Goal: Task Accomplishment & Management: Use online tool/utility

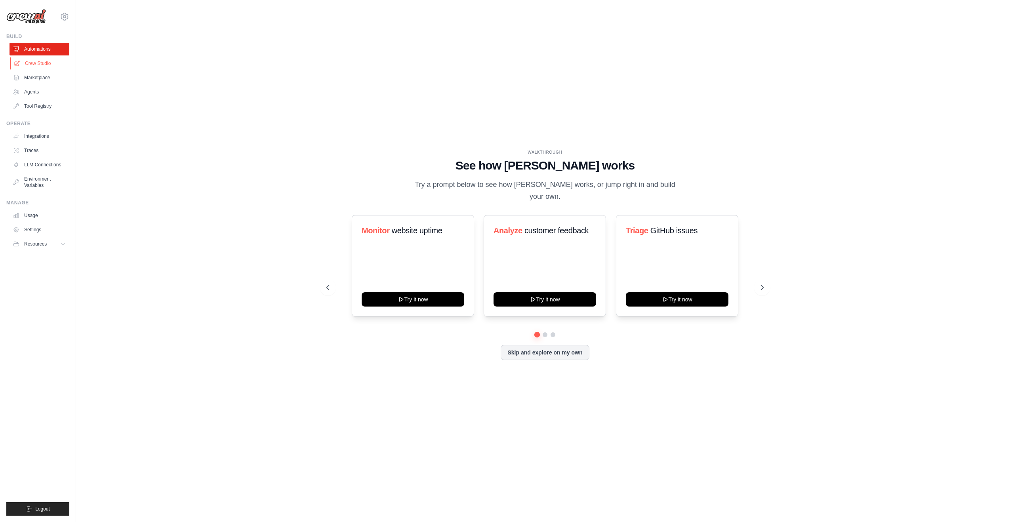
click at [34, 66] on link "Crew Studio" at bounding box center [40, 63] width 60 height 13
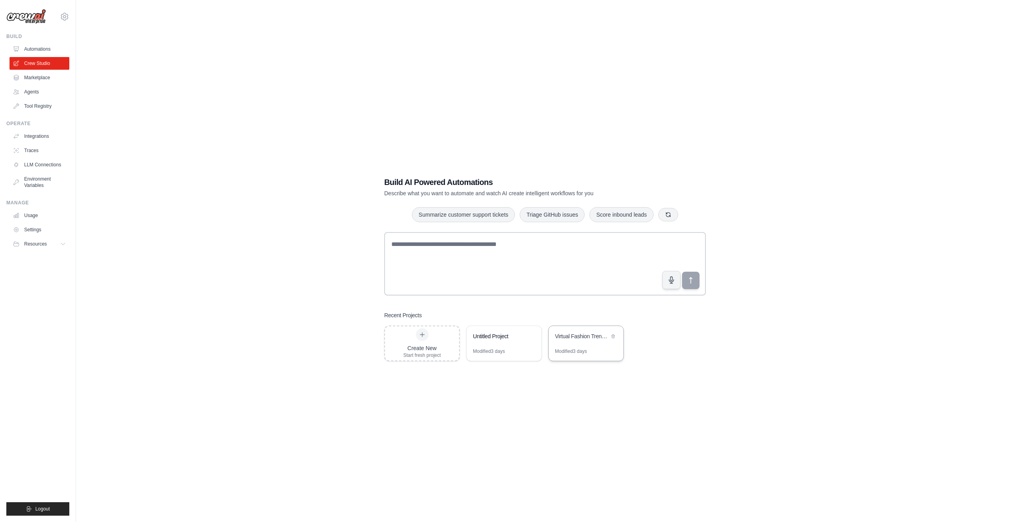
click at [588, 341] on div "Virtual Fashion Trend Analyst for Shopify Growth" at bounding box center [582, 337] width 54 height 10
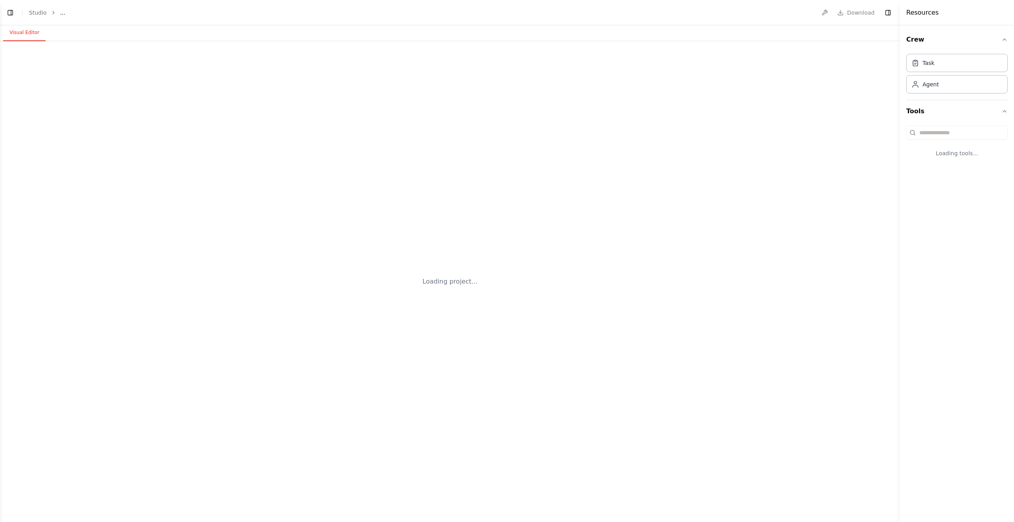
select select "****"
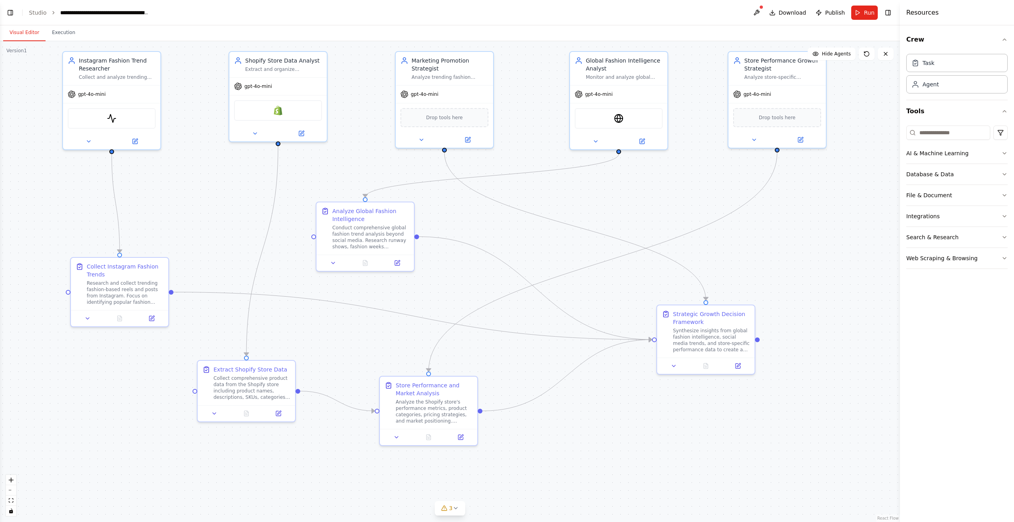
scroll to position [449, 0]
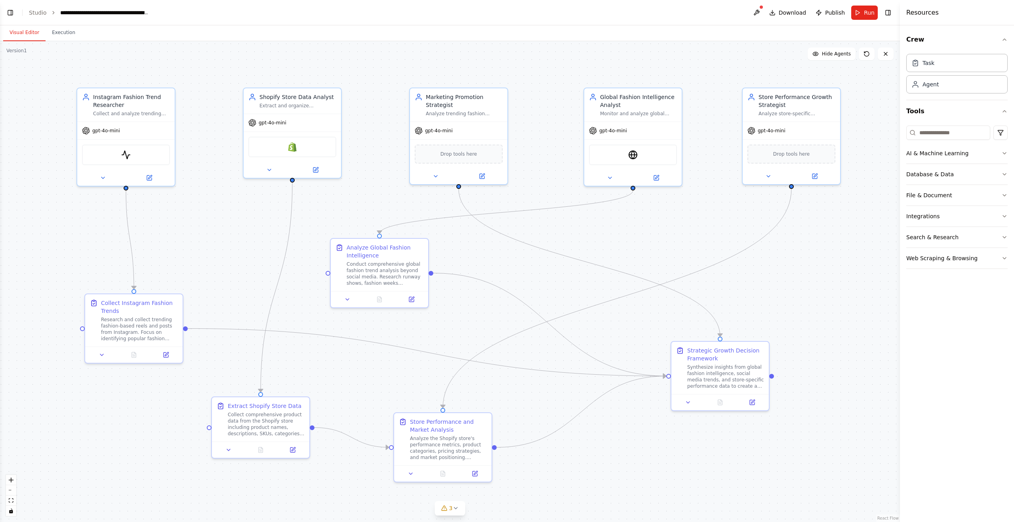
drag, startPoint x: 181, startPoint y: 139, endPoint x: 213, endPoint y: 242, distance: 107.4
click at [216, 246] on div ".deletable-edge-delete-btn { width: 20px; height: 20px; border: 0px solid #ffff…" at bounding box center [450, 281] width 900 height 481
click at [96, 13] on div "**********" at bounding box center [104, 13] width 89 height 8
click at [166, 15] on div "**********" at bounding box center [123, 13] width 127 height 8
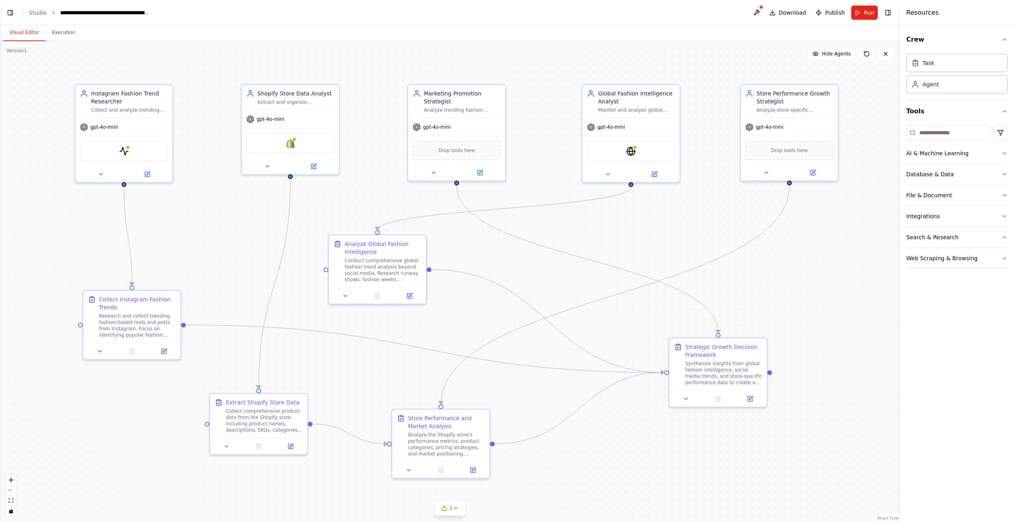
click at [189, 66] on div ".deletable-edge-delete-btn { width: 20px; height: 20px; border: 0px solid #ffff…" at bounding box center [450, 281] width 900 height 481
click at [757, 9] on button at bounding box center [757, 13] width 13 height 14
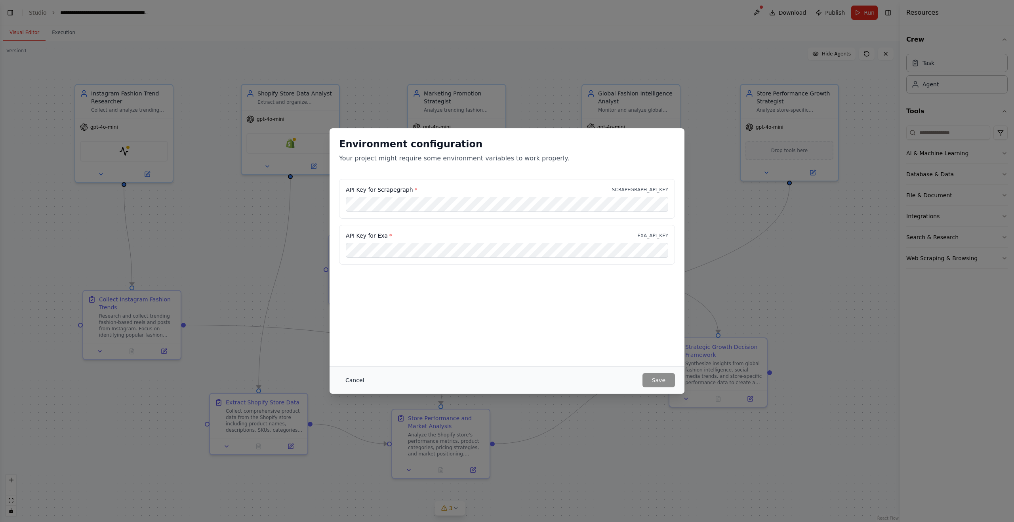
click at [361, 383] on button "Cancel" at bounding box center [354, 380] width 31 height 14
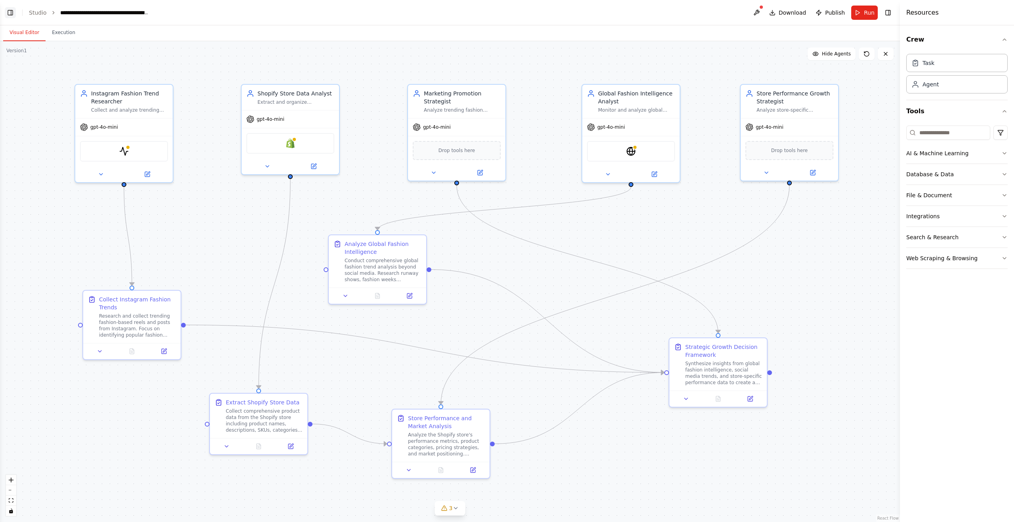
click at [6, 11] on button "Toggle Left Sidebar" at bounding box center [10, 12] width 11 height 11
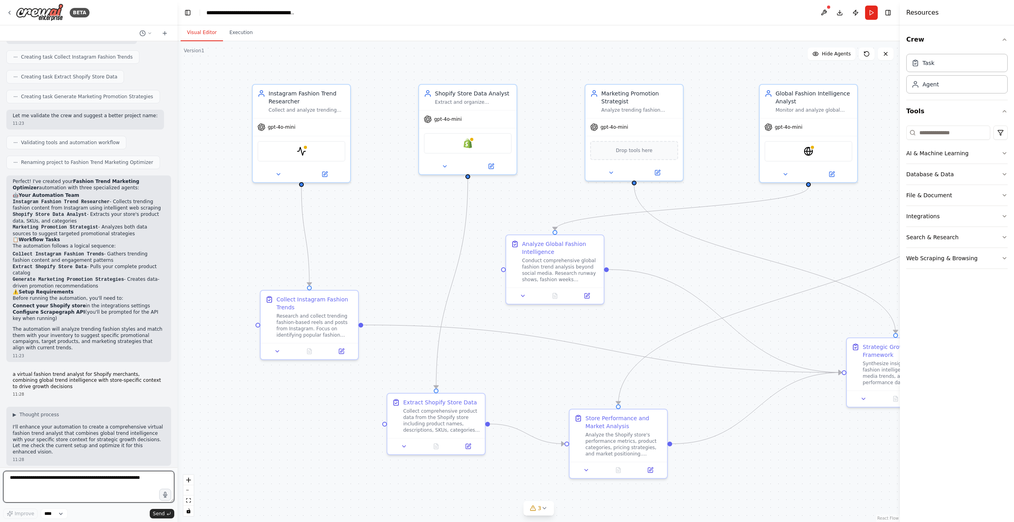
click at [80, 480] on textarea at bounding box center [88, 487] width 171 height 32
click at [819, 150] on div "EXASearchTool" at bounding box center [809, 149] width 88 height 21
click at [813, 151] on img at bounding box center [809, 150] width 10 height 10
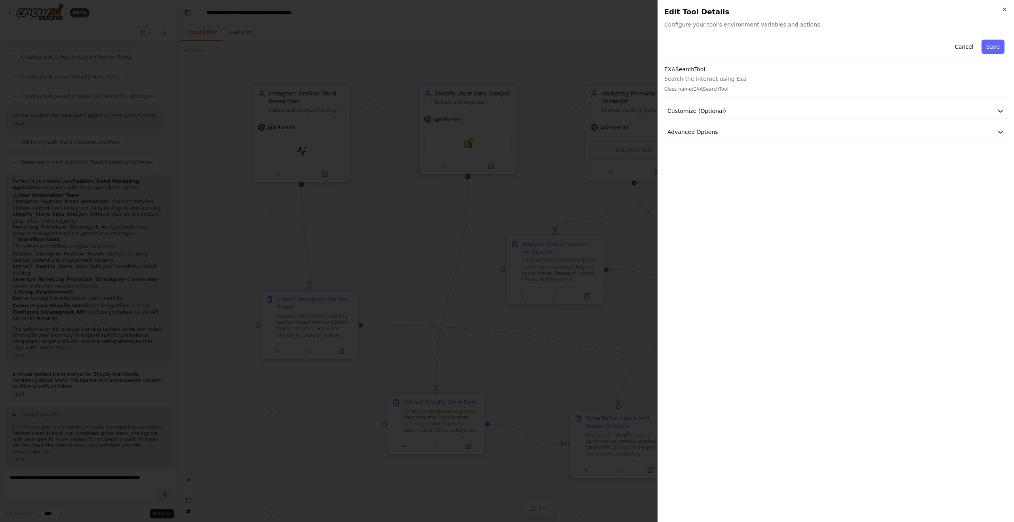
click at [661, 66] on div "Close Edit Tool Details Configure your tool's environment variables and actions…" at bounding box center [836, 261] width 357 height 522
drag, startPoint x: 663, startPoint y: 67, endPoint x: 713, endPoint y: 69, distance: 50.0
click at [710, 68] on div "Close Edit Tool Details Configure your tool's environment variables and actions…" at bounding box center [836, 261] width 357 height 522
copy h3 "EXASearchTool"
click at [580, 44] on div at bounding box center [507, 261] width 1014 height 522
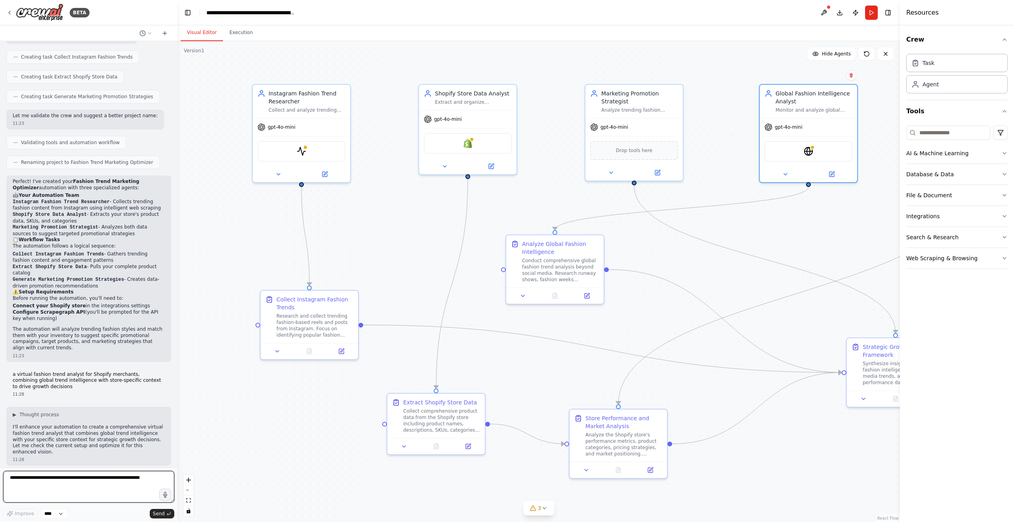
click at [48, 490] on textarea at bounding box center [88, 487] width 171 height 32
paste textarea "**********"
type textarea "**********"
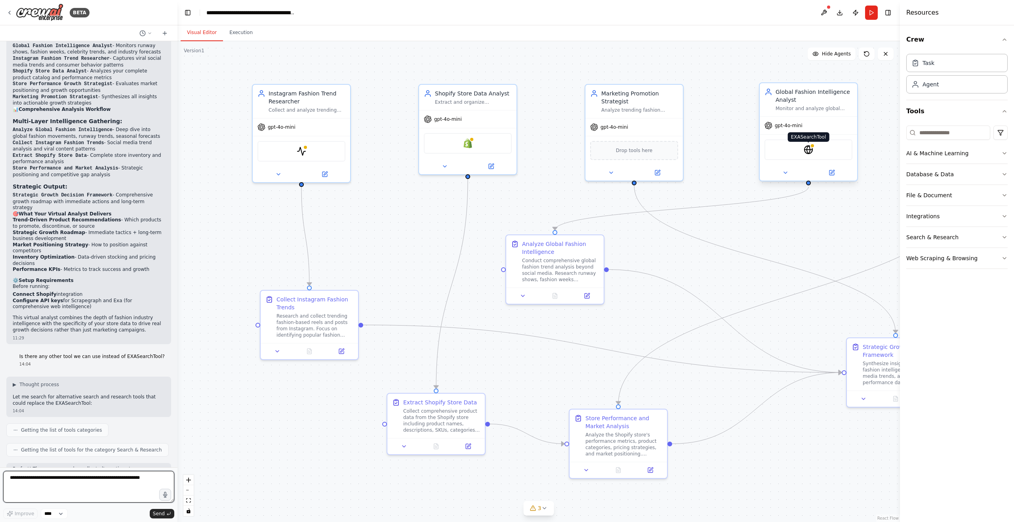
scroll to position [1181, 0]
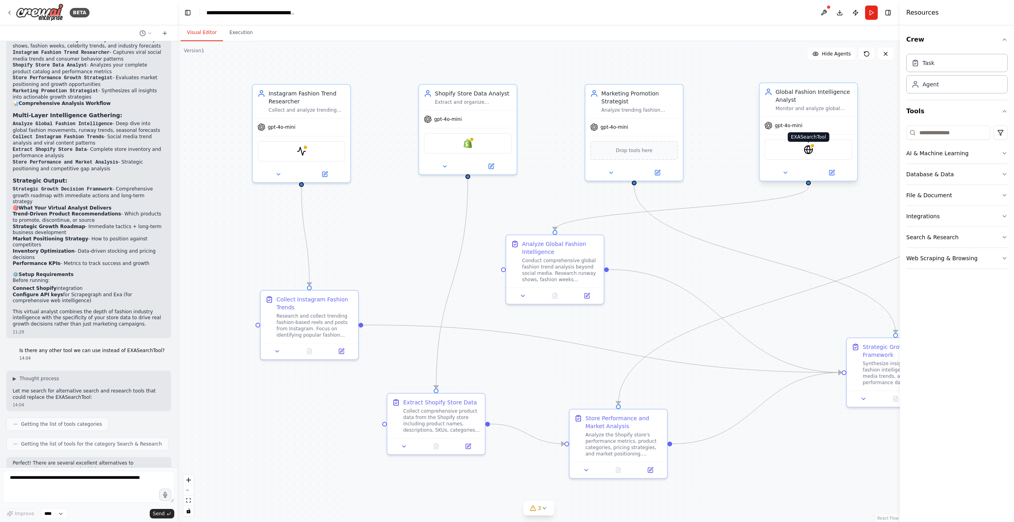
click at [806, 148] on img at bounding box center [809, 150] width 10 height 10
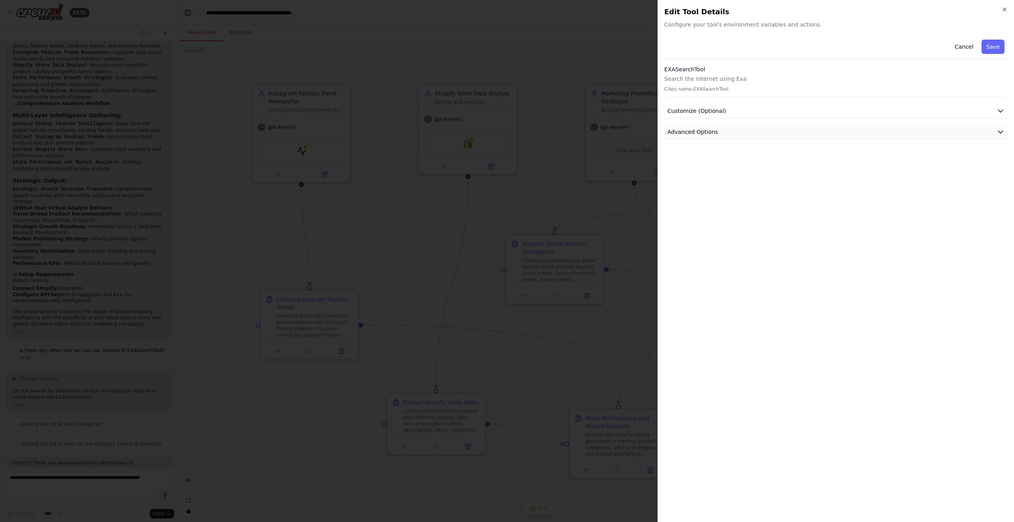
scroll to position [1221, 0]
click at [989, 131] on button "Advanced Options" at bounding box center [837, 132] width 344 height 15
click at [999, 107] on icon "button" at bounding box center [1001, 111] width 8 height 8
click at [699, 281] on input "text" at bounding box center [836, 283] width 330 height 14
paste input "**********"
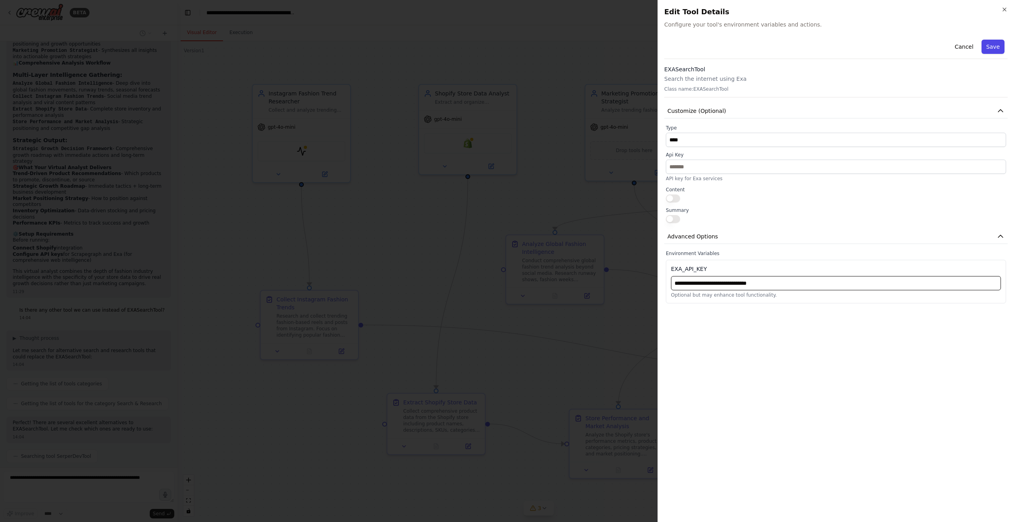
type input "**********"
click at [997, 48] on button "Save" at bounding box center [993, 47] width 23 height 14
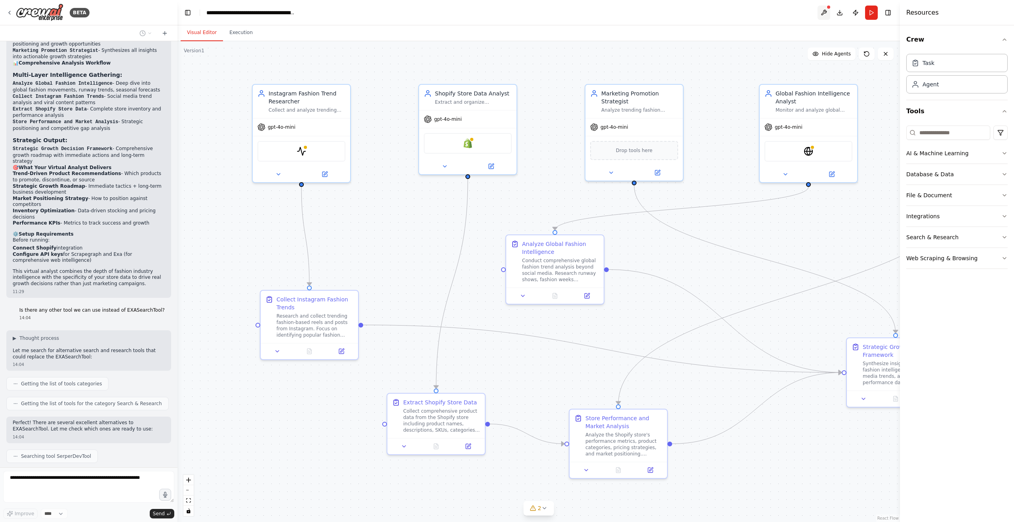
click at [821, 13] on button at bounding box center [824, 13] width 13 height 14
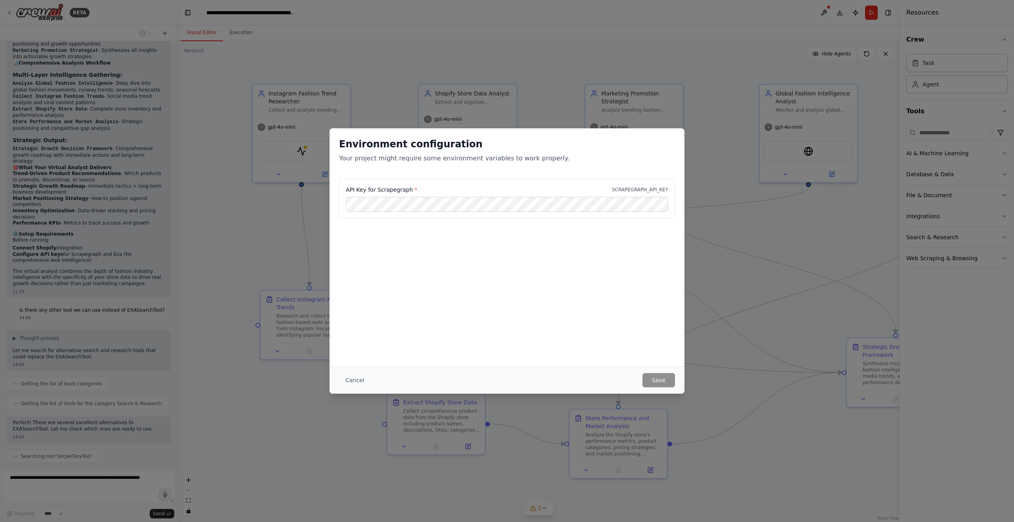
click at [534, 263] on div "Environment configuration Your project might require some environment variables…" at bounding box center [507, 247] width 355 height 238
click at [736, 290] on div "Environment configuration Your project might require some environment variables…" at bounding box center [507, 261] width 1014 height 522
click at [362, 384] on button "Cancel" at bounding box center [354, 380] width 31 height 14
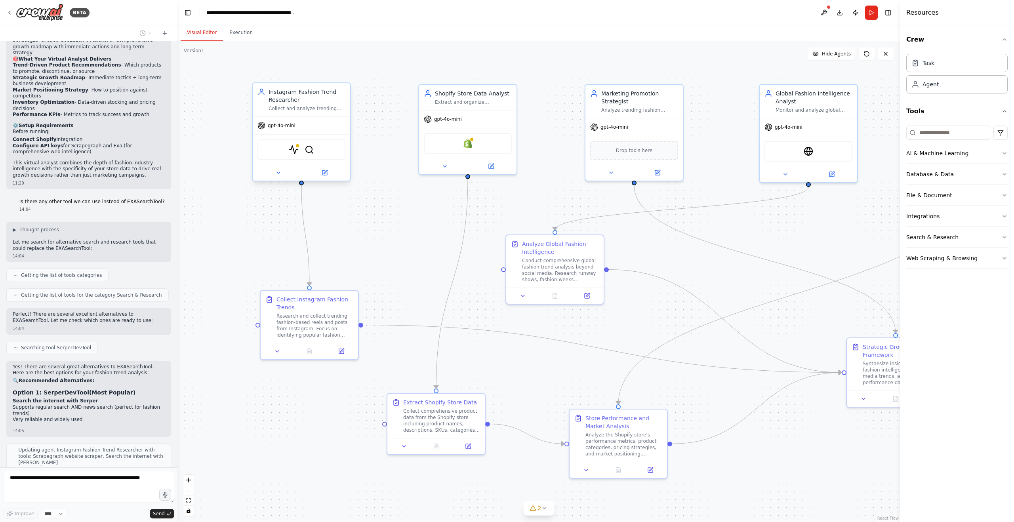
click at [302, 154] on div "ScrapegraphScrapeTool SerperDevTool" at bounding box center [302, 149] width 88 height 21
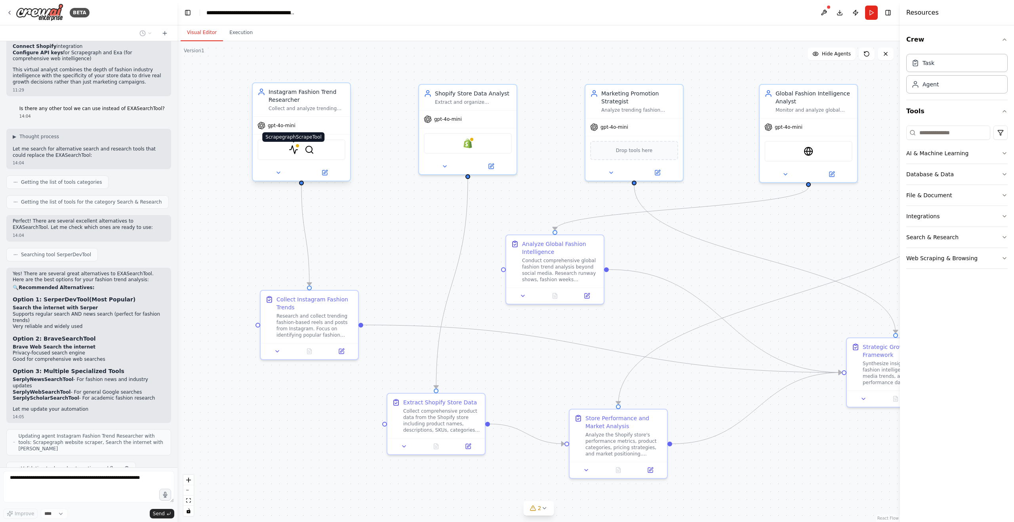
click at [294, 153] on img at bounding box center [294, 150] width 10 height 10
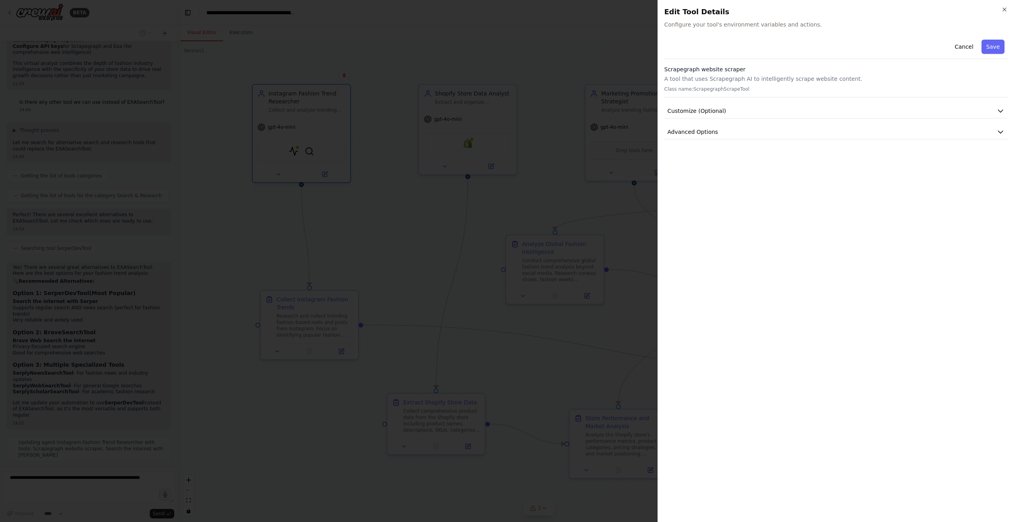
scroll to position [1435, 0]
click at [684, 133] on span "Advanced Options" at bounding box center [693, 132] width 51 height 8
click at [732, 180] on input "text" at bounding box center [836, 179] width 330 height 14
paste input "**********"
type input "**********"
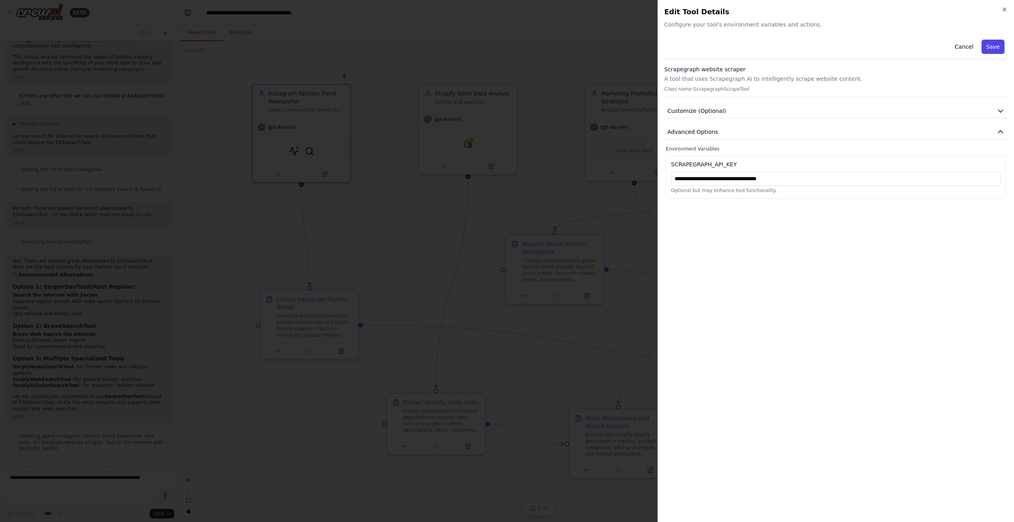
click at [988, 48] on button "Save" at bounding box center [993, 47] width 23 height 14
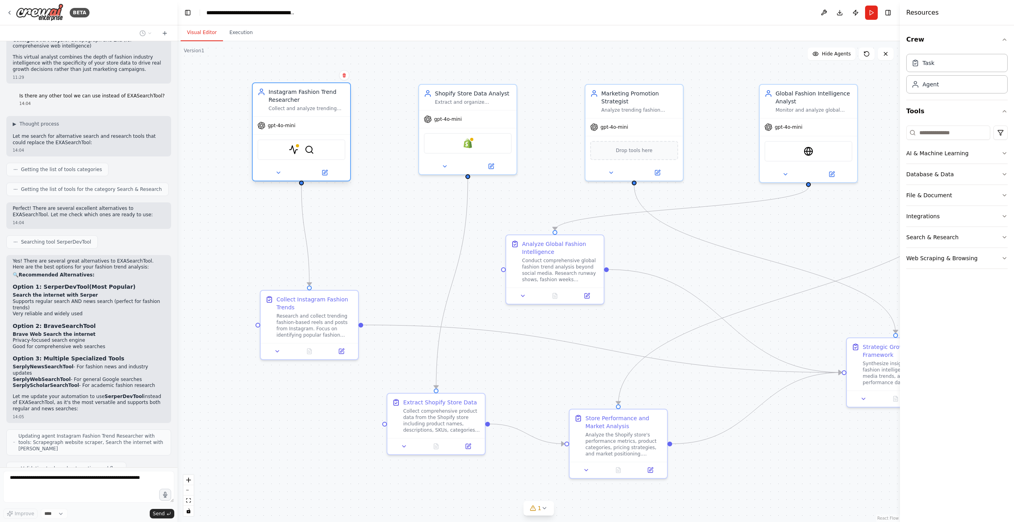
click at [287, 145] on div "ScrapegraphScrapeTool SerperDevTool" at bounding box center [302, 149] width 88 height 21
click at [292, 150] on img at bounding box center [294, 150] width 10 height 10
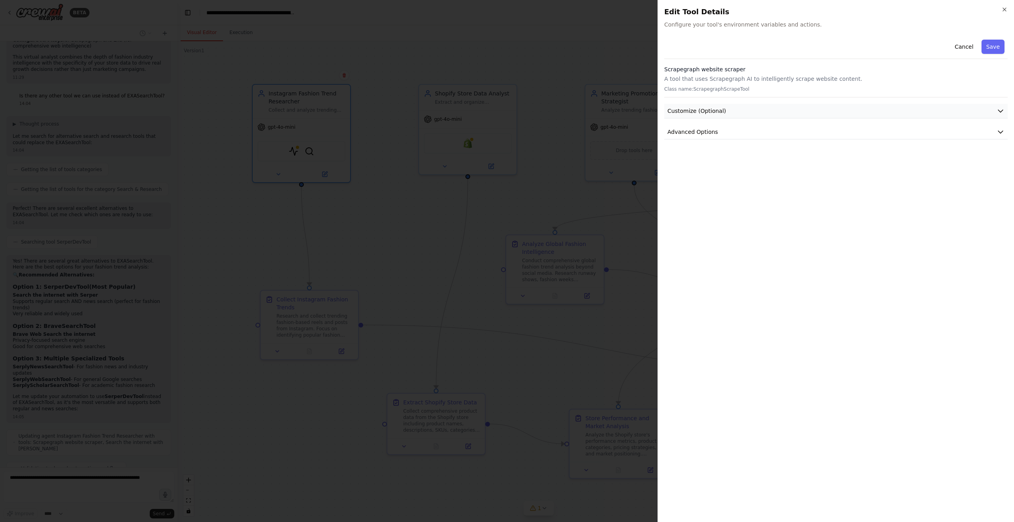
click at [718, 111] on span "Customize (Optional)" at bounding box center [697, 111] width 59 height 8
click at [712, 237] on span "Advanced Options" at bounding box center [693, 235] width 51 height 8
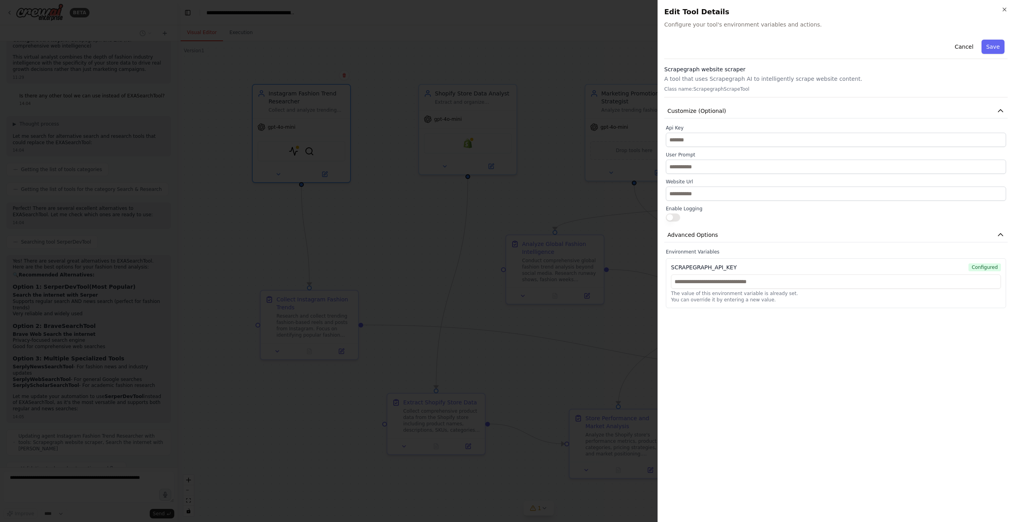
click at [785, 357] on div "Cancel Save Scrapegraph website scraper A tool that uses Scrapegraph AI to inte…" at bounding box center [837, 276] width 344 height 480
click at [728, 136] on input "text" at bounding box center [836, 140] width 340 height 14
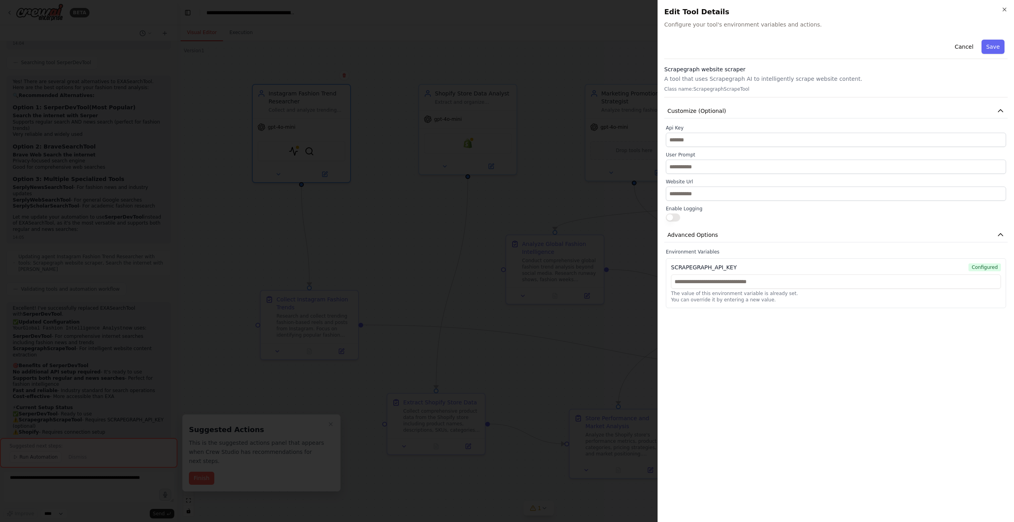
click at [591, 115] on div at bounding box center [507, 261] width 1014 height 522
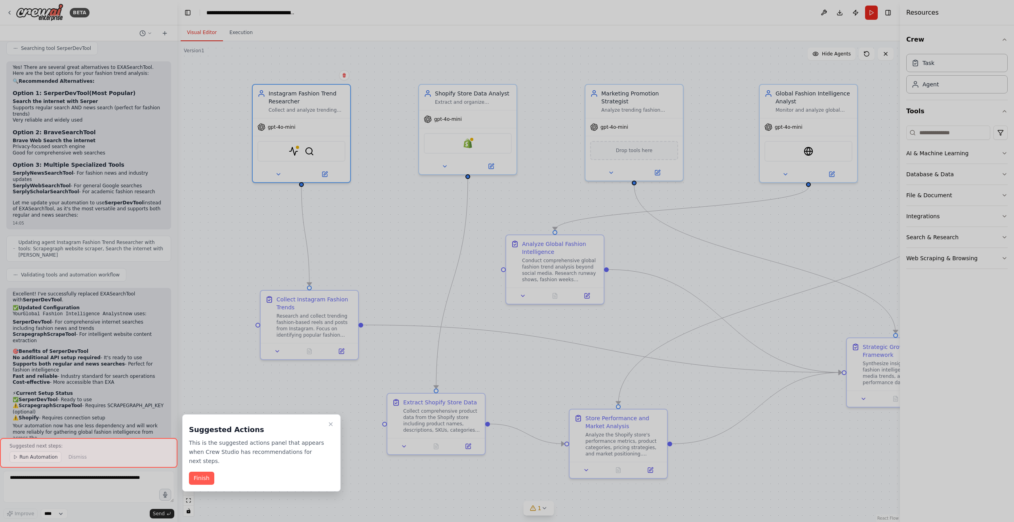
scroll to position [1635, 0]
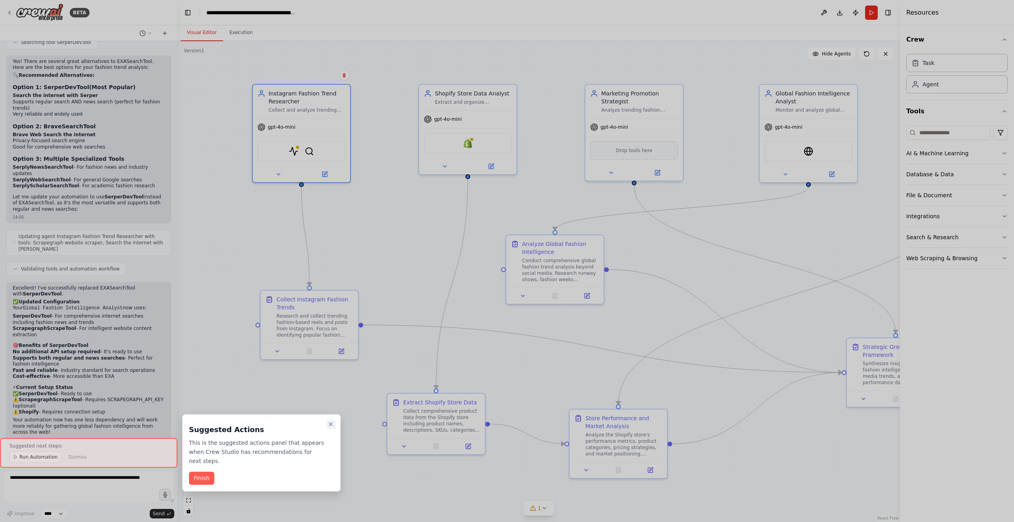
click at [332, 423] on icon "Close walkthrough" at bounding box center [330, 424] width 3 height 3
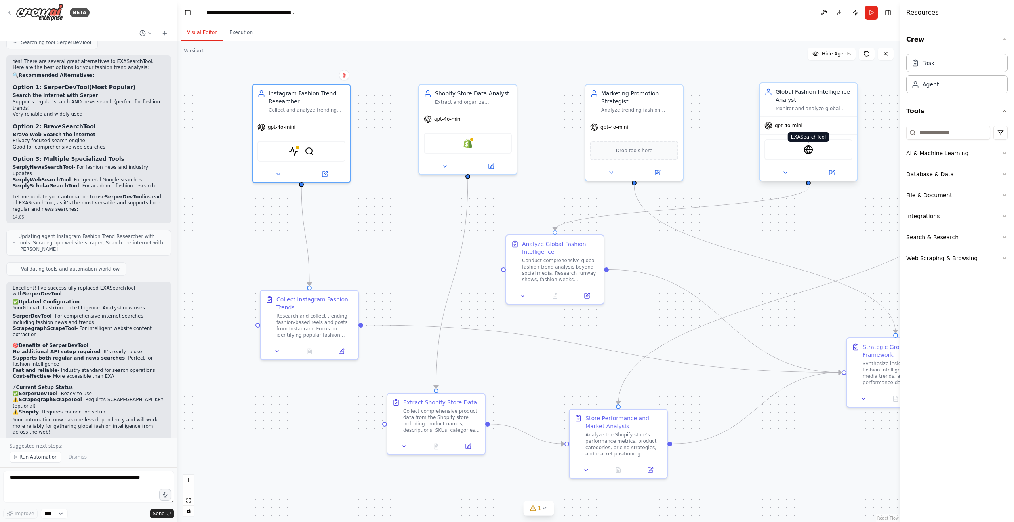
click at [809, 152] on img at bounding box center [809, 150] width 10 height 10
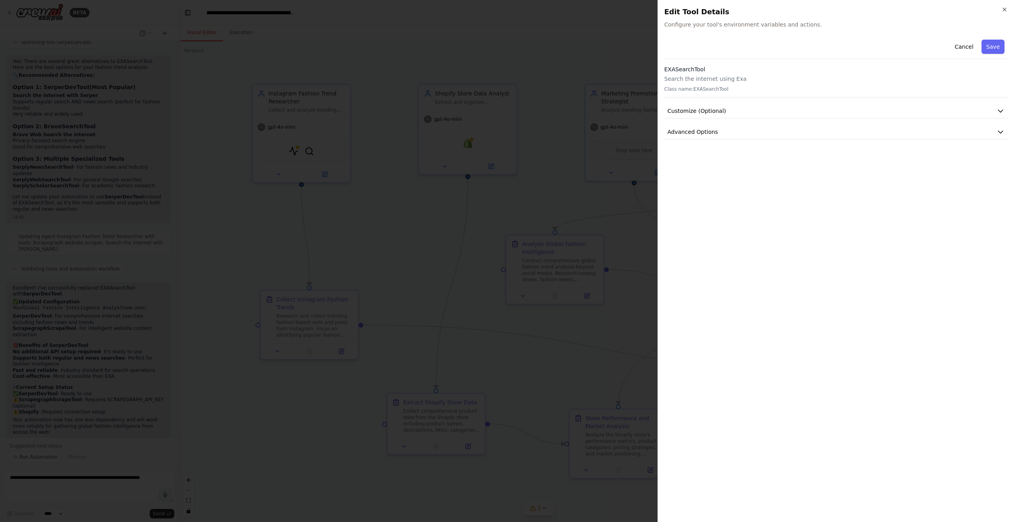
click at [595, 65] on div at bounding box center [507, 261] width 1014 height 522
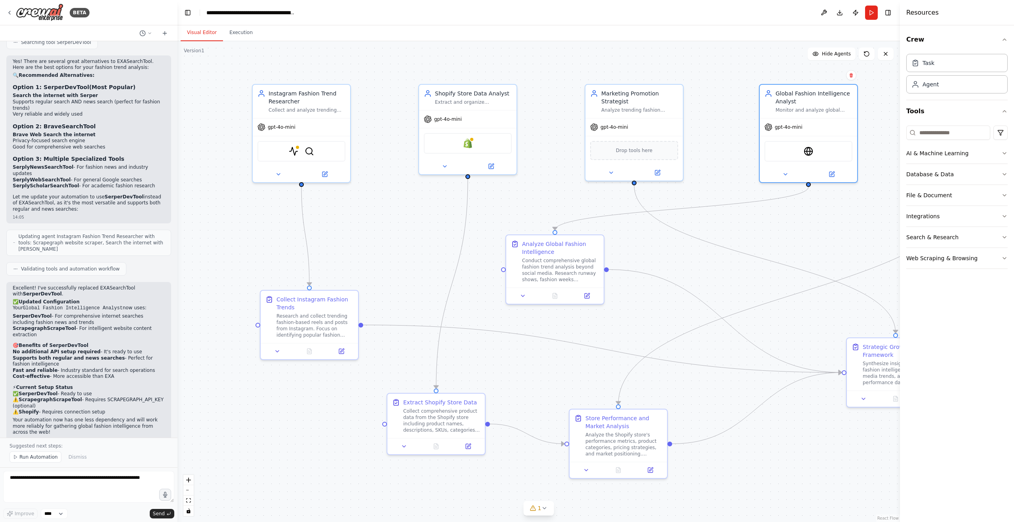
click at [31, 313] on strong "SerperDevTool" at bounding box center [32, 316] width 39 height 6
click at [31, 314] on strong "SerperDevTool" at bounding box center [32, 317] width 39 height 6
copy strong "SerperDevTool"
click at [31, 460] on span "Run Automation" at bounding box center [38, 457] width 38 height 6
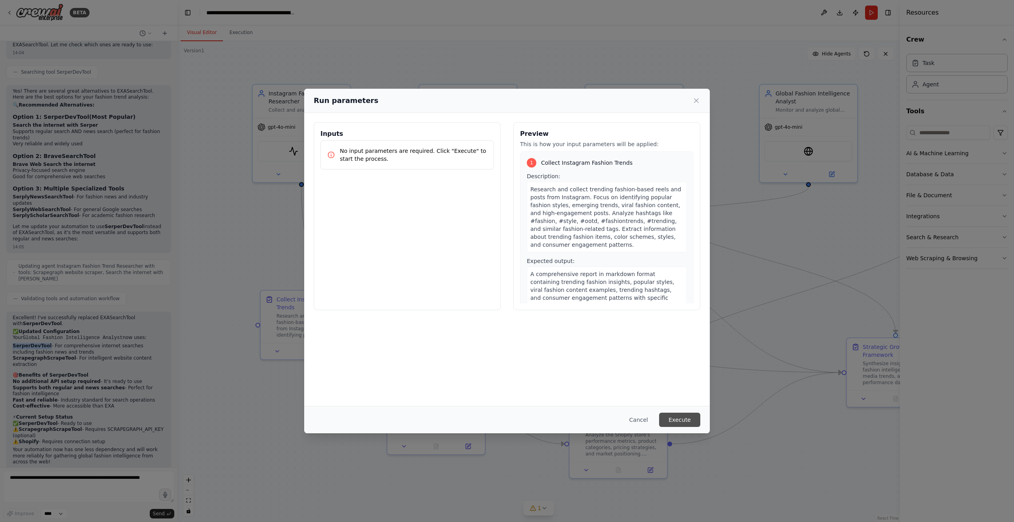
click at [667, 421] on button "Execute" at bounding box center [679, 420] width 41 height 14
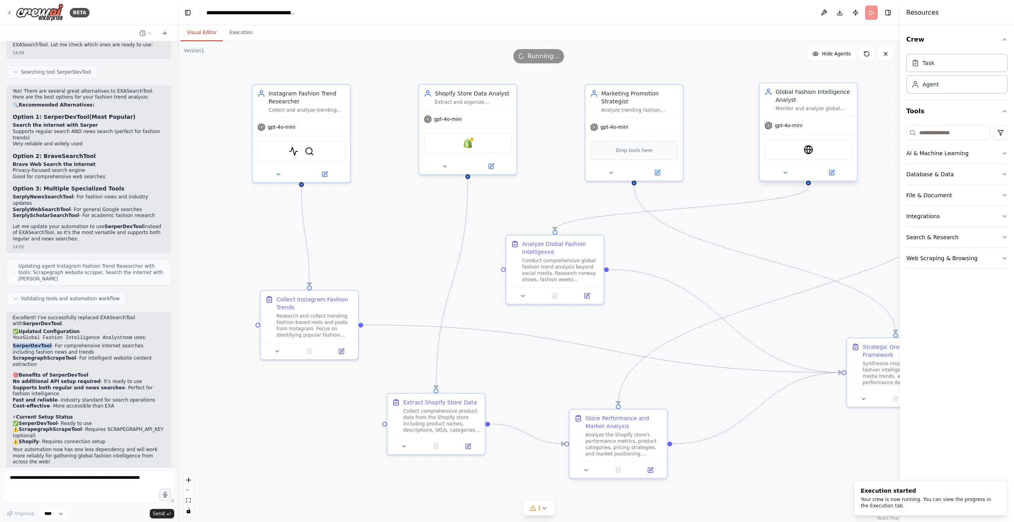
click at [814, 157] on div "EXASearchTool" at bounding box center [809, 149] width 88 height 21
click at [810, 153] on img at bounding box center [809, 150] width 10 height 10
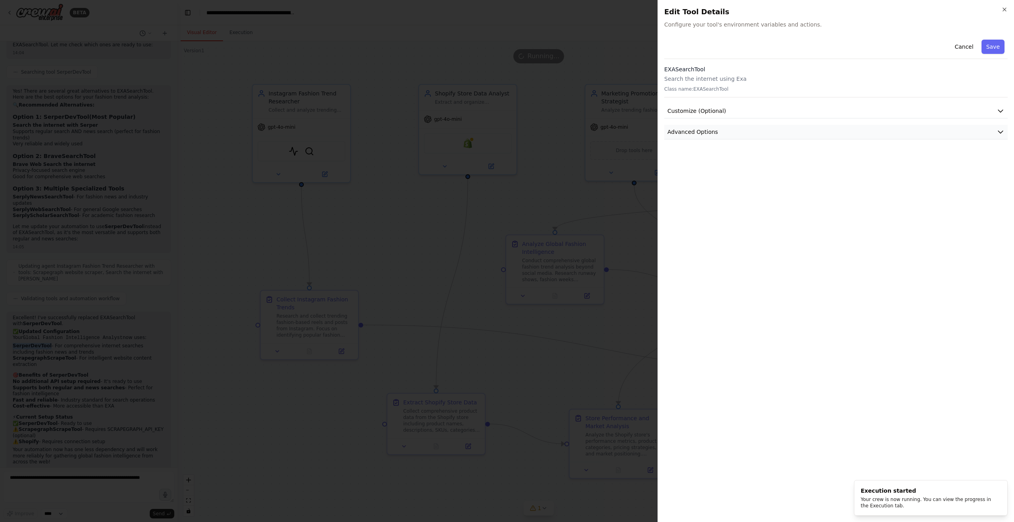
click at [752, 136] on button "Advanced Options" at bounding box center [837, 132] width 344 height 15
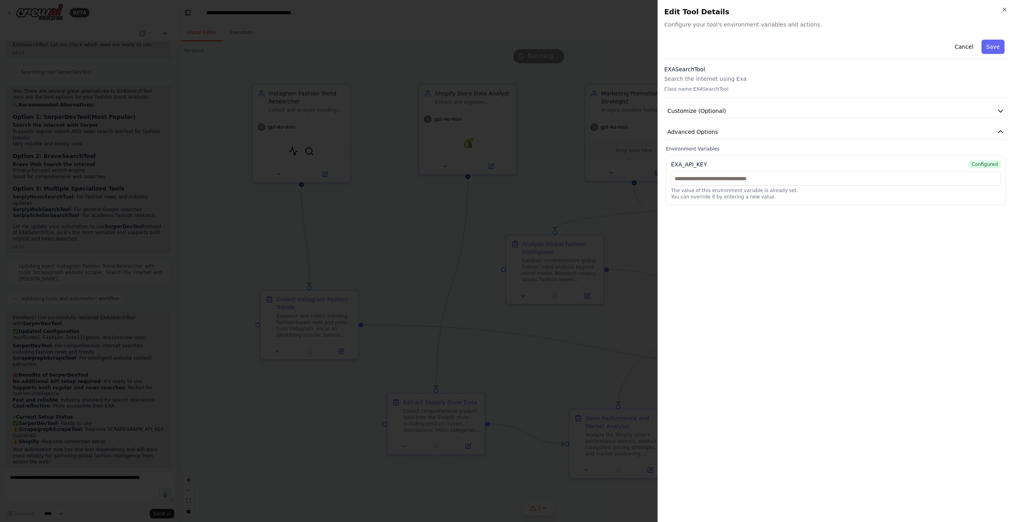
click at [613, 24] on div at bounding box center [507, 261] width 1014 height 522
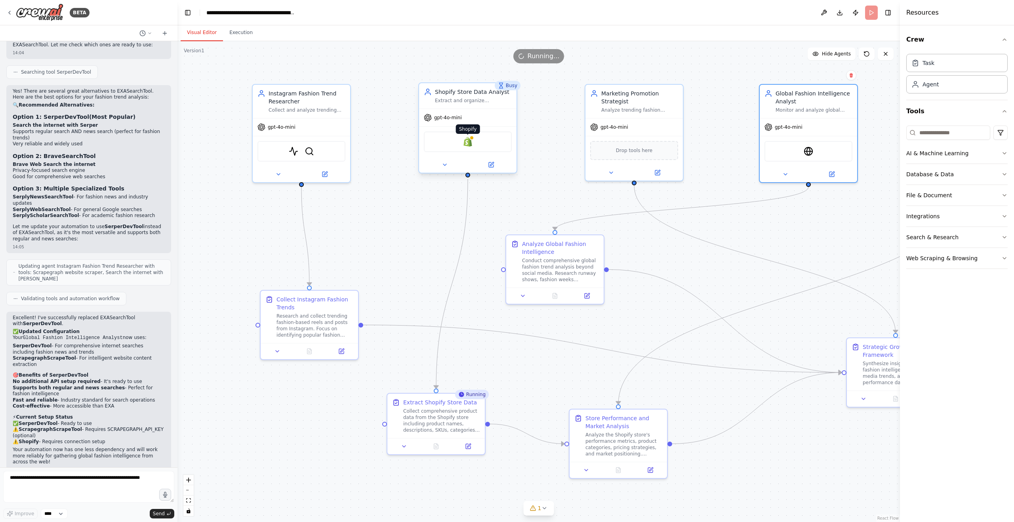
click at [466, 142] on img at bounding box center [468, 142] width 10 height 10
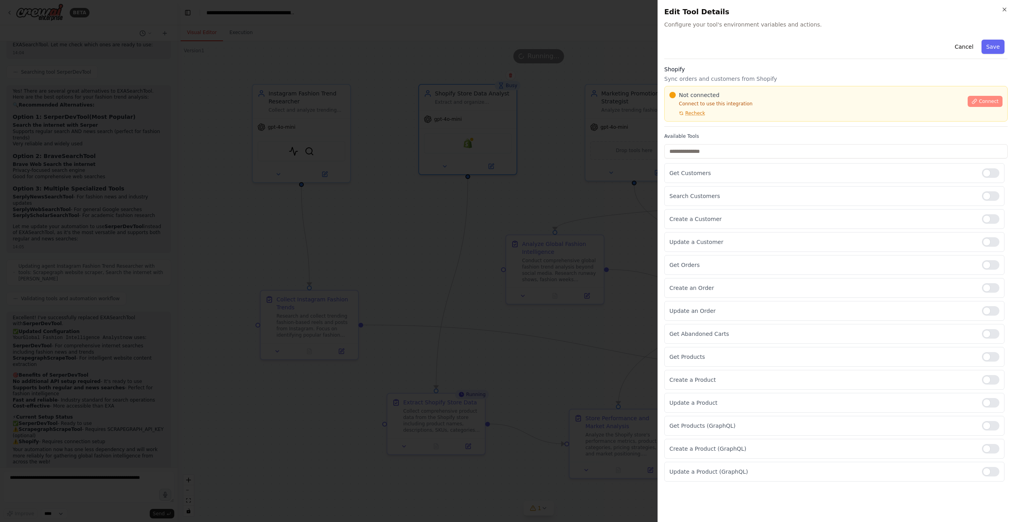
click at [985, 102] on span "Connect" at bounding box center [989, 101] width 20 height 6
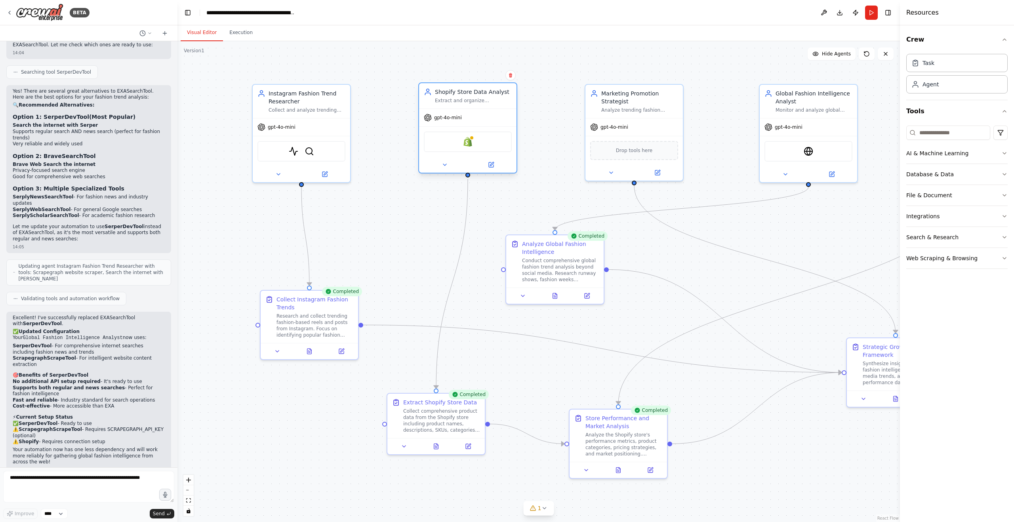
click at [487, 145] on div "Shopify" at bounding box center [468, 142] width 88 height 21
click at [462, 144] on div "Shopify" at bounding box center [468, 142] width 88 height 21
click at [643, 242] on div ".deletable-edge-delete-btn { width: 20px; height: 20px; border: 0px solid #ffff…" at bounding box center [539, 281] width 723 height 481
click at [480, 146] on div "Shopify" at bounding box center [468, 142] width 88 height 21
click at [481, 146] on div "Shopify" at bounding box center [468, 142] width 88 height 21
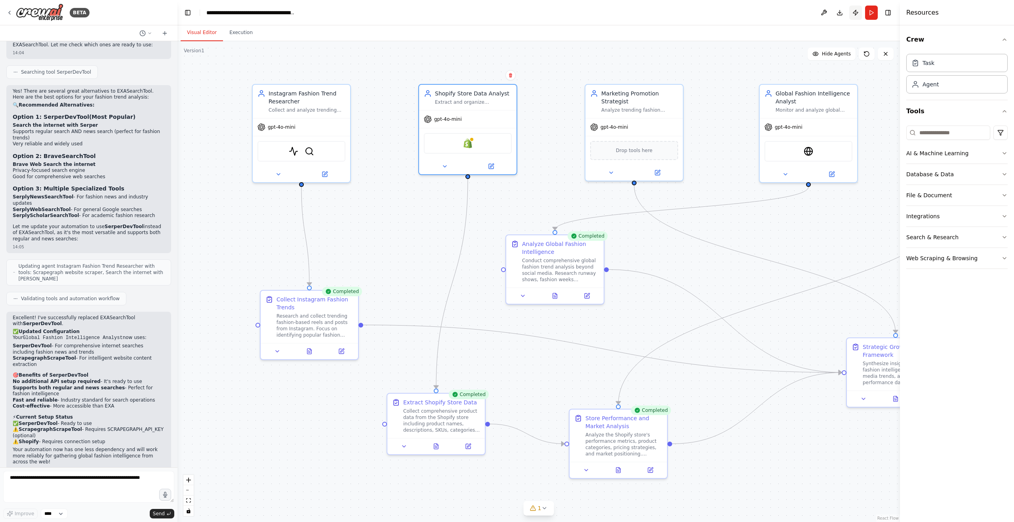
click at [854, 8] on button "Publish" at bounding box center [856, 13] width 13 height 14
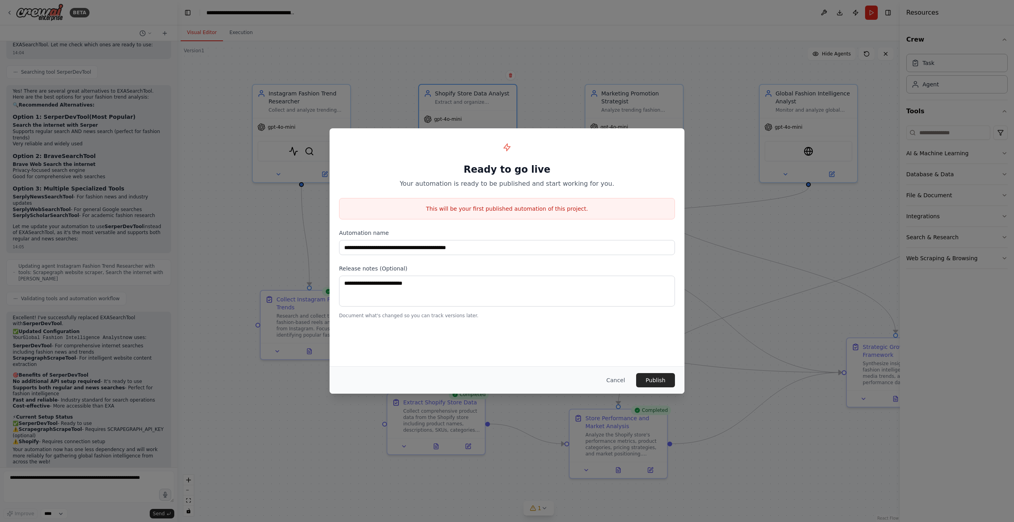
drag, startPoint x: 616, startPoint y: 381, endPoint x: 588, endPoint y: 367, distance: 31.7
click at [616, 380] on button "Cancel" at bounding box center [615, 380] width 31 height 14
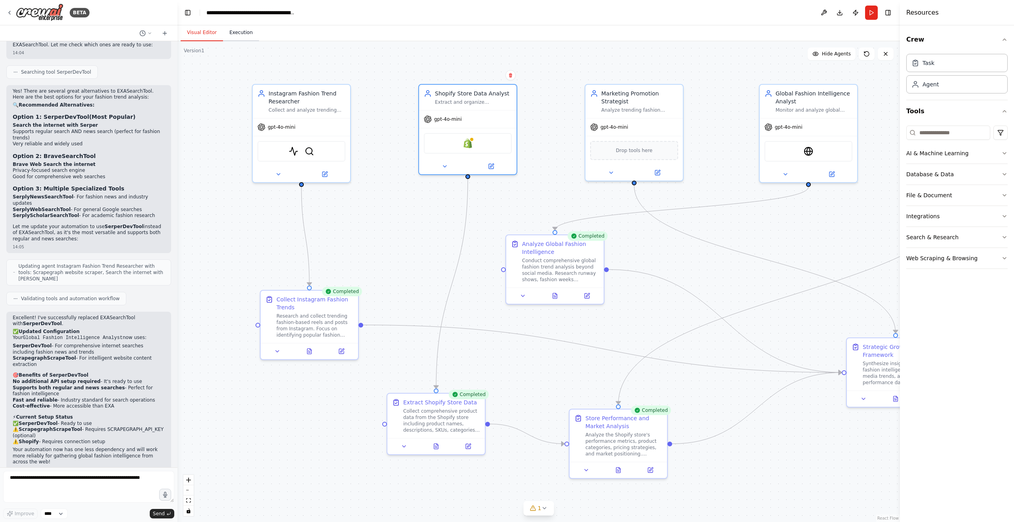
click at [230, 34] on button "Execution" at bounding box center [241, 33] width 36 height 17
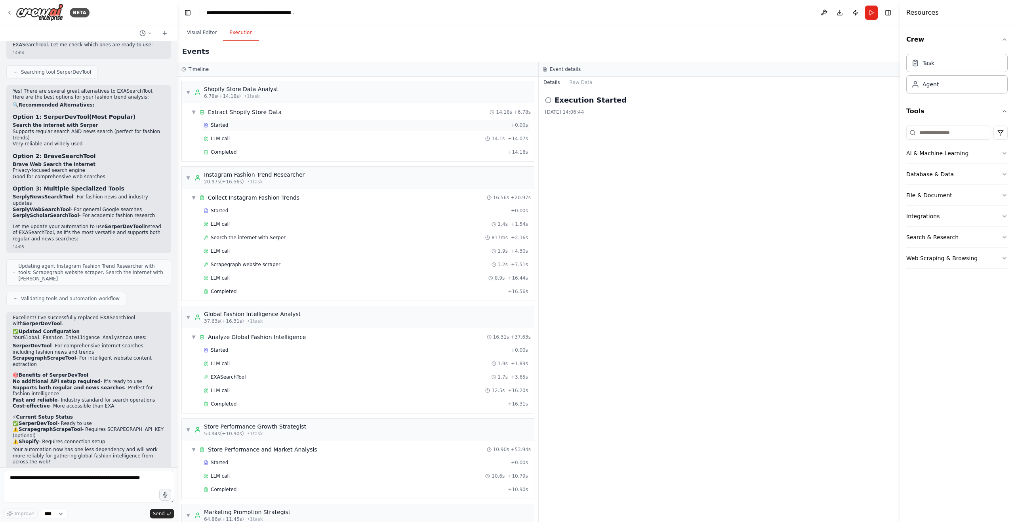
scroll to position [71, 0]
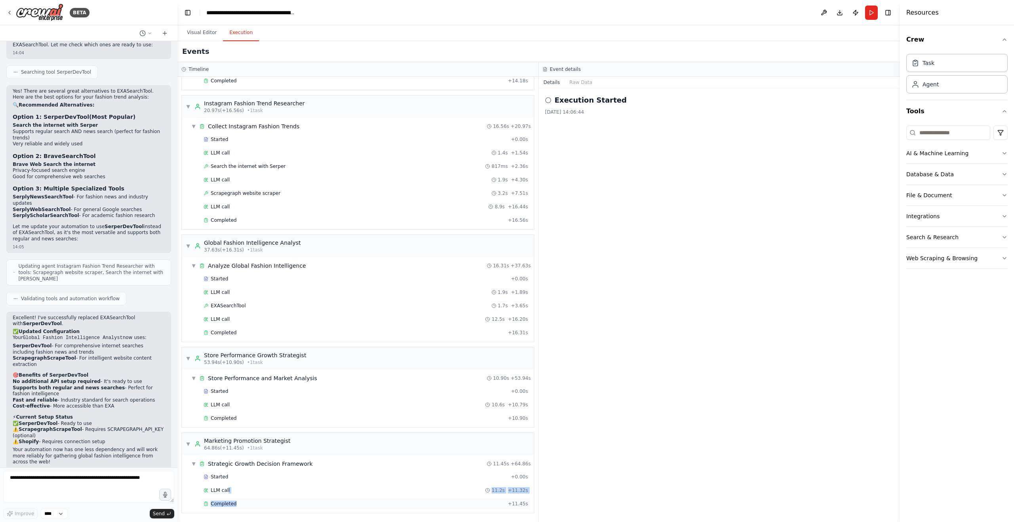
drag, startPoint x: 228, startPoint y: 491, endPoint x: 268, endPoint y: 506, distance: 42.5
click at [268, 506] on div "Started + 0.00s LLM call 11.2s + 11.32s Completed + 11.45s" at bounding box center [361, 491] width 346 height 40
click at [258, 508] on div "Completed + 11.45s" at bounding box center [366, 504] width 330 height 12
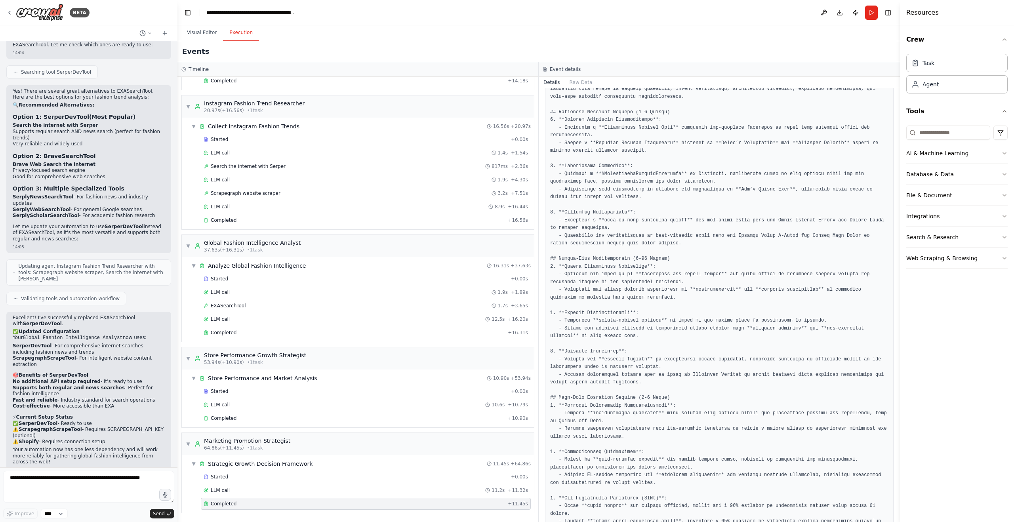
scroll to position [281, 0]
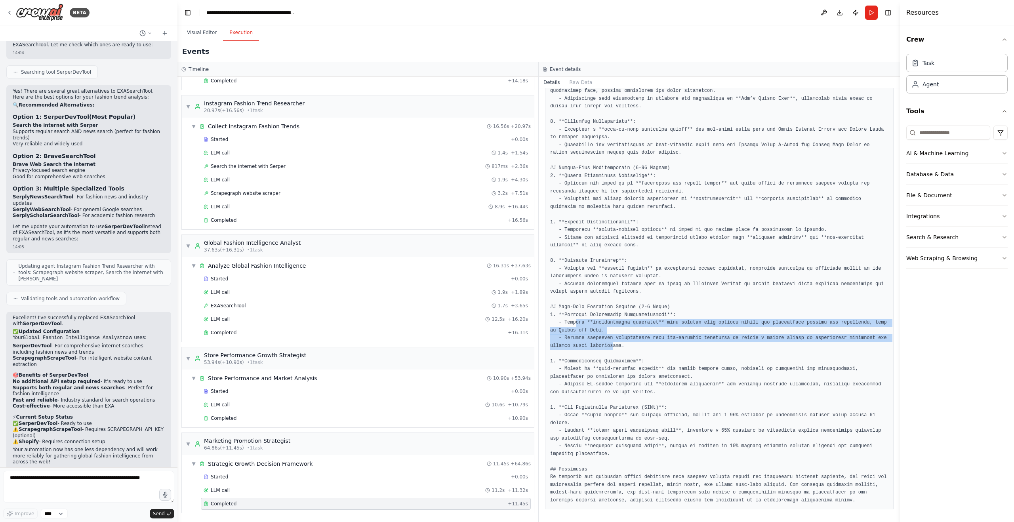
drag, startPoint x: 577, startPoint y: 323, endPoint x: 613, endPoint y: 365, distance: 54.8
click at [614, 350] on pre at bounding box center [719, 223] width 338 height 564
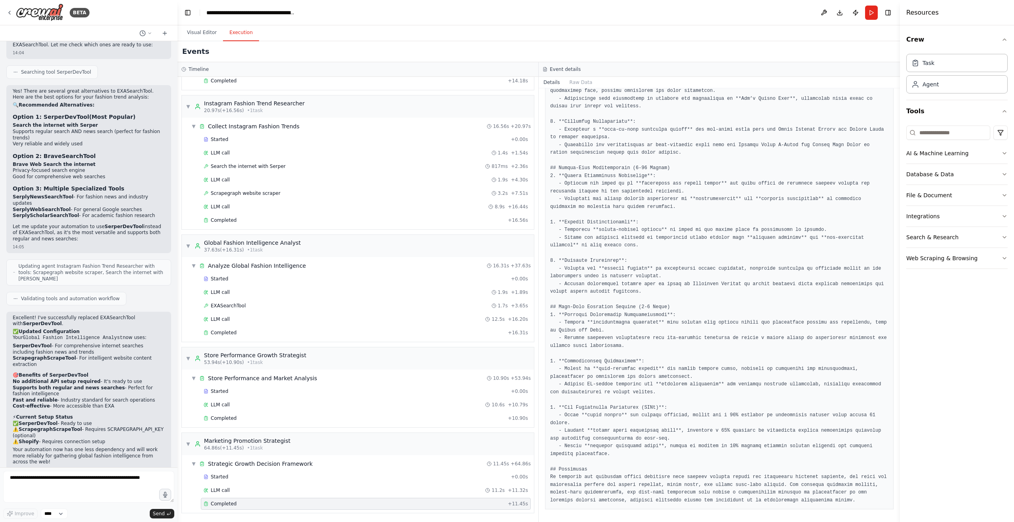
click at [615, 379] on pre at bounding box center [719, 223] width 338 height 564
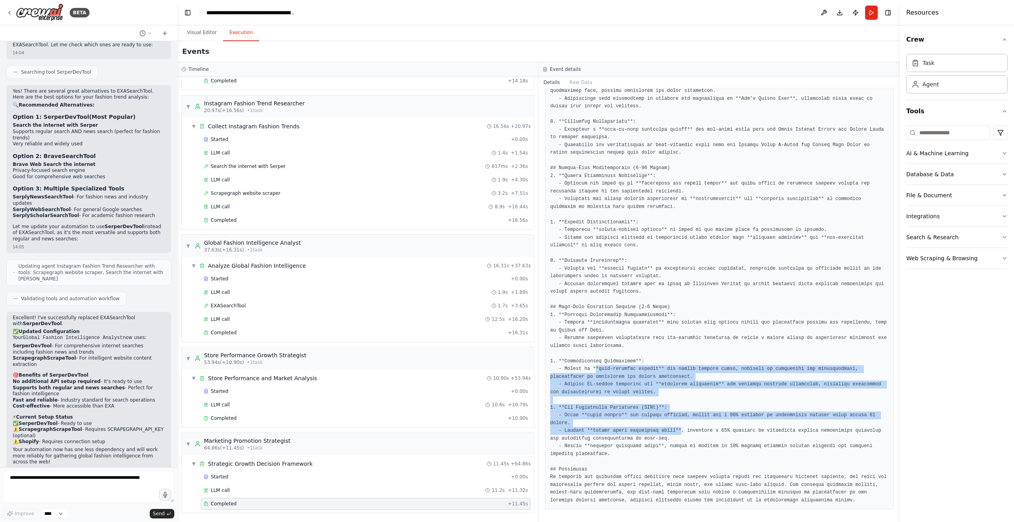
drag, startPoint x: 598, startPoint y: 371, endPoint x: 682, endPoint y: 430, distance: 103.3
click at [682, 430] on pre at bounding box center [719, 223] width 338 height 564
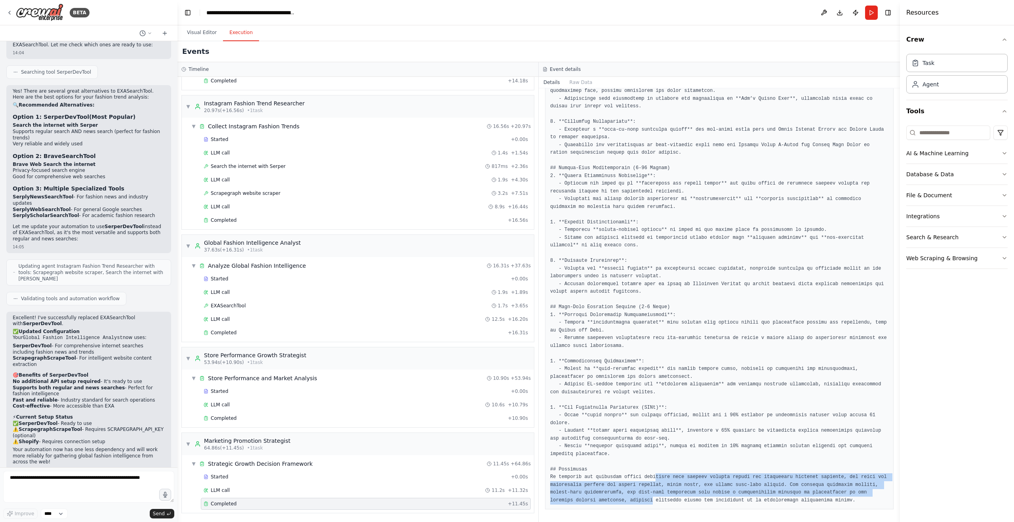
drag, startPoint x: 654, startPoint y: 501, endPoint x: 657, endPoint y: 476, distance: 25.6
click at [657, 476] on pre at bounding box center [719, 223] width 338 height 564
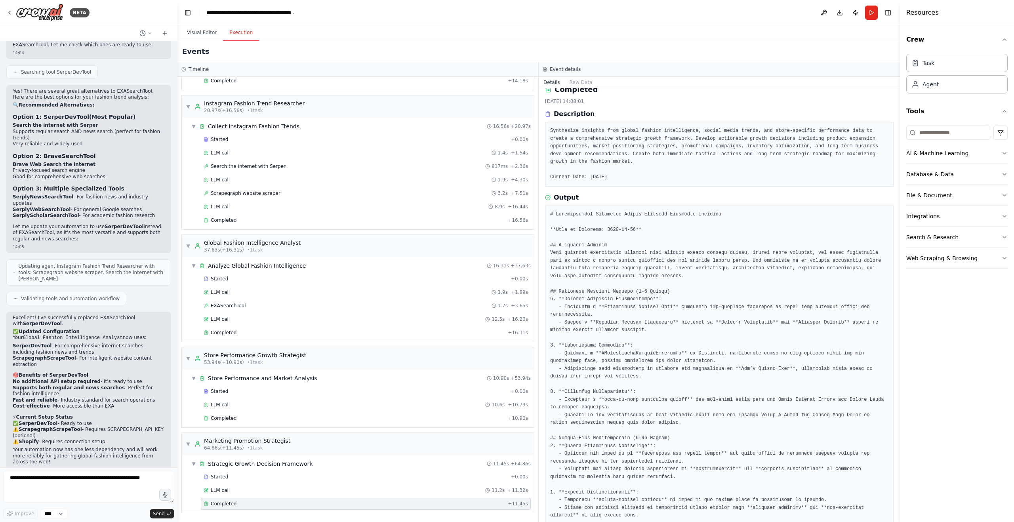
scroll to position [0, 0]
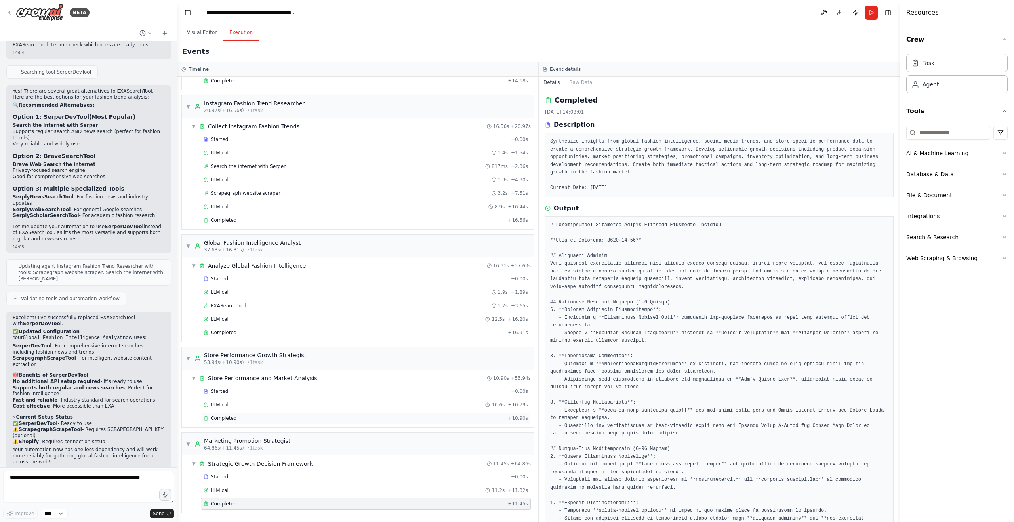
click at [235, 420] on span "Completed" at bounding box center [224, 418] width 26 height 6
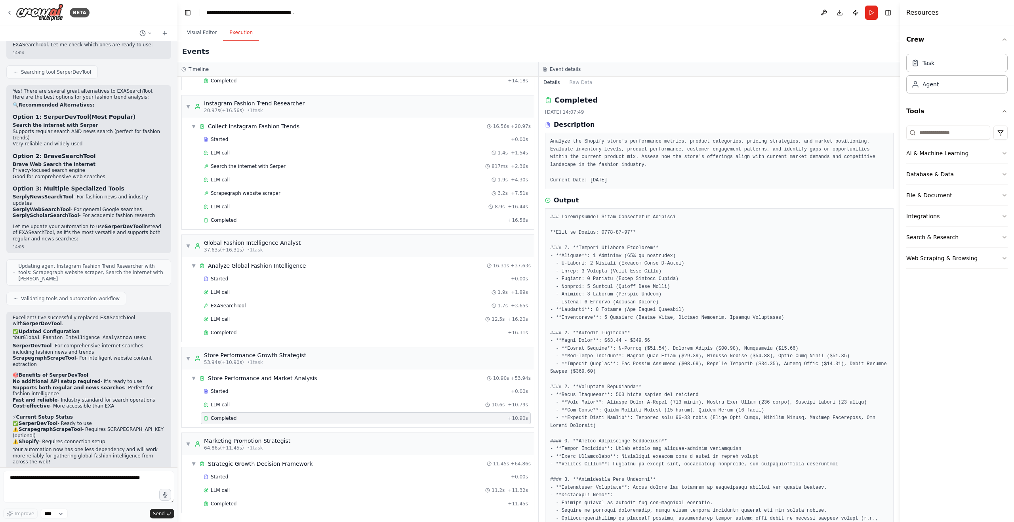
scroll to position [188, 0]
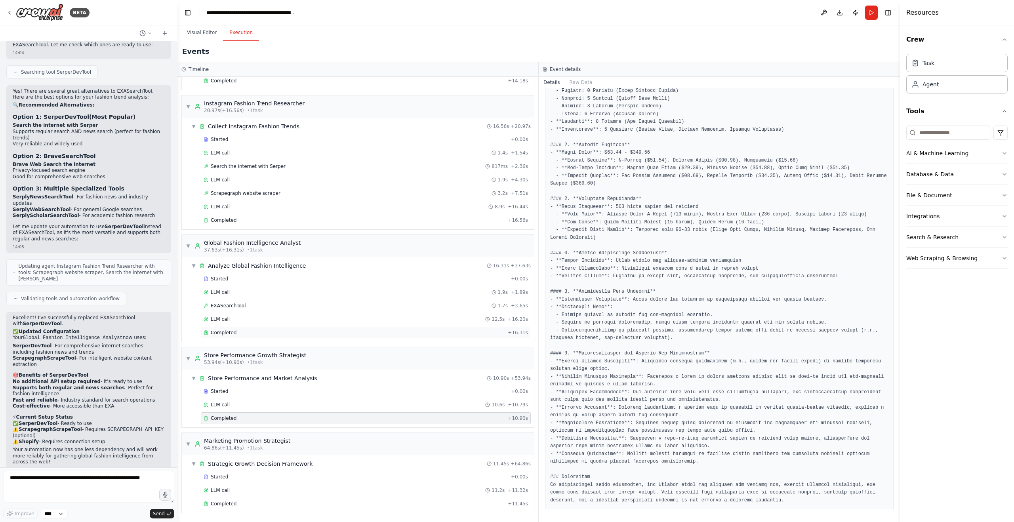
click at [279, 331] on div "Completed" at bounding box center [354, 333] width 301 height 6
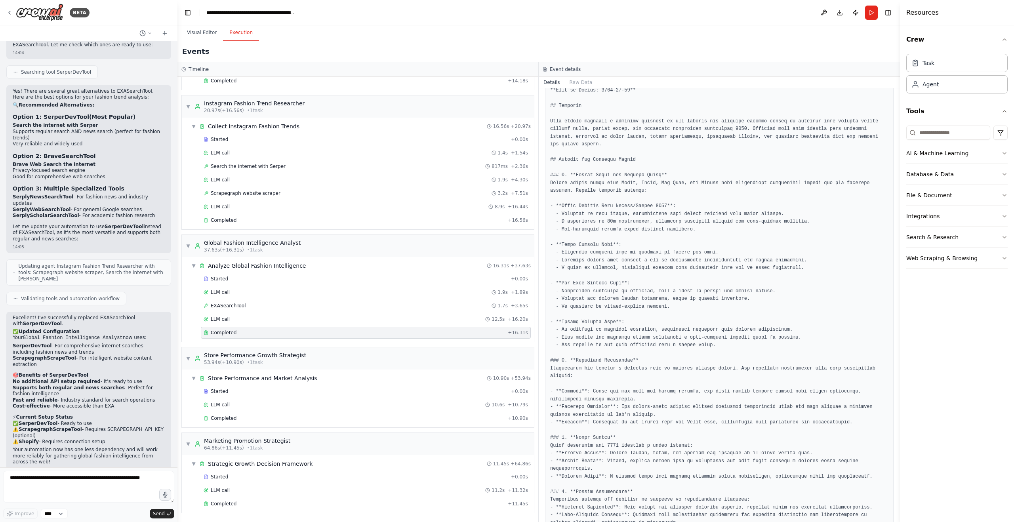
scroll to position [23, 0]
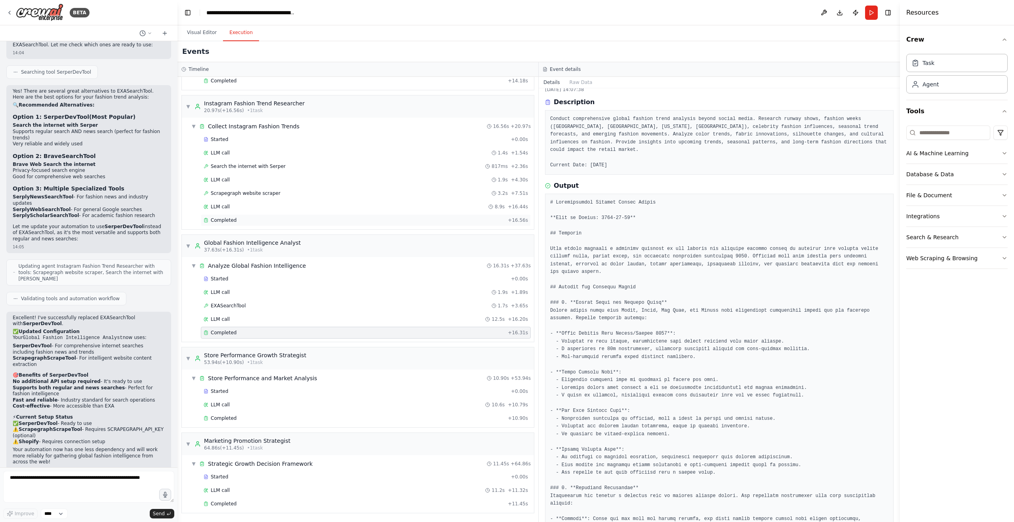
click at [270, 224] on div "Completed + 16.56s" at bounding box center [366, 220] width 330 height 12
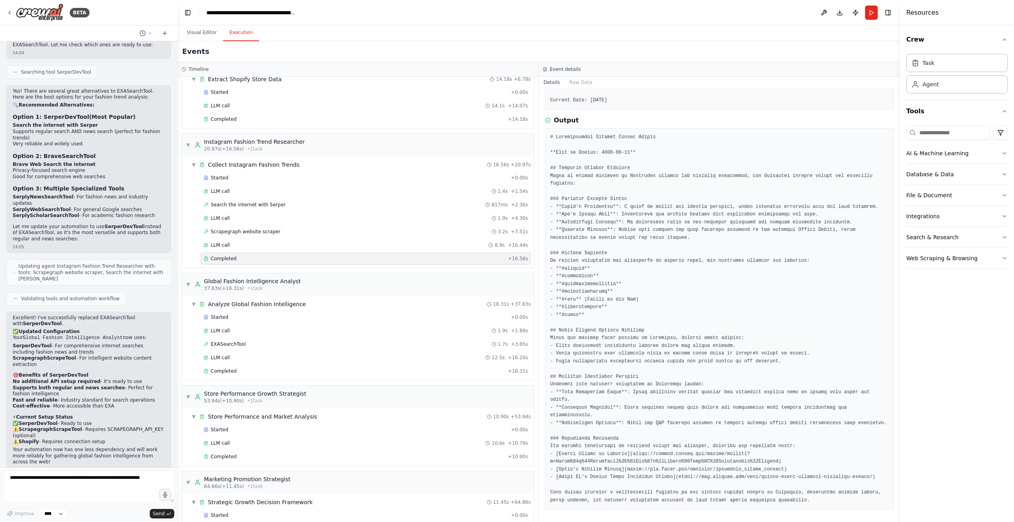
scroll to position [0, 0]
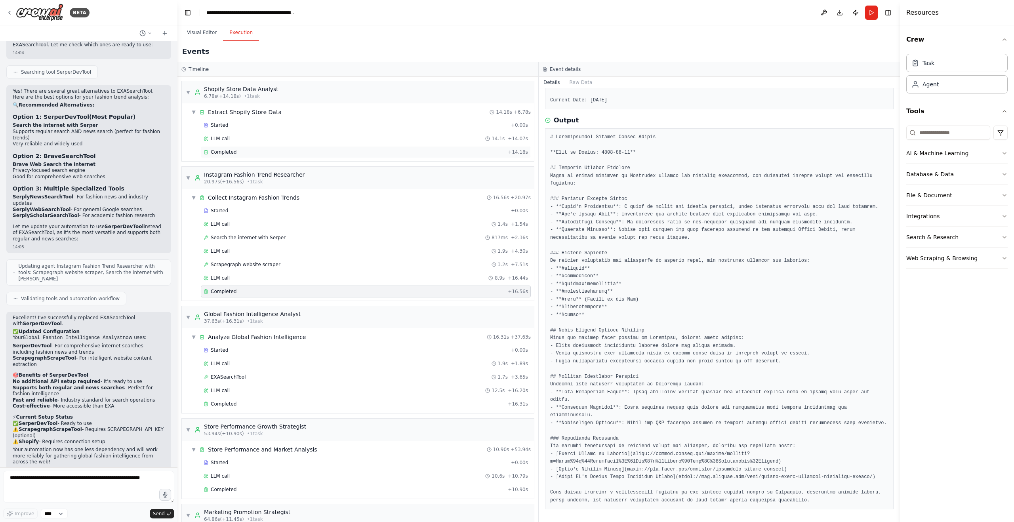
click at [284, 153] on div "Completed" at bounding box center [354, 152] width 301 height 6
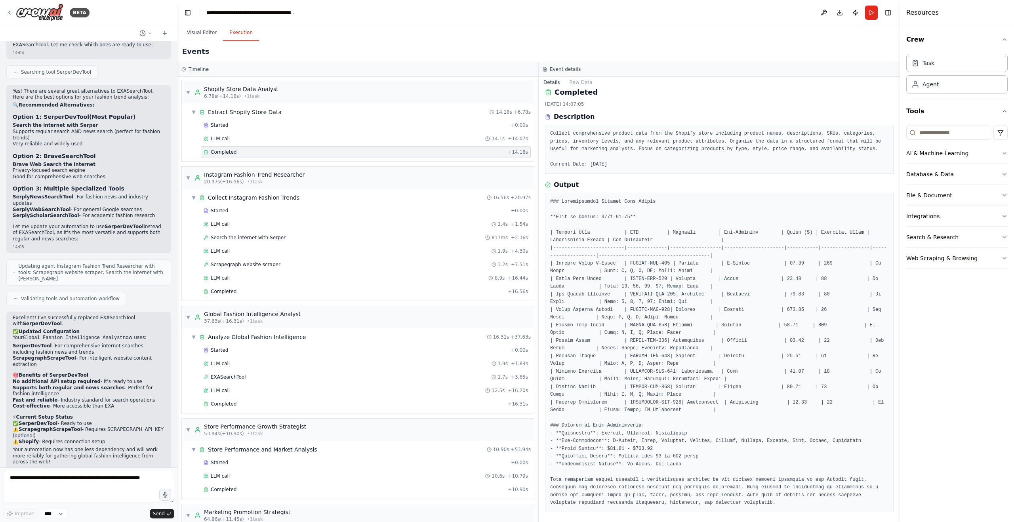
scroll to position [10, 0]
click at [254, 295] on div "Completed + 16.56s" at bounding box center [366, 292] width 330 height 12
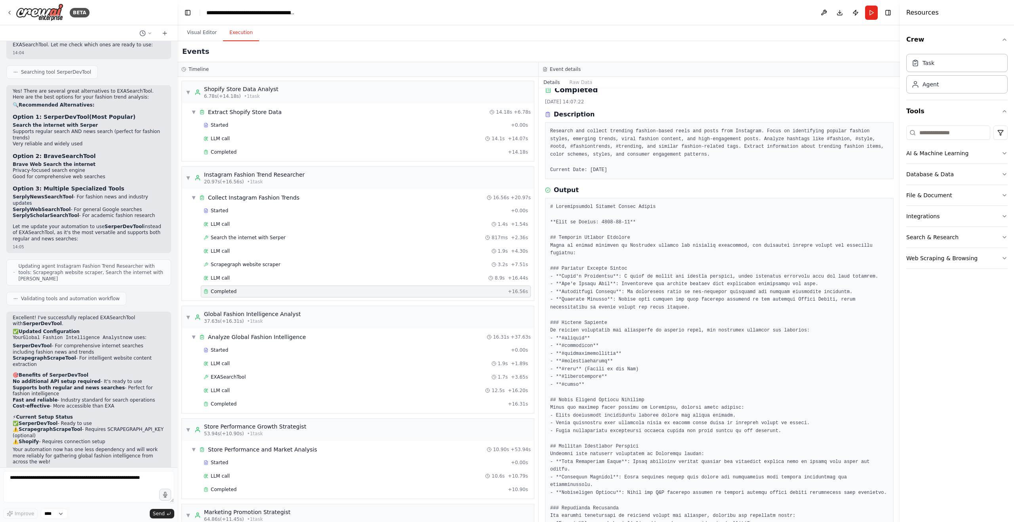
click at [281, 292] on div "Completed" at bounding box center [354, 291] width 301 height 6
click at [291, 404] on div "Completed" at bounding box center [354, 404] width 301 height 6
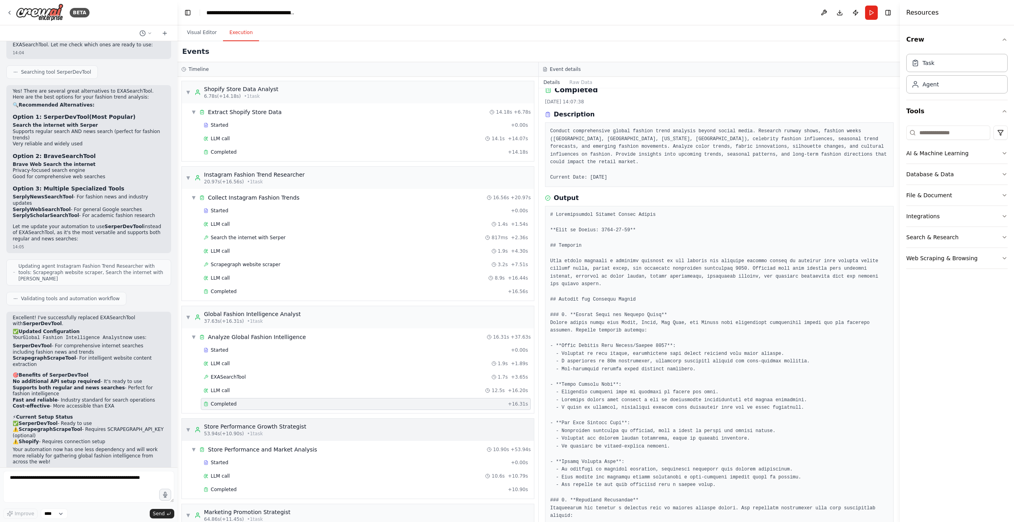
scroll to position [71, 0]
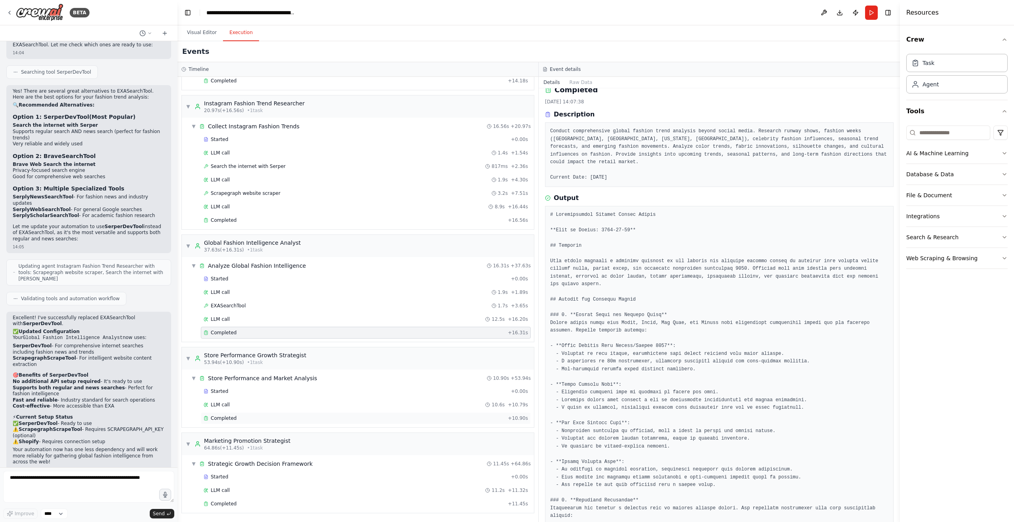
click at [290, 418] on div "Completed" at bounding box center [354, 418] width 301 height 6
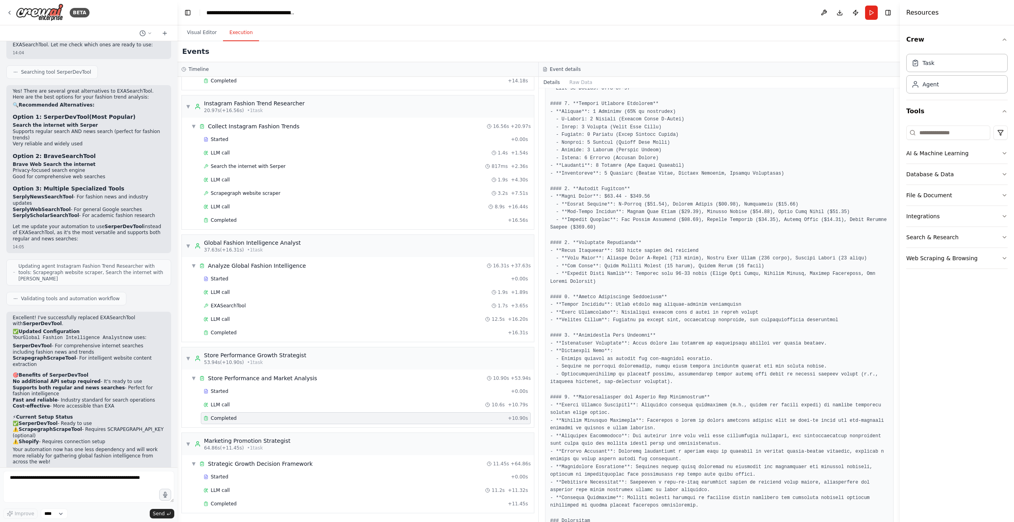
scroll to position [155, 0]
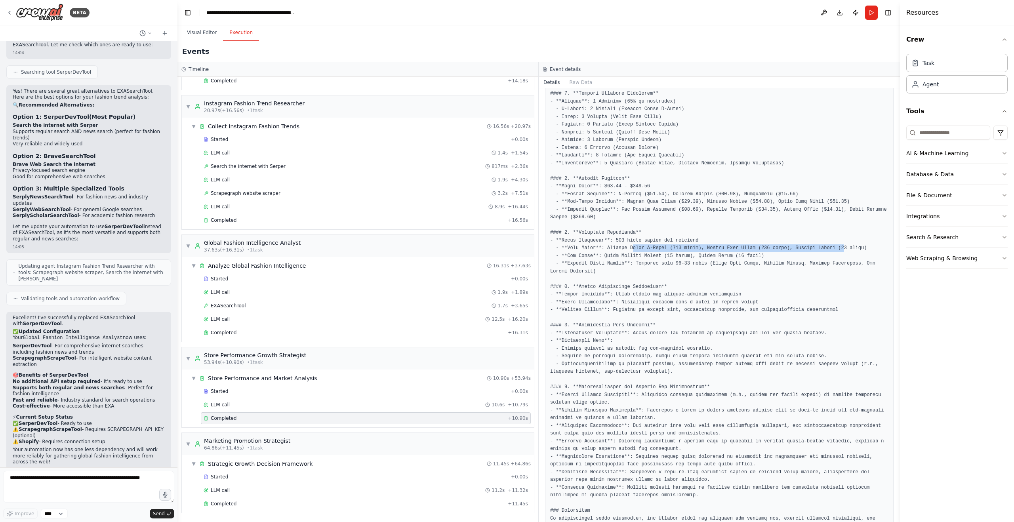
drag, startPoint x: 632, startPoint y: 248, endPoint x: 844, endPoint y: 246, distance: 211.6
click at [844, 246] on pre at bounding box center [719, 298] width 338 height 479
drag, startPoint x: 646, startPoint y: 256, endPoint x: 753, endPoint y: 258, distance: 107.0
click at [753, 257] on pre at bounding box center [719, 298] width 338 height 479
click at [712, 285] on pre at bounding box center [719, 298] width 338 height 479
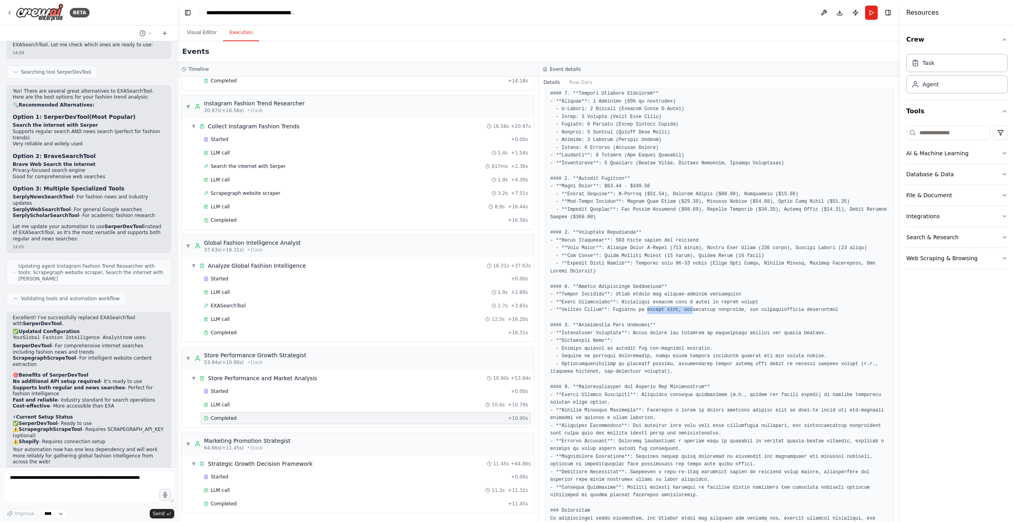
drag, startPoint x: 648, startPoint y: 306, endPoint x: 693, endPoint y: 310, distance: 44.5
click at [693, 310] on pre at bounding box center [719, 298] width 338 height 479
click at [684, 341] on pre at bounding box center [719, 298] width 338 height 479
drag, startPoint x: 645, startPoint y: 347, endPoint x: 635, endPoint y: 368, distance: 23.8
click at [692, 347] on pre at bounding box center [719, 298] width 338 height 479
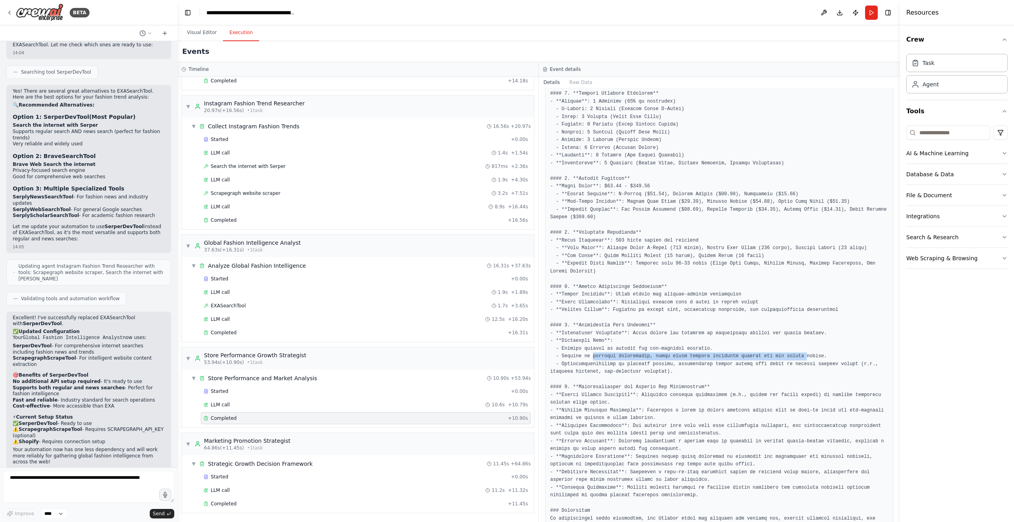
drag, startPoint x: 645, startPoint y: 355, endPoint x: 809, endPoint y: 357, distance: 164.1
click at [809, 357] on pre at bounding box center [719, 298] width 338 height 479
click at [640, 386] on pre at bounding box center [719, 298] width 338 height 479
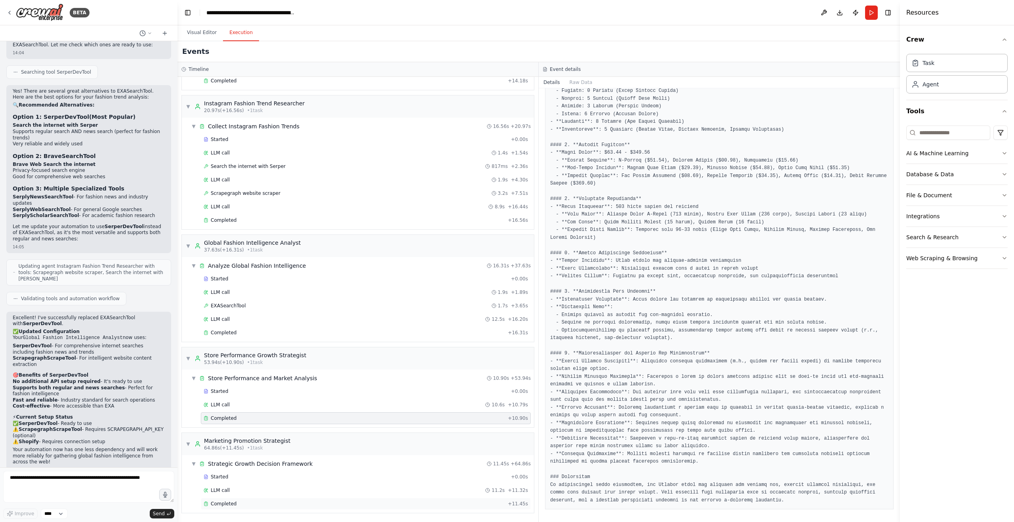
click at [285, 501] on div "Completed" at bounding box center [354, 504] width 301 height 6
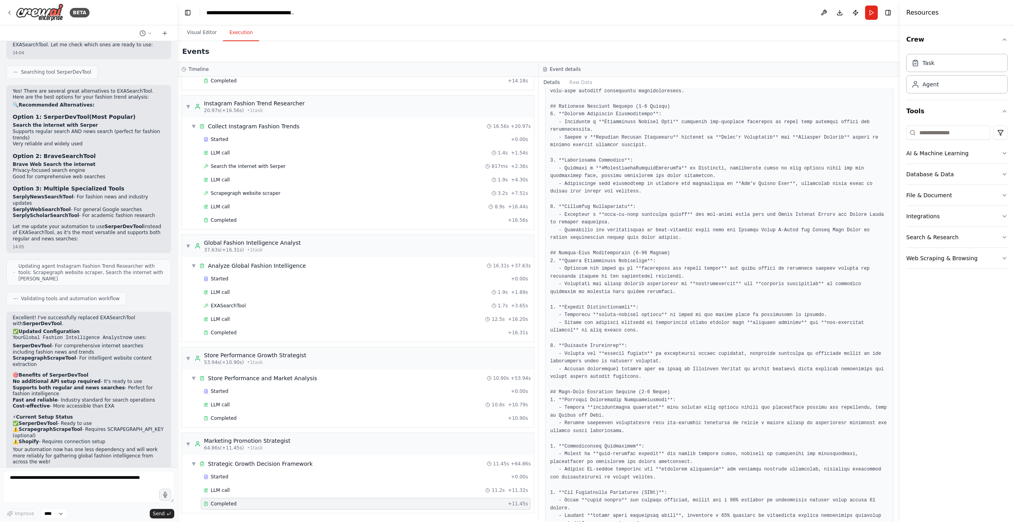
scroll to position [281, 0]
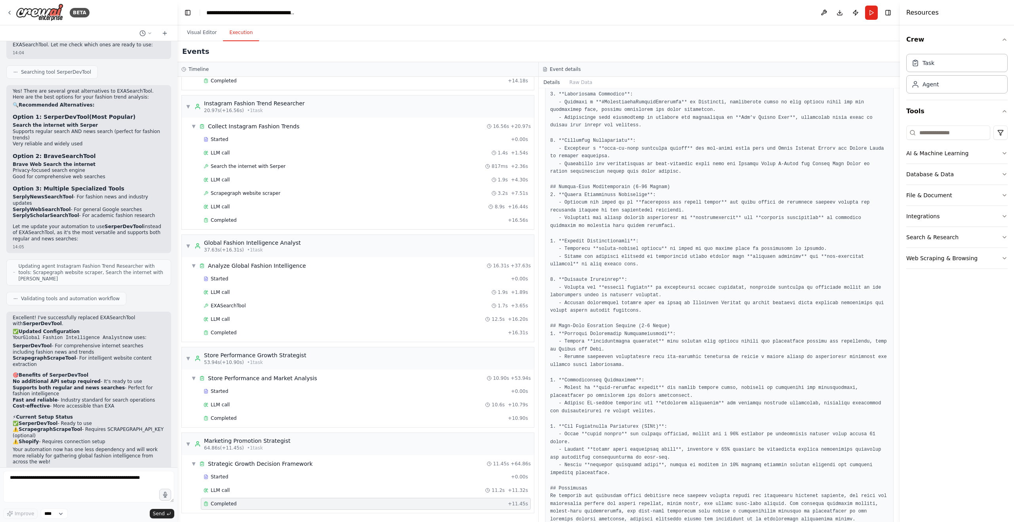
click at [692, 429] on pre at bounding box center [719, 242] width 338 height 564
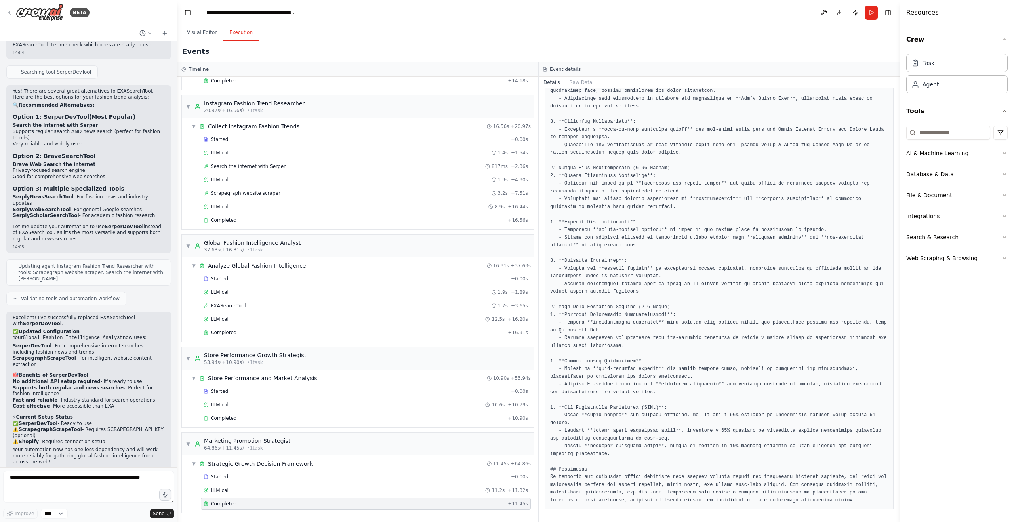
click at [646, 477] on pre at bounding box center [719, 223] width 338 height 564
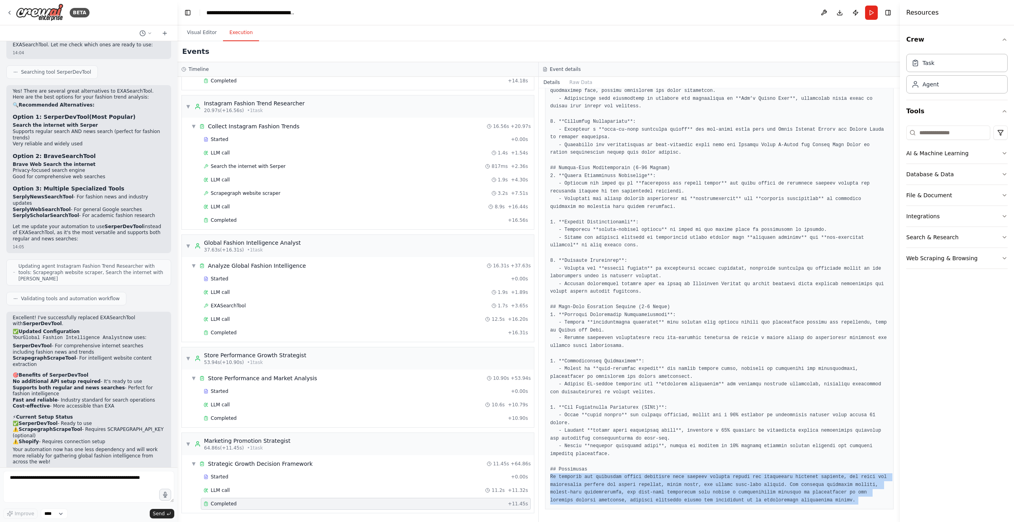
click at [646, 477] on pre at bounding box center [719, 223] width 338 height 564
click at [648, 485] on pre at bounding box center [719, 223] width 338 height 564
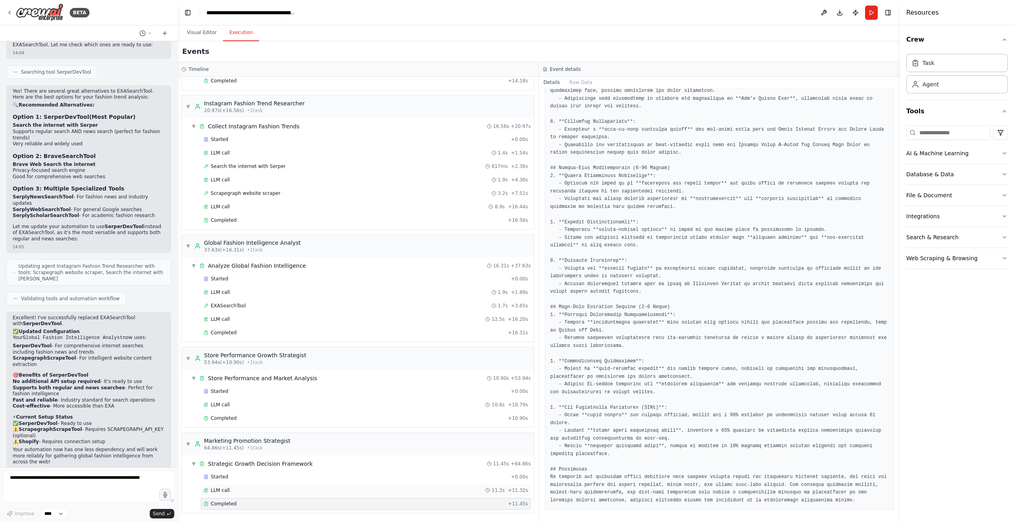
click at [215, 492] on span "LLM call" at bounding box center [220, 490] width 19 height 6
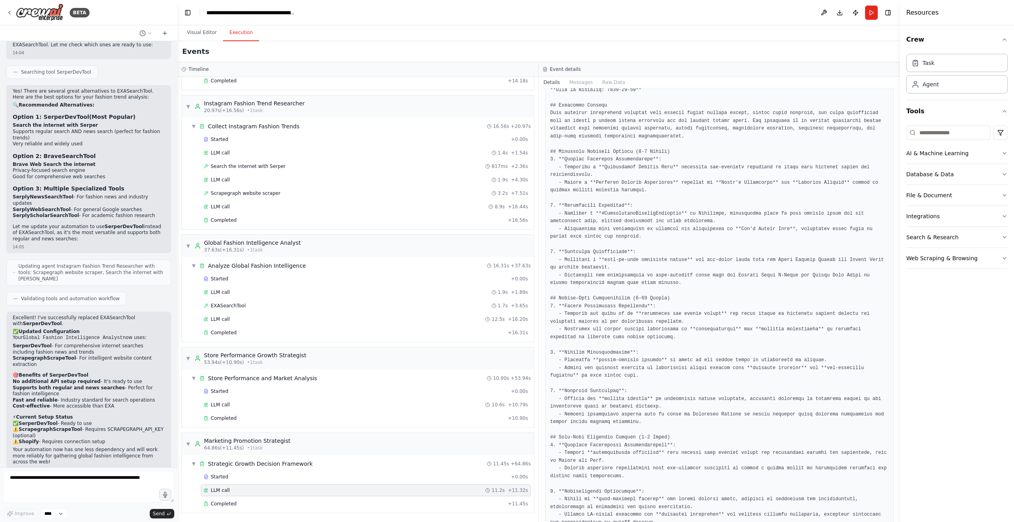
scroll to position [0, 0]
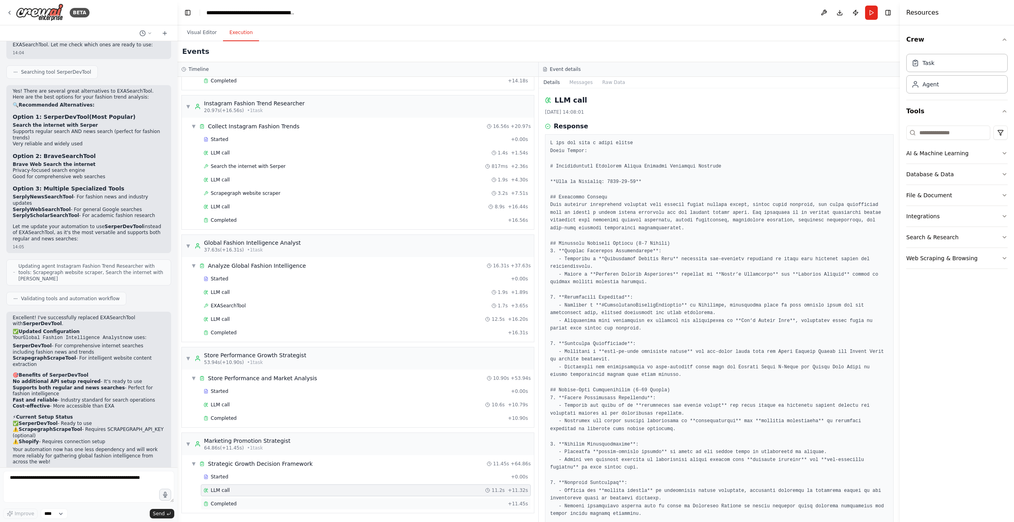
click at [261, 502] on div "Completed" at bounding box center [354, 504] width 301 height 6
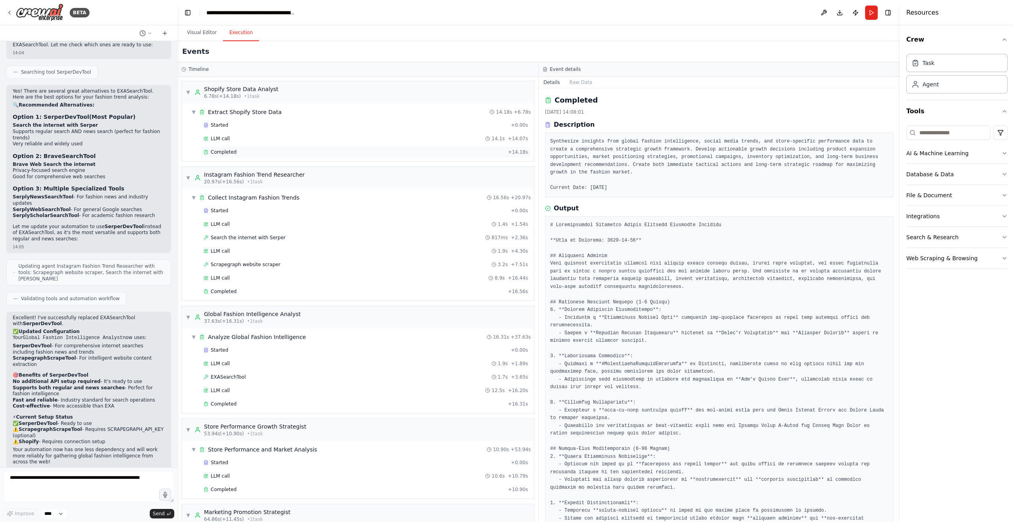
click at [246, 150] on div "Completed" at bounding box center [354, 152] width 301 height 6
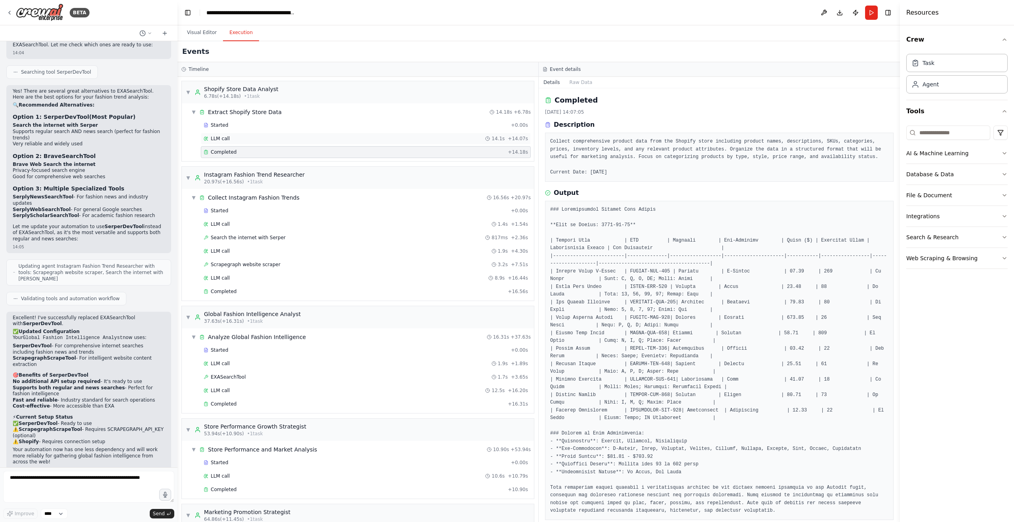
click at [281, 140] on div "LLM call 14.1s + 14.07s" at bounding box center [366, 139] width 325 height 6
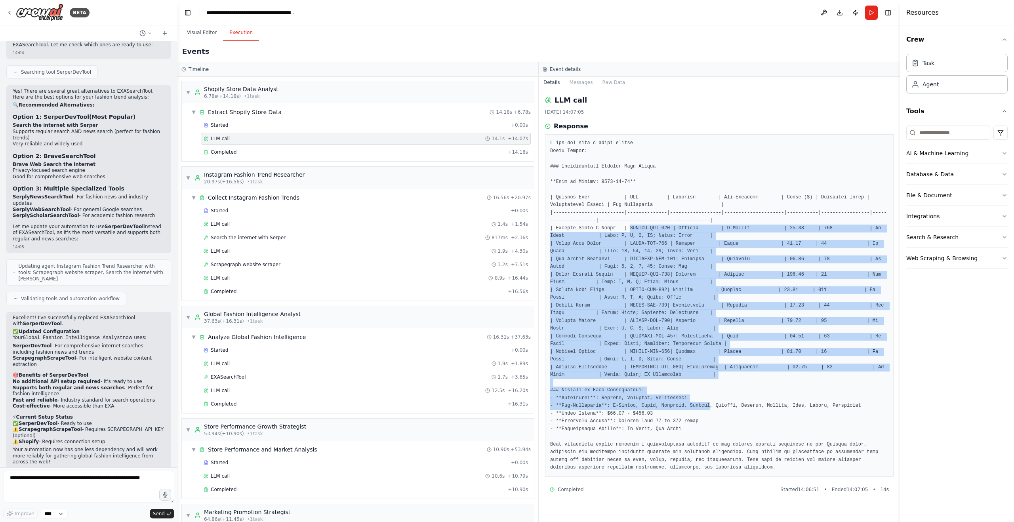
drag, startPoint x: 631, startPoint y: 229, endPoint x: 710, endPoint y: 402, distance: 190.5
click at [710, 402] on pre at bounding box center [719, 305] width 338 height 332
click at [715, 385] on pre at bounding box center [719, 305] width 338 height 332
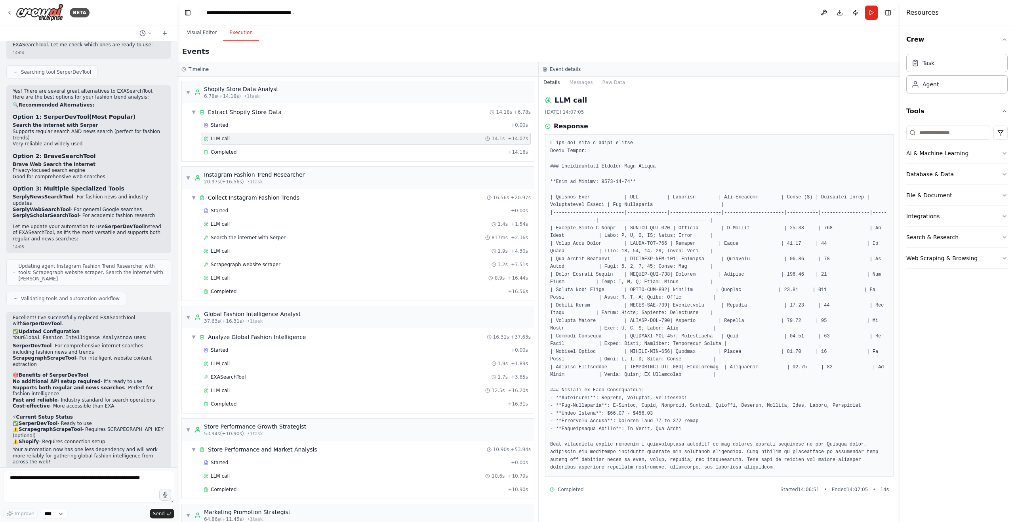
scroll to position [71, 0]
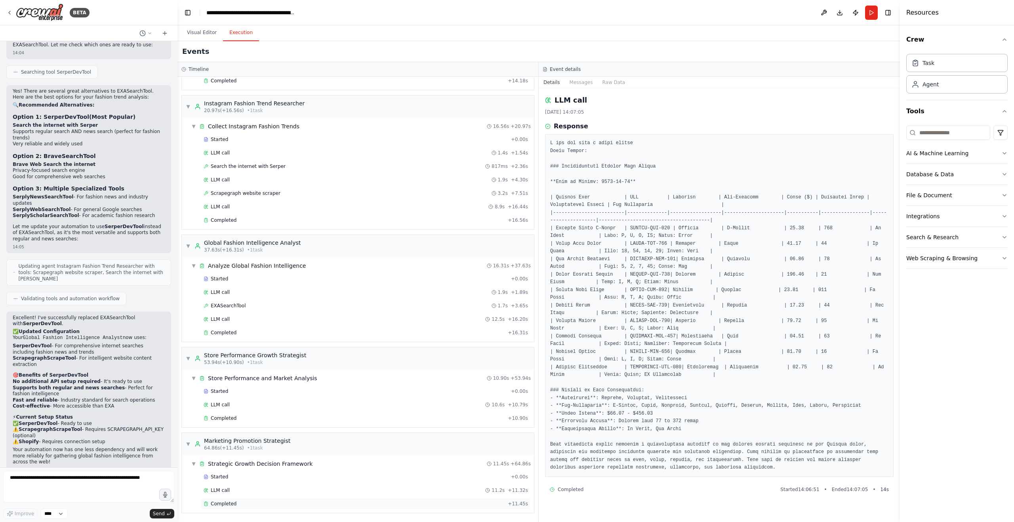
click at [230, 501] on span "Completed" at bounding box center [224, 504] width 26 height 6
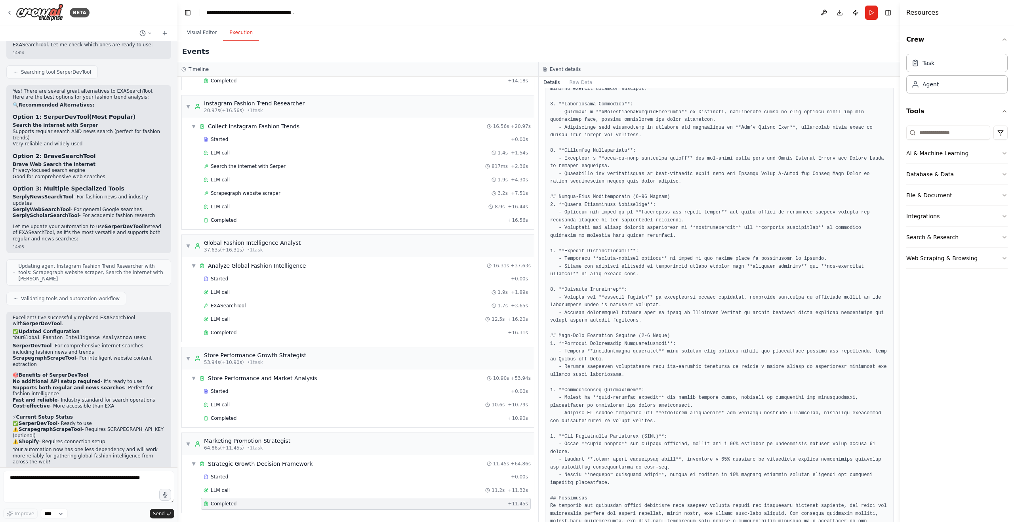
scroll to position [256, 0]
click at [185, 11] on button "Toggle Left Sidebar" at bounding box center [187, 12] width 11 height 11
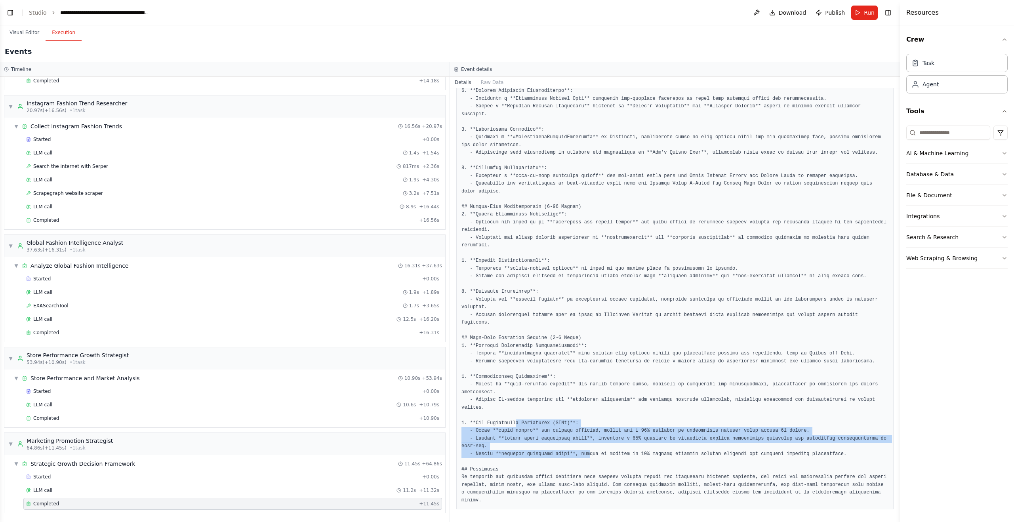
drag, startPoint x: 517, startPoint y: 427, endPoint x: 592, endPoint y: 451, distance: 78.2
click at [592, 451] on pre at bounding box center [675, 257] width 427 height 495
click at [539, 430] on pre at bounding box center [675, 257] width 427 height 495
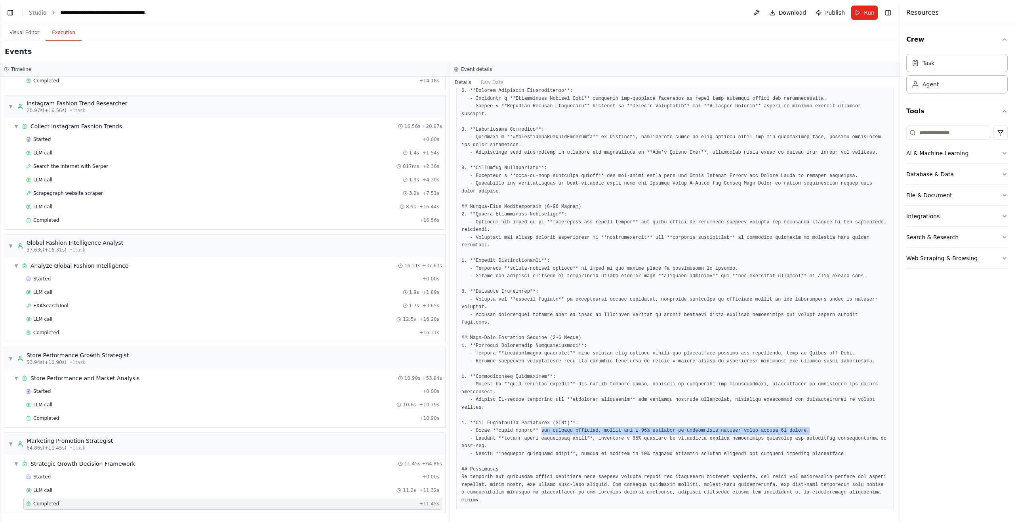
drag, startPoint x: 553, startPoint y: 432, endPoint x: 810, endPoint y: 431, distance: 256.4
click at [810, 431] on pre at bounding box center [675, 257] width 427 height 495
click at [804, 436] on pre at bounding box center [675, 257] width 427 height 495
drag, startPoint x: 617, startPoint y: 437, endPoint x: 852, endPoint y: 438, distance: 235.8
click at [852, 438] on pre at bounding box center [675, 257] width 427 height 495
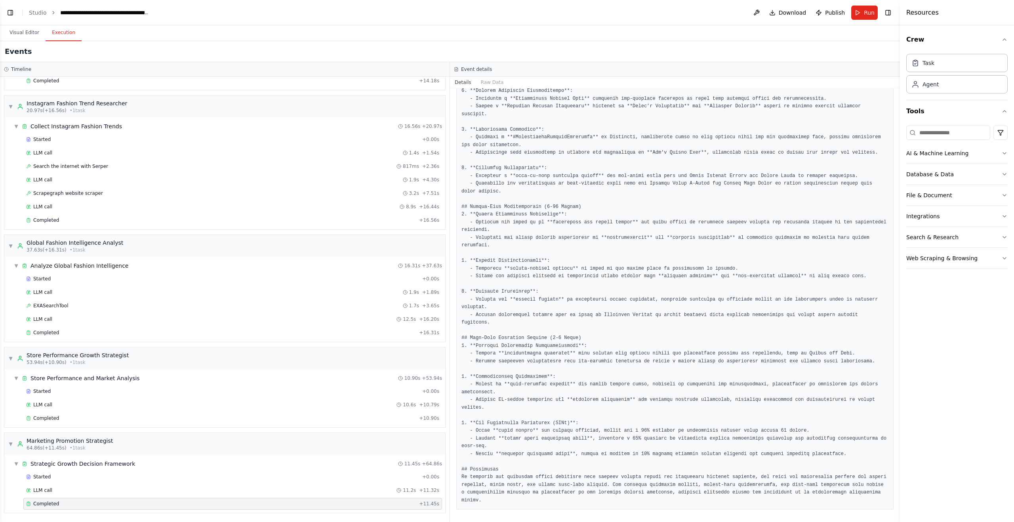
click at [577, 463] on pre at bounding box center [675, 257] width 427 height 495
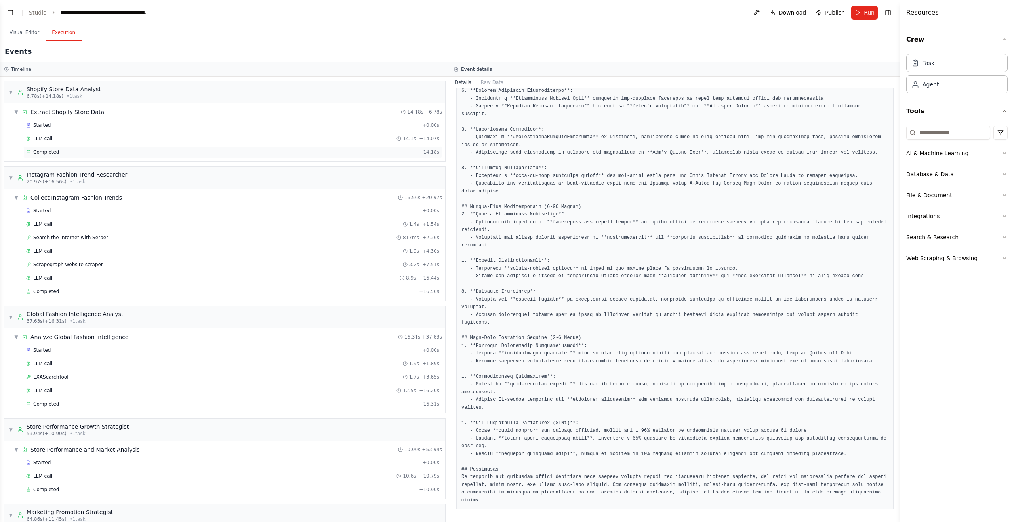
click at [94, 149] on div "Completed" at bounding box center [221, 152] width 390 height 6
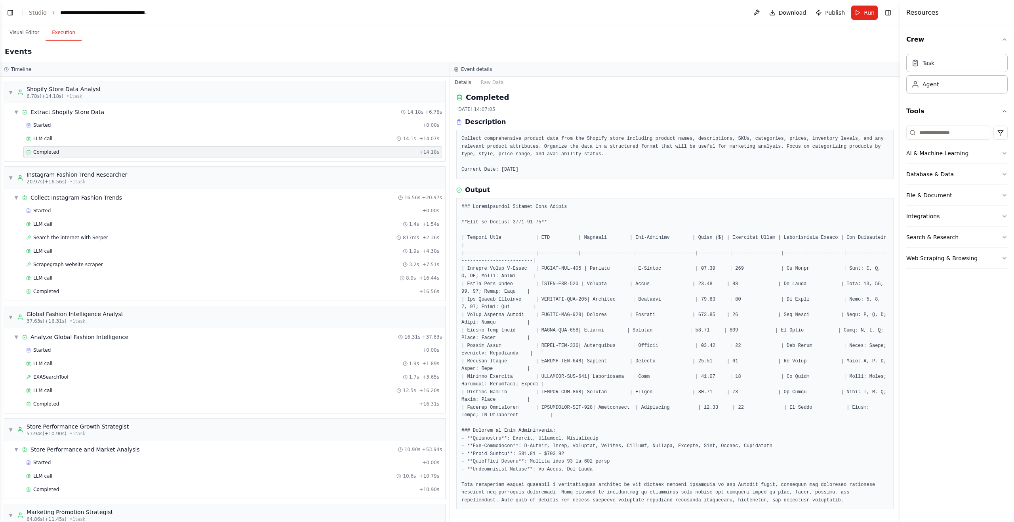
scroll to position [3, 0]
click at [115, 141] on div "LLM call 14.1s + 14.07s" at bounding box center [232, 139] width 413 height 6
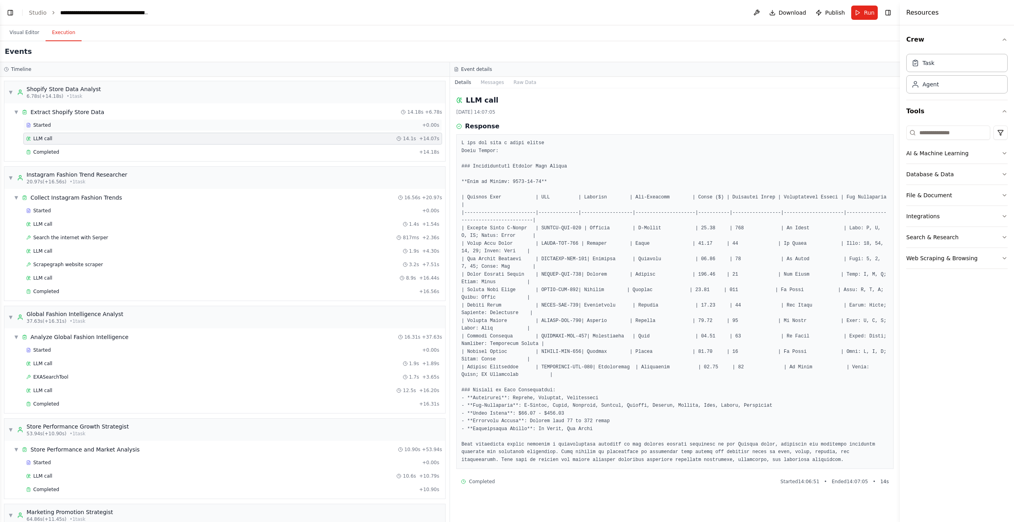
click at [130, 128] on div "Started" at bounding box center [222, 125] width 393 height 6
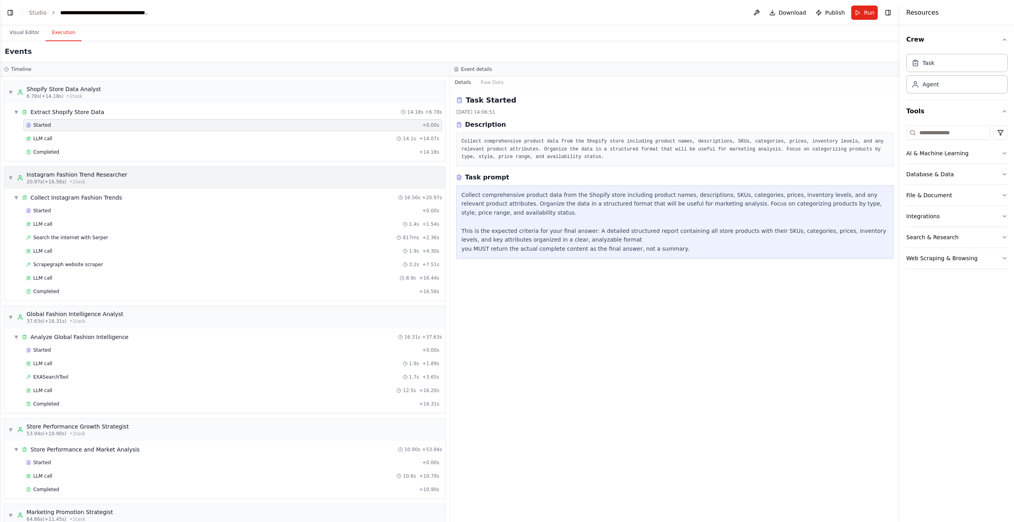
click at [56, 176] on div "Instagram Fashion Trend Researcher" at bounding box center [77, 175] width 101 height 8
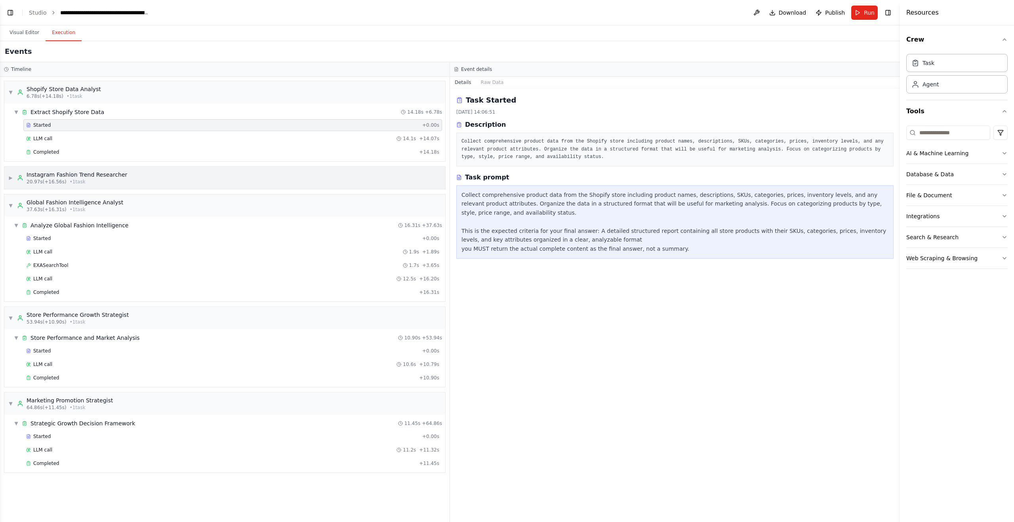
click at [56, 176] on div "Instagram Fashion Trend Researcher" at bounding box center [77, 175] width 101 height 8
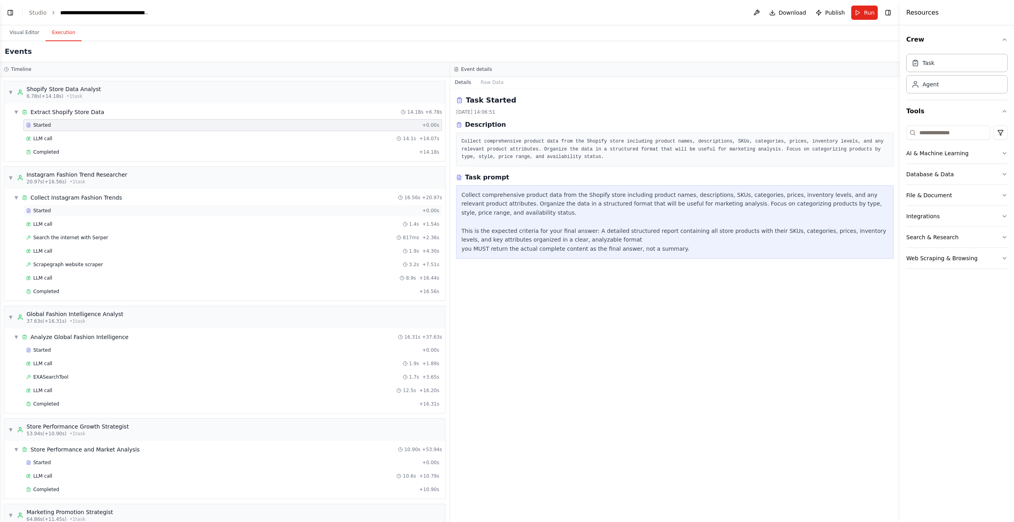
click at [65, 206] on div "Started + 0.00s" at bounding box center [232, 211] width 419 height 12
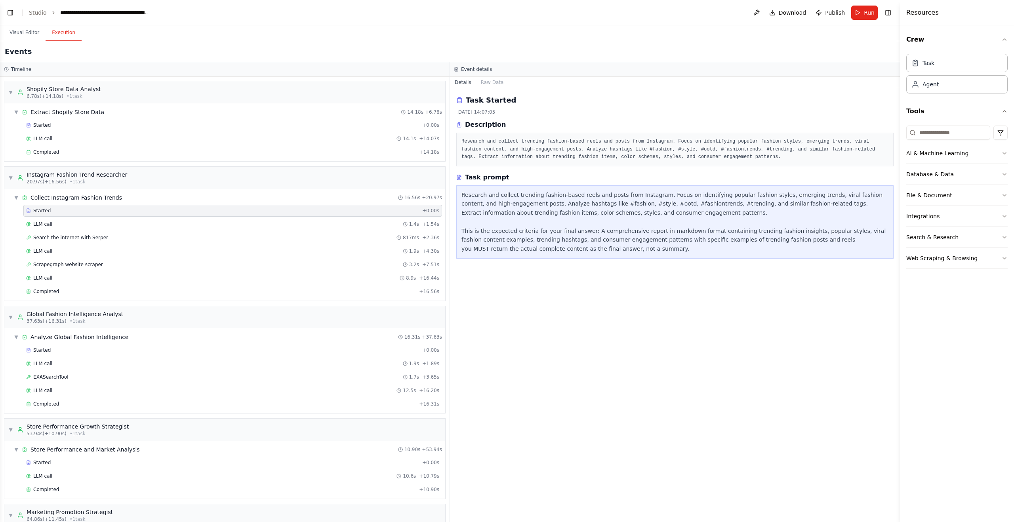
click at [569, 157] on pre "Research and collect trending fashion-based reels and posts from Instagram. Foc…" at bounding box center [675, 149] width 427 height 23
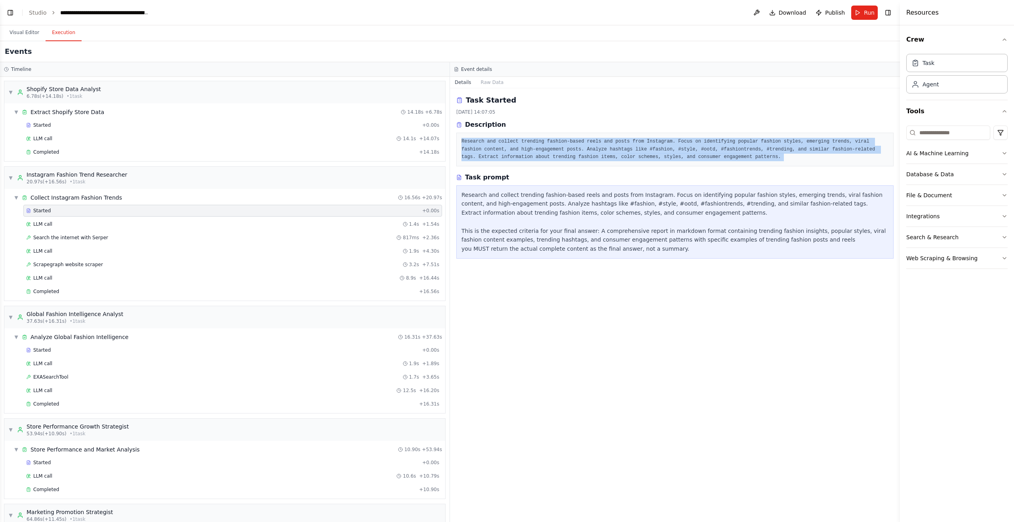
click at [569, 157] on pre "Research and collect trending fashion-based reels and posts from Instagram. Foc…" at bounding box center [675, 149] width 427 height 23
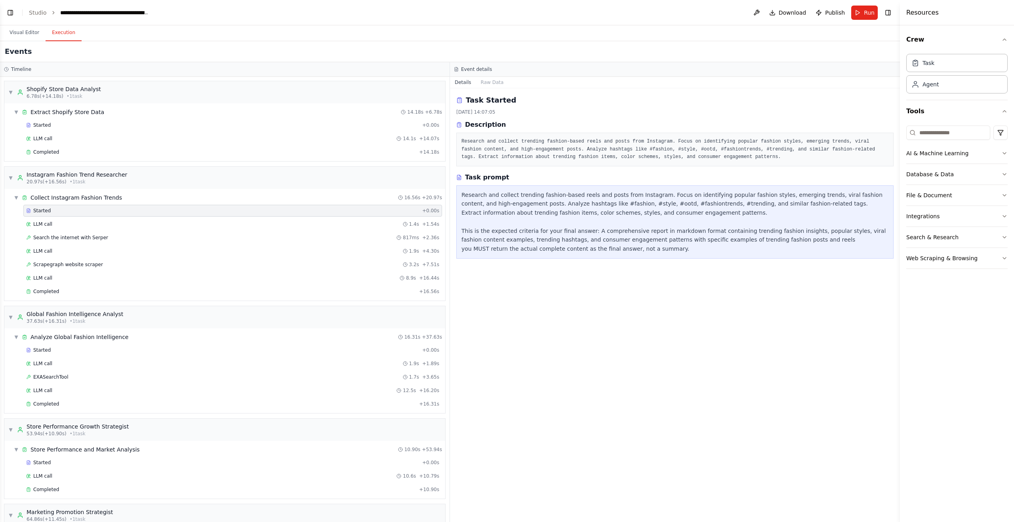
click at [560, 188] on div "Research and collect trending fashion-based reels and posts from Instagram. Foc…" at bounding box center [676, 221] width 438 height 73
drag, startPoint x: 655, startPoint y: 147, endPoint x: 794, endPoint y: 152, distance: 138.8
click at [794, 152] on pre "Research and collect trending fashion-based reels and posts from Instagram. Foc…" at bounding box center [675, 149] width 427 height 23
click at [534, 155] on pre "Research and collect trending fashion-based reels and posts from Instagram. Foc…" at bounding box center [675, 149] width 427 height 23
click at [83, 291] on div "Completed" at bounding box center [221, 291] width 390 height 6
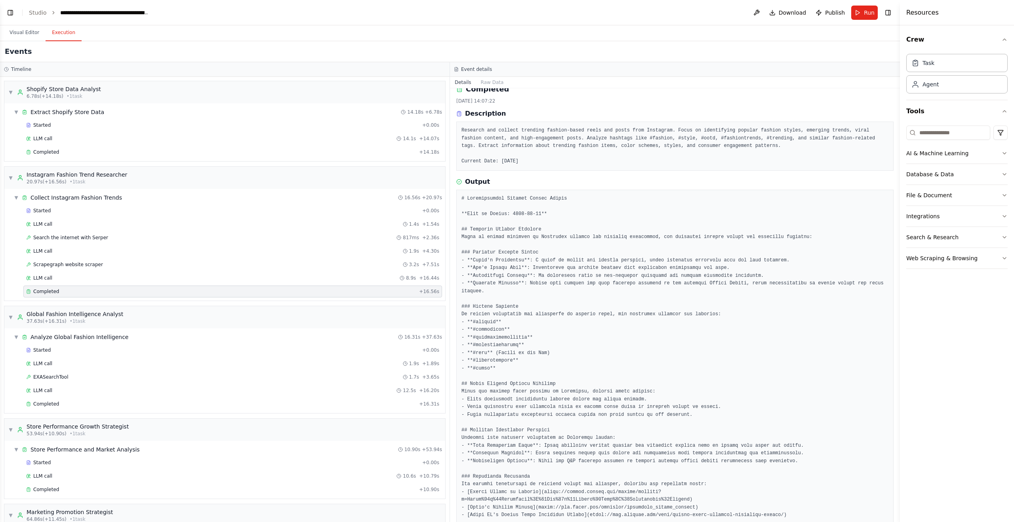
scroll to position [0, 0]
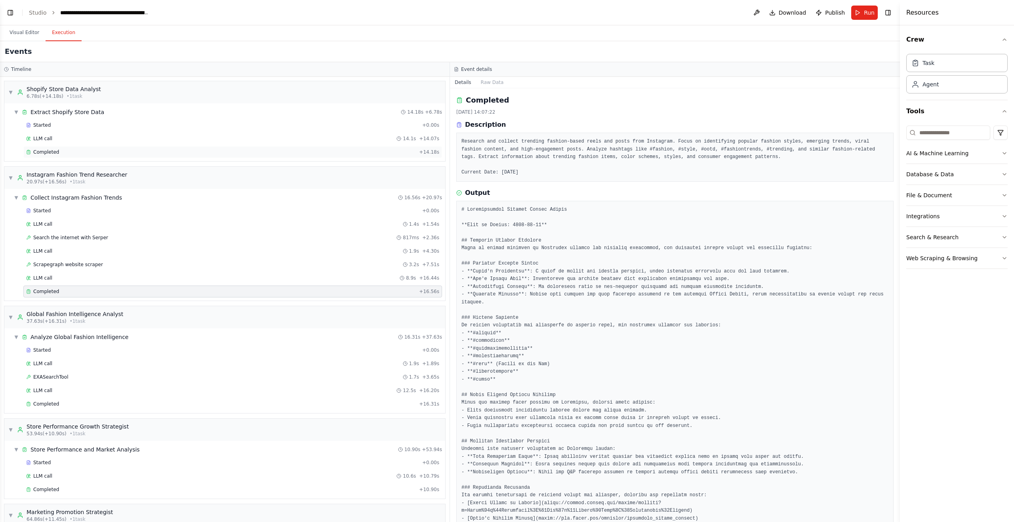
click at [96, 154] on div "Completed" at bounding box center [221, 152] width 390 height 6
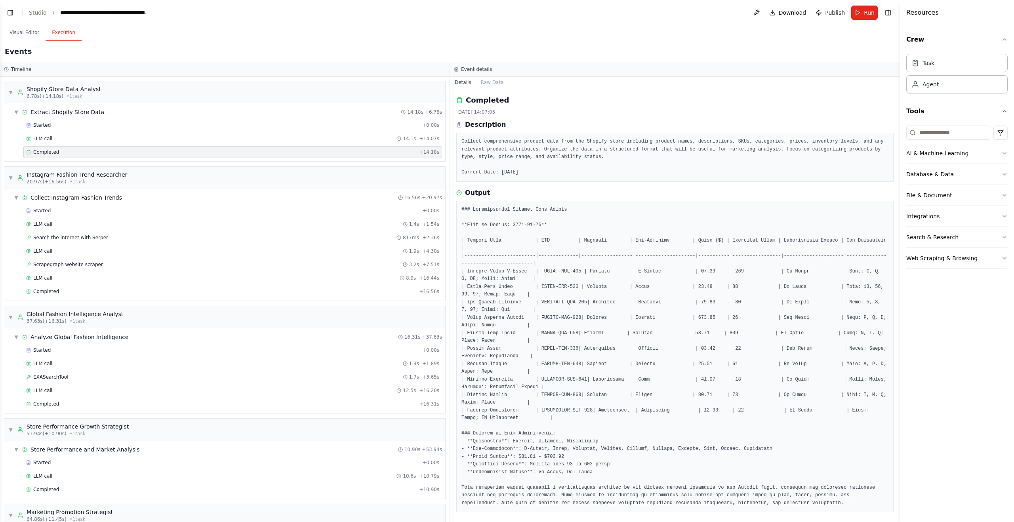
click at [171, 497] on div "Started + 0.00s LLM call 10.6s + 10.79s Completed + 10.90s" at bounding box center [228, 477] width 435 height 40
click at [173, 494] on div "Completed + 10.90s" at bounding box center [232, 490] width 419 height 12
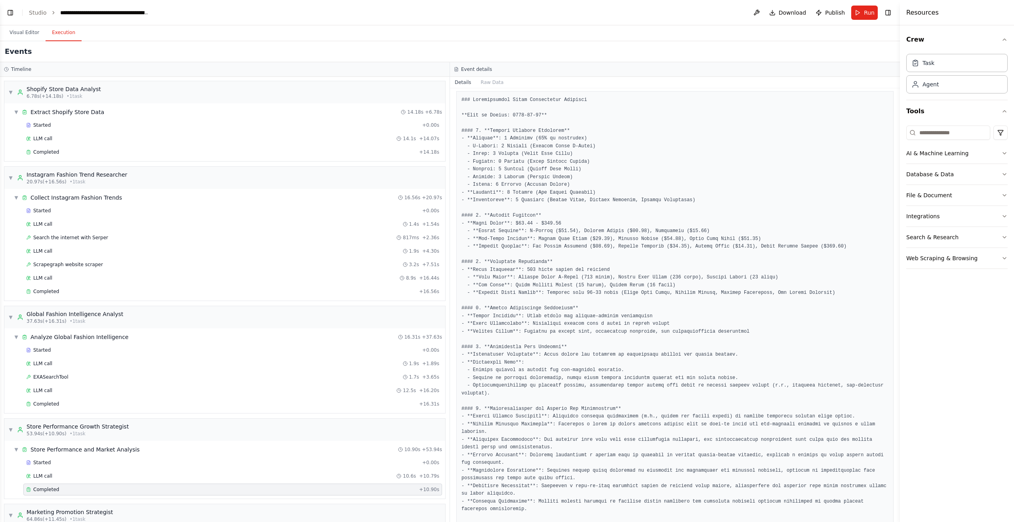
scroll to position [157, 0]
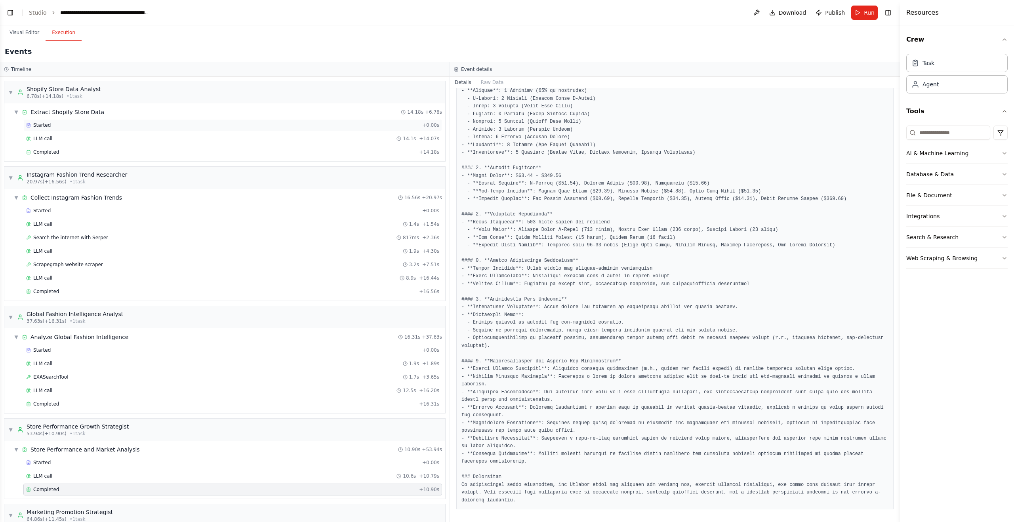
click at [76, 124] on div "Started" at bounding box center [222, 125] width 393 height 6
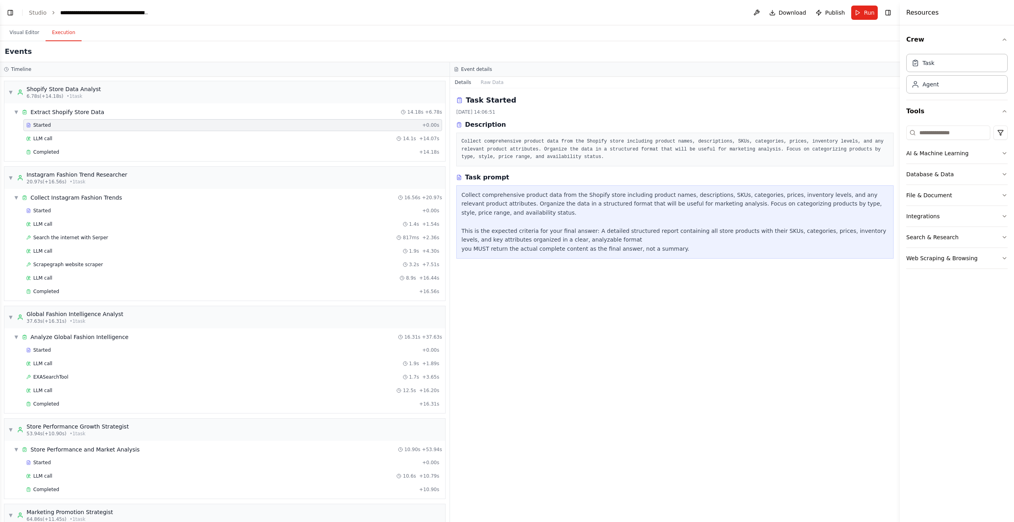
scroll to position [0, 0]
click at [143, 140] on div "LLM call 14.1s + 14.07s" at bounding box center [232, 139] width 413 height 6
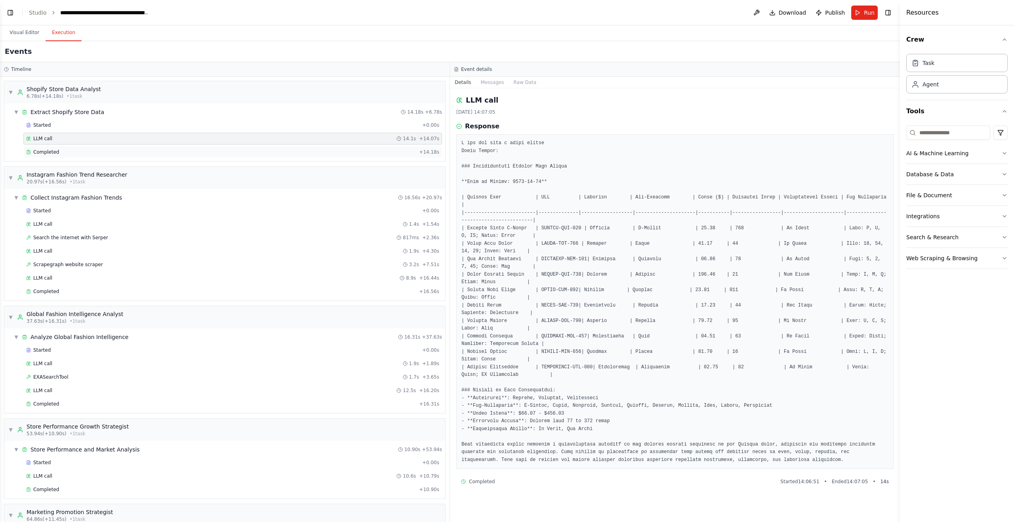
click at [146, 152] on div "Completed" at bounding box center [221, 152] width 390 height 6
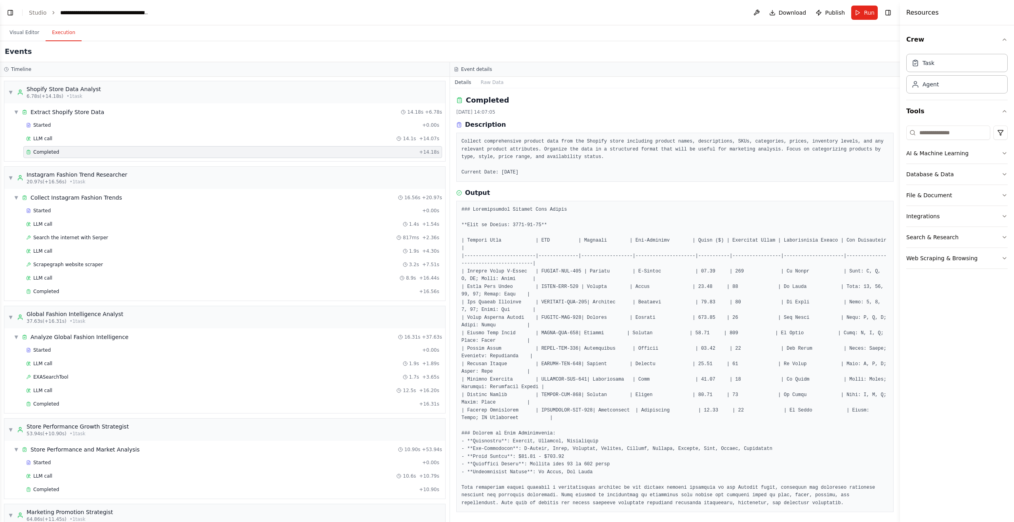
click at [155, 146] on div "Completed + 14.18s" at bounding box center [232, 152] width 419 height 12
click at [165, 135] on div "LLM call 14.1s + 14.07s" at bounding box center [232, 139] width 419 height 12
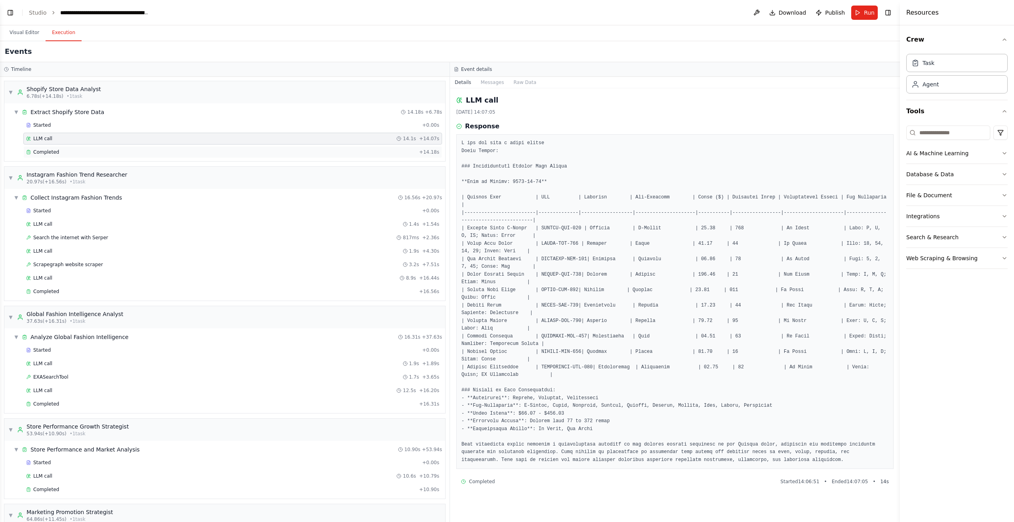
click at [164, 151] on div "Completed" at bounding box center [221, 152] width 390 height 6
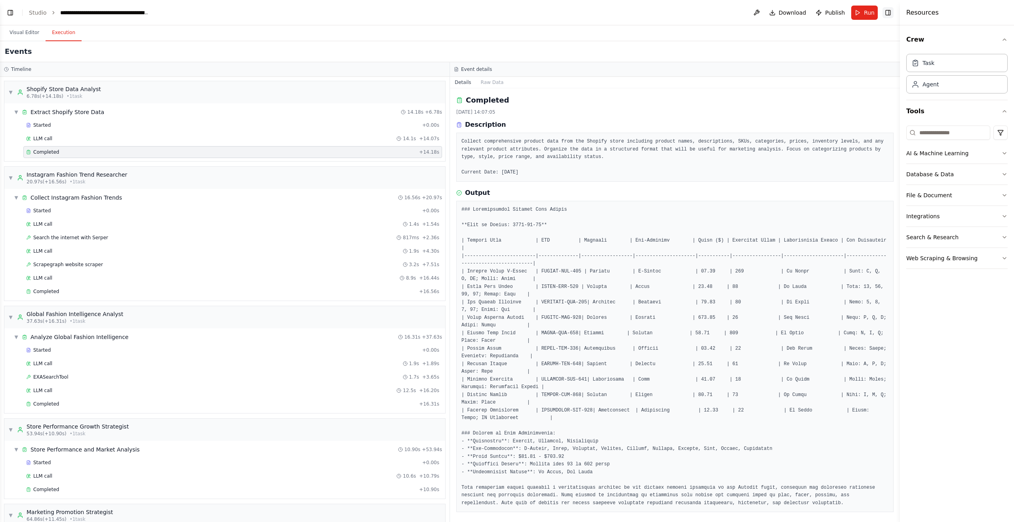
click at [890, 11] on button "Toggle Right Sidebar" at bounding box center [888, 12] width 11 height 11
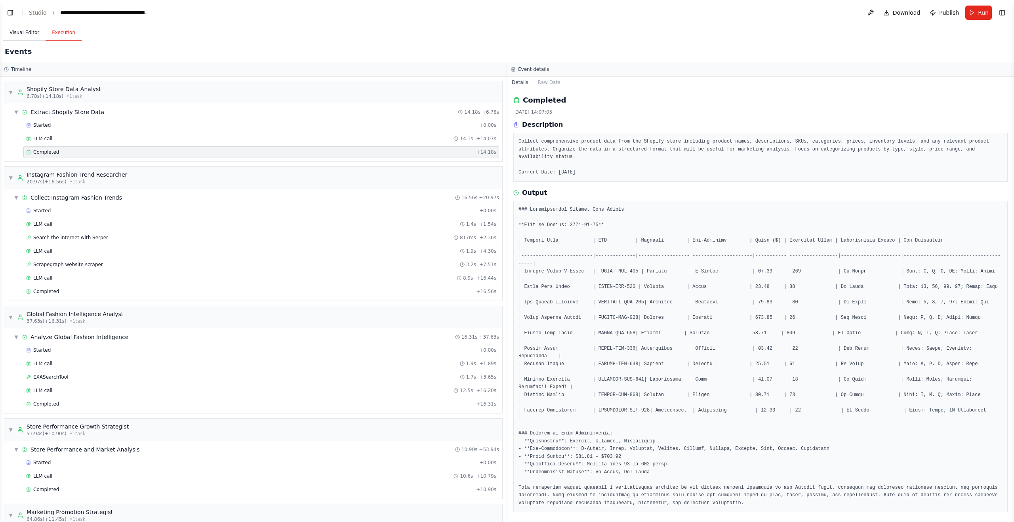
click at [23, 30] on button "Visual Editor" at bounding box center [24, 33] width 42 height 17
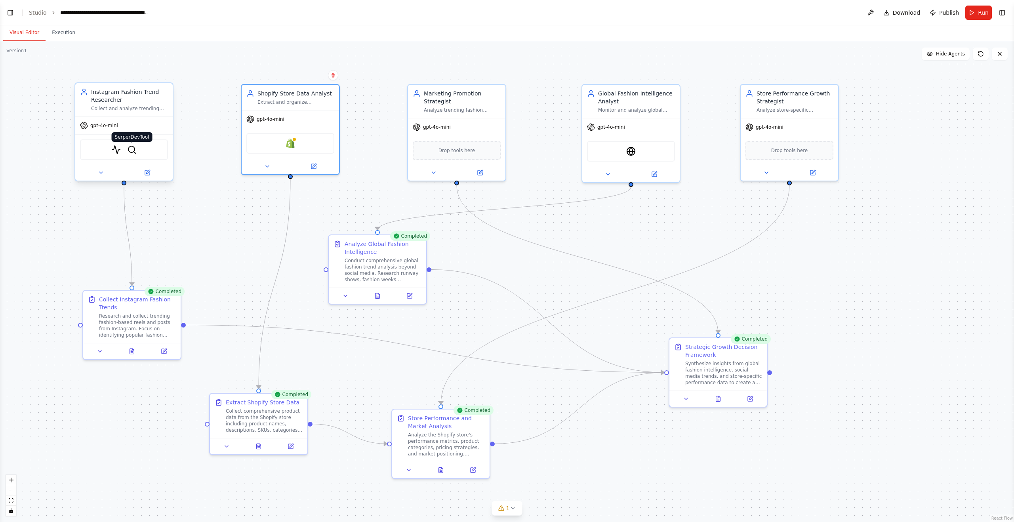
click at [134, 153] on img at bounding box center [132, 150] width 10 height 10
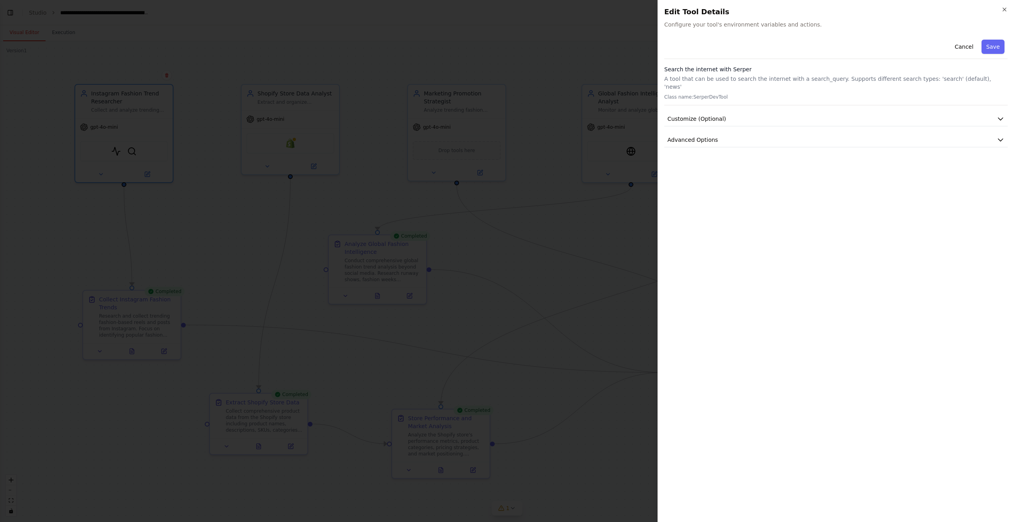
click at [604, 46] on div at bounding box center [507, 261] width 1014 height 522
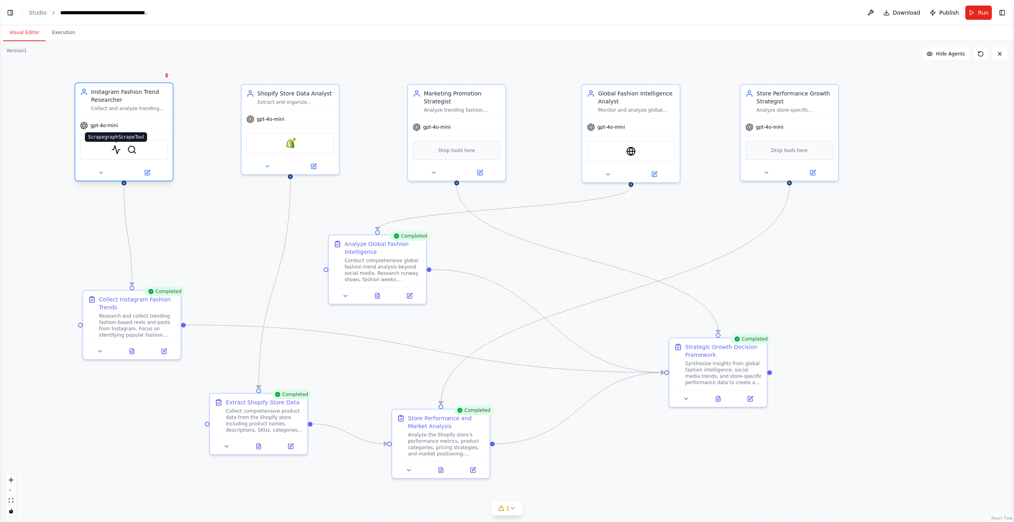
click at [113, 150] on img at bounding box center [116, 150] width 10 height 10
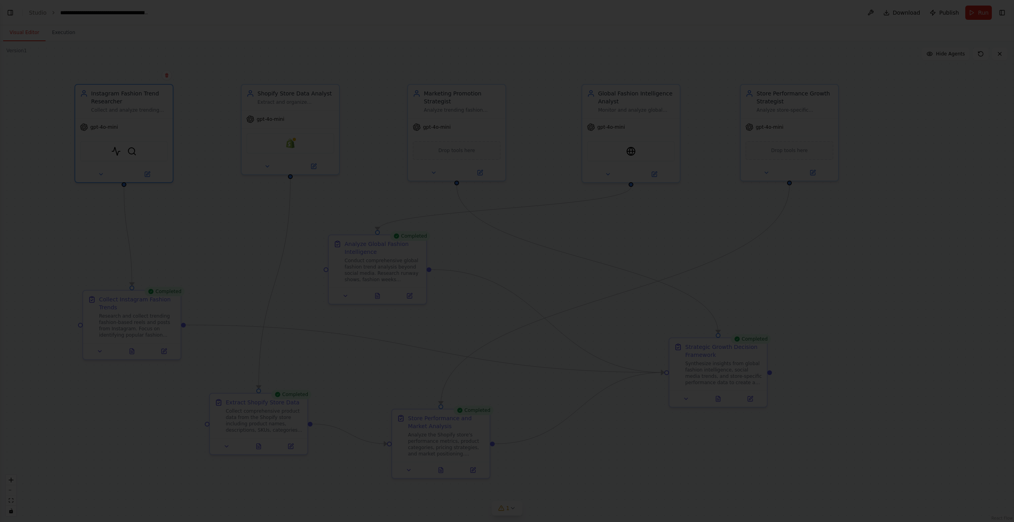
click at [484, 57] on div at bounding box center [507, 261] width 1014 height 522
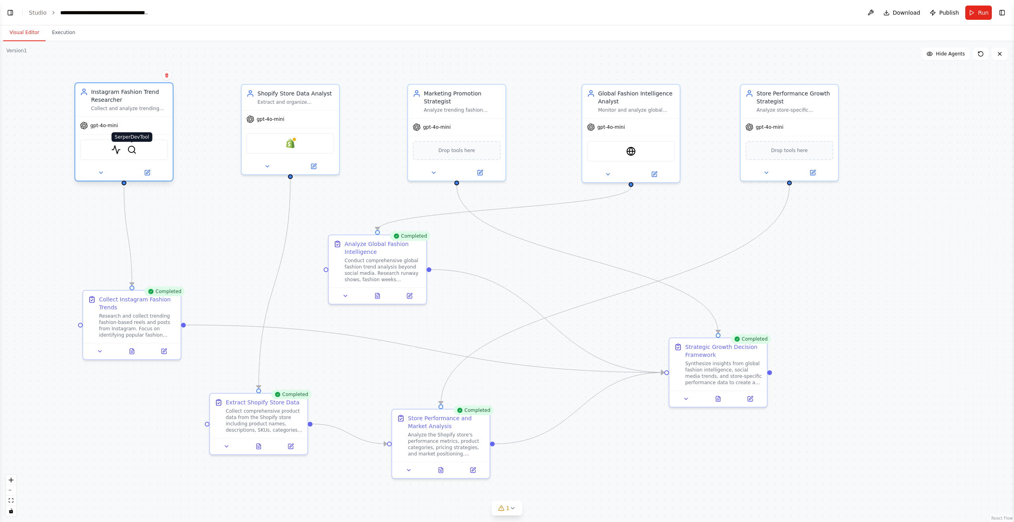
click at [131, 151] on img at bounding box center [132, 150] width 10 height 10
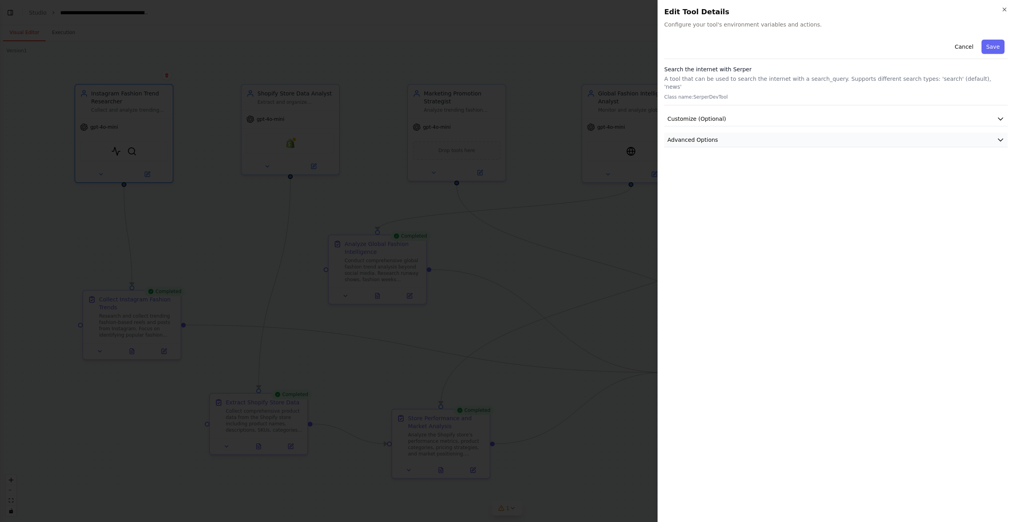
click at [757, 134] on button "Advanced Options" at bounding box center [837, 140] width 344 height 15
click at [725, 182] on input "text" at bounding box center [836, 187] width 330 height 14
paste input "**********"
type input "**********"
click at [997, 45] on button "Save" at bounding box center [993, 47] width 23 height 14
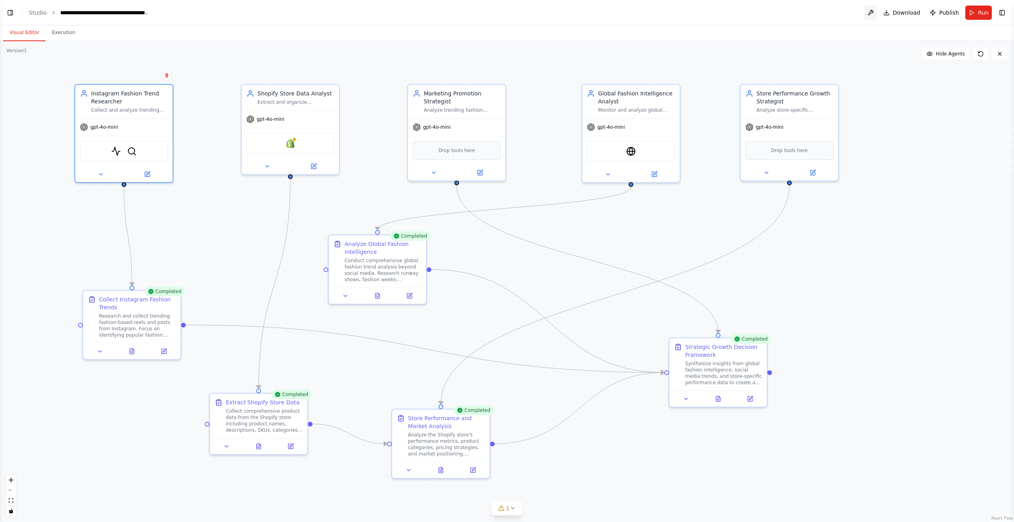
click at [875, 13] on button at bounding box center [871, 13] width 13 height 14
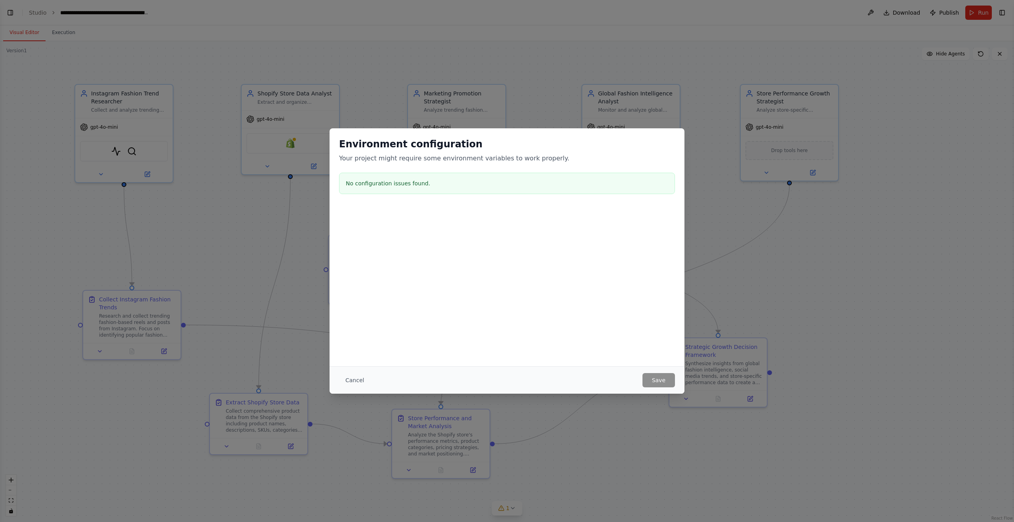
drag, startPoint x: 356, startPoint y: 382, endPoint x: 343, endPoint y: 374, distance: 15.4
click at [355, 382] on button "Cancel" at bounding box center [354, 380] width 31 height 14
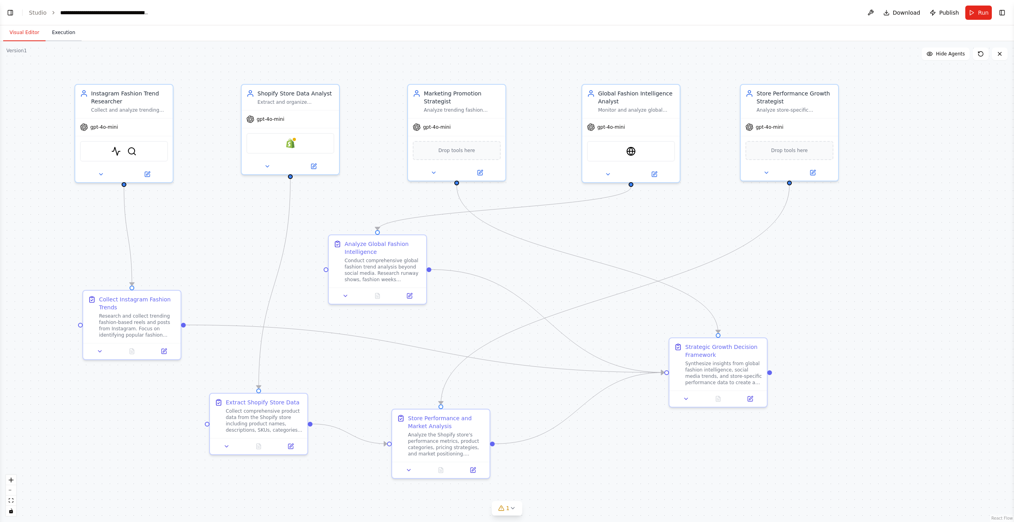
click at [57, 32] on button "Execution" at bounding box center [64, 33] width 36 height 17
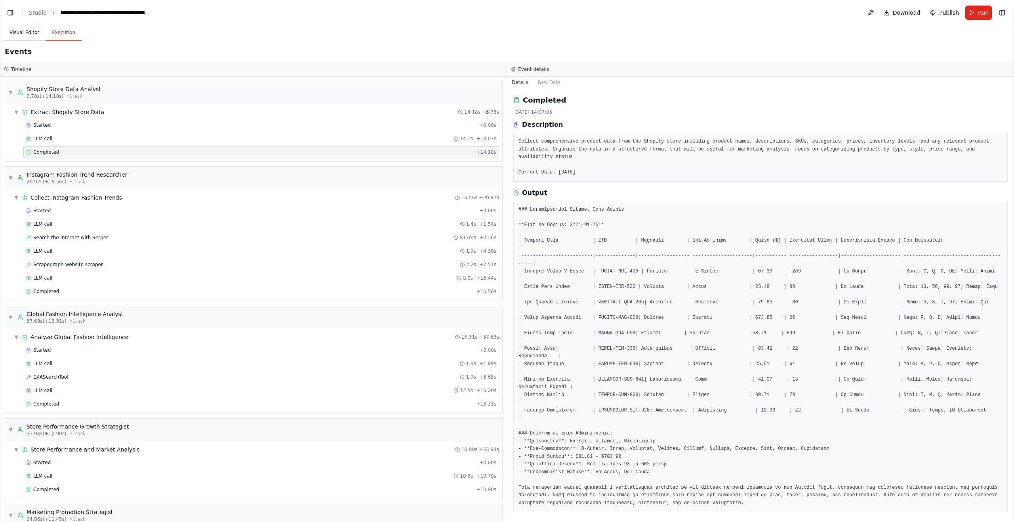
click at [34, 29] on button "Visual Editor" at bounding box center [24, 33] width 42 height 17
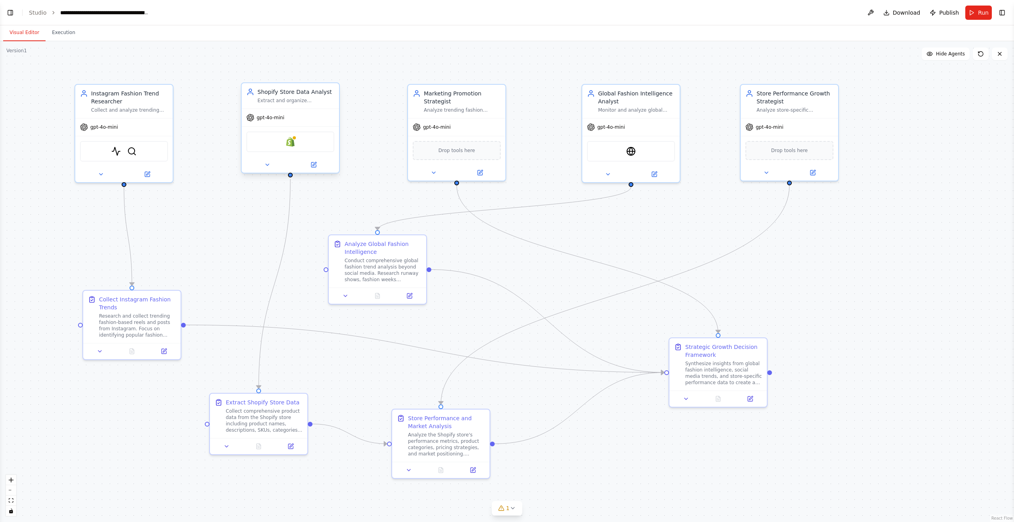
click at [305, 145] on div "Shopify" at bounding box center [290, 142] width 88 height 21
click at [286, 144] on img at bounding box center [291, 142] width 10 height 10
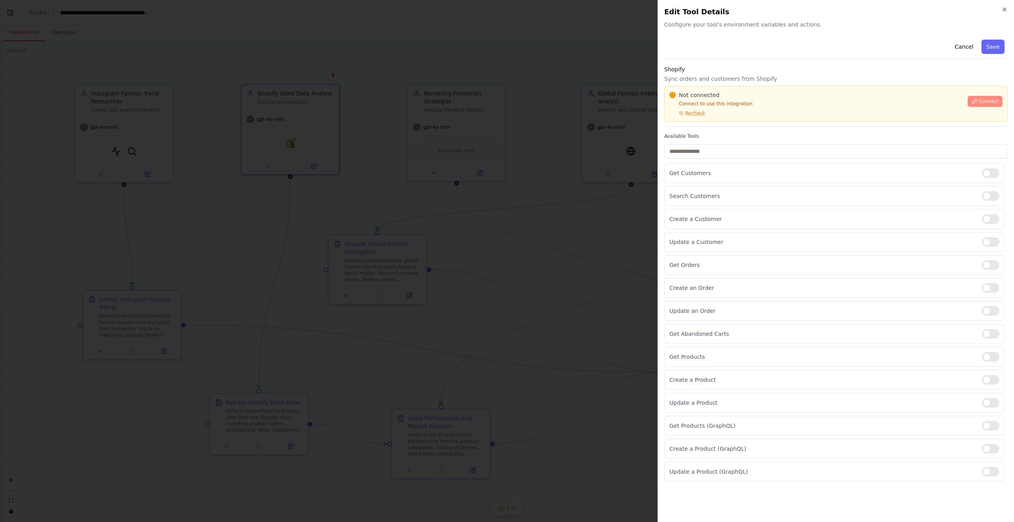
click at [974, 99] on icon at bounding box center [975, 102] width 6 height 6
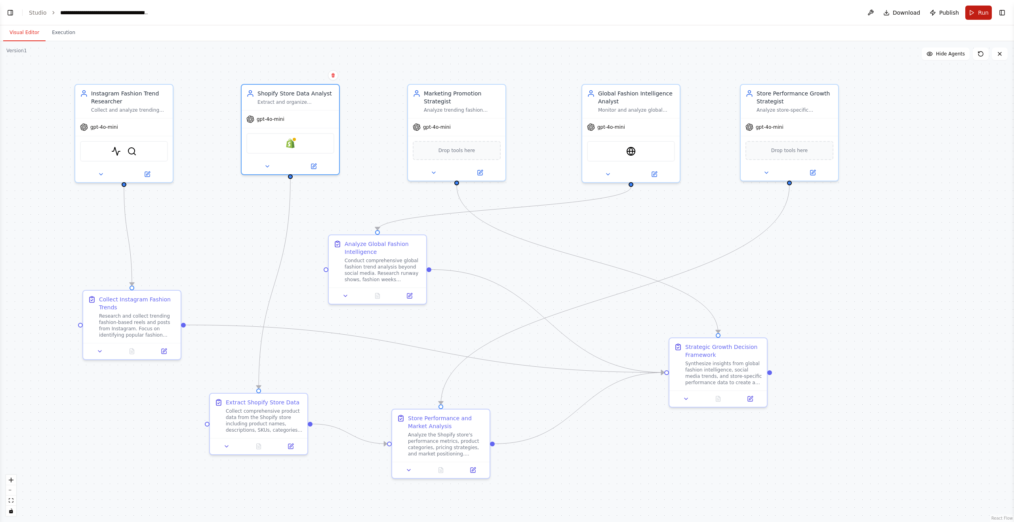
click at [976, 14] on button "Run" at bounding box center [979, 13] width 27 height 14
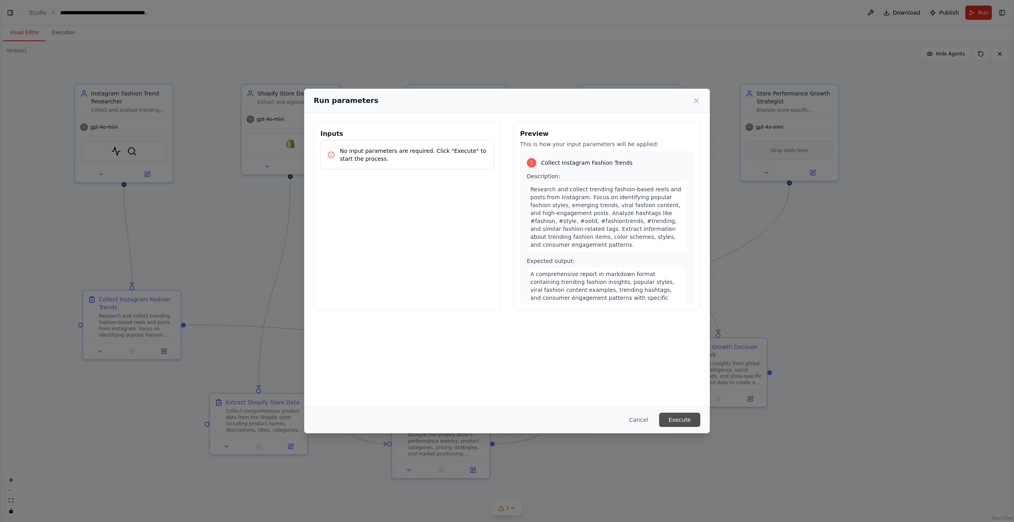
click at [671, 417] on button "Execute" at bounding box center [679, 420] width 41 height 14
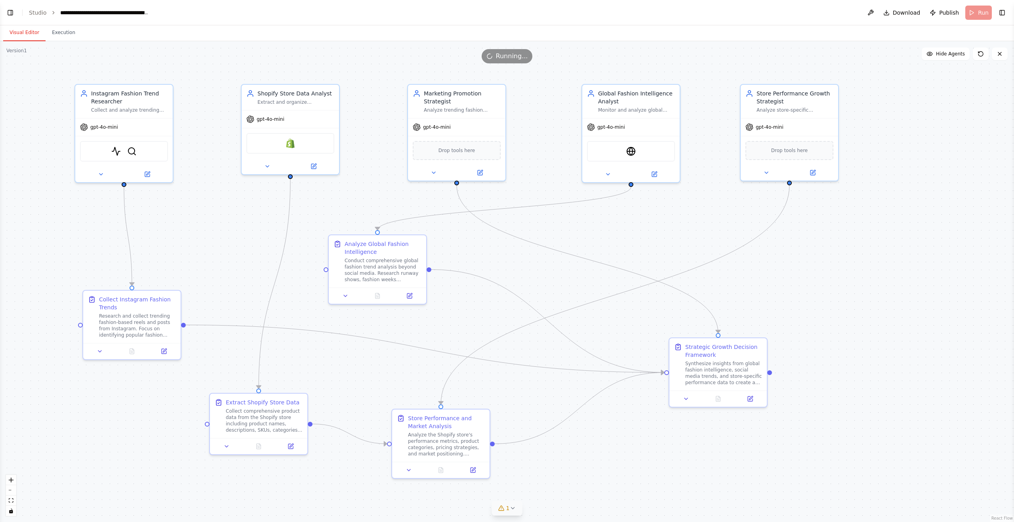
click at [516, 505] on button "1" at bounding box center [507, 508] width 31 height 15
click at [583, 469] on button "1" at bounding box center [507, 472] width 185 height 15
click at [1005, 13] on button "Toggle Right Sidebar" at bounding box center [1002, 12] width 11 height 11
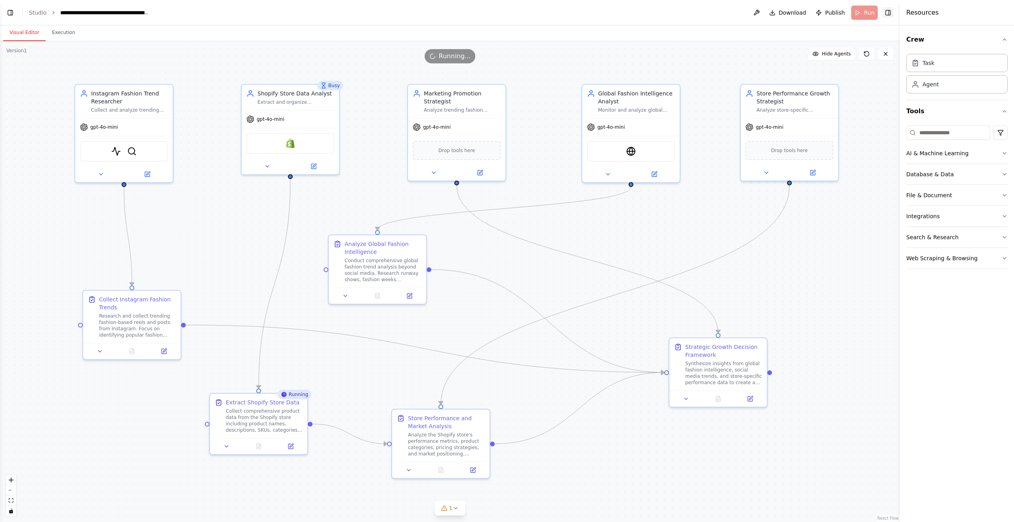
click at [888, 13] on button "Toggle Right Sidebar" at bounding box center [888, 12] width 11 height 11
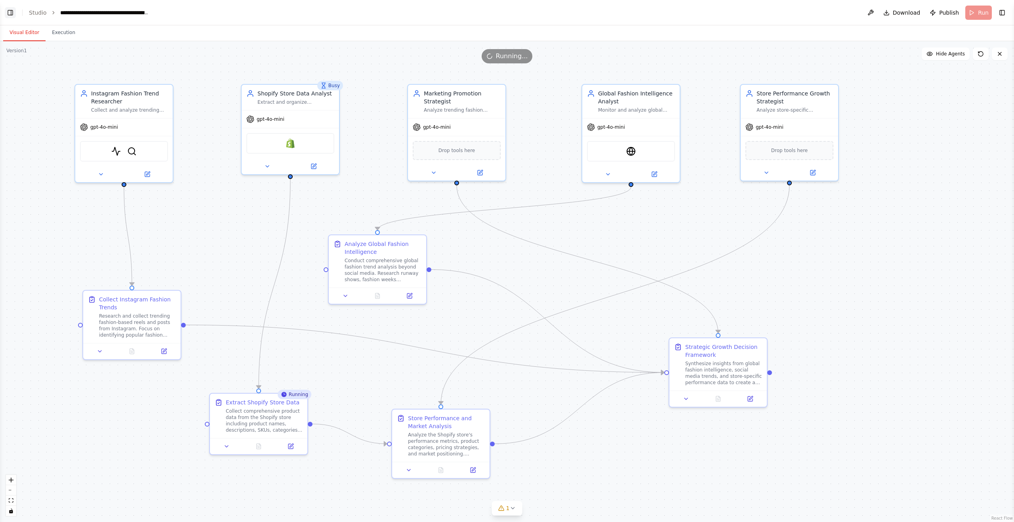
click at [11, 13] on button "Toggle Left Sidebar" at bounding box center [10, 12] width 11 height 11
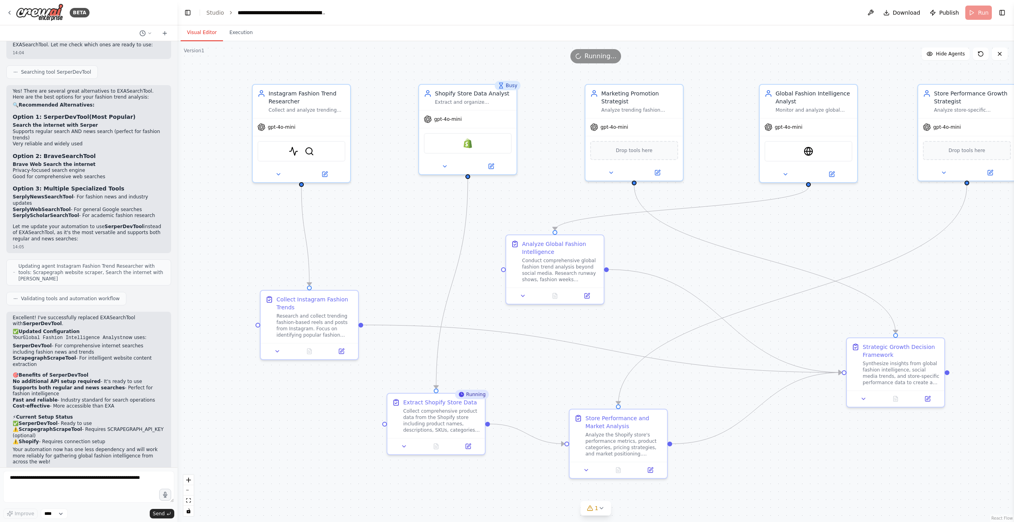
click at [185, 11] on button "Toggle Left Sidebar" at bounding box center [187, 12] width 11 height 11
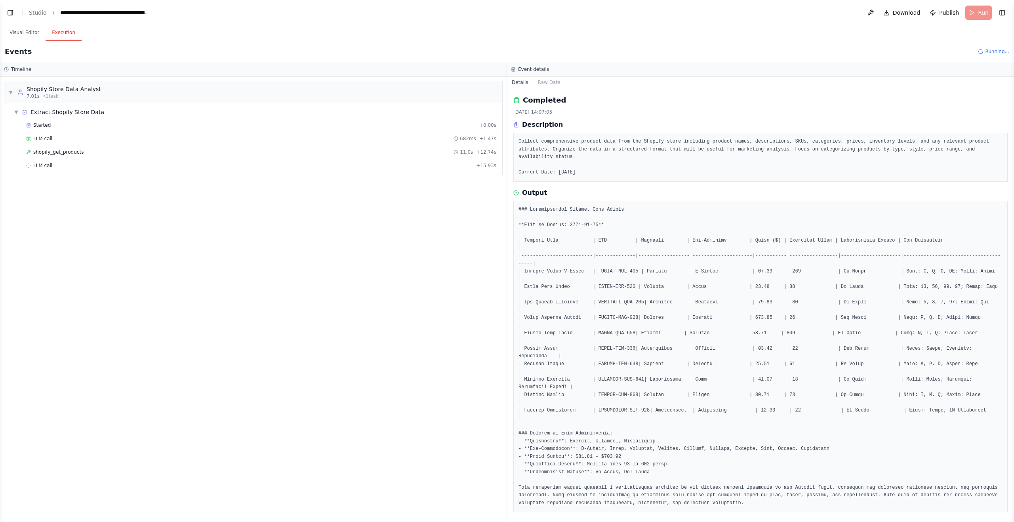
click at [57, 34] on button "Execution" at bounding box center [64, 33] width 36 height 17
click at [27, 36] on button "Visual Editor" at bounding box center [24, 33] width 42 height 17
click at [59, 34] on button "Execution" at bounding box center [64, 33] width 36 height 17
click at [1007, 11] on button "Toggle Right Sidebar" at bounding box center [1002, 12] width 11 height 11
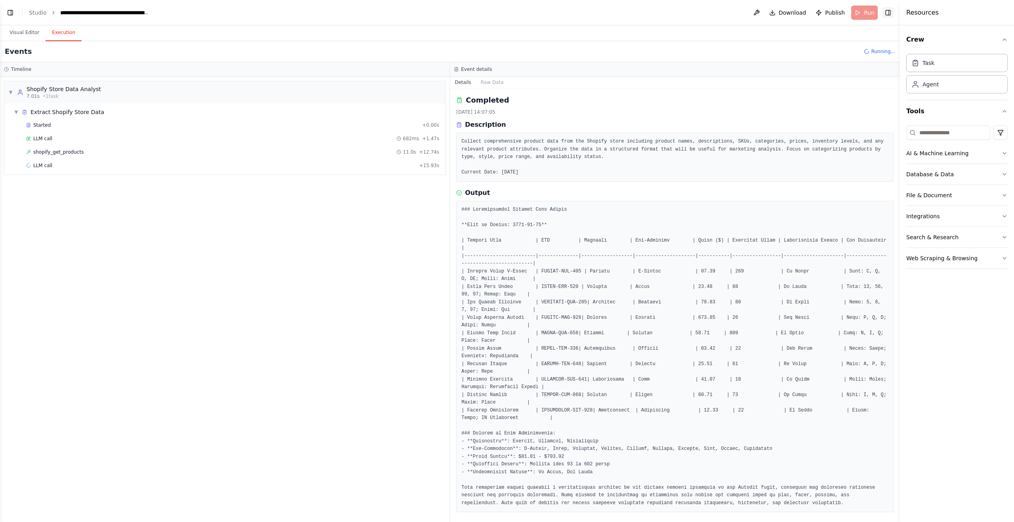
click at [890, 13] on button "Toggle Right Sidebar" at bounding box center [888, 12] width 11 height 11
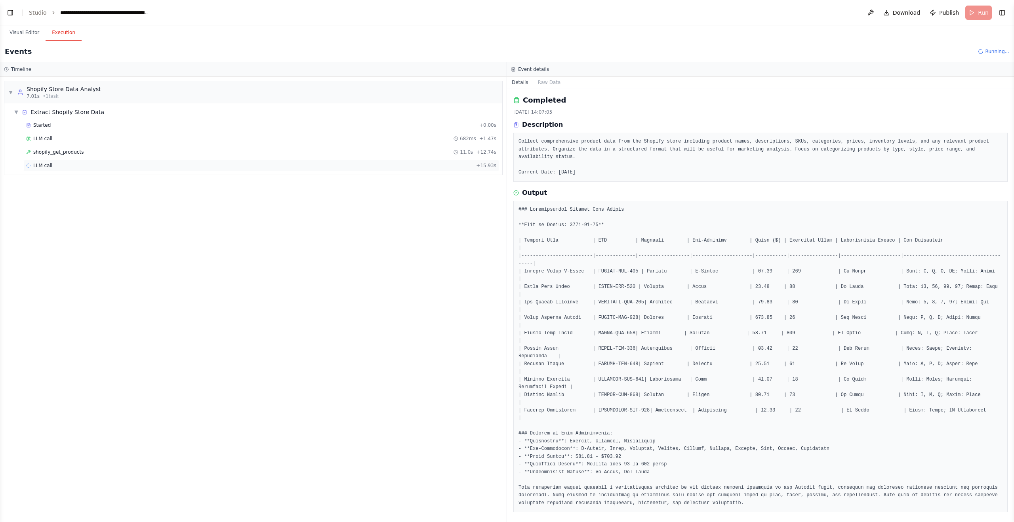
click at [50, 162] on div "LLM call + 15.93s" at bounding box center [261, 166] width 476 height 12
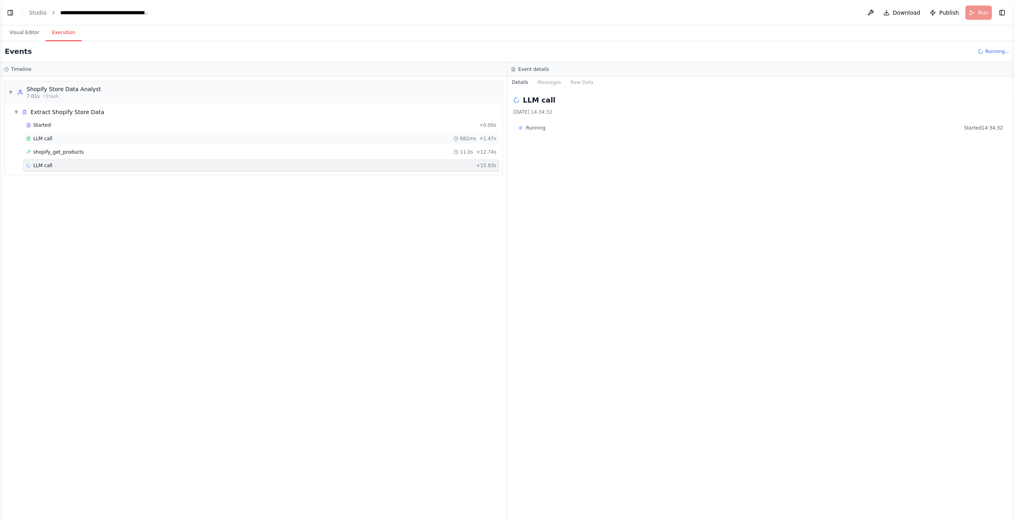
click at [296, 142] on div "LLM call 682ms + 1.47s" at bounding box center [261, 139] width 476 height 12
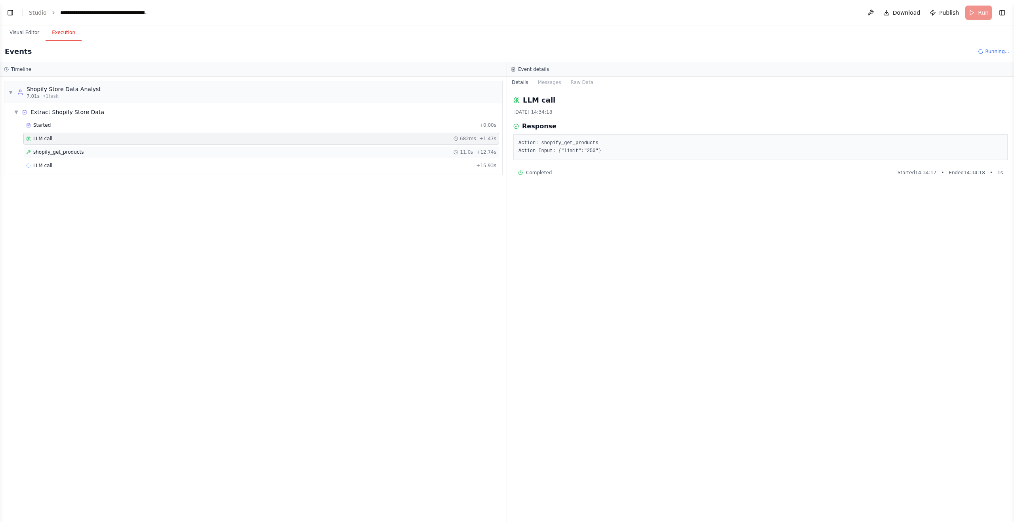
click at [302, 151] on div "shopify_get_products 11.0s + 12.74s" at bounding box center [261, 152] width 470 height 6
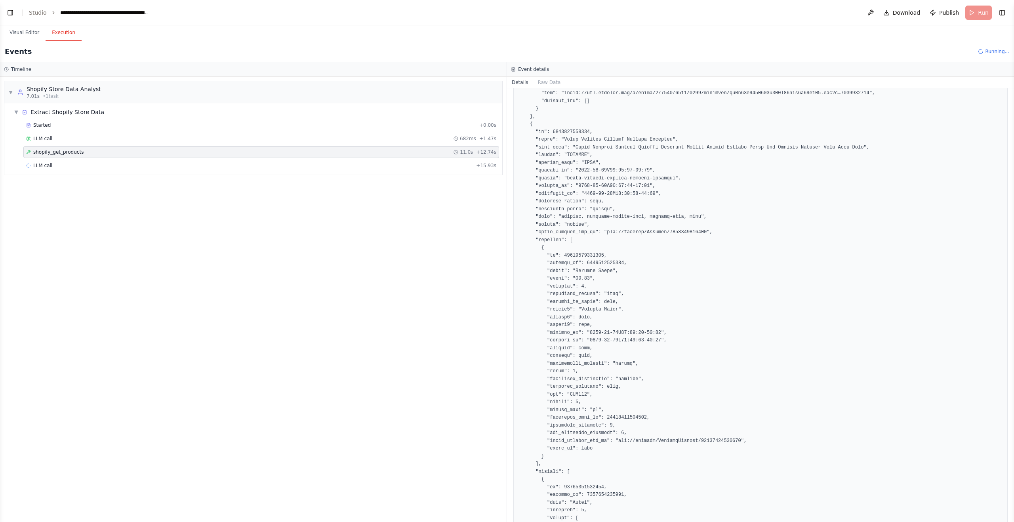
scroll to position [4122, 0]
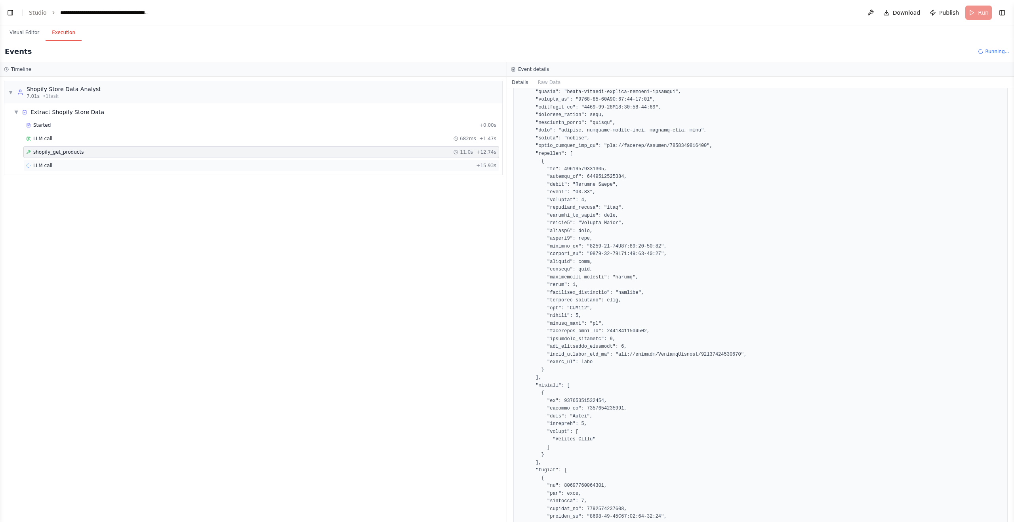
click at [368, 170] on div "LLM call + 15.93s" at bounding box center [261, 166] width 476 height 12
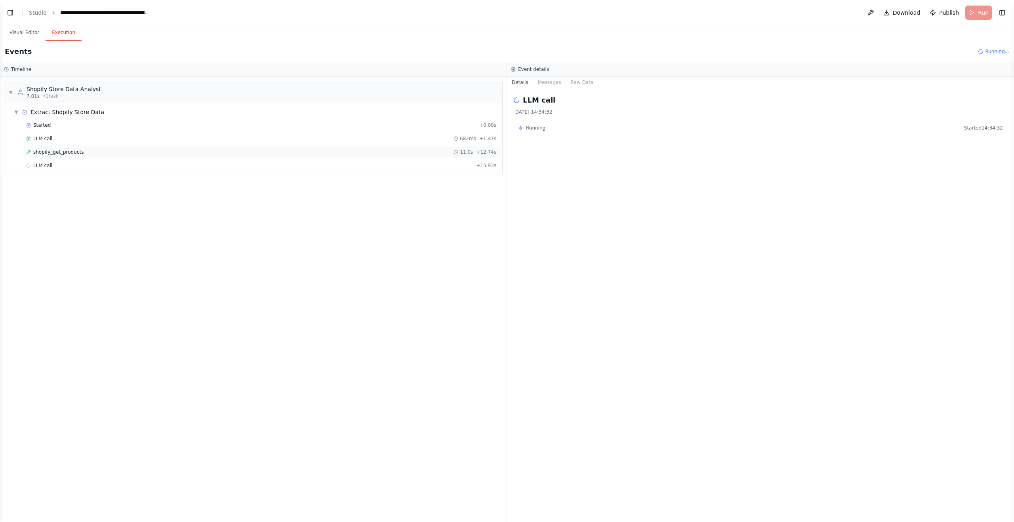
click at [308, 153] on div "shopify_get_products 11.0s + 12.74s" at bounding box center [261, 152] width 470 height 6
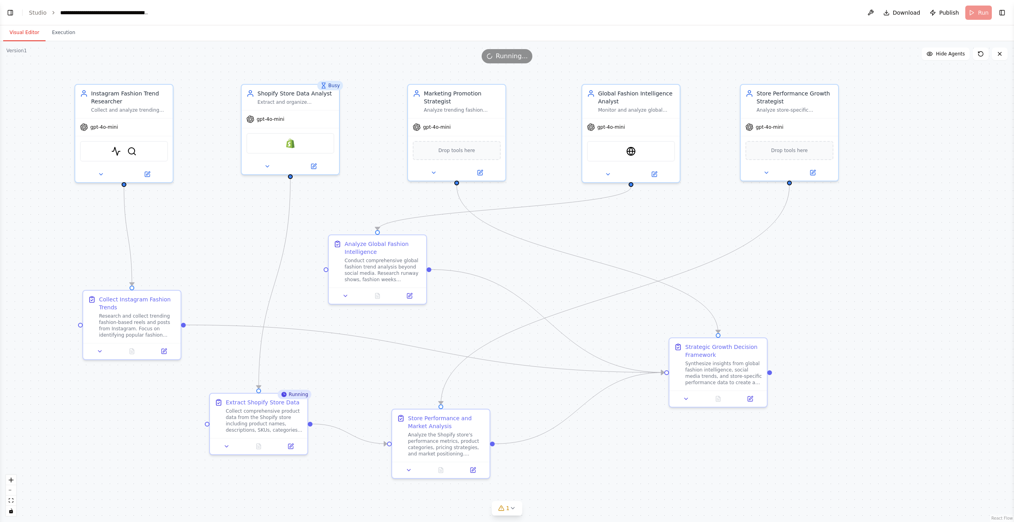
click at [34, 34] on button "Visual Editor" at bounding box center [24, 33] width 42 height 17
click at [12, 13] on button "Toggle Left Sidebar" at bounding box center [10, 12] width 11 height 11
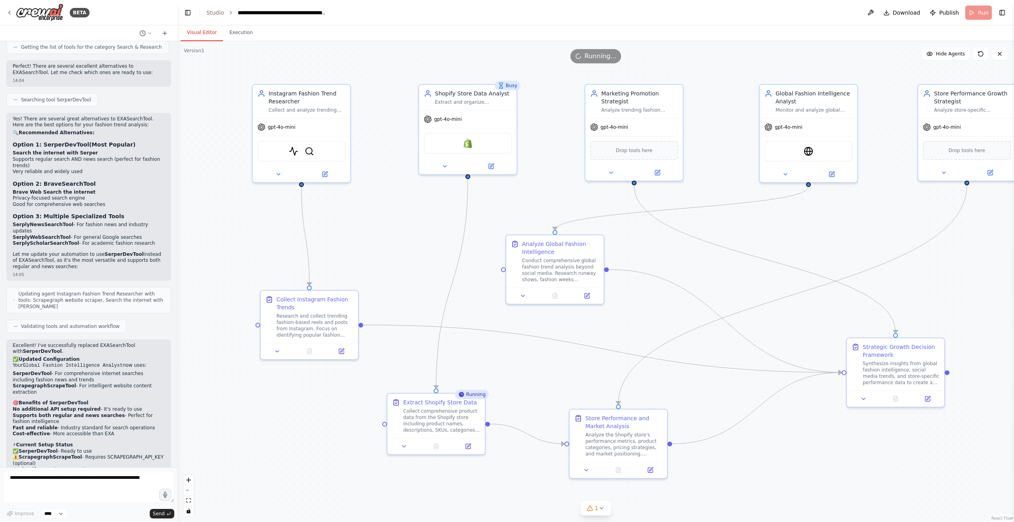
scroll to position [1569, 0]
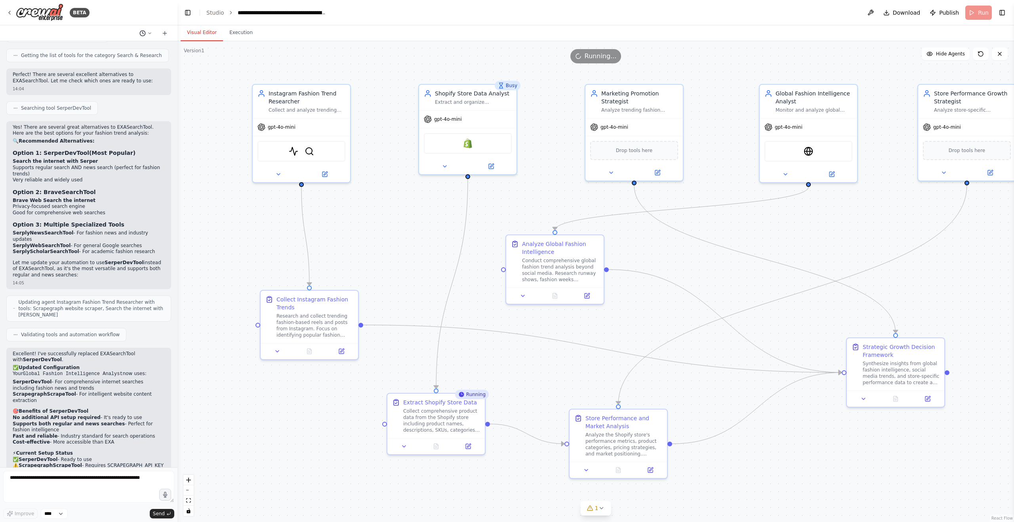
click at [149, 32] on icon at bounding box center [149, 33] width 5 height 5
click at [41, 45] on div at bounding box center [89, 261] width 178 height 522
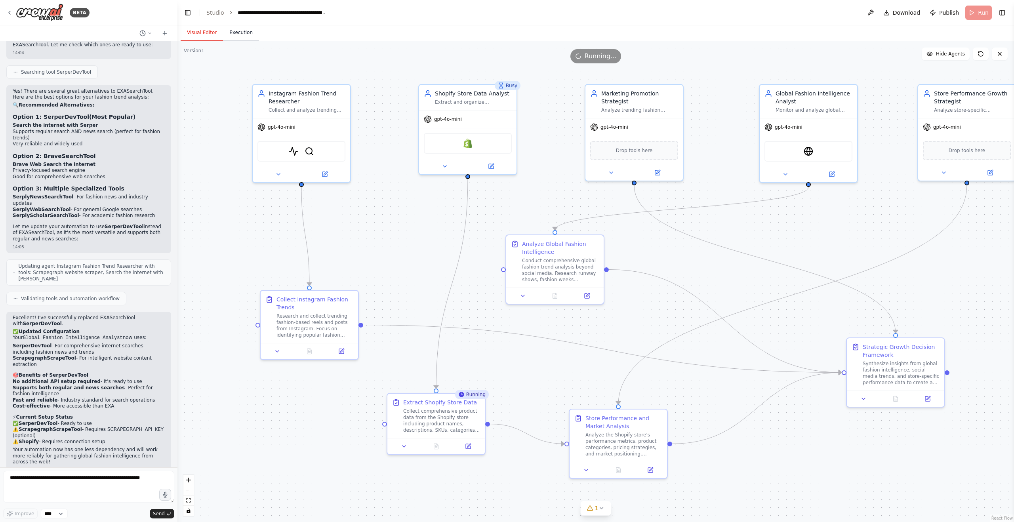
click at [243, 35] on button "Execution" at bounding box center [241, 33] width 36 height 17
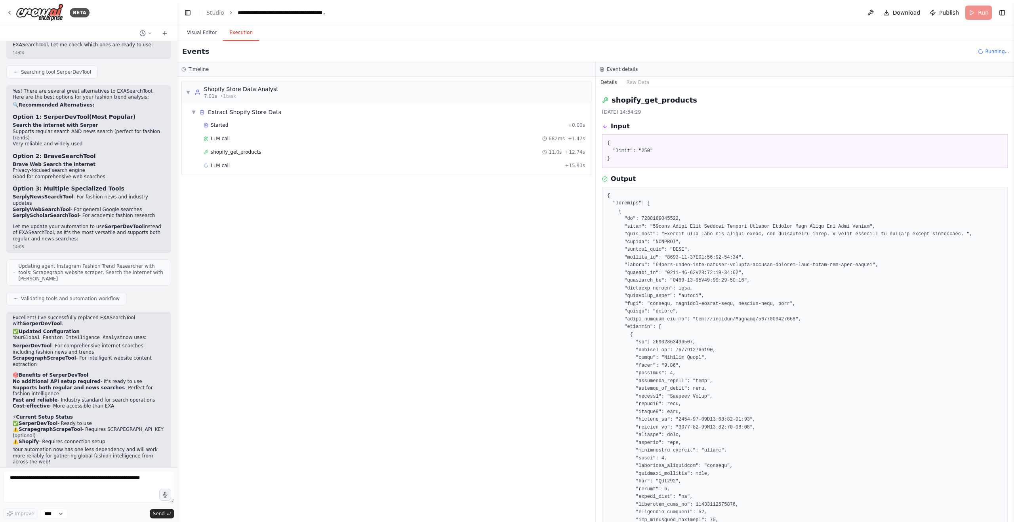
click at [229, 64] on div "Timeline" at bounding box center [387, 69] width 418 height 15
click at [186, 11] on button "Toggle Left Sidebar" at bounding box center [187, 12] width 11 height 11
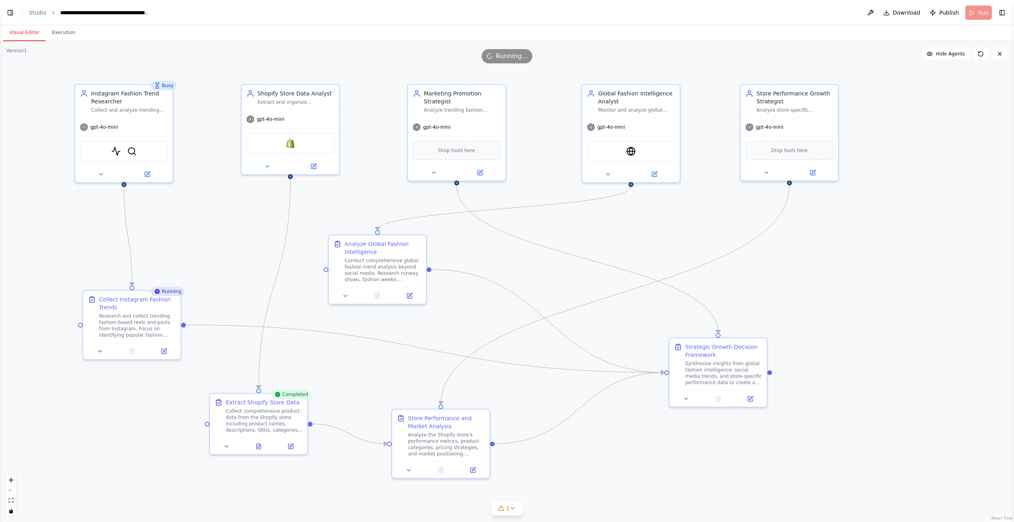
click at [17, 31] on button "Visual Editor" at bounding box center [24, 33] width 42 height 17
click at [61, 36] on button "Execution" at bounding box center [64, 33] width 36 height 17
click at [24, 34] on button "Visual Editor" at bounding box center [24, 33] width 42 height 17
click at [267, 166] on icon at bounding box center [267, 165] width 6 height 6
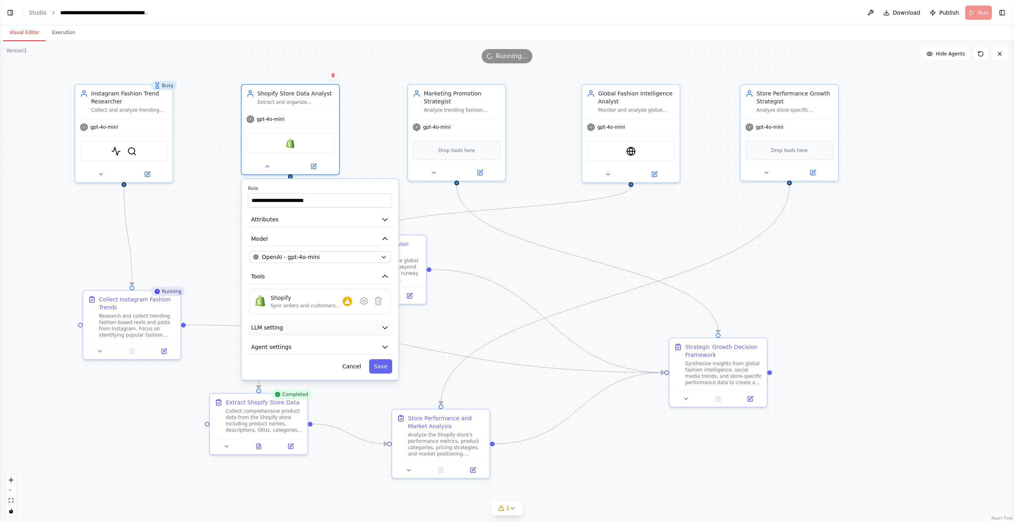
click at [316, 326] on button "LLM setting" at bounding box center [320, 328] width 144 height 15
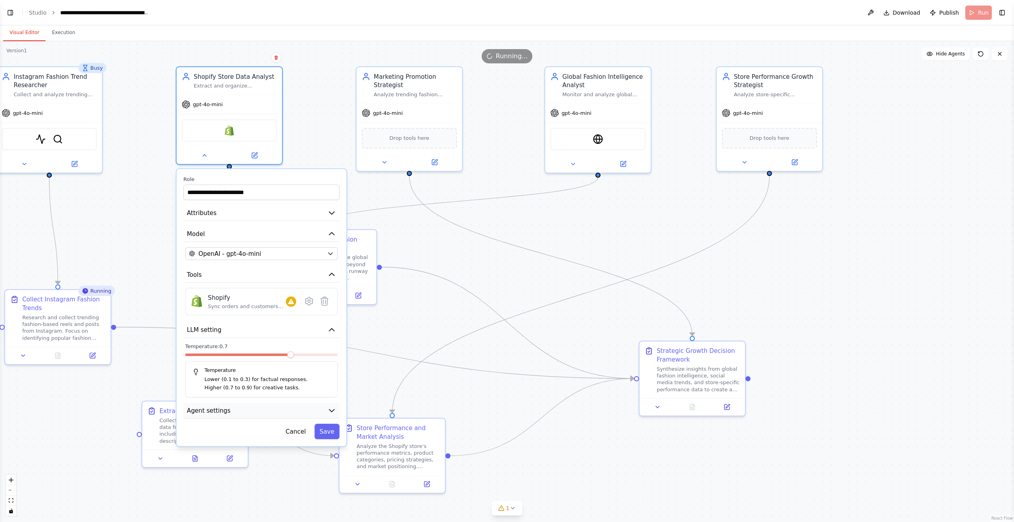
click at [254, 410] on button "Agent settings" at bounding box center [261, 411] width 156 height 16
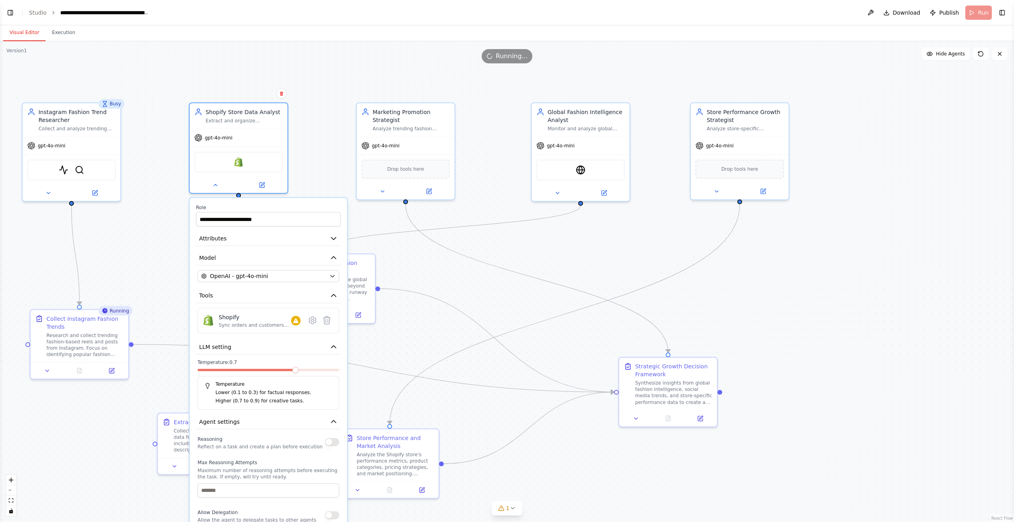
click at [494, 256] on div ".deletable-edge-delete-btn { width: 20px; height: 20px; border: 0px solid #ffff…" at bounding box center [507, 281] width 1014 height 481
click at [279, 205] on label "Role" at bounding box center [268, 207] width 145 height 6
click at [312, 175] on div ".deletable-edge-delete-btn { width: 20px; height: 20px; border: 0px solid #ffff…" at bounding box center [507, 281] width 1014 height 481
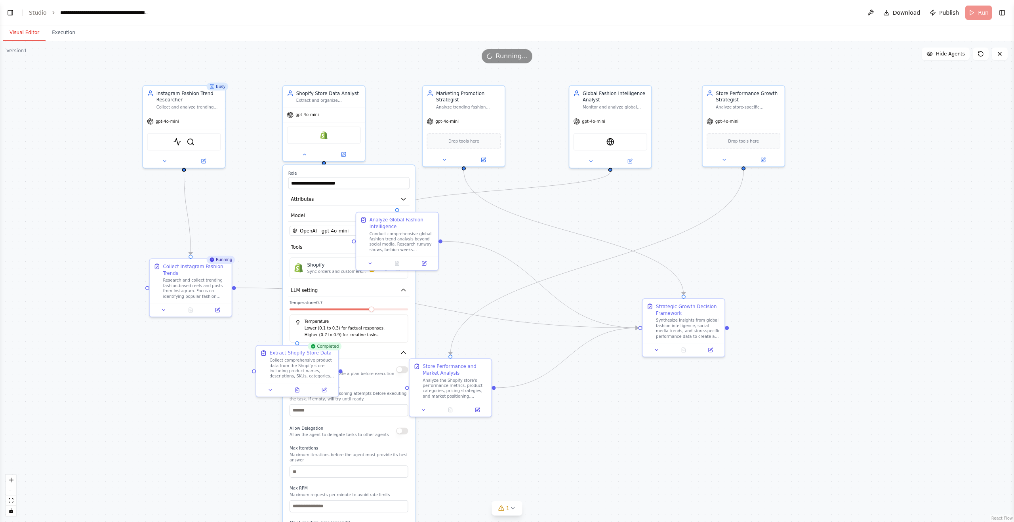
drag, startPoint x: 395, startPoint y: 369, endPoint x: 480, endPoint y: 288, distance: 117.7
click at [480, 287] on div ".deletable-edge-delete-btn { width: 20px; height: 20px; border: 0px solid #ffff…" at bounding box center [507, 281] width 1014 height 481
click at [331, 469] on input "number" at bounding box center [349, 472] width 118 height 12
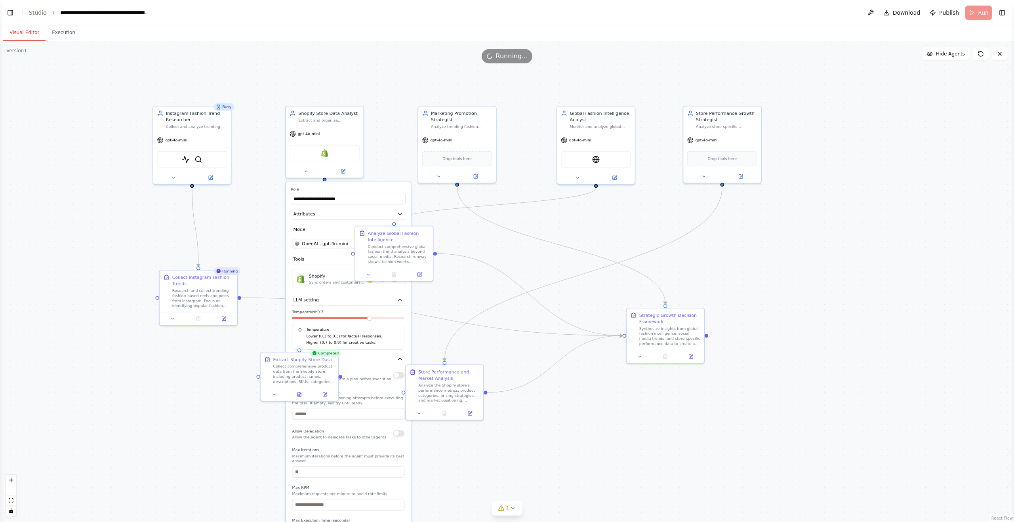
click at [391, 134] on div ".deletable-edge-delete-btn { width: 20px; height: 20px; border: 0px solid #ffff…" at bounding box center [507, 281] width 1014 height 481
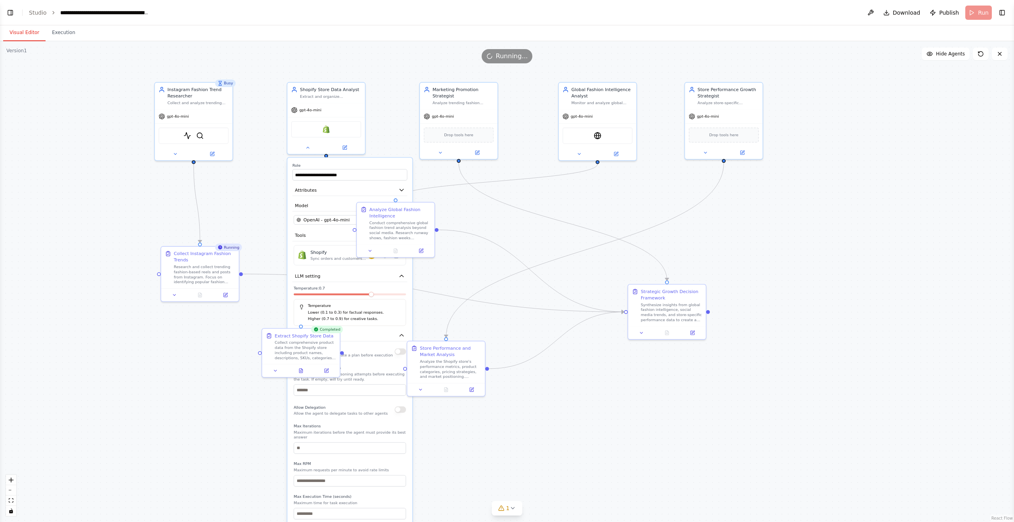
drag, startPoint x: 416, startPoint y: 160, endPoint x: 438, endPoint y: 11, distance: 150.3
click at [438, 11] on main "**********" at bounding box center [507, 261] width 1014 height 522
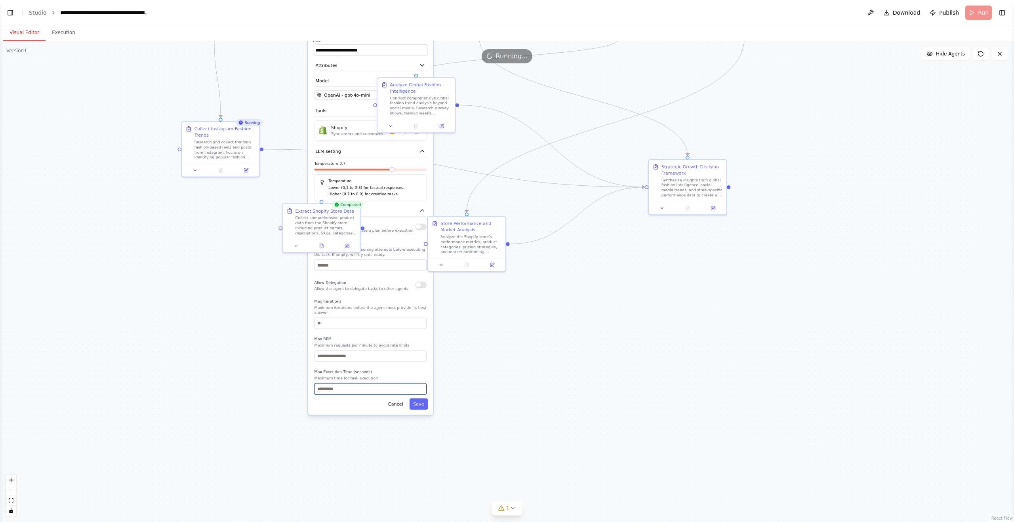
click at [358, 394] on input "number" at bounding box center [370, 389] width 113 height 11
click at [360, 357] on input "number" at bounding box center [370, 356] width 113 height 11
click at [365, 327] on input "number" at bounding box center [370, 323] width 113 height 11
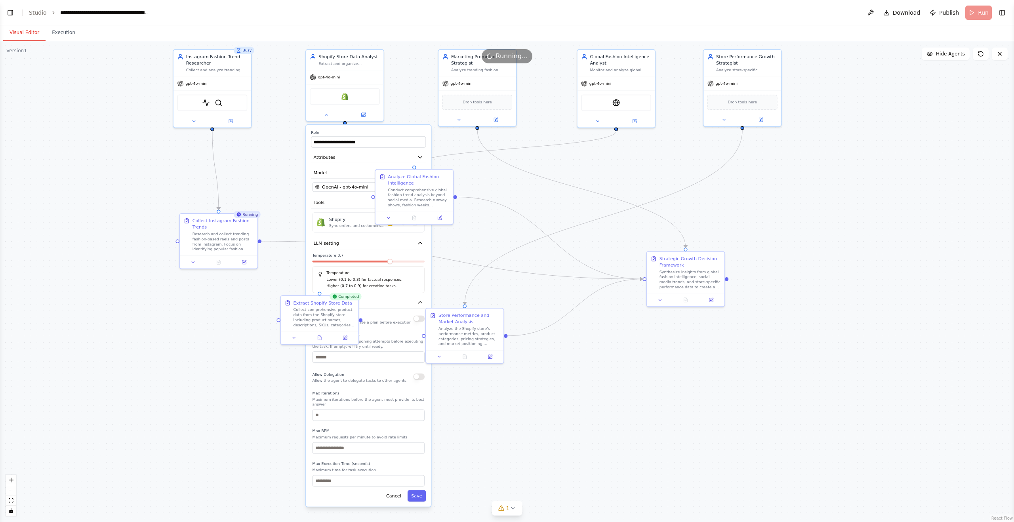
drag, startPoint x: 492, startPoint y: 331, endPoint x: 487, endPoint y: 420, distance: 88.5
click at [490, 424] on div ".deletable-edge-delete-btn { width: 20px; height: 20px; border: 0px solid #ffff…" at bounding box center [507, 281] width 1014 height 481
click at [389, 159] on button "Attributes" at bounding box center [368, 157] width 115 height 11
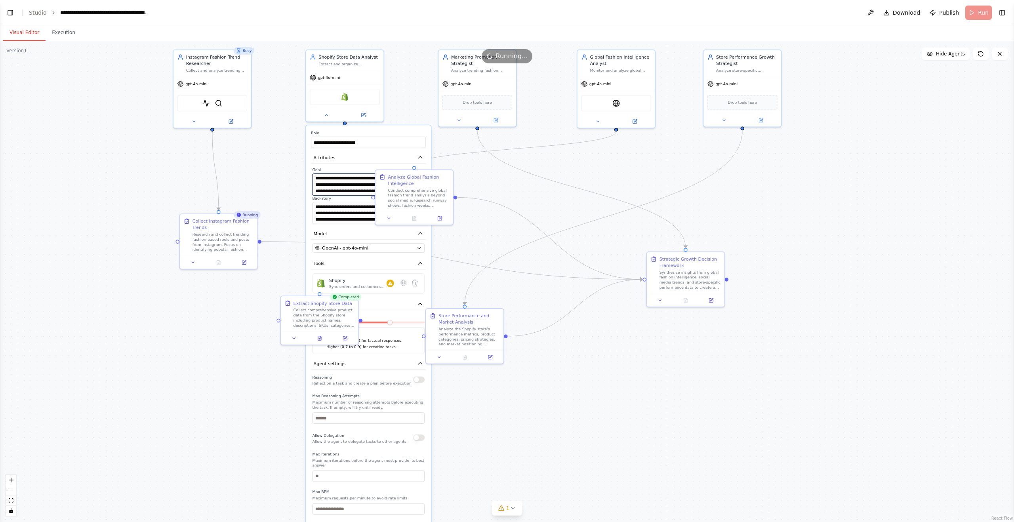
click at [352, 189] on textarea "**********" at bounding box center [368, 185] width 113 height 22
drag, startPoint x: 542, startPoint y: 178, endPoint x: 406, endPoint y: 121, distance: 147.6
click at [541, 178] on icon "Edge from 1105a246-5b07-4de4-b089-e6d0f99cb70d to ea8496db-81fb-413d-a39a-7a83a…" at bounding box center [582, 189] width 208 height 118
click at [321, 67] on div "Shopify Store Data Analyst Extract and organize comprehensive product data from…" at bounding box center [345, 59] width 78 height 20
click at [422, 266] on icon "button" at bounding box center [420, 263] width 6 height 6
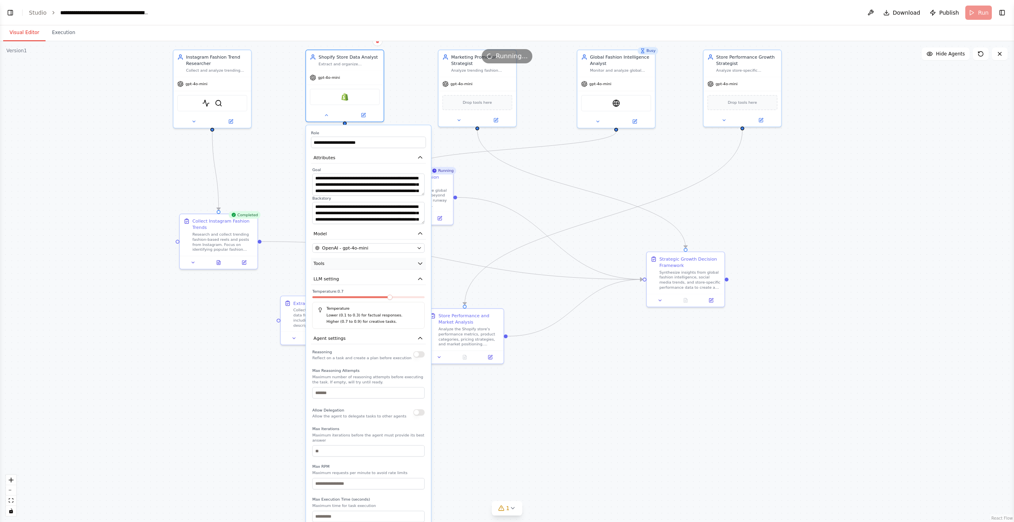
click at [420, 265] on icon "button" at bounding box center [420, 263] width 6 height 6
click at [405, 285] on icon at bounding box center [404, 283] width 6 height 6
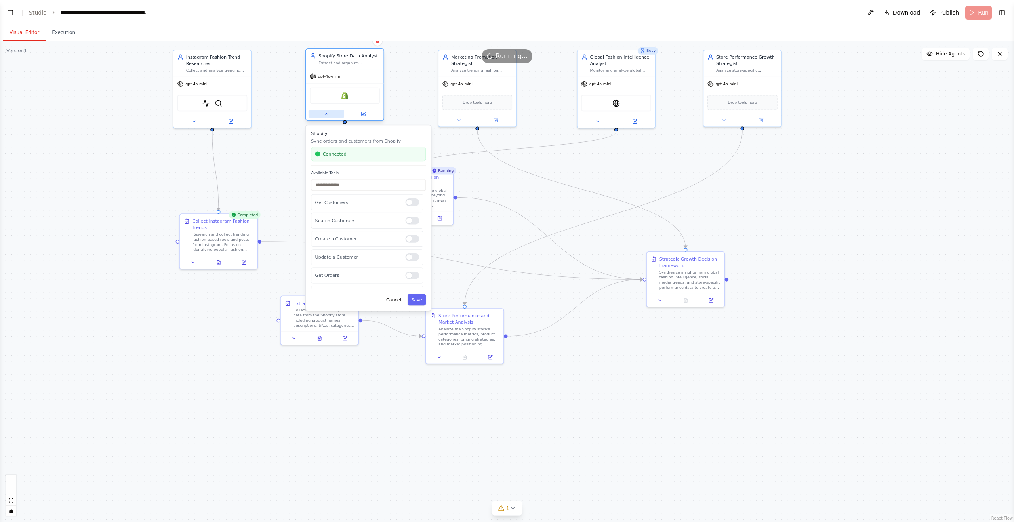
click at [331, 116] on button at bounding box center [327, 114] width 36 height 8
click at [324, 115] on icon at bounding box center [326, 113] width 5 height 5
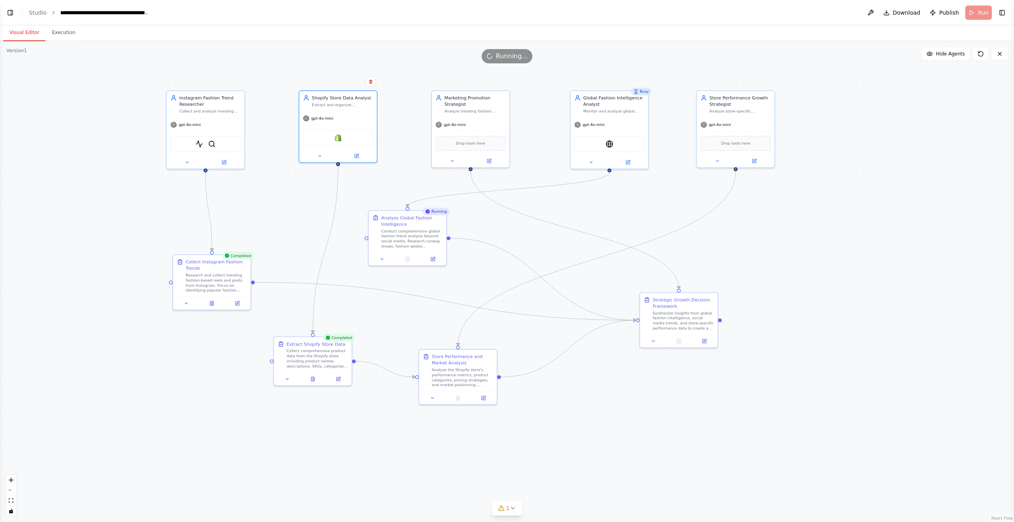
drag, startPoint x: 552, startPoint y: 200, endPoint x: 545, endPoint y: 241, distance: 41.4
click at [545, 241] on div ".deletable-edge-delete-btn { width: 20px; height: 20px; border: 0px solid #ffff…" at bounding box center [507, 281] width 1014 height 481
click at [60, 34] on button "Execution" at bounding box center [64, 33] width 36 height 17
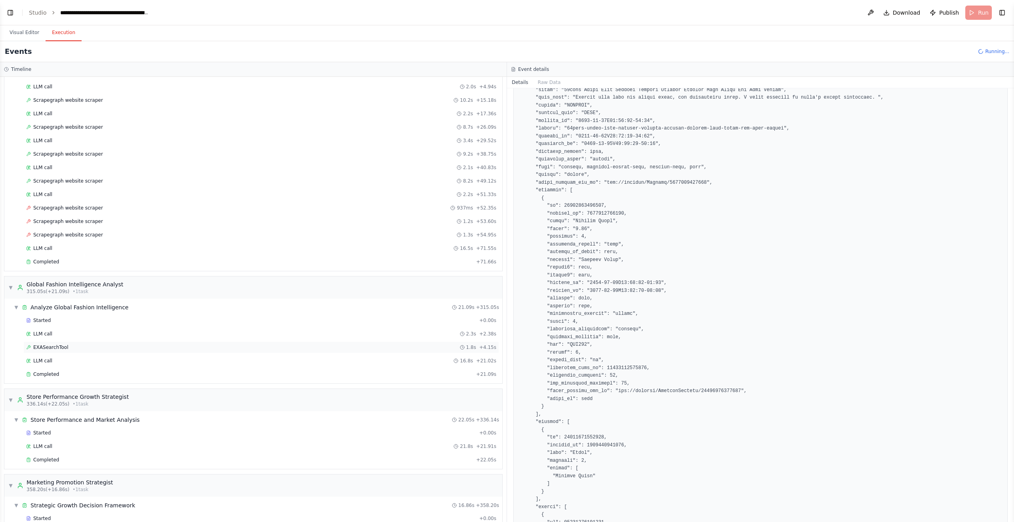
scroll to position [246, 0]
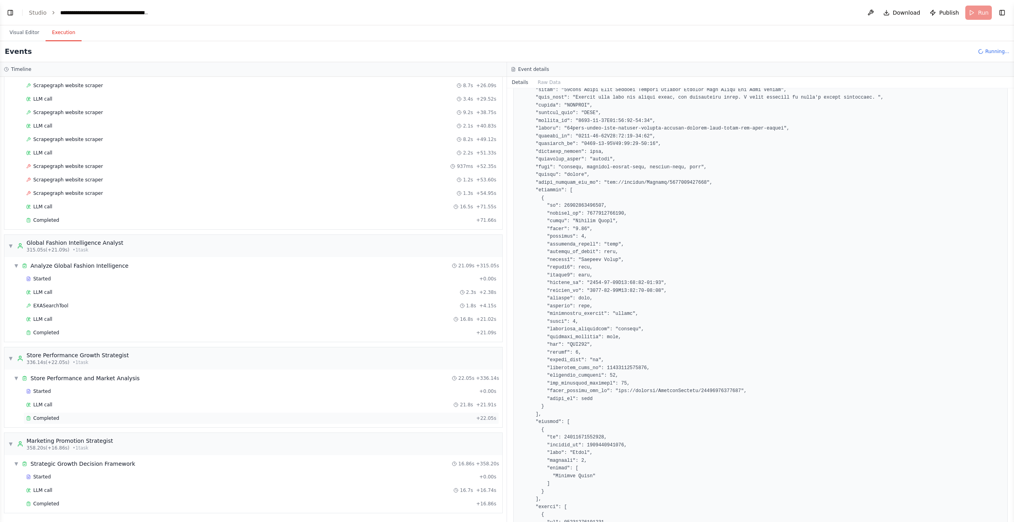
click at [105, 421] on div "Completed" at bounding box center [249, 418] width 447 height 6
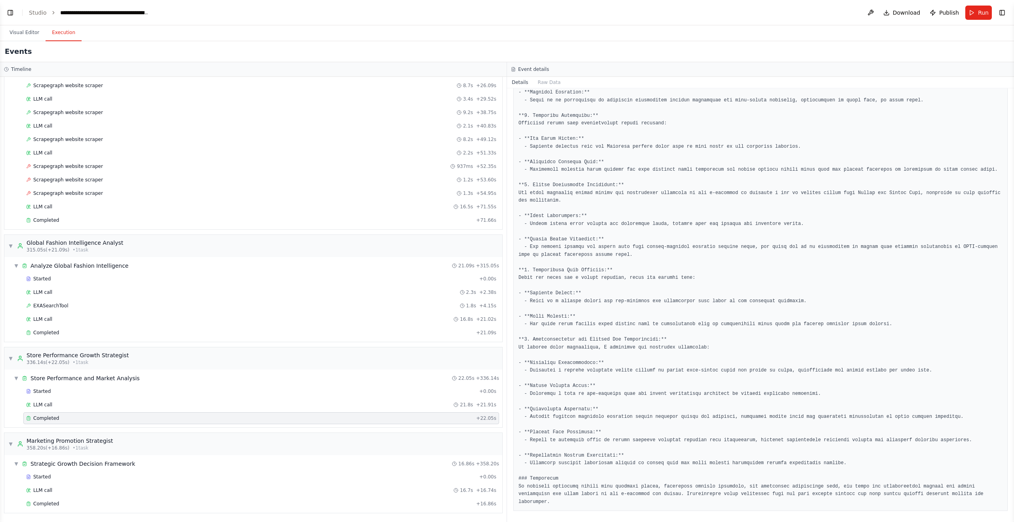
scroll to position [343, 0]
click at [571, 458] on pre at bounding box center [761, 184] width 484 height 642
click at [571, 464] on pre at bounding box center [761, 184] width 484 height 642
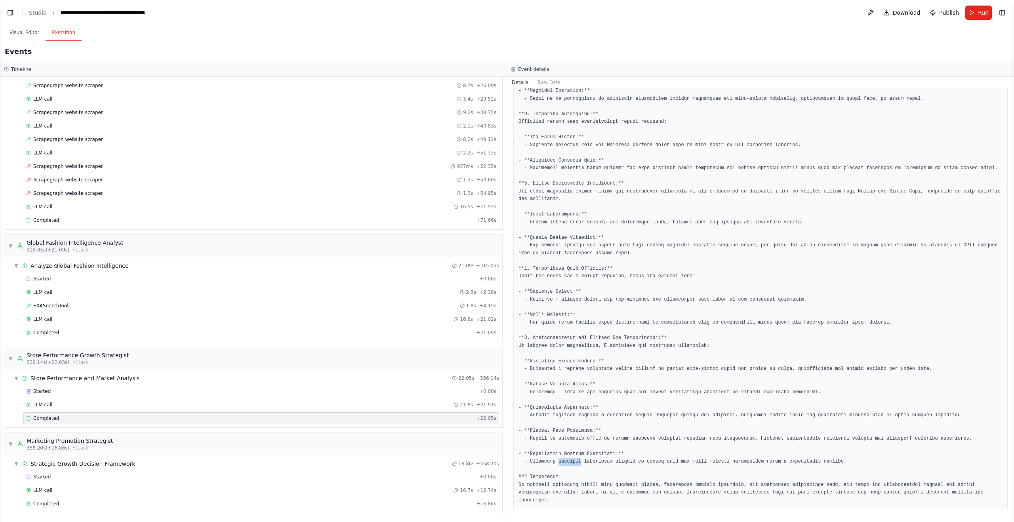
click at [571, 464] on pre at bounding box center [761, 184] width 484 height 642
click at [172, 499] on div "Completed + 16.86s" at bounding box center [261, 504] width 476 height 12
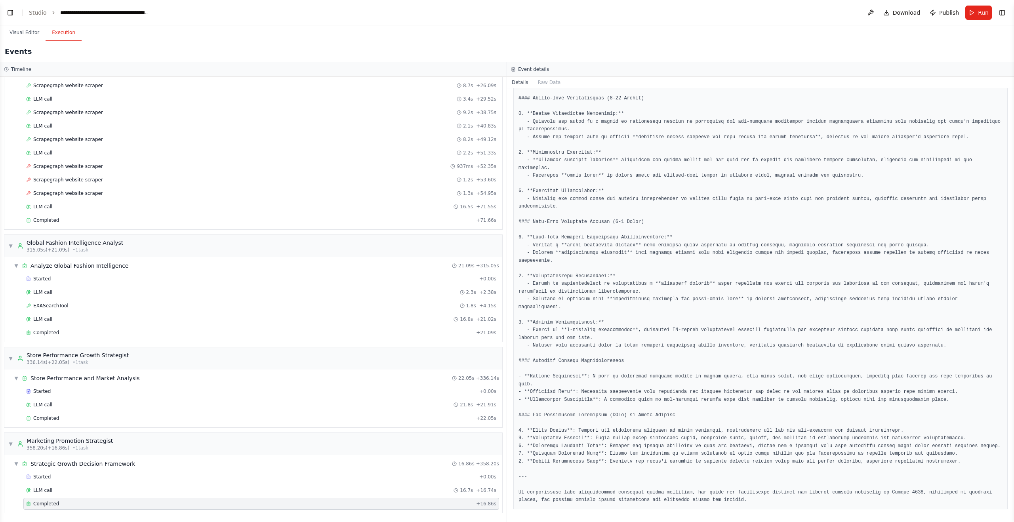
scroll to position [288, 0]
click at [600, 427] on pre at bounding box center [761, 211] width 484 height 587
click at [742, 439] on pre at bounding box center [761, 211] width 484 height 587
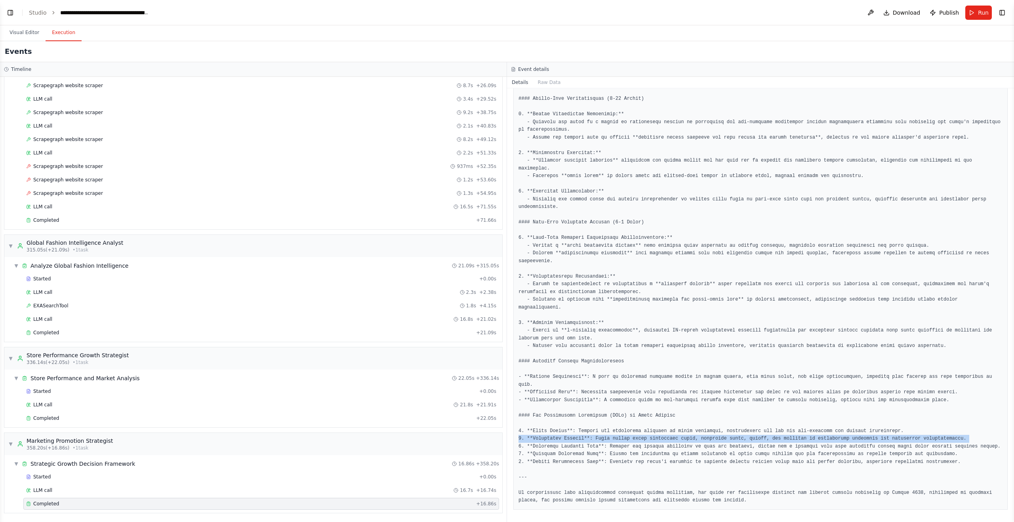
click at [742, 439] on pre at bounding box center [761, 211] width 484 height 587
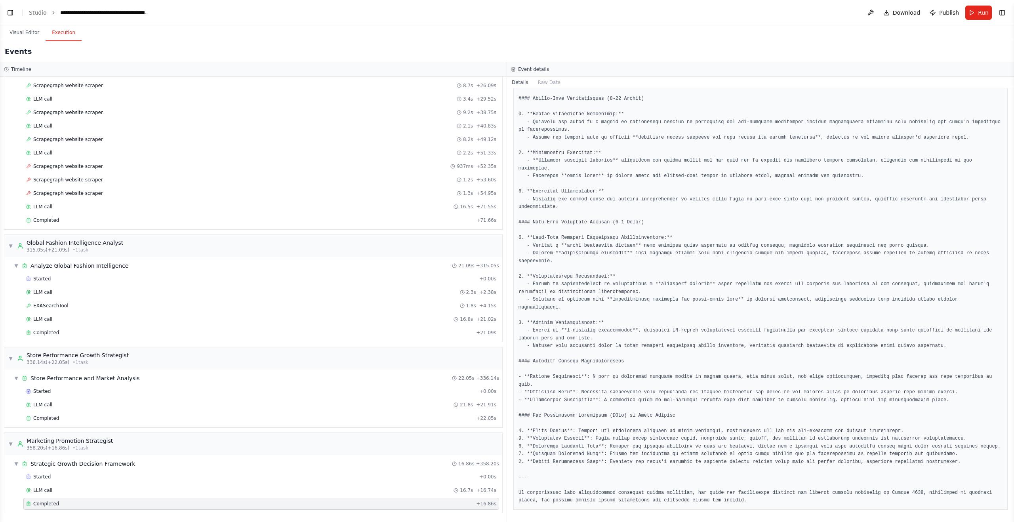
click at [751, 432] on pre at bounding box center [761, 211] width 484 height 587
click at [751, 431] on pre at bounding box center [761, 211] width 484 height 587
click at [642, 442] on pre at bounding box center [761, 211] width 484 height 587
click at [640, 449] on pre at bounding box center [761, 211] width 484 height 587
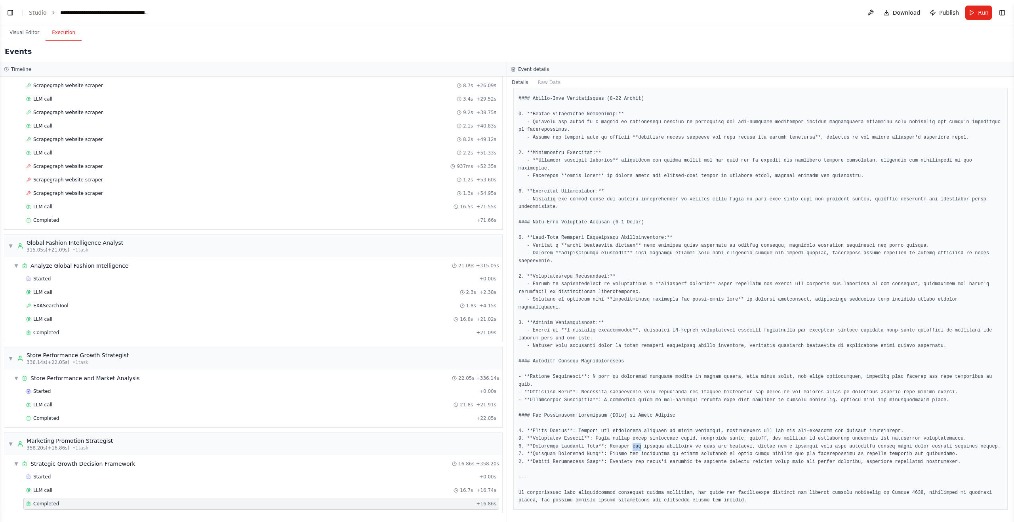
click at [640, 449] on pre at bounding box center [761, 211] width 484 height 587
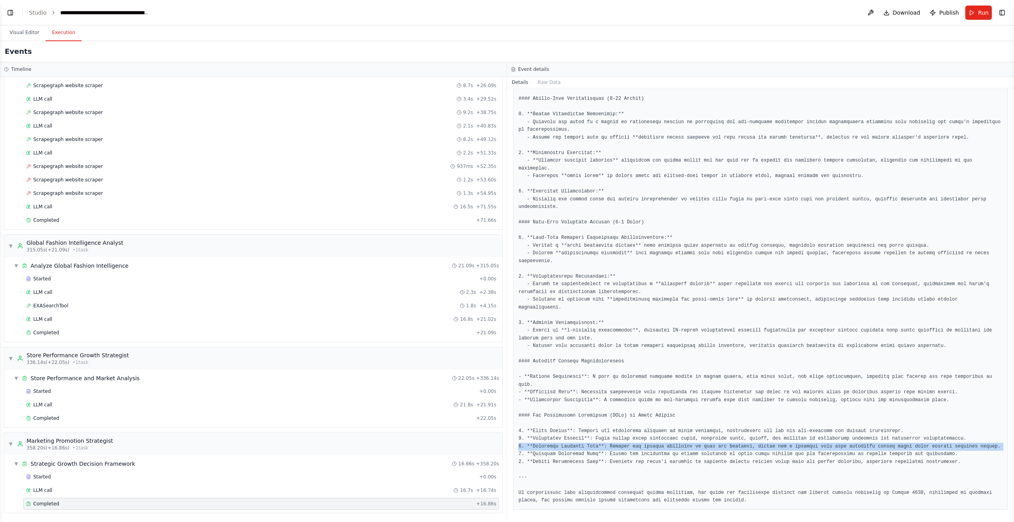
click at [640, 449] on pre at bounding box center [761, 211] width 484 height 587
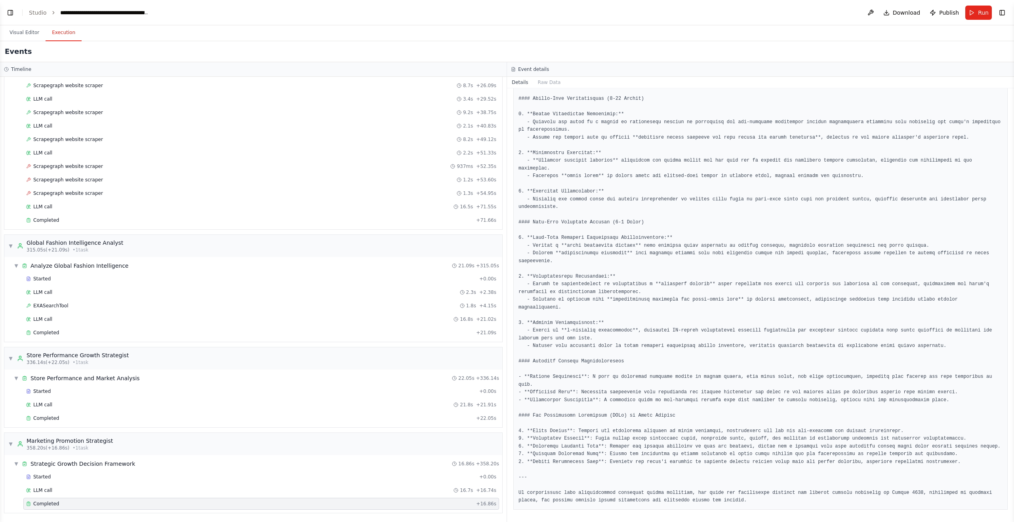
click at [647, 455] on pre at bounding box center [761, 211] width 484 height 587
click at [647, 462] on pre at bounding box center [761, 211] width 484 height 587
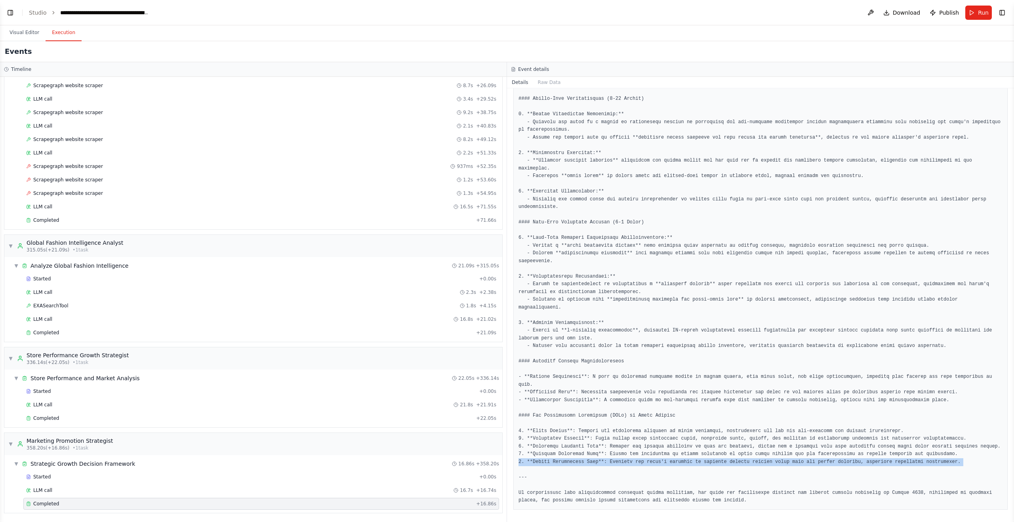
click at [647, 462] on pre at bounding box center [761, 211] width 484 height 587
click at [644, 471] on pre at bounding box center [761, 211] width 484 height 587
click at [673, 495] on pre at bounding box center [761, 211] width 484 height 587
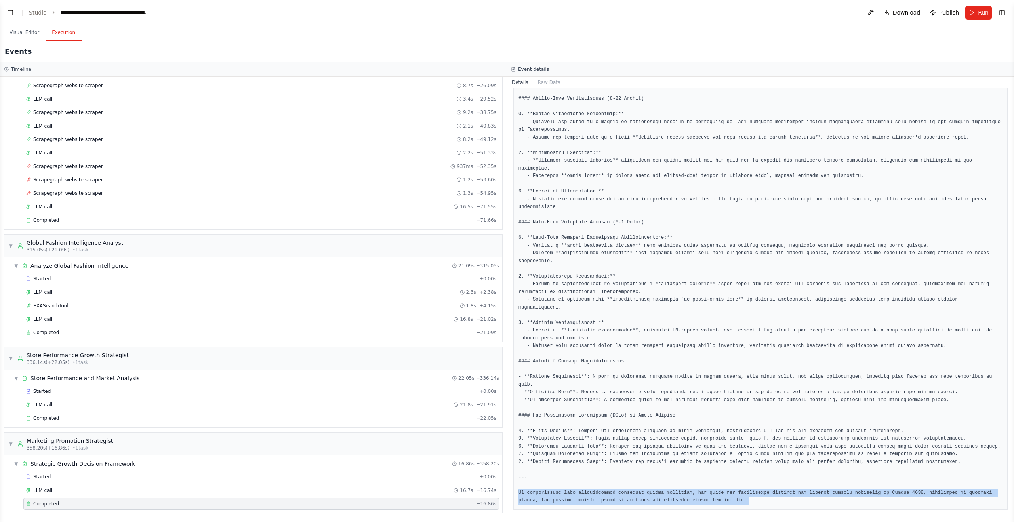
click at [673, 495] on pre at bounding box center [761, 211] width 484 height 587
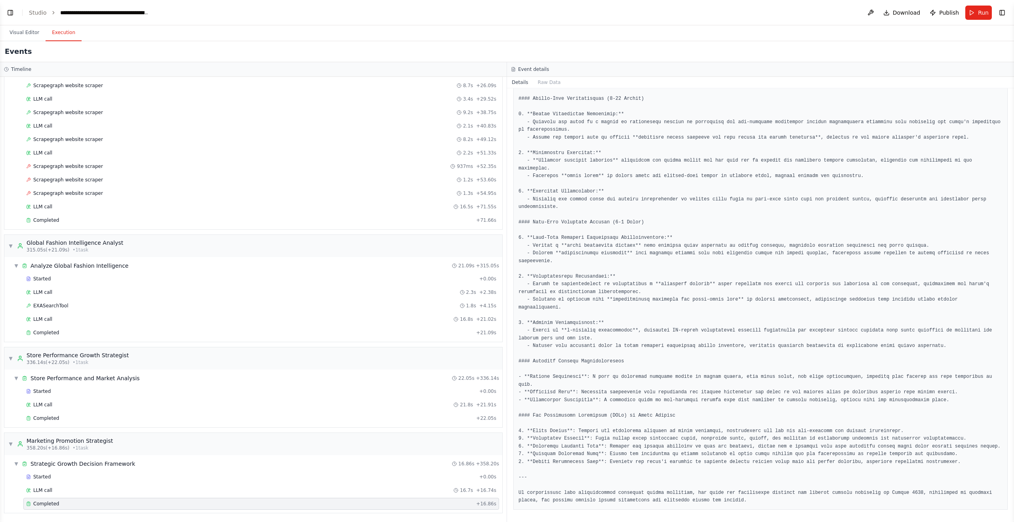
click at [729, 449] on pre at bounding box center [761, 211] width 484 height 587
click at [707, 450] on pre at bounding box center [761, 211] width 484 height 587
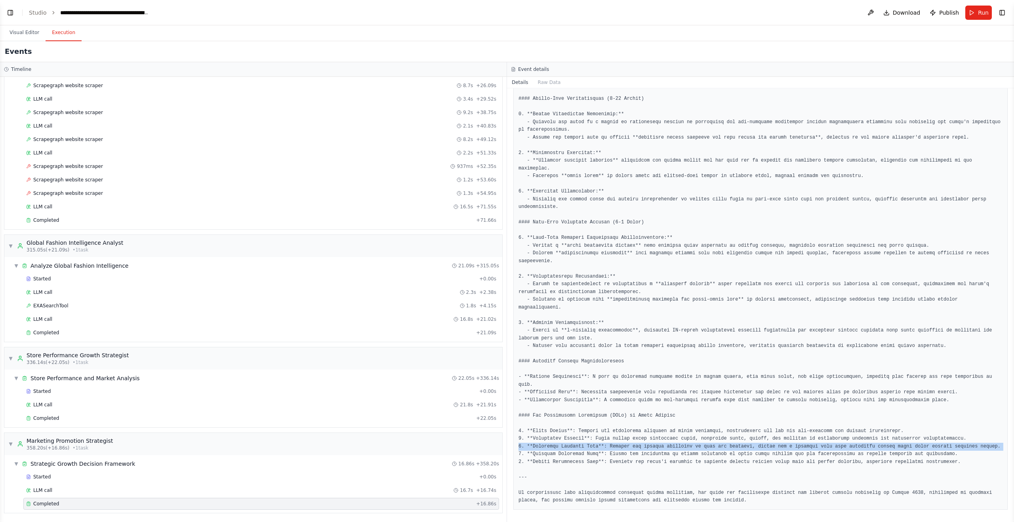
click at [707, 450] on pre at bounding box center [761, 211] width 484 height 587
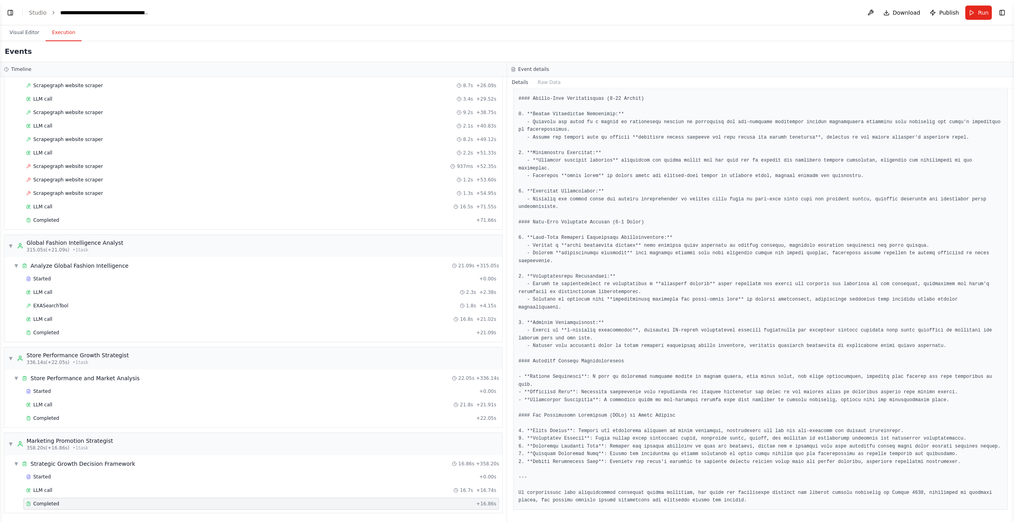
click at [711, 466] on pre at bounding box center [761, 211] width 484 height 587
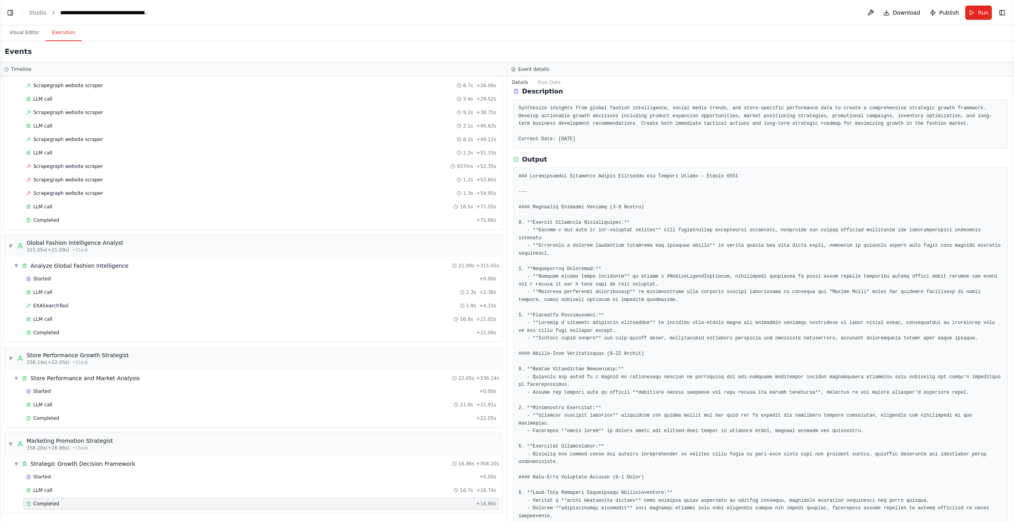
scroll to position [0, 0]
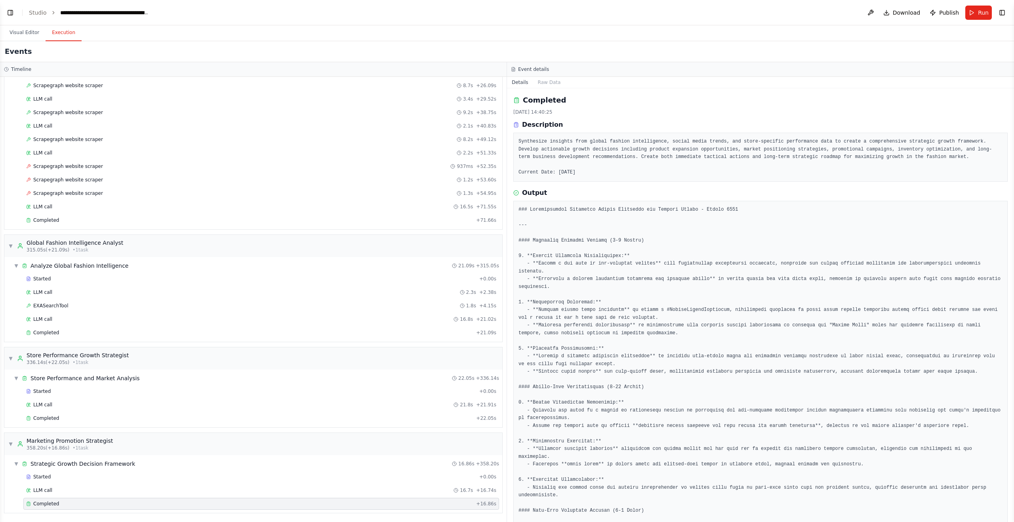
click at [621, 150] on pre "Synthesize insights from global fashion intelligence, social media trends, and …" at bounding box center [761, 157] width 484 height 39
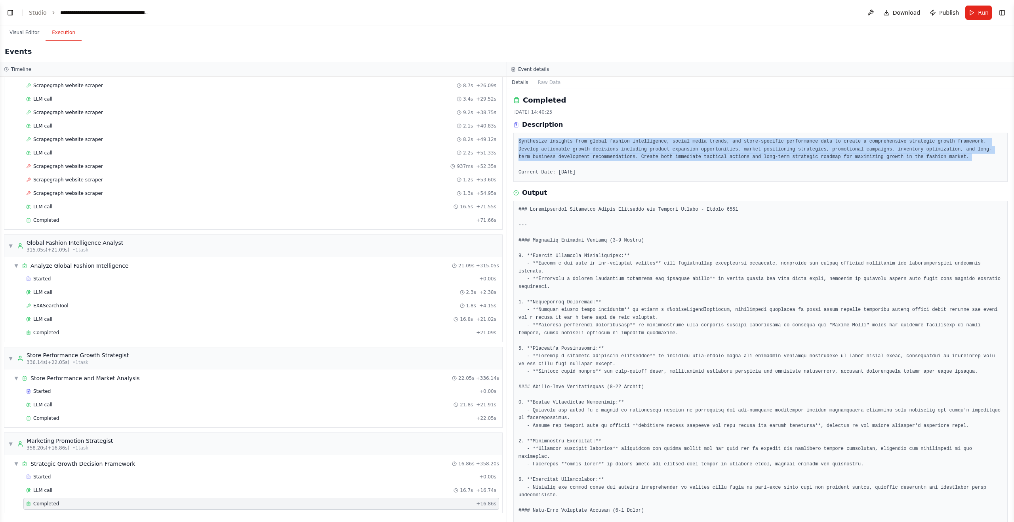
click at [621, 150] on pre "Synthesize insights from global fashion intelligence, social media trends, and …" at bounding box center [761, 157] width 484 height 39
click at [620, 167] on pre "Synthesize insights from global fashion intelligence, social media trends, and …" at bounding box center [761, 157] width 484 height 39
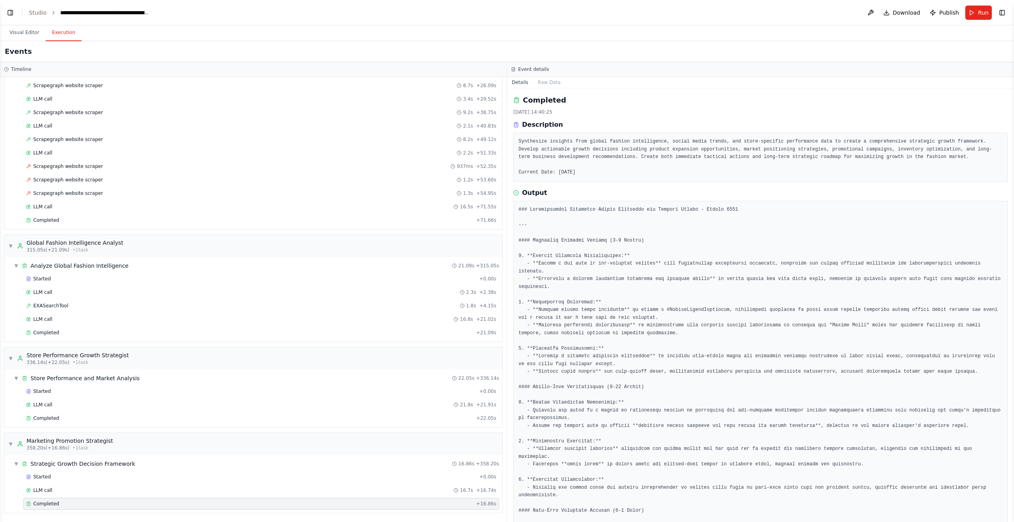
click at [23, 67] on h3 "Timeline" at bounding box center [21, 69] width 20 height 6
click at [892, 12] on button "Download" at bounding box center [903, 13] width 44 height 14
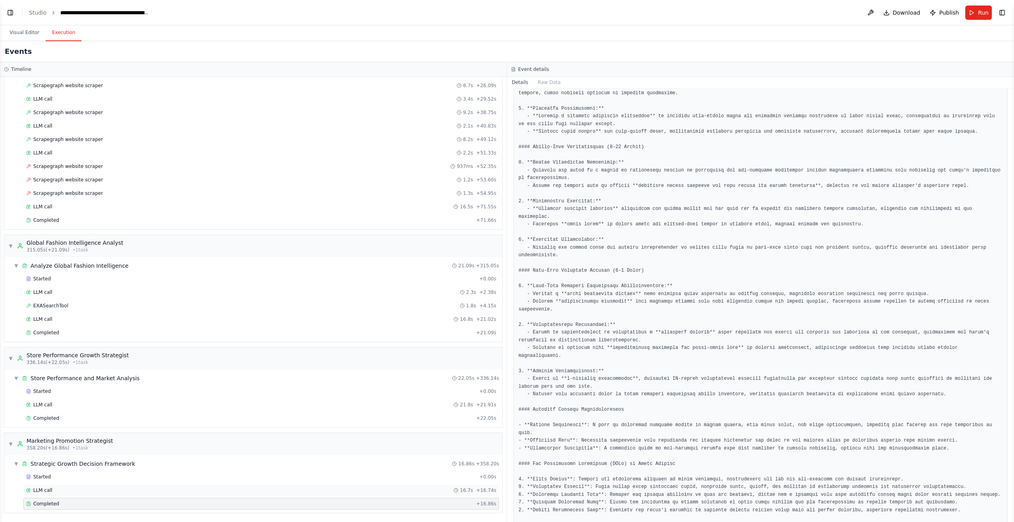
scroll to position [288, 0]
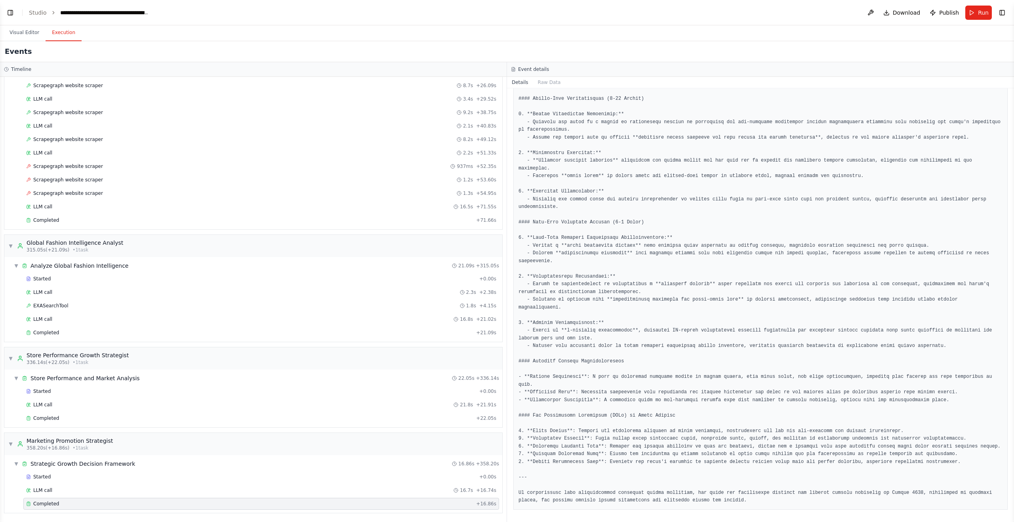
click at [611, 415] on pre at bounding box center [761, 211] width 484 height 587
drag, startPoint x: 596, startPoint y: 376, endPoint x: 650, endPoint y: 384, distance: 54.1
click at [650, 384] on pre at bounding box center [761, 211] width 484 height 587
drag, startPoint x: 594, startPoint y: 376, endPoint x: 594, endPoint y: 382, distance: 5.2
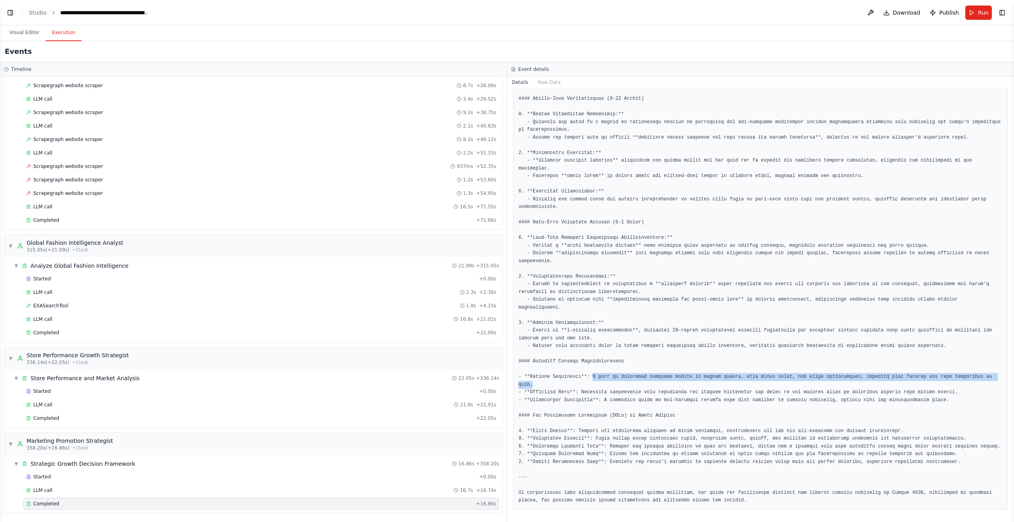
click at [594, 382] on pre at bounding box center [761, 211] width 484 height 587
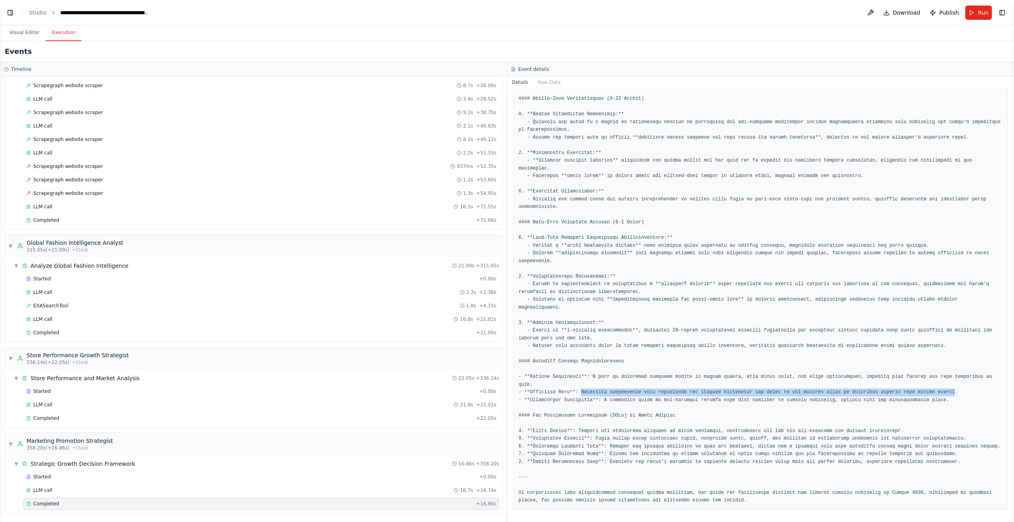
drag, startPoint x: 582, startPoint y: 393, endPoint x: 957, endPoint y: 392, distance: 375.7
click at [957, 392] on pre at bounding box center [761, 211] width 484 height 587
drag, startPoint x: 957, startPoint y: 400, endPoint x: 603, endPoint y: 400, distance: 354.7
click at [603, 400] on pre at bounding box center [761, 211] width 484 height 587
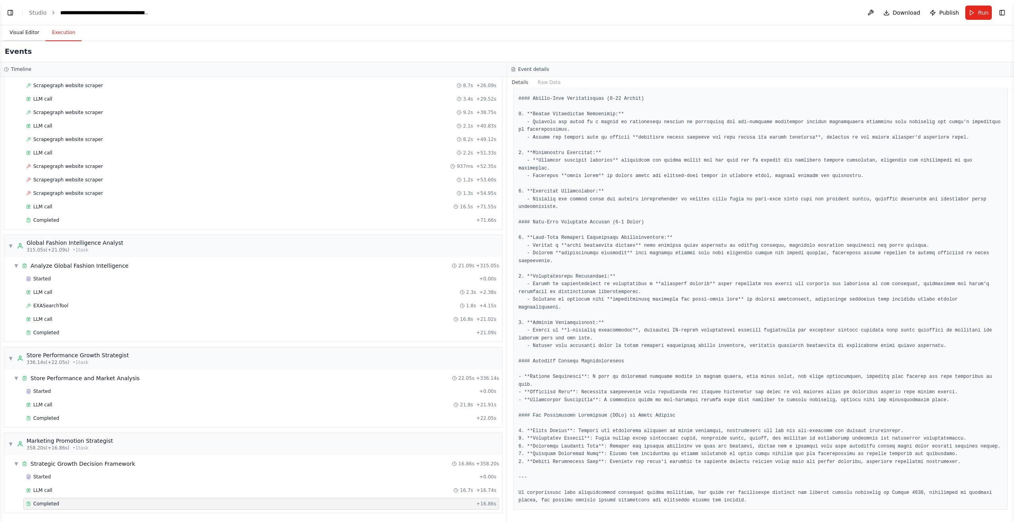
click at [21, 31] on button "Visual Editor" at bounding box center [24, 33] width 42 height 17
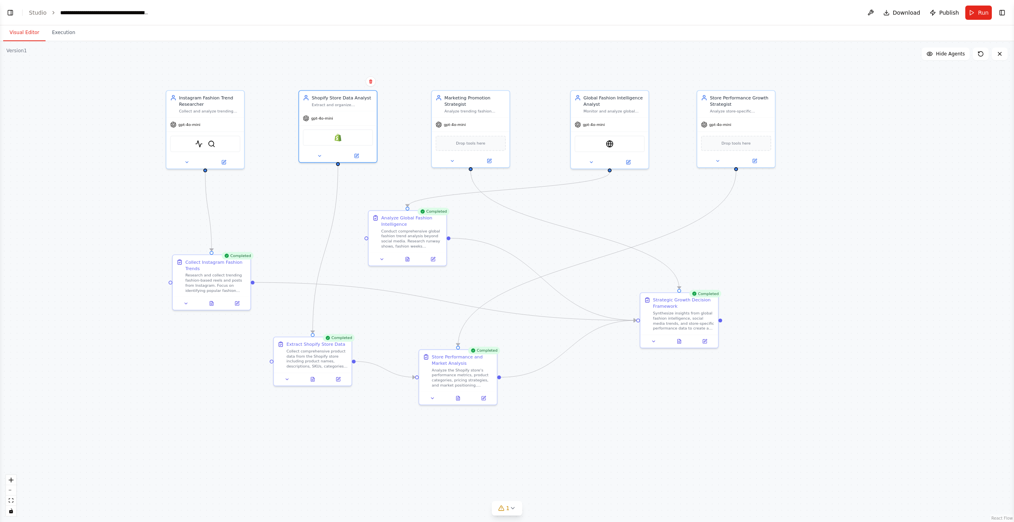
click at [965, 88] on div ".deletable-edge-delete-btn { width: 20px; height: 20px; border: 0px solid #ffff…" at bounding box center [507, 281] width 1014 height 481
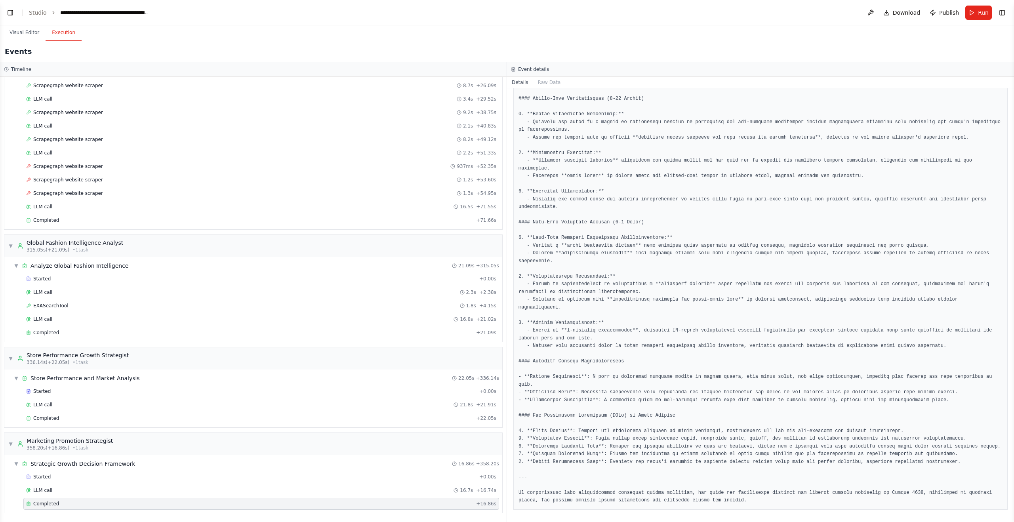
click at [52, 38] on button "Execution" at bounding box center [64, 33] width 36 height 17
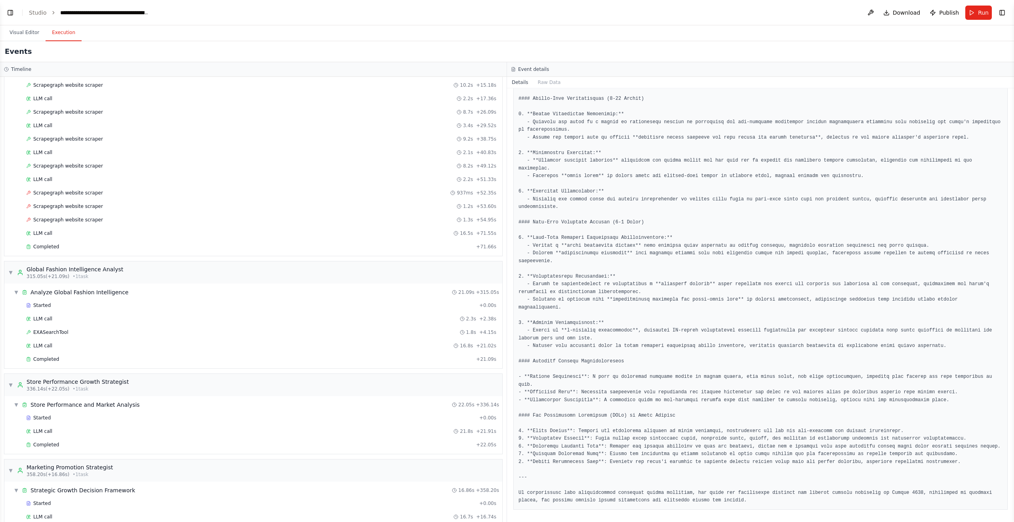
scroll to position [0, 0]
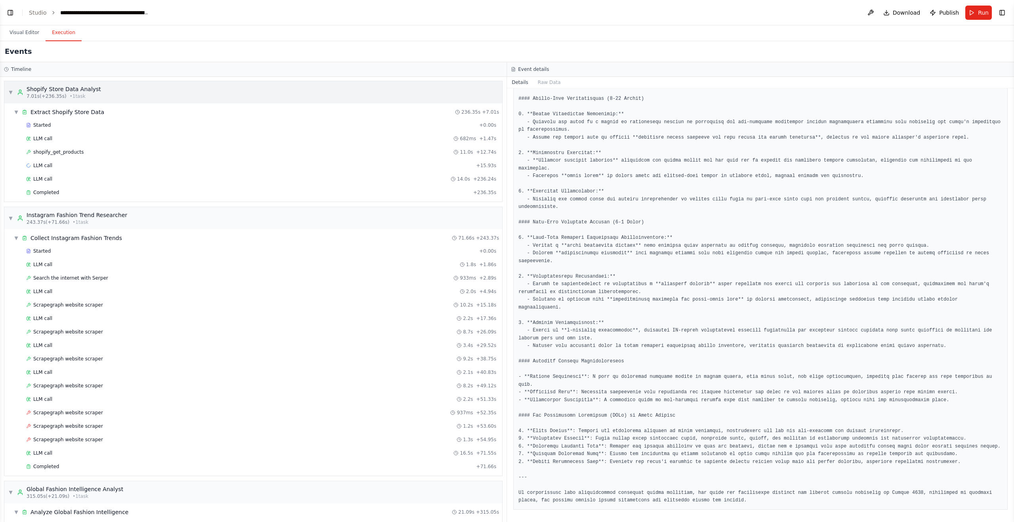
click at [8, 88] on div "▼ Shopify Store Data Analyst 7.01s (+236.35s) • 1 task" at bounding box center [253, 92] width 498 height 22
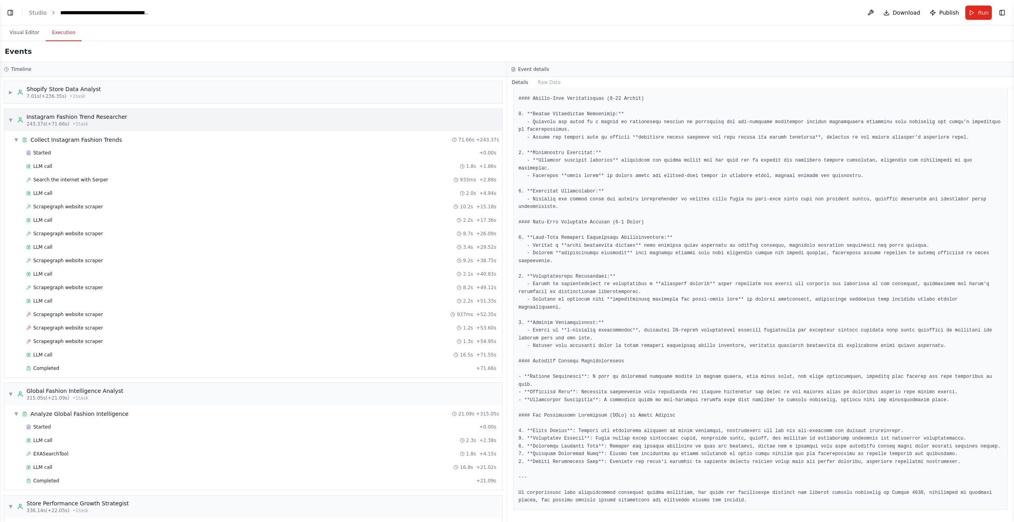
click at [10, 119] on span "▼" at bounding box center [10, 120] width 5 height 6
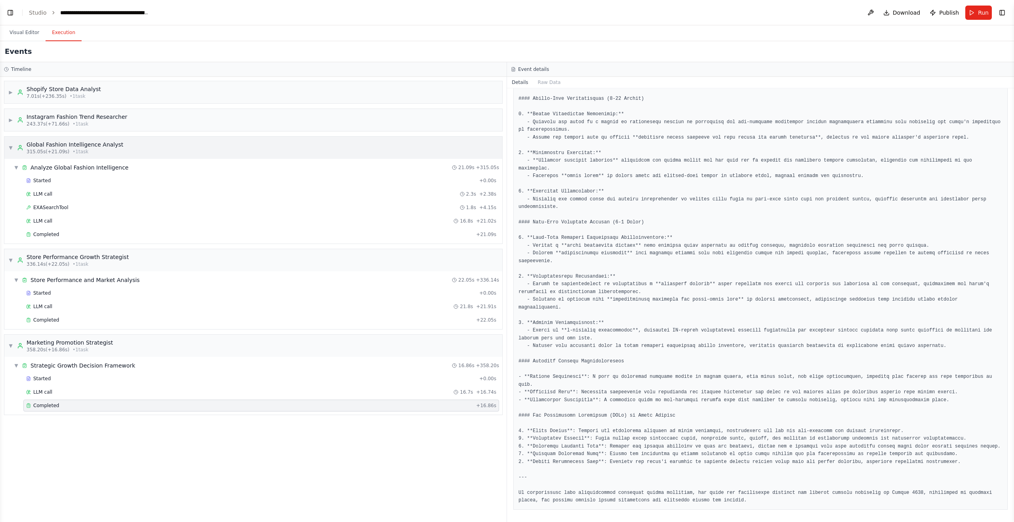
click at [10, 147] on span "▼" at bounding box center [10, 148] width 5 height 6
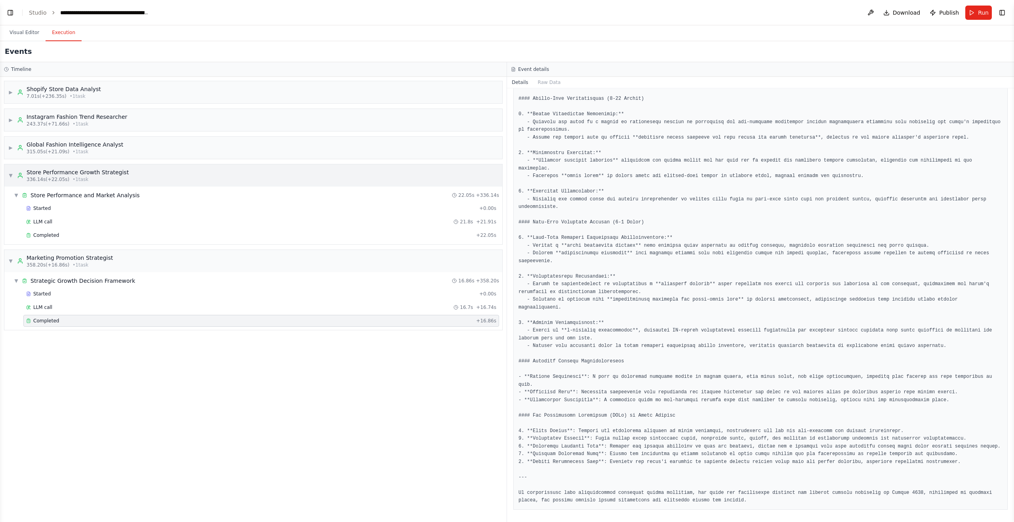
click at [9, 173] on span "▼" at bounding box center [10, 175] width 5 height 6
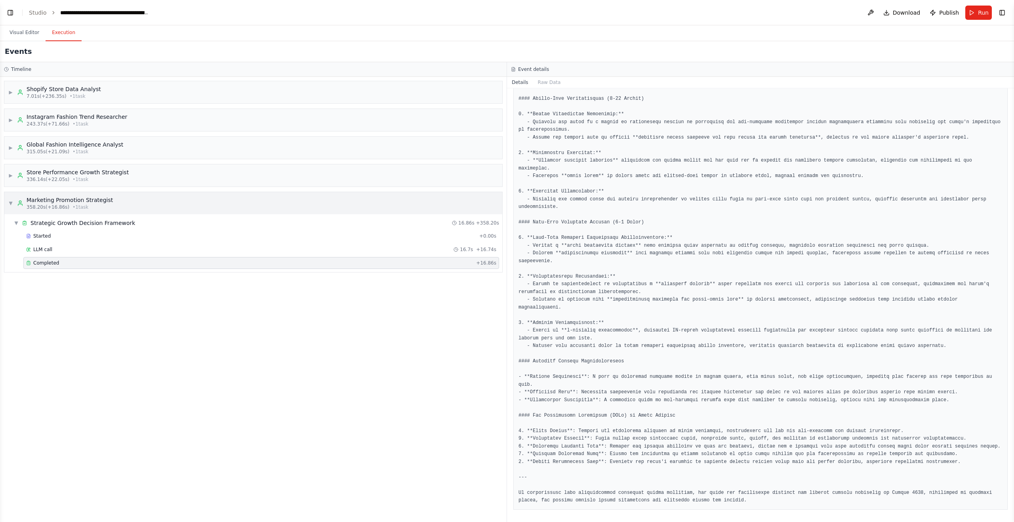
click at [10, 203] on span "▼" at bounding box center [10, 203] width 5 height 6
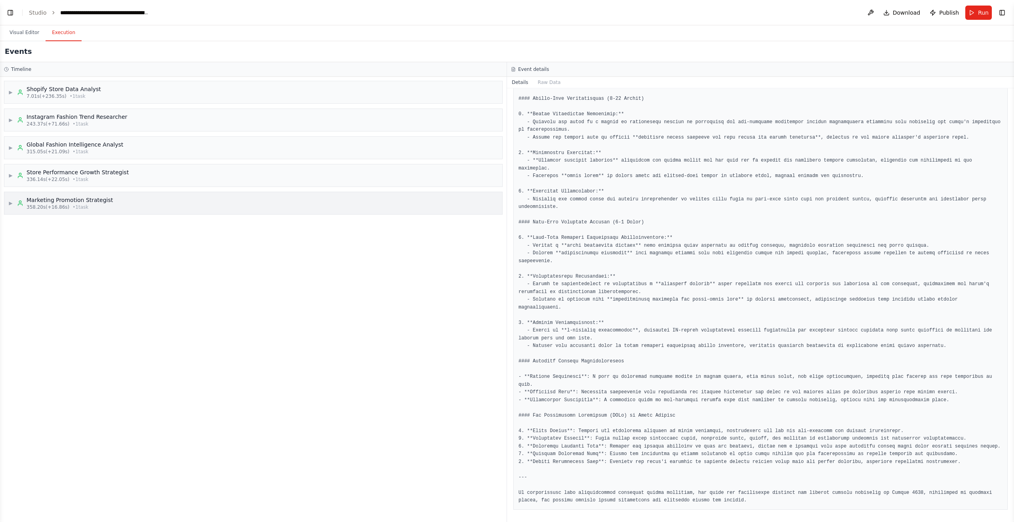
click at [8, 204] on span "▶" at bounding box center [10, 203] width 5 height 6
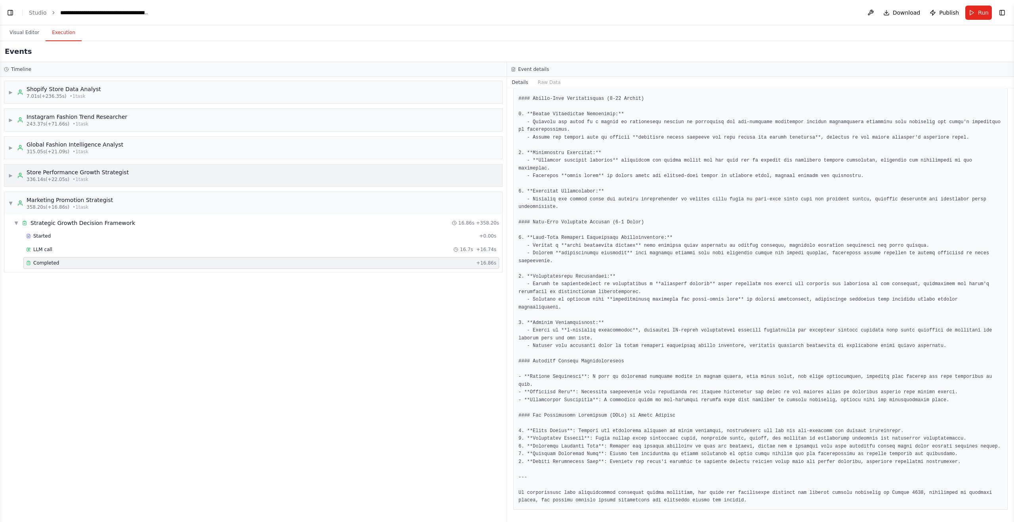
click at [9, 176] on span "▶" at bounding box center [10, 175] width 5 height 6
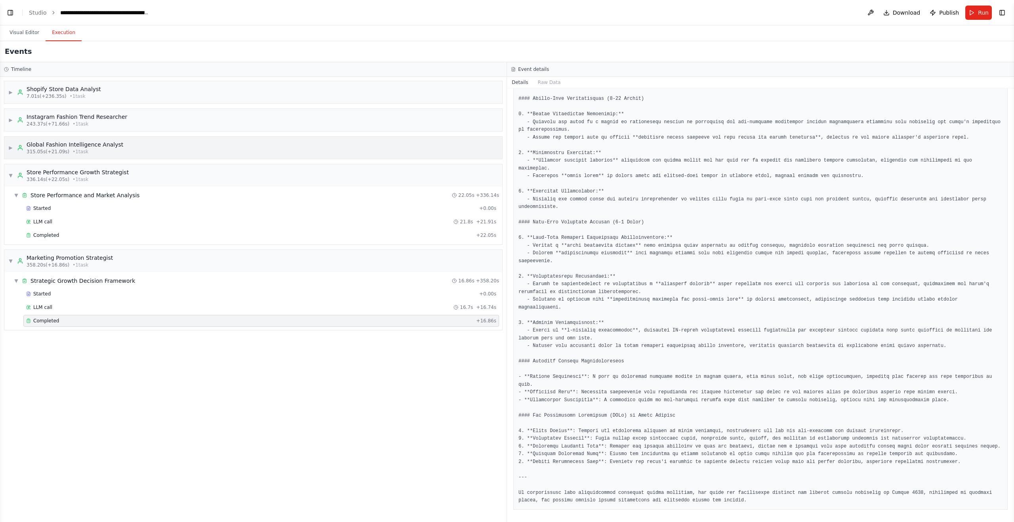
click at [11, 144] on div "▶ Global Fashion Intelligence Analyst 315.05s (+21.09s) • 1 task" at bounding box center [65, 148] width 115 height 14
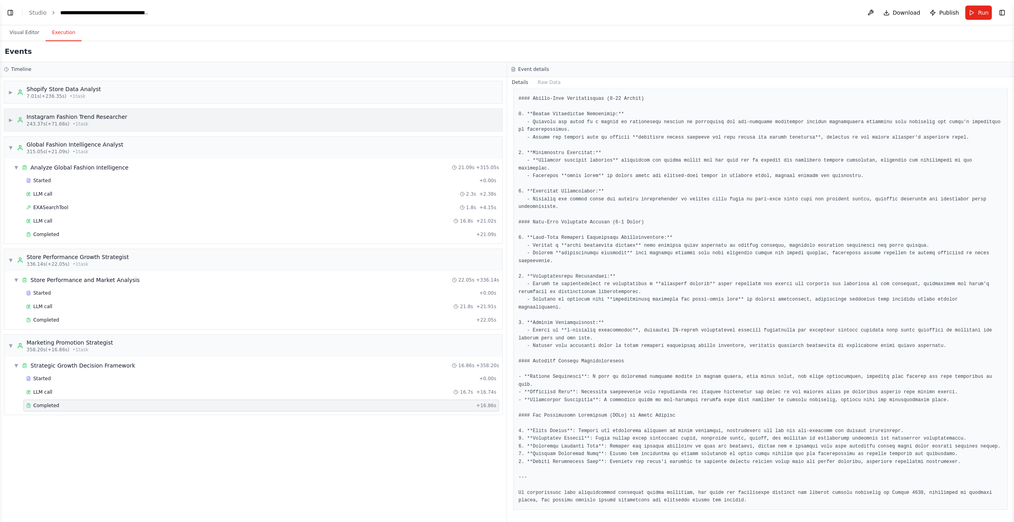
click at [10, 118] on span "▶" at bounding box center [10, 120] width 5 height 6
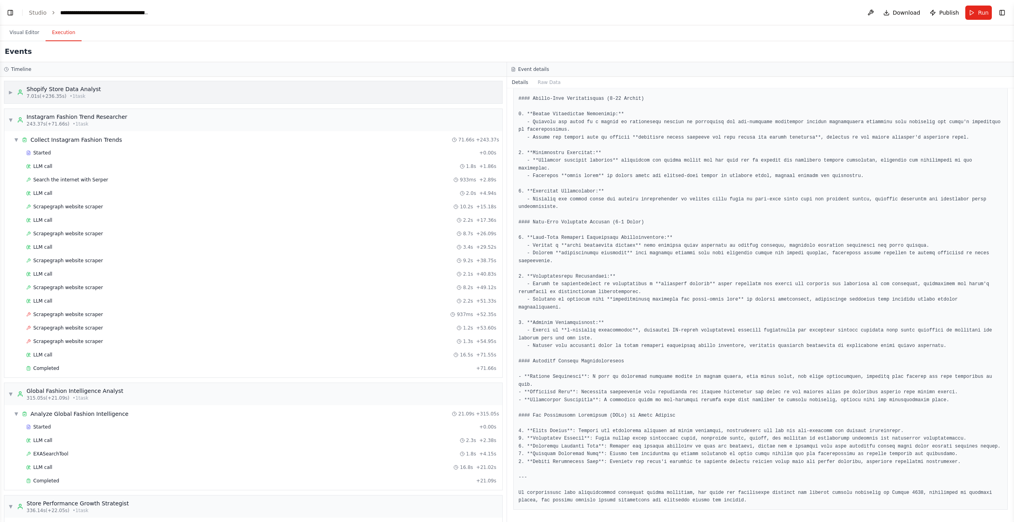
click at [12, 87] on div "▶ Shopify Store Data Analyst 7.01s (+236.35s) • 1 task" at bounding box center [54, 92] width 93 height 14
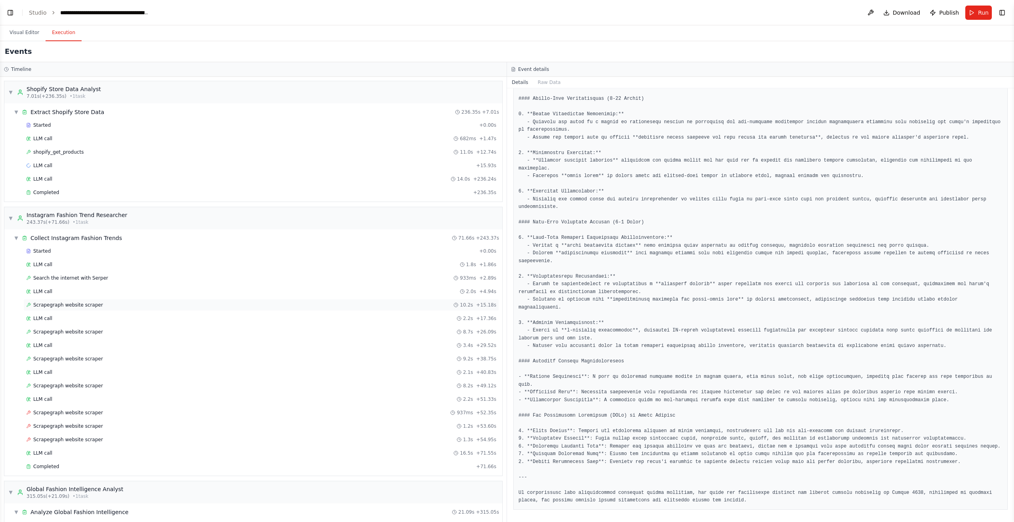
click at [95, 304] on span "Scrapegraph website scraper" at bounding box center [68, 305] width 70 height 6
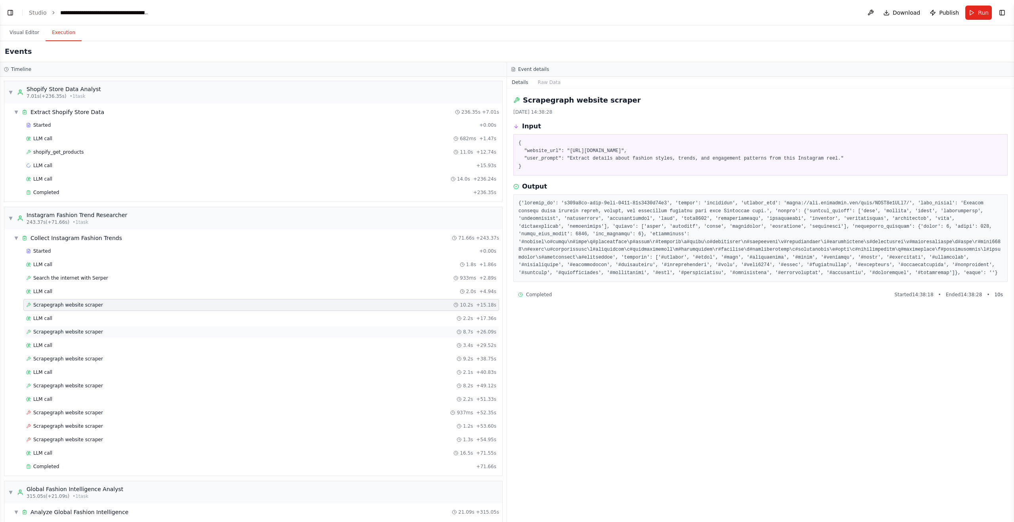
click at [82, 333] on span "Scrapegraph website scraper" at bounding box center [68, 332] width 70 height 6
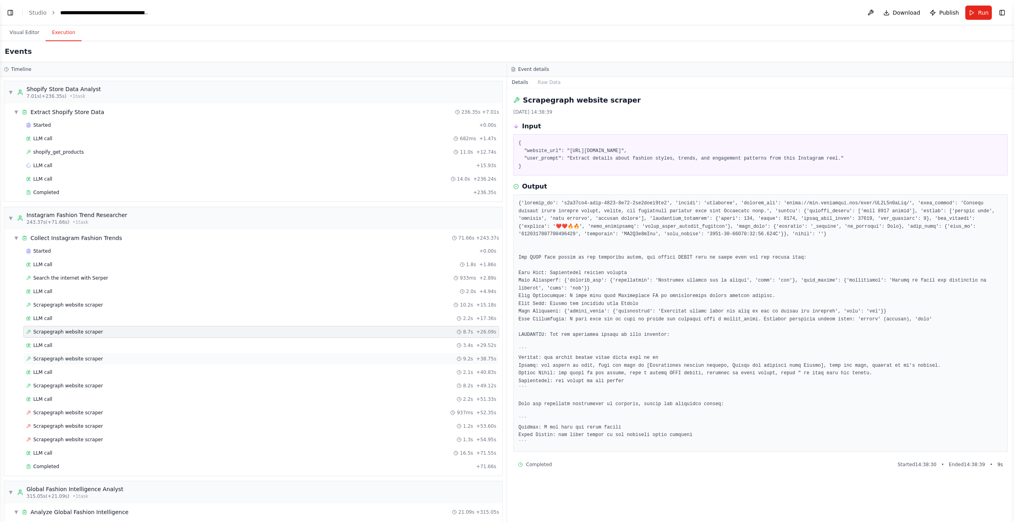
click at [96, 361] on span "Scrapegraph website scraper" at bounding box center [68, 359] width 70 height 6
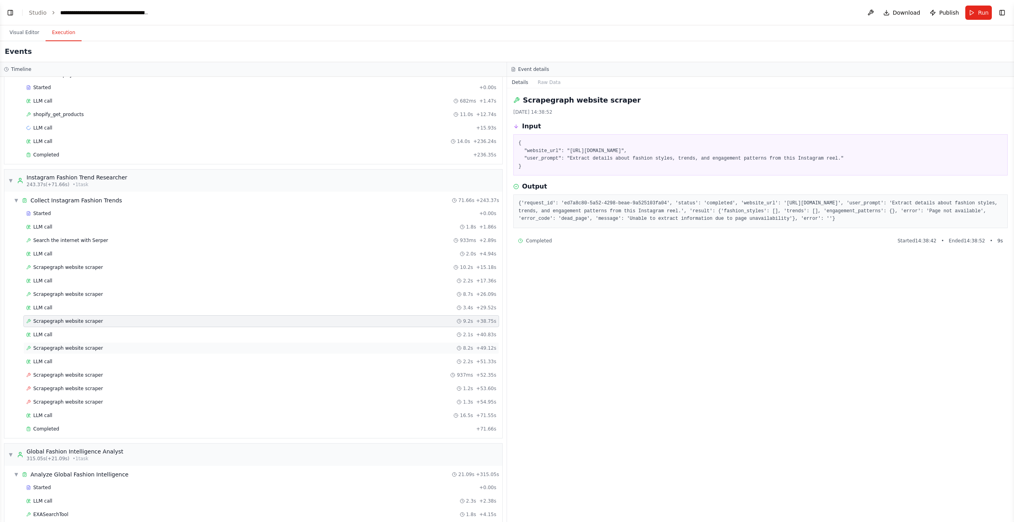
scroll to position [37, 0]
click at [94, 349] on span "Scrapegraph website scraper" at bounding box center [68, 349] width 70 height 6
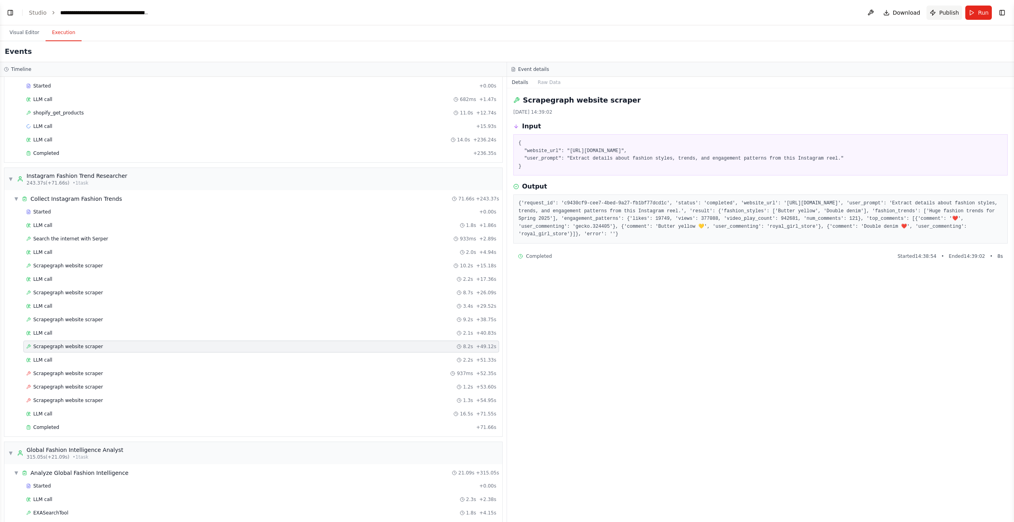
click at [953, 15] on span "Publish" at bounding box center [950, 13] width 20 height 8
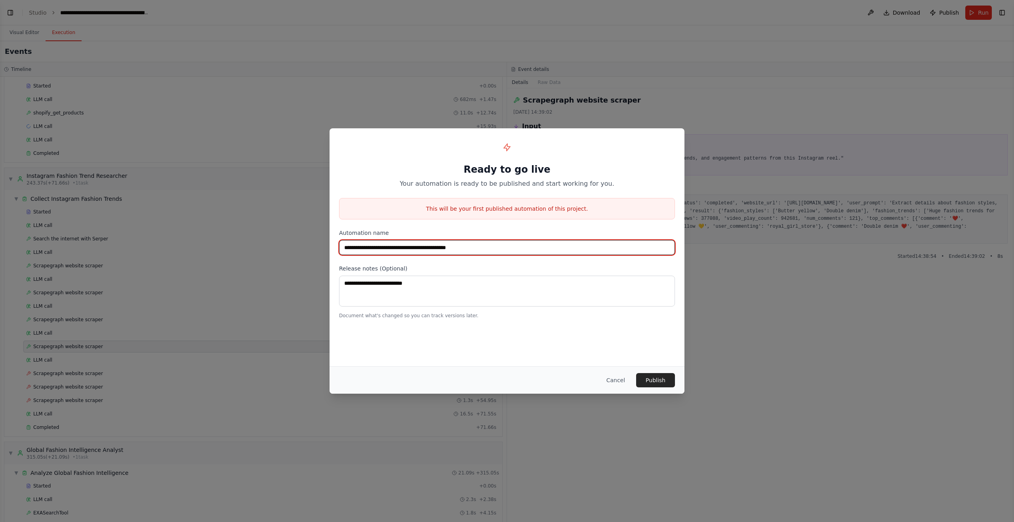
click at [495, 248] on input "**********" at bounding box center [507, 247] width 336 height 15
click at [472, 250] on input "**********" at bounding box center [507, 247] width 336 height 15
click at [467, 250] on input "**********" at bounding box center [507, 247] width 336 height 15
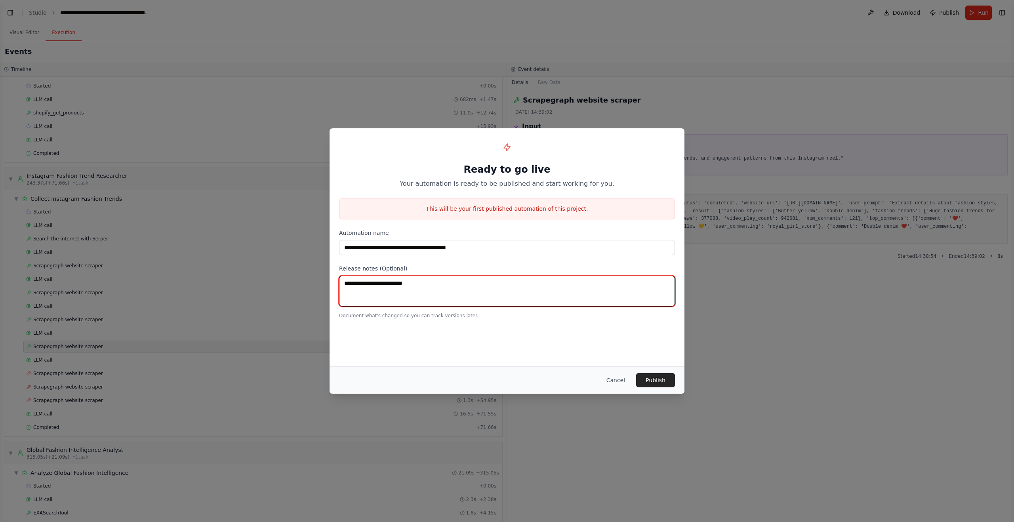
click at [468, 294] on textarea at bounding box center [507, 291] width 336 height 31
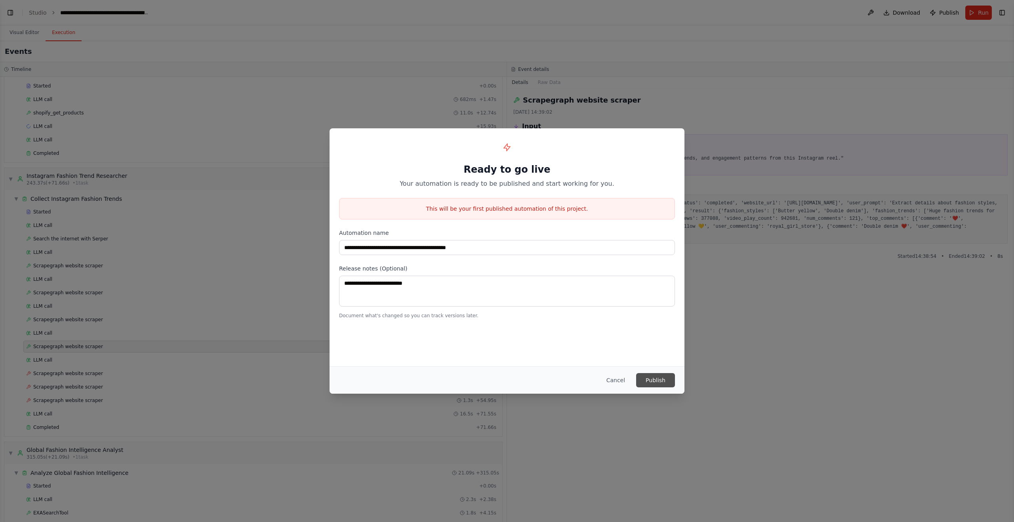
click at [669, 380] on button "Publish" at bounding box center [655, 380] width 39 height 14
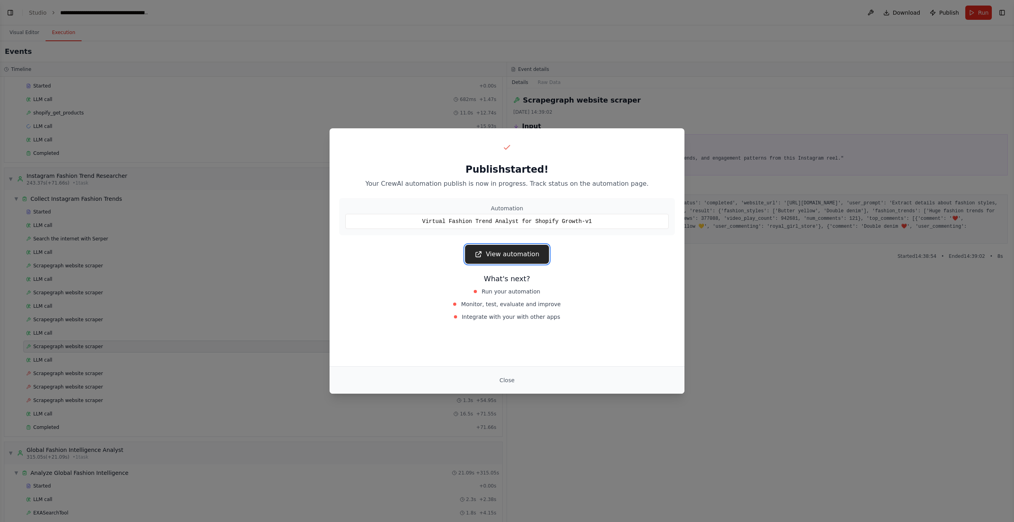
click at [509, 256] on link "View automation" at bounding box center [507, 254] width 84 height 19
click at [510, 380] on button "Close" at bounding box center [507, 380] width 28 height 14
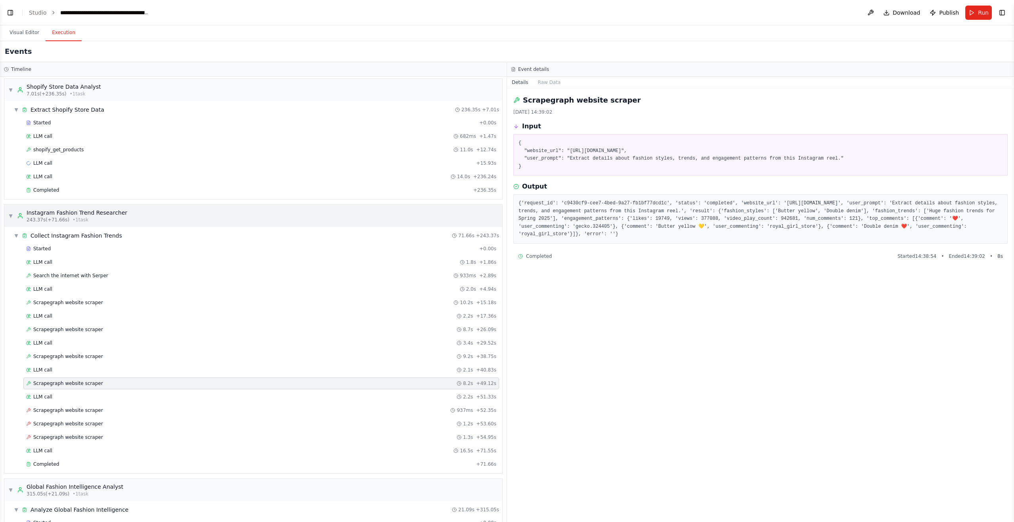
scroll to position [0, 0]
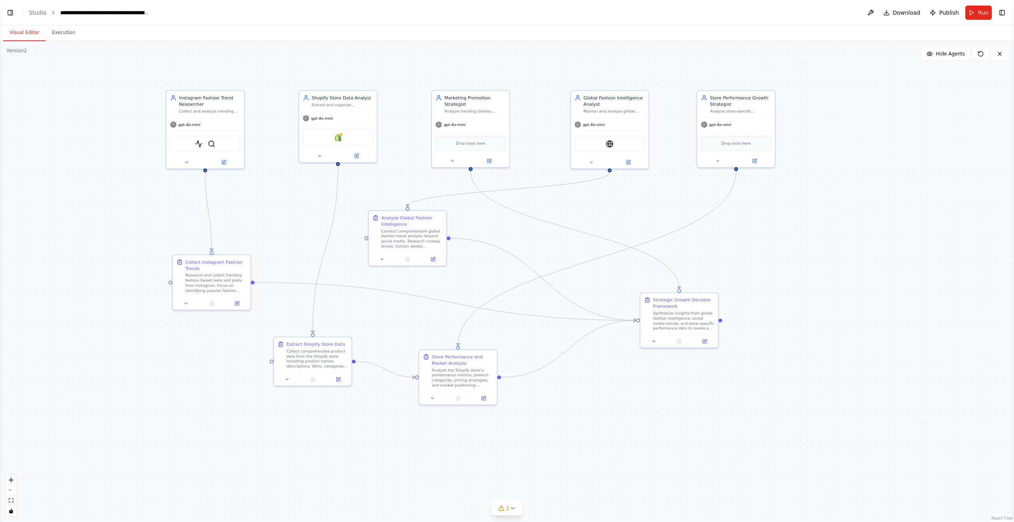
click at [32, 34] on button "Visual Editor" at bounding box center [24, 33] width 42 height 17
click at [337, 141] on div "Shopify" at bounding box center [338, 136] width 70 height 16
click at [340, 135] on img at bounding box center [338, 137] width 8 height 8
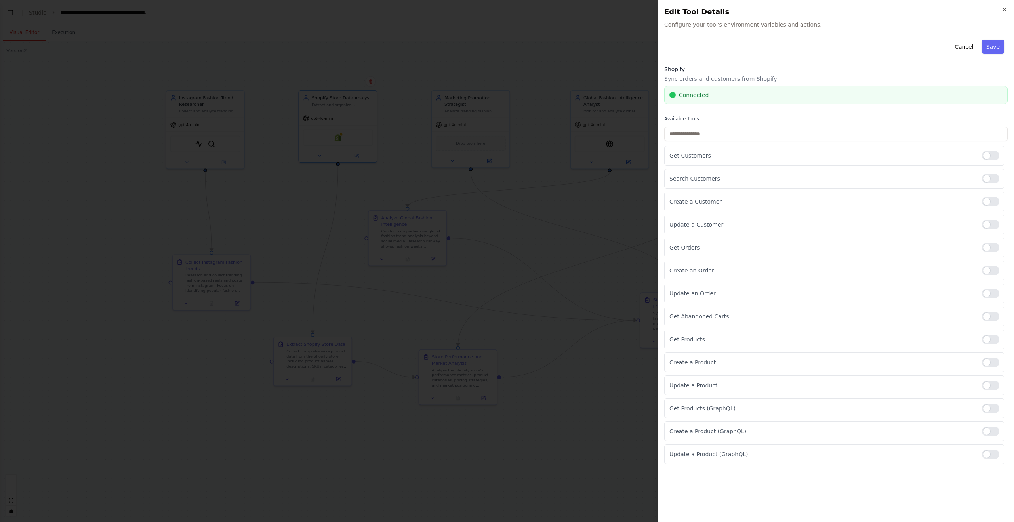
drag, startPoint x: 695, startPoint y: 95, endPoint x: 870, endPoint y: 76, distance: 176.2
click at [695, 95] on span "Connected" at bounding box center [694, 95] width 30 height 8
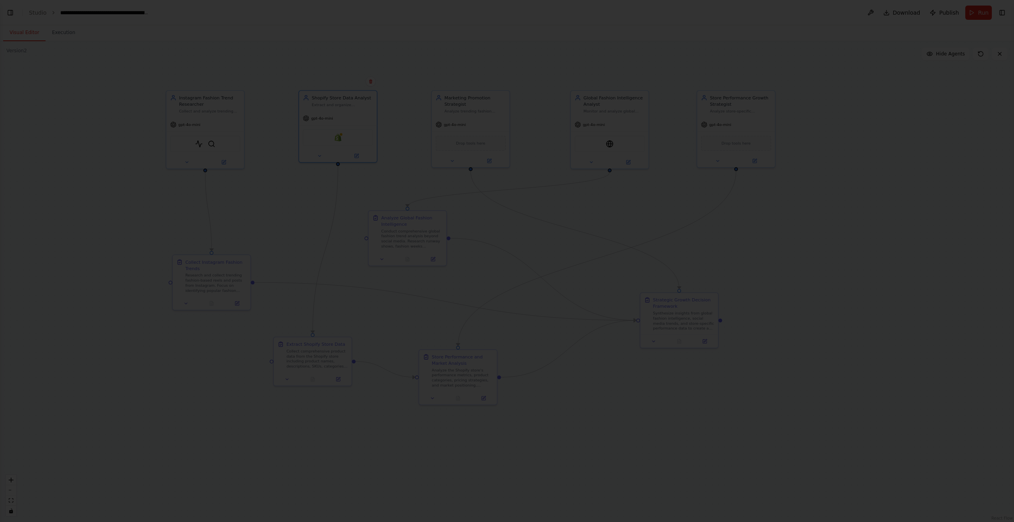
click at [554, 93] on div at bounding box center [507, 261] width 1014 height 522
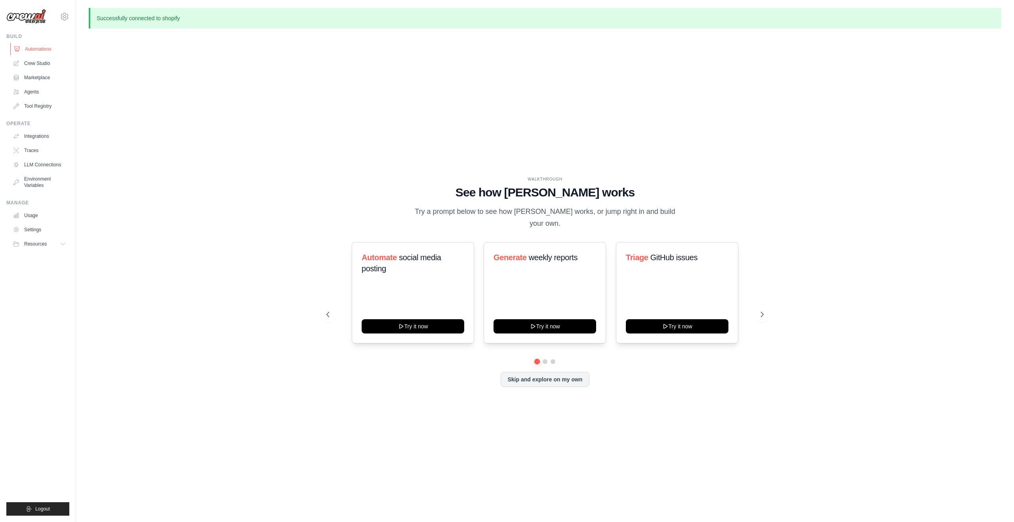
click at [40, 47] on link "Automations" at bounding box center [40, 49] width 60 height 13
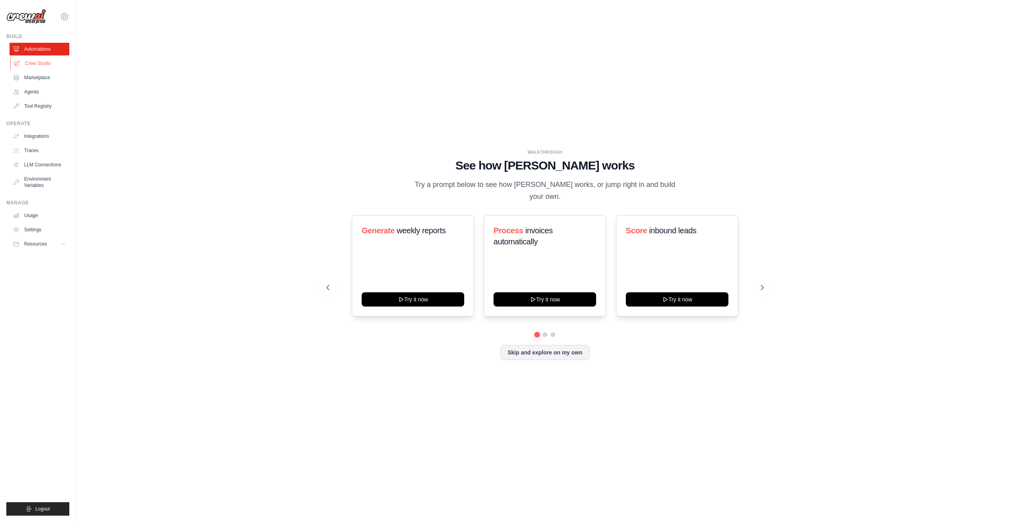
click at [38, 64] on link "Crew Studio" at bounding box center [40, 63] width 60 height 13
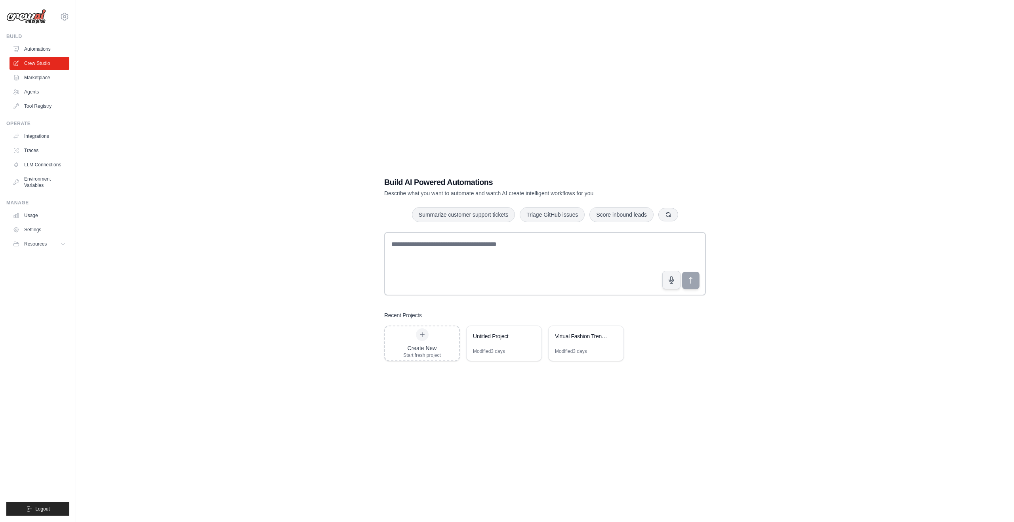
click at [40, 80] on link "Marketplace" at bounding box center [40, 77] width 60 height 13
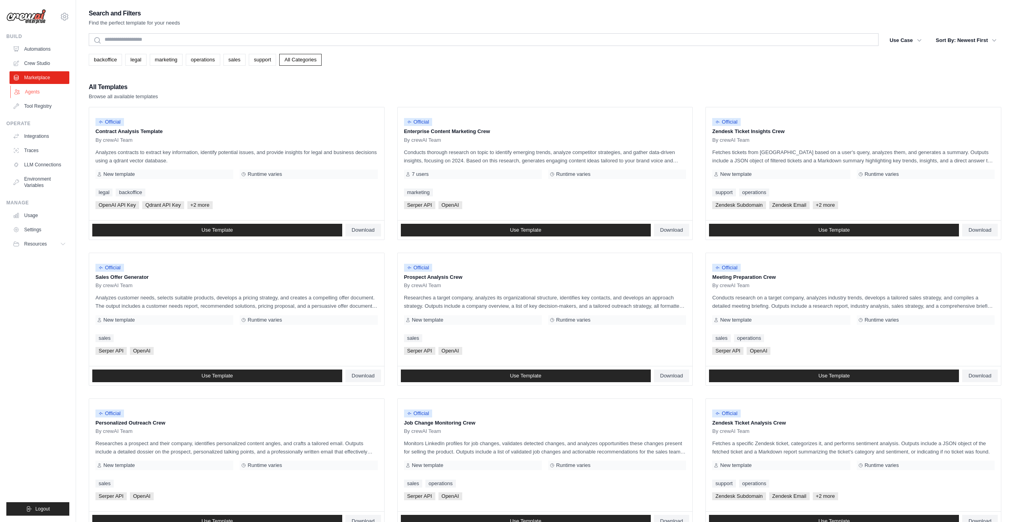
click at [40, 92] on link "Agents" at bounding box center [40, 92] width 60 height 13
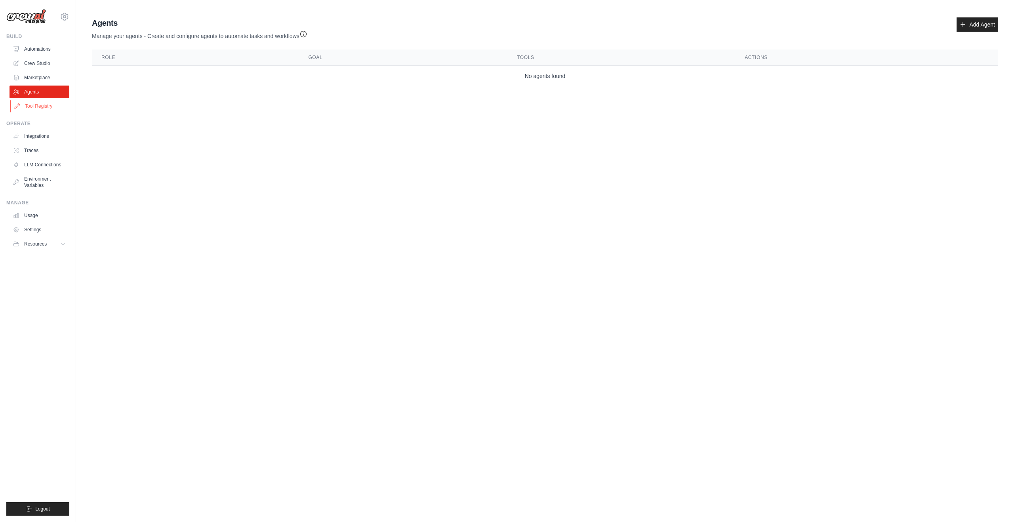
click at [42, 105] on link "Tool Registry" at bounding box center [40, 106] width 60 height 13
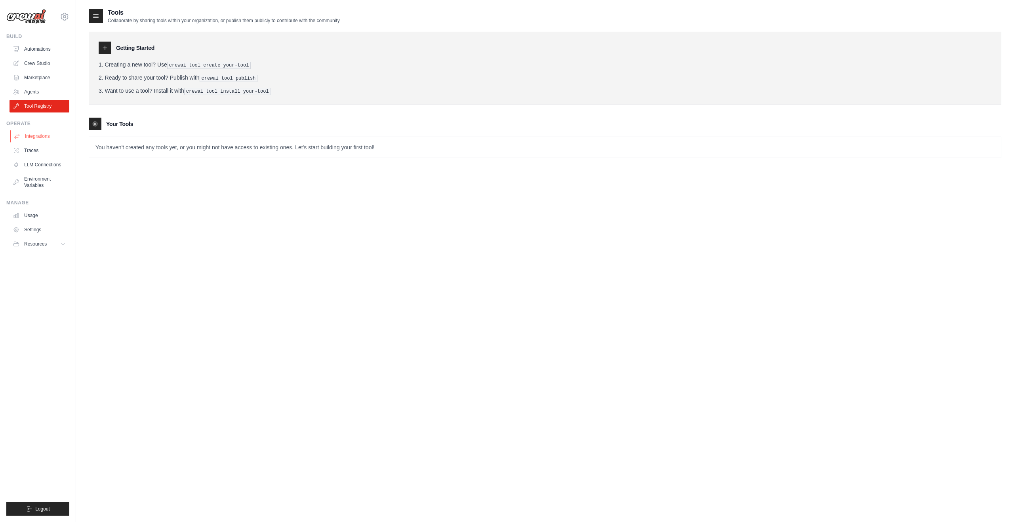
click at [46, 138] on link "Integrations" at bounding box center [40, 136] width 60 height 13
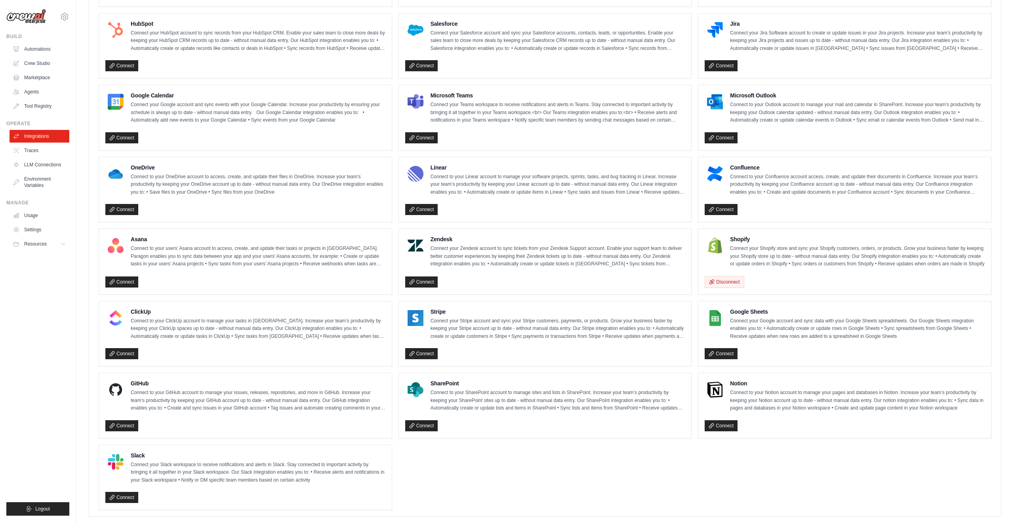
scroll to position [312, 0]
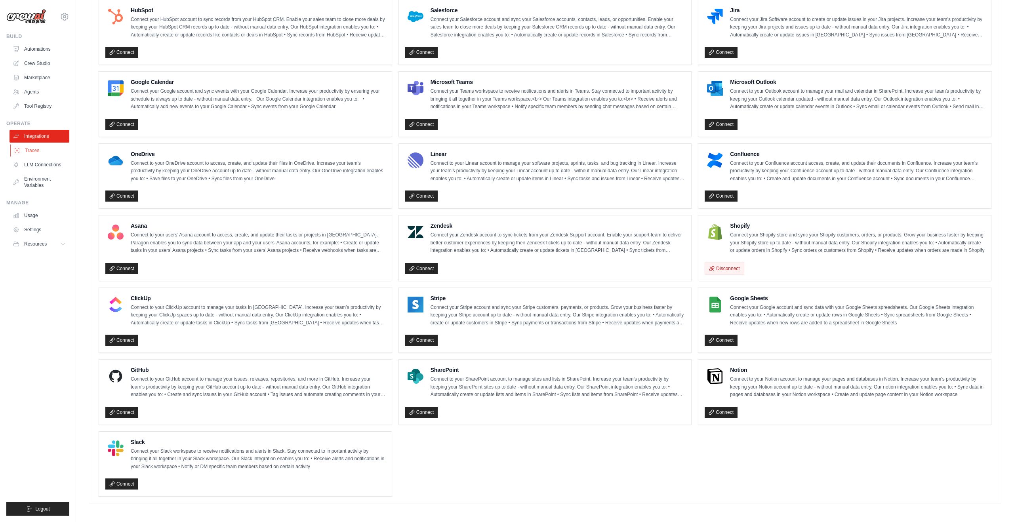
click at [39, 151] on link "Traces" at bounding box center [40, 150] width 60 height 13
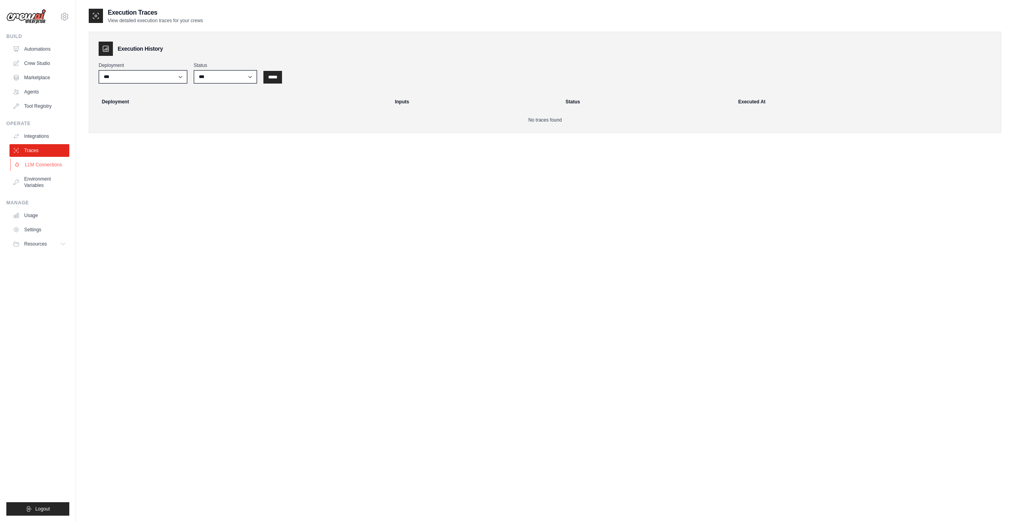
click at [37, 164] on link "LLM Connections" at bounding box center [40, 165] width 60 height 13
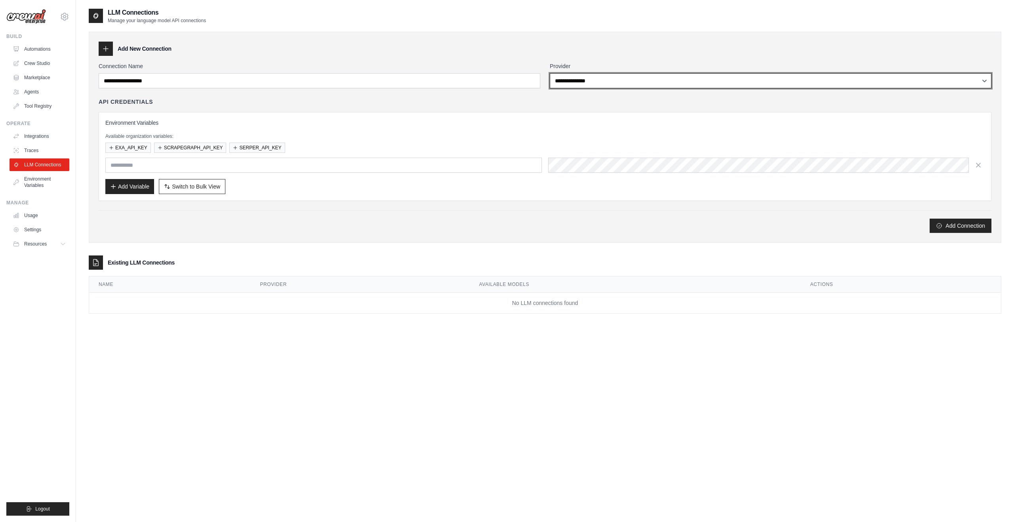
click at [663, 78] on select "**********" at bounding box center [771, 80] width 442 height 15
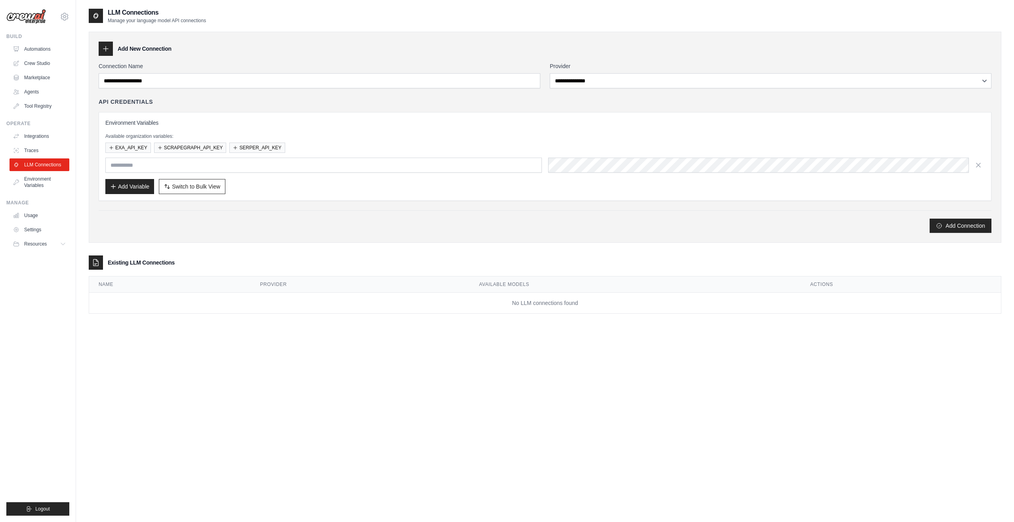
click at [428, 130] on div "Environment Variables Available organization variables: EXA_API_KEY SCRAPEGRAPH…" at bounding box center [545, 156] width 880 height 75
click at [49, 181] on link "Environment Variables" at bounding box center [40, 182] width 60 height 19
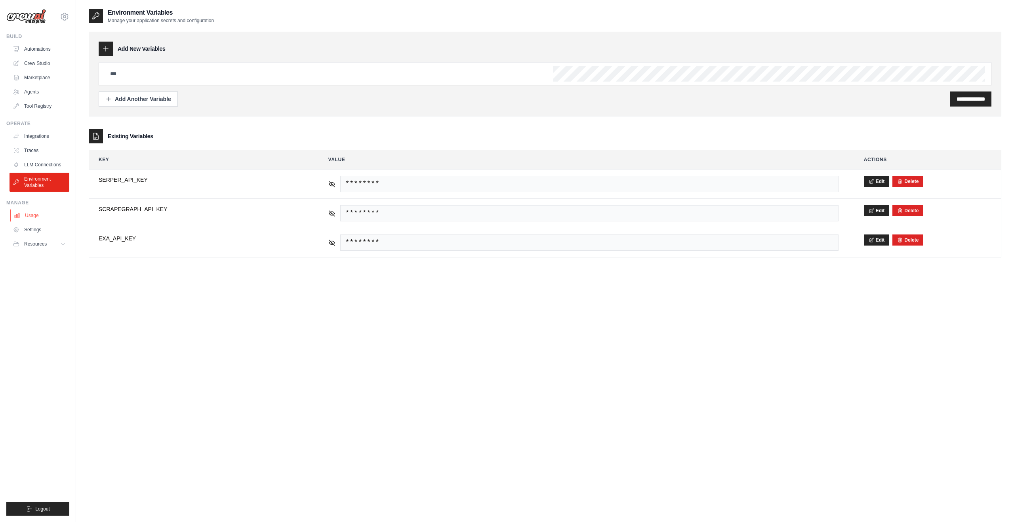
click at [45, 216] on link "Usage" at bounding box center [40, 215] width 60 height 13
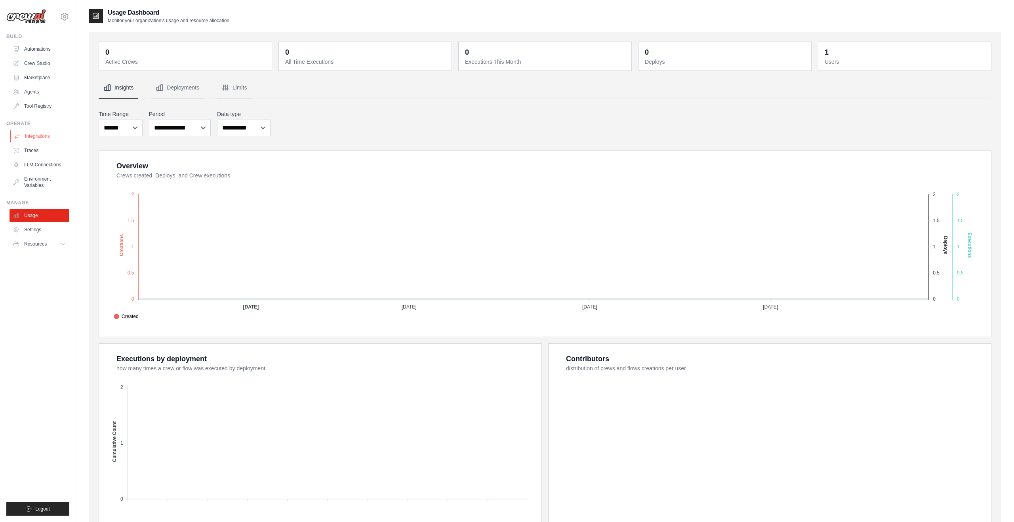
click at [46, 134] on link "Integrations" at bounding box center [40, 136] width 60 height 13
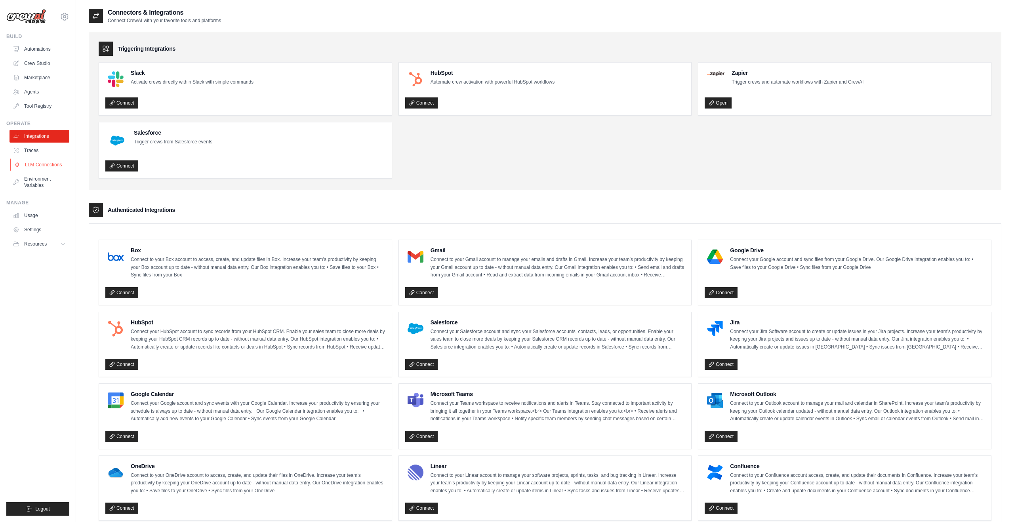
click at [44, 160] on link "LLM Connections" at bounding box center [40, 165] width 60 height 13
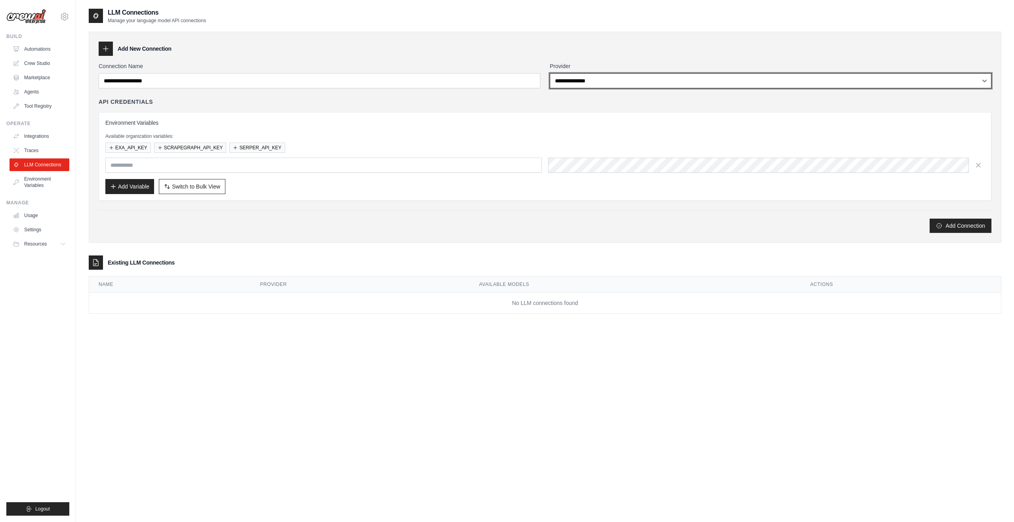
click at [622, 81] on select "**********" at bounding box center [771, 80] width 442 height 15
select select "******"
click at [550, 73] on select "**********" at bounding box center [771, 80] width 442 height 15
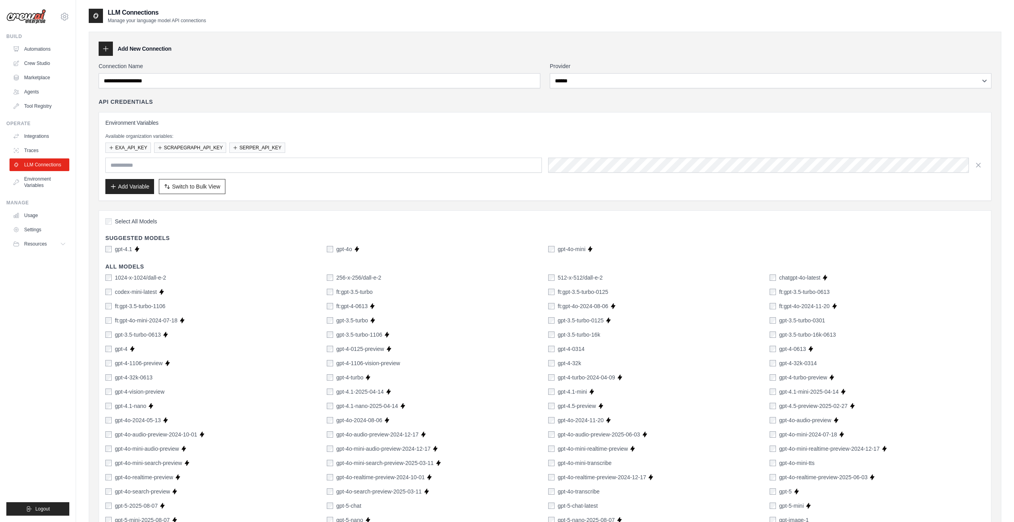
drag, startPoint x: 554, startPoint y: 98, endPoint x: 395, endPoint y: 98, distance: 159.3
click at [554, 98] on div "API Credentials" at bounding box center [545, 102] width 893 height 8
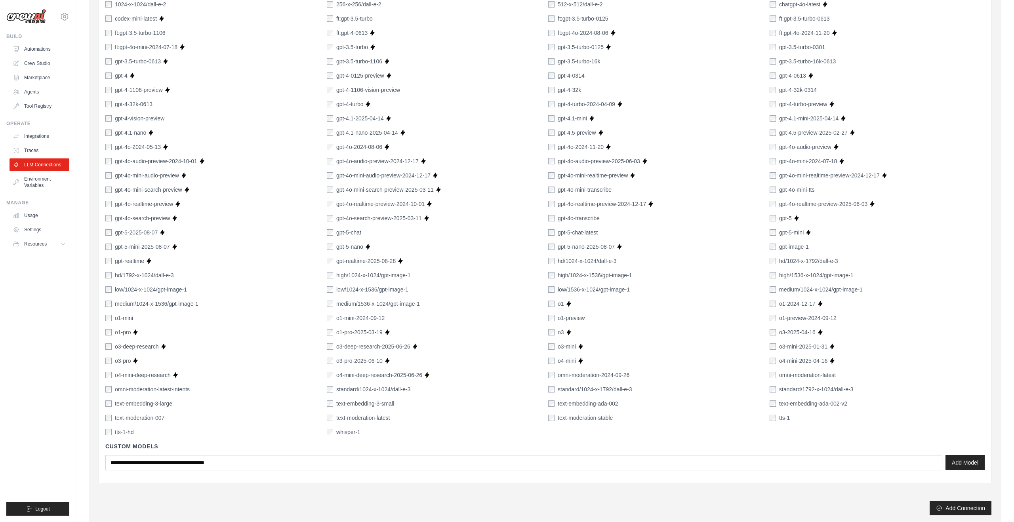
scroll to position [368, 0]
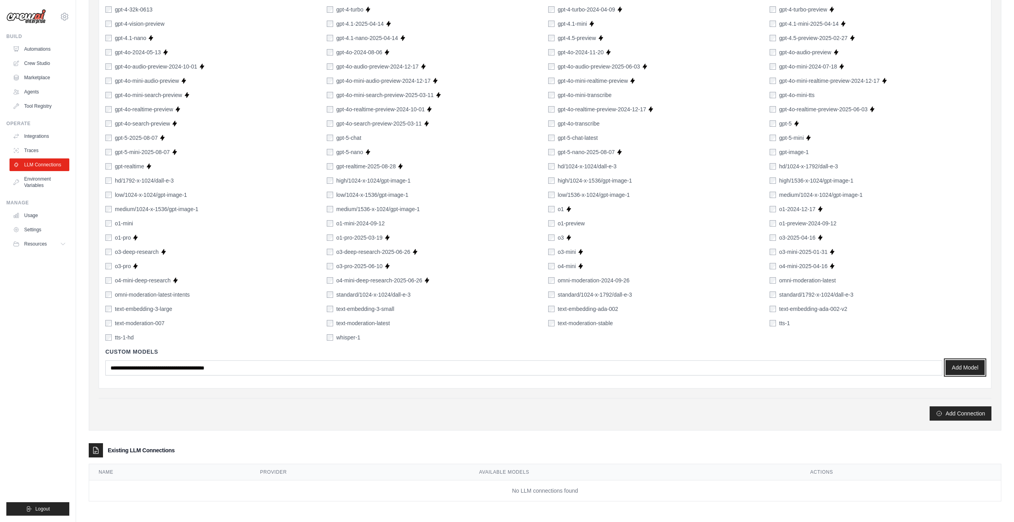
click at [976, 367] on button "Add Model" at bounding box center [965, 367] width 39 height 15
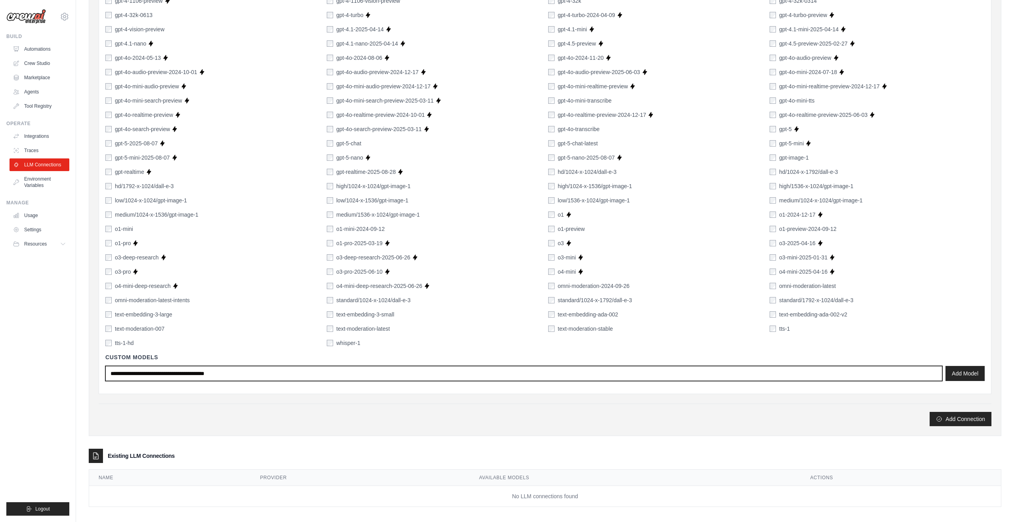
click at [232, 375] on input "text" at bounding box center [523, 373] width 837 height 15
type input "**********"
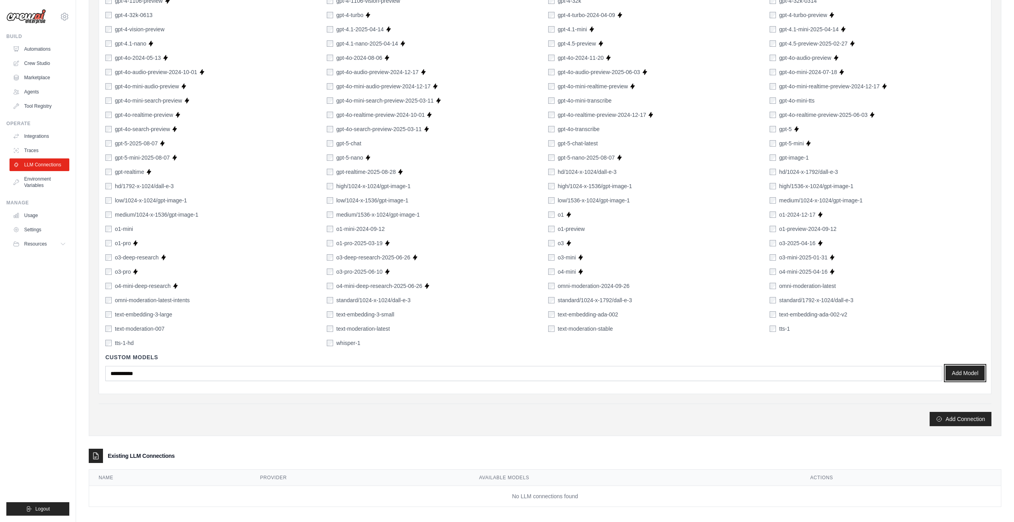
click at [977, 376] on button "Add Model" at bounding box center [965, 373] width 39 height 15
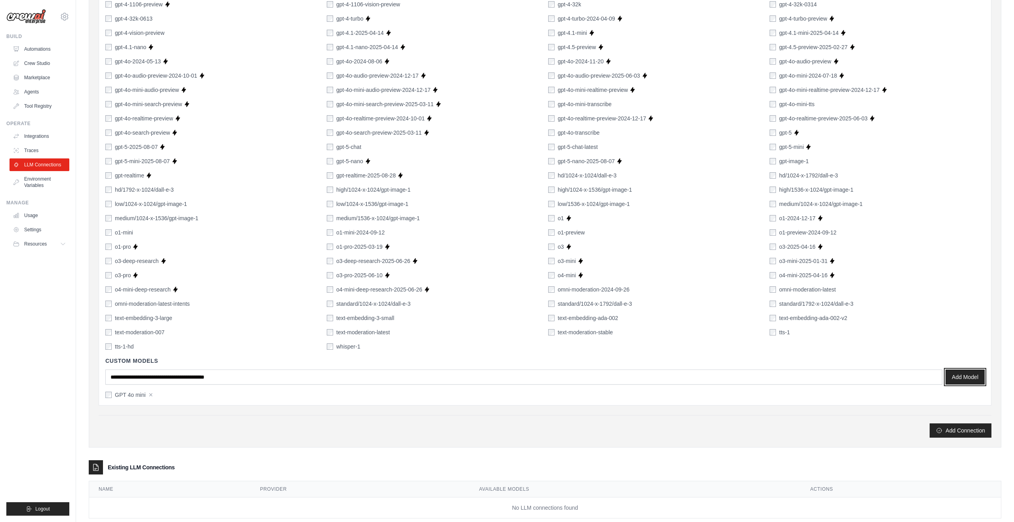
scroll to position [350, 0]
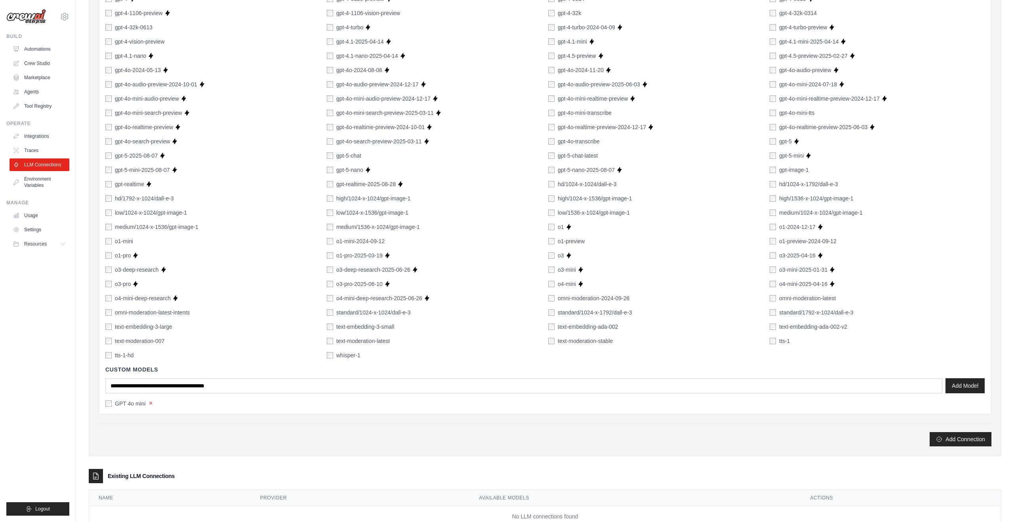
click at [151, 403] on button "×" at bounding box center [151, 403] width 4 height 7
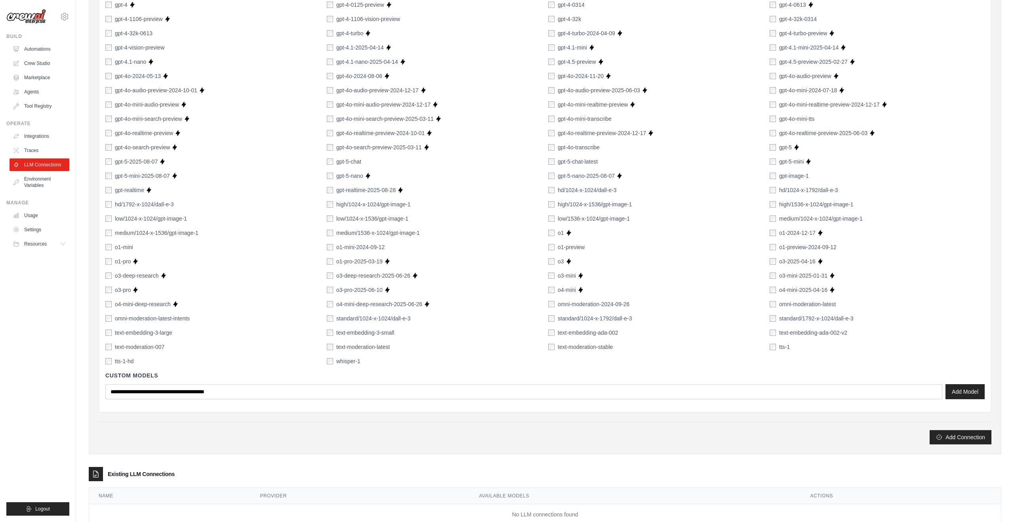
scroll to position [368, 0]
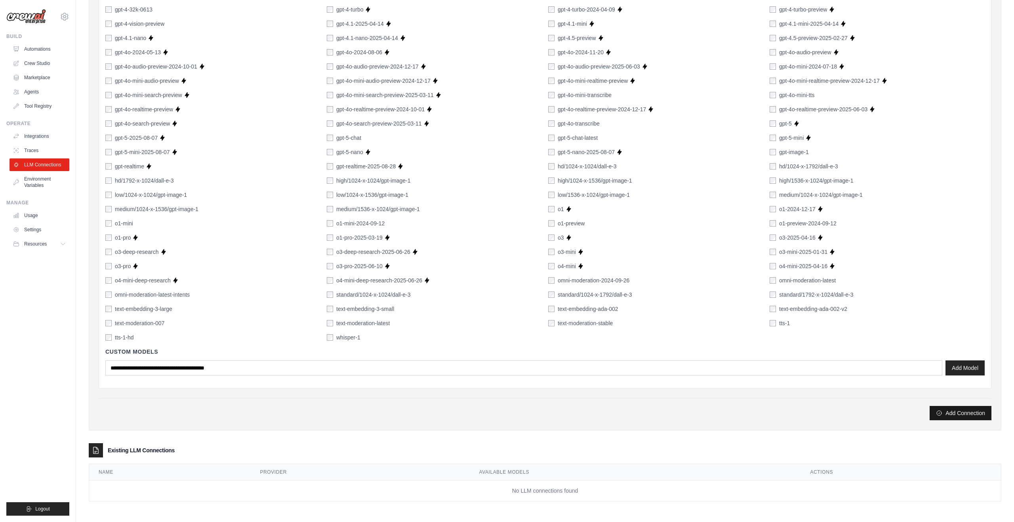
click at [957, 413] on button "Add Connection" at bounding box center [961, 413] width 62 height 14
type input "***"
click at [960, 371] on button "Add Model" at bounding box center [965, 367] width 39 height 15
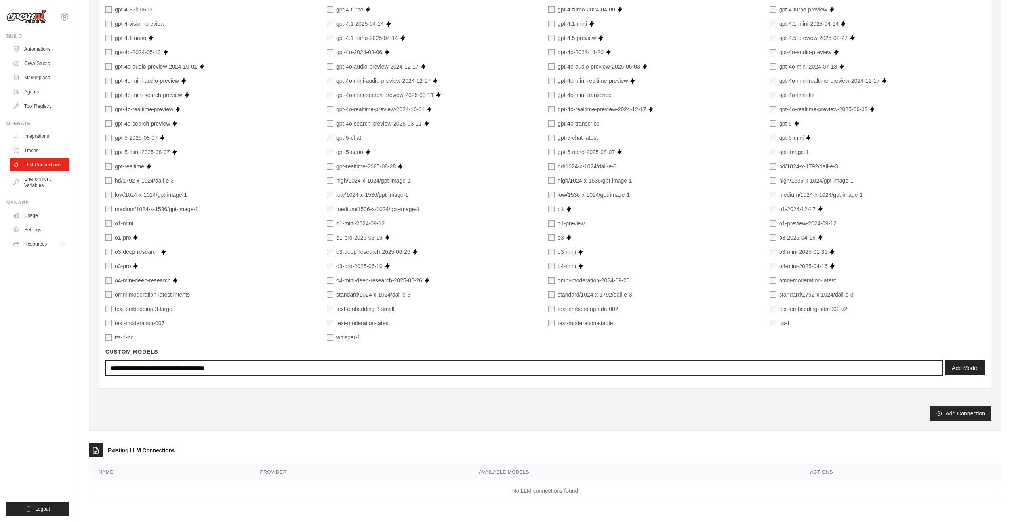
click at [254, 372] on input "text" at bounding box center [523, 368] width 837 height 15
type input "**********"
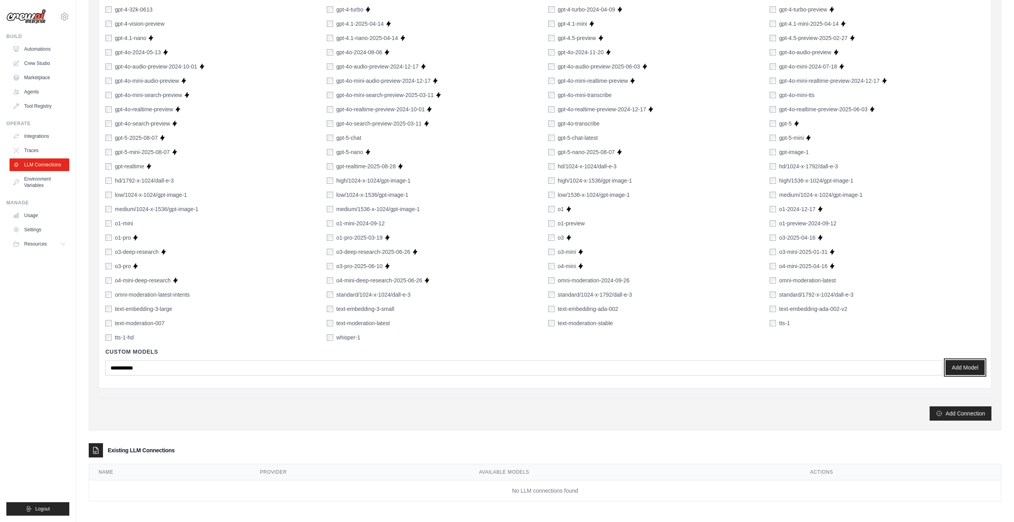
click at [955, 369] on button "Add Model" at bounding box center [965, 367] width 39 height 15
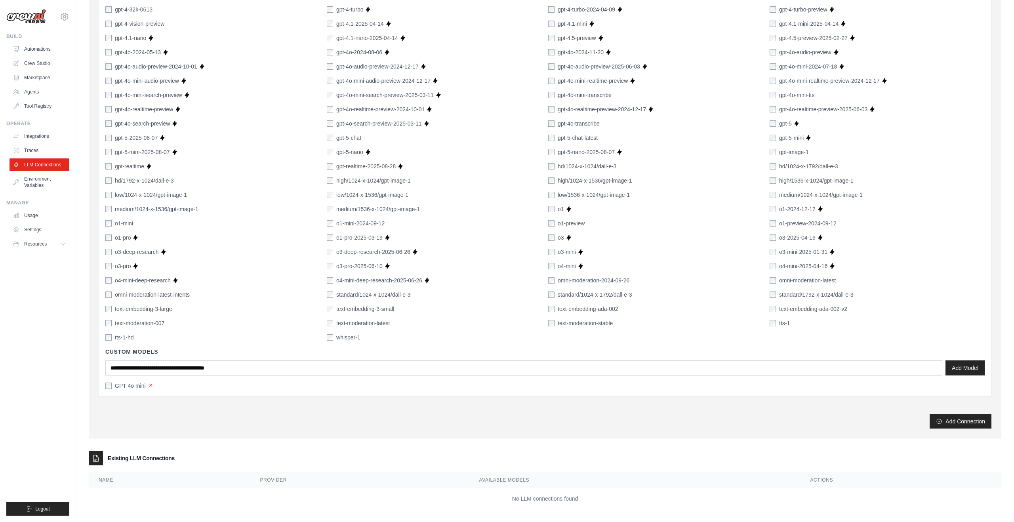
click at [150, 383] on button "×" at bounding box center [151, 385] width 4 height 7
click at [946, 415] on button "Add Connection" at bounding box center [961, 413] width 62 height 14
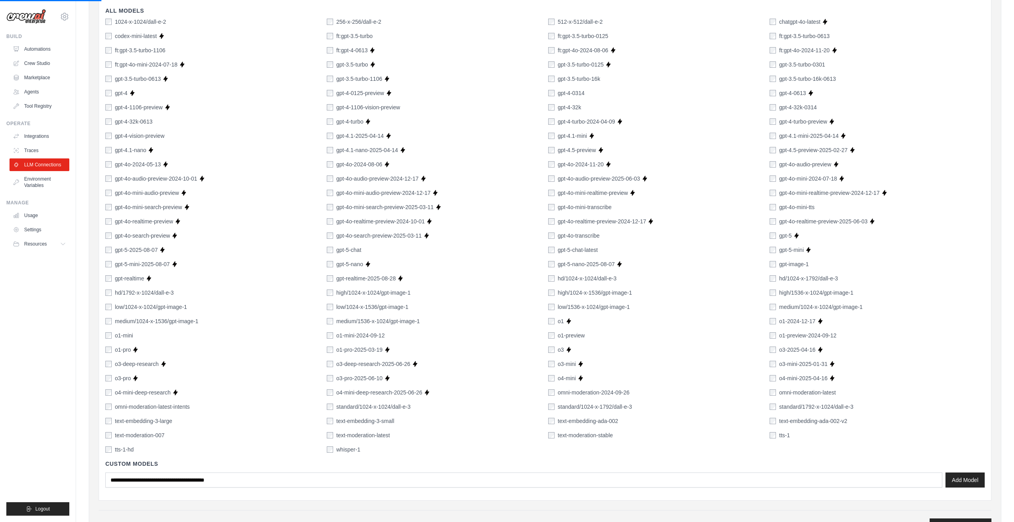
scroll to position [0, 0]
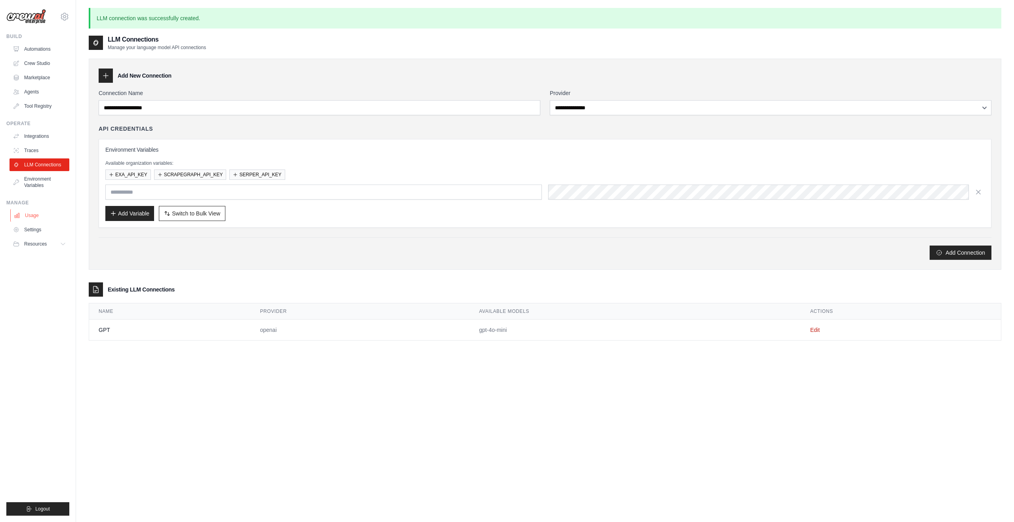
click at [46, 219] on link "Usage" at bounding box center [40, 215] width 60 height 13
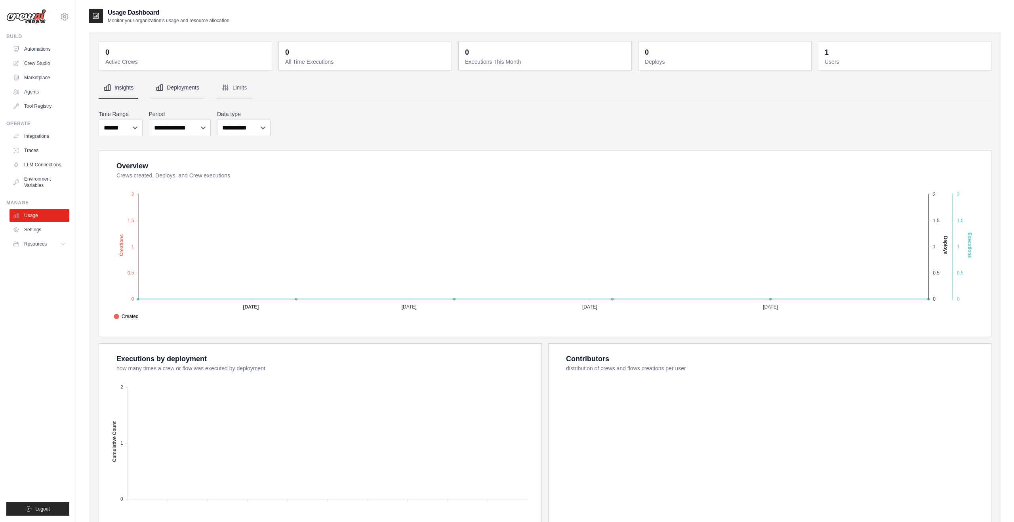
click at [178, 82] on button "Deployments" at bounding box center [177, 87] width 53 height 21
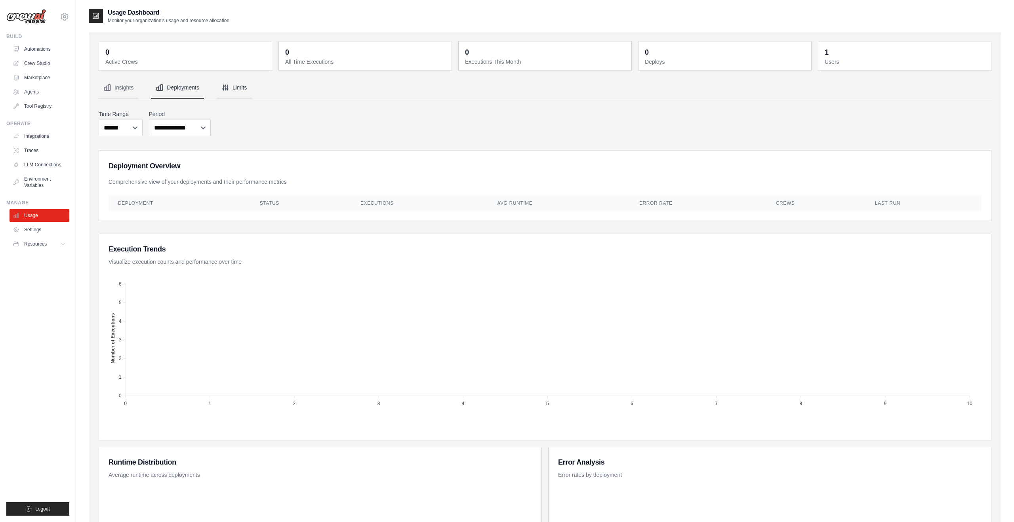
click at [231, 88] on button "Limits" at bounding box center [234, 87] width 35 height 21
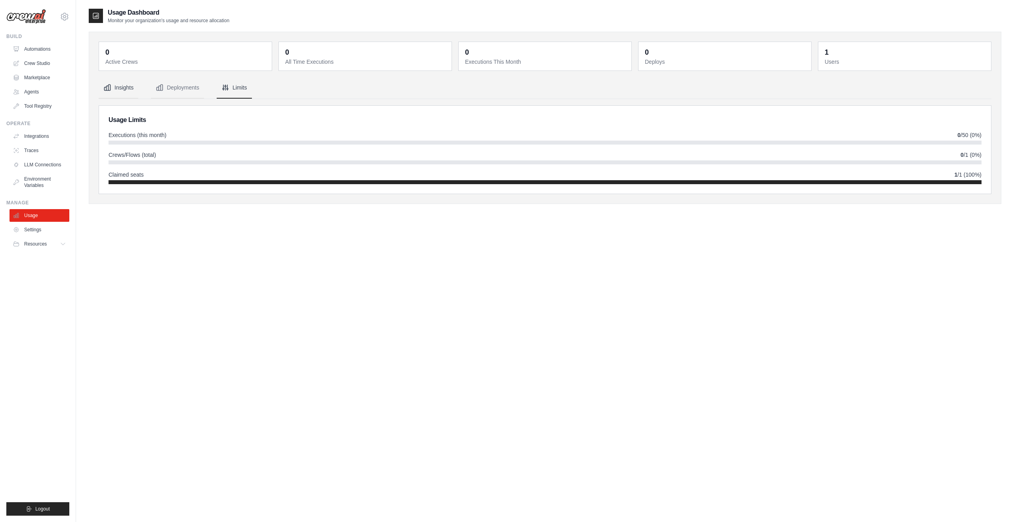
click at [124, 90] on button "Insights" at bounding box center [119, 87] width 40 height 21
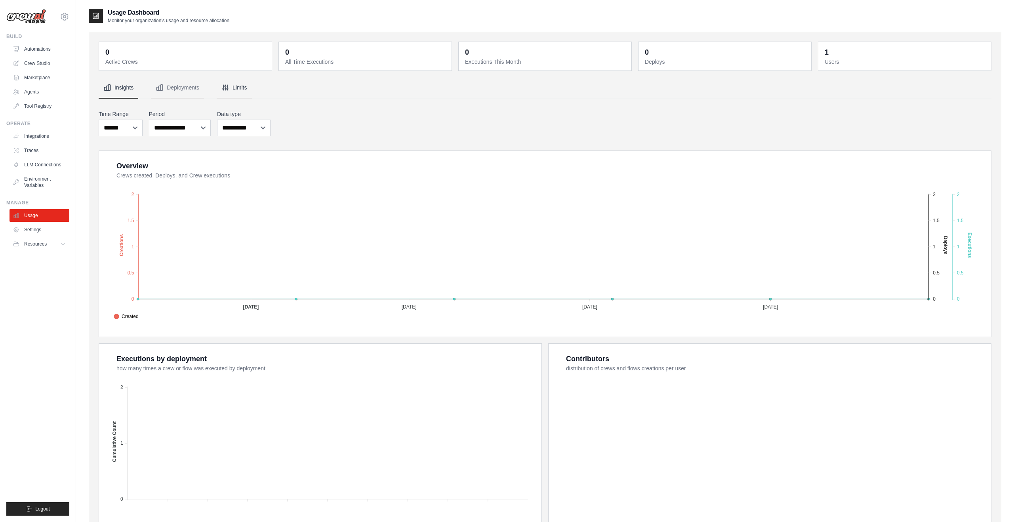
click at [237, 87] on button "Limits" at bounding box center [234, 87] width 35 height 21
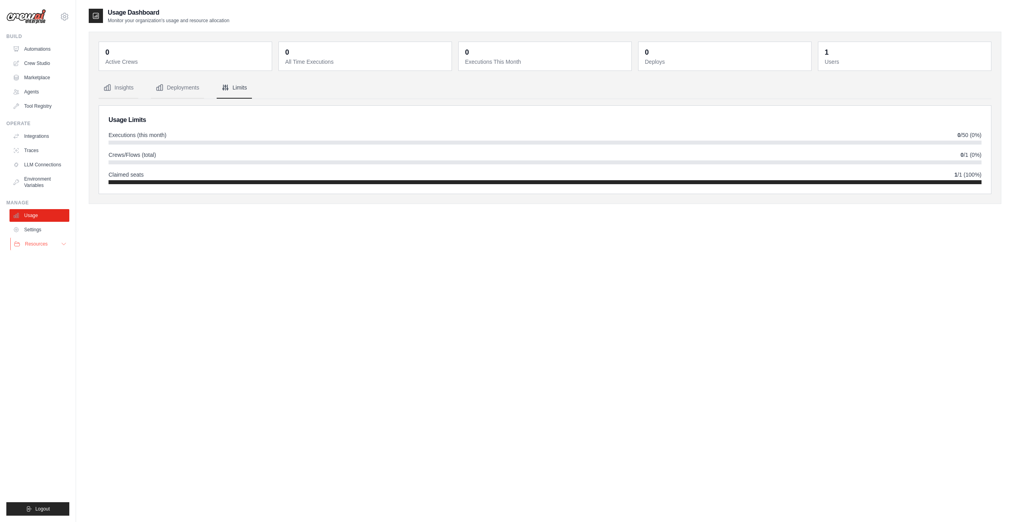
click at [55, 242] on button "Resources" at bounding box center [40, 244] width 60 height 13
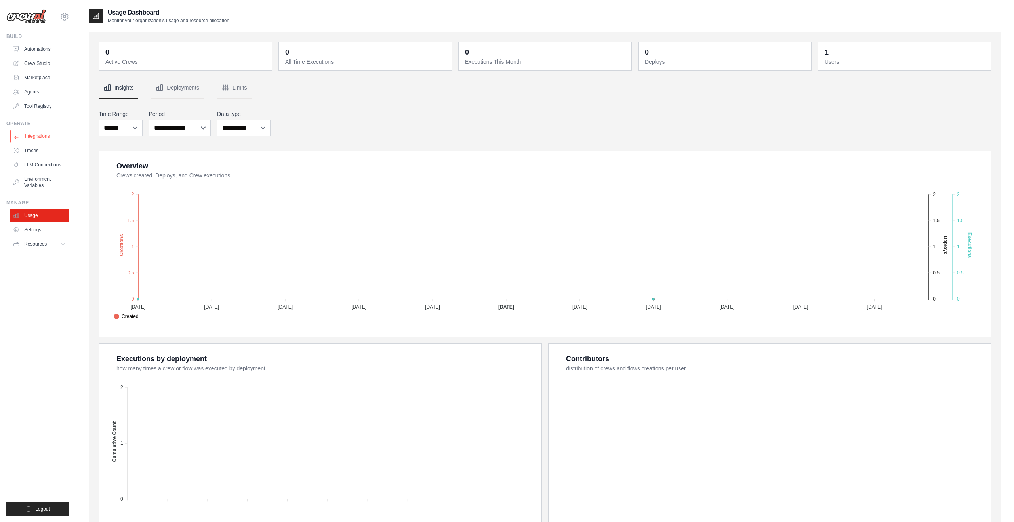
click at [53, 138] on link "Integrations" at bounding box center [40, 136] width 60 height 13
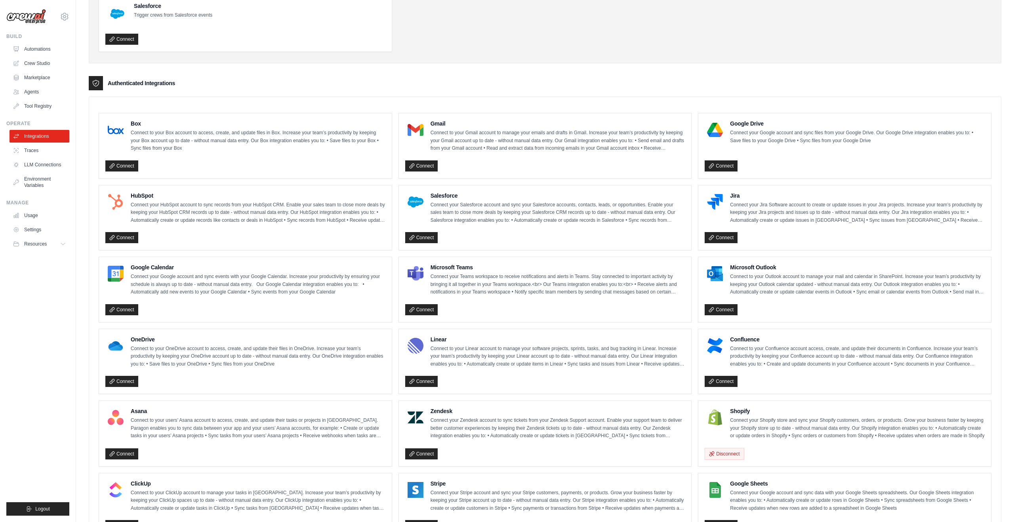
scroll to position [312, 0]
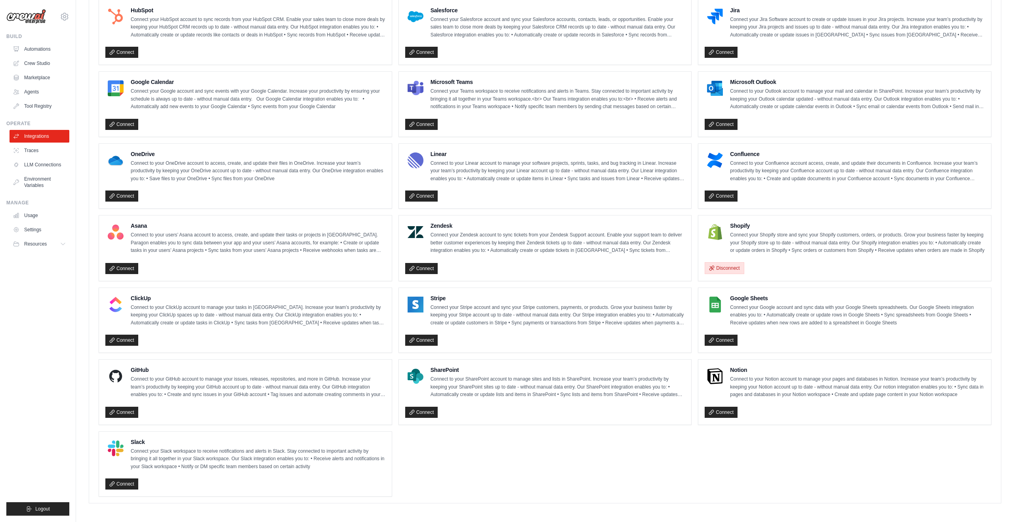
click at [734, 267] on button "Disconnect" at bounding box center [724, 268] width 39 height 12
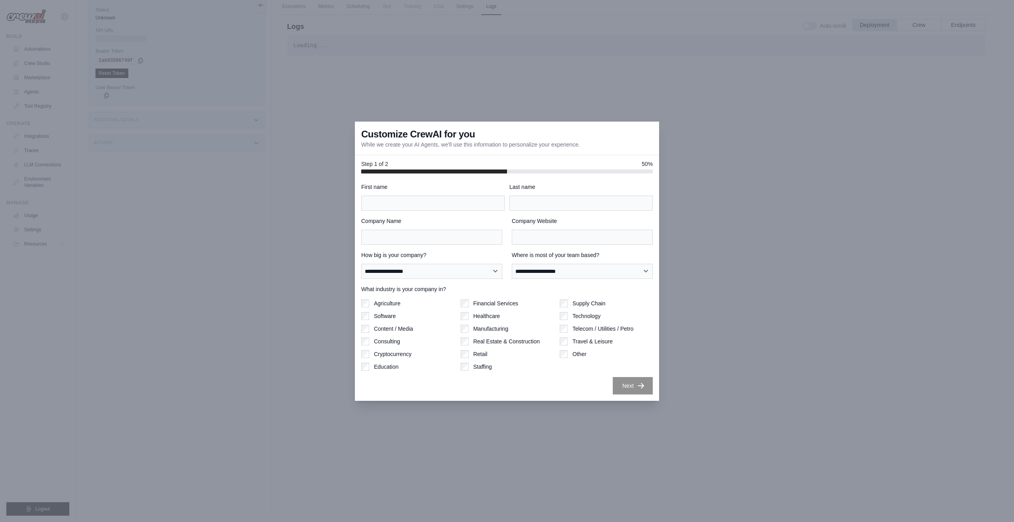
click at [725, 271] on div at bounding box center [507, 261] width 1014 height 522
click at [327, 78] on div at bounding box center [507, 261] width 1014 height 522
drag, startPoint x: 304, startPoint y: 35, endPoint x: 310, endPoint y: 40, distance: 7.6
click at [305, 36] on div at bounding box center [507, 261] width 1014 height 522
click at [312, 41] on div at bounding box center [507, 261] width 1014 height 522
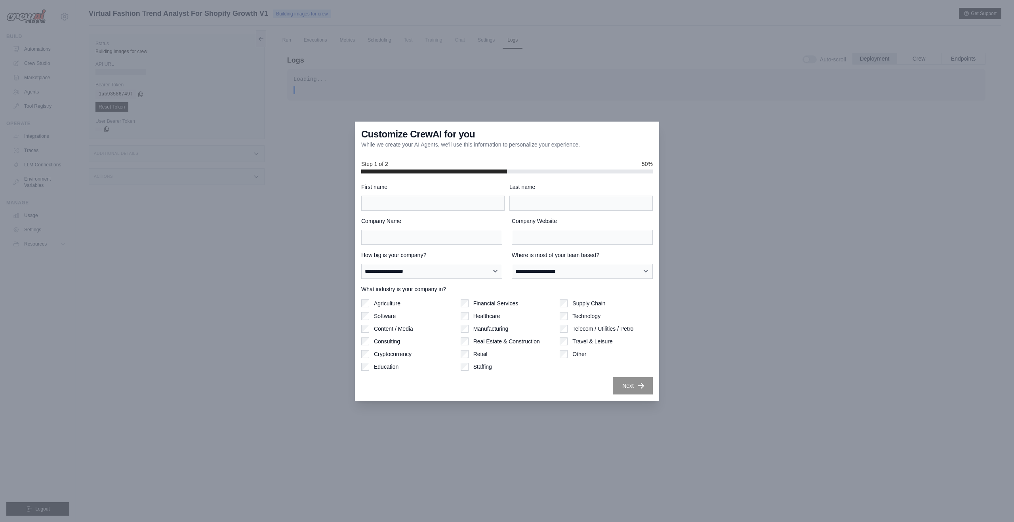
click at [524, 374] on div "**********" at bounding box center [507, 289] width 292 height 212
click at [434, 275] on select "**********" at bounding box center [431, 271] width 141 height 15
select select "**********"
click at [361, 264] on select "**********" at bounding box center [431, 271] width 141 height 15
click at [530, 268] on select "**********" at bounding box center [582, 271] width 141 height 15
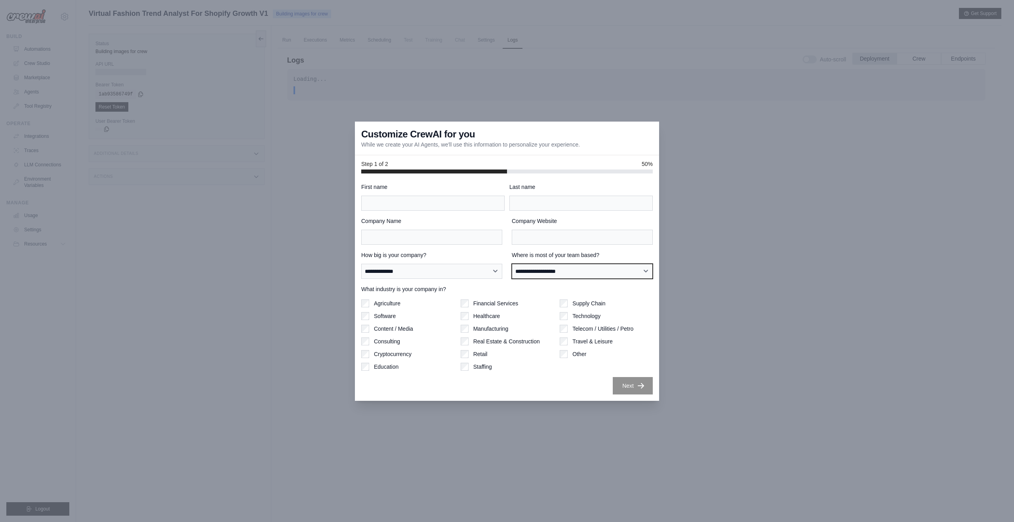
select select "**********"
click at [512, 264] on select "**********" at bounding box center [582, 271] width 141 height 15
click at [539, 235] on input "Company Website" at bounding box center [582, 237] width 141 height 15
click at [435, 204] on input "First name" at bounding box center [432, 203] width 143 height 15
type input "****"
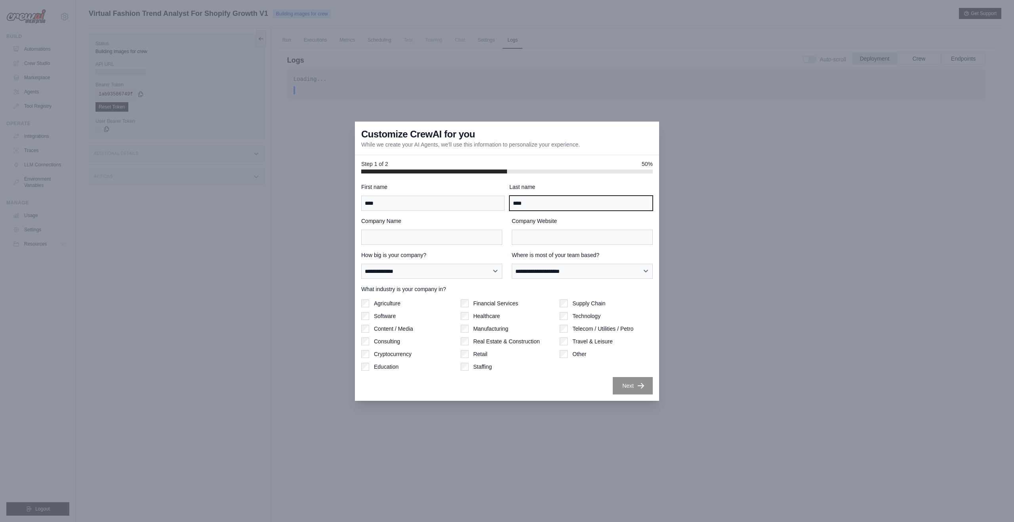
type input "****"
click at [480, 240] on input "Company Name" at bounding box center [431, 237] width 141 height 15
type input "*******"
click at [573, 243] on input "Company Website" at bounding box center [582, 237] width 141 height 15
type input "**********"
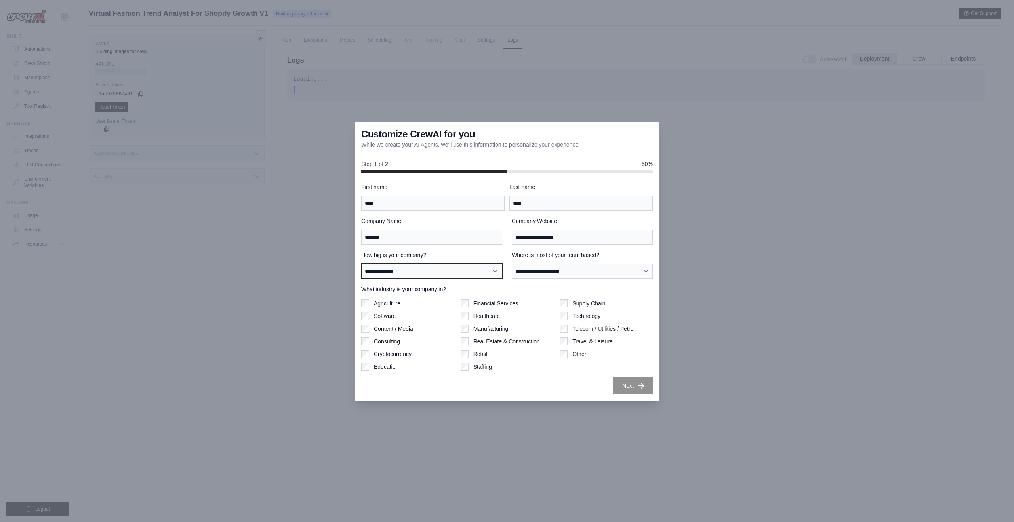
click at [418, 270] on select "**********" at bounding box center [431, 271] width 141 height 15
click at [361, 264] on select "**********" at bounding box center [431, 271] width 141 height 15
click at [630, 383] on button "Next" at bounding box center [633, 385] width 40 height 17
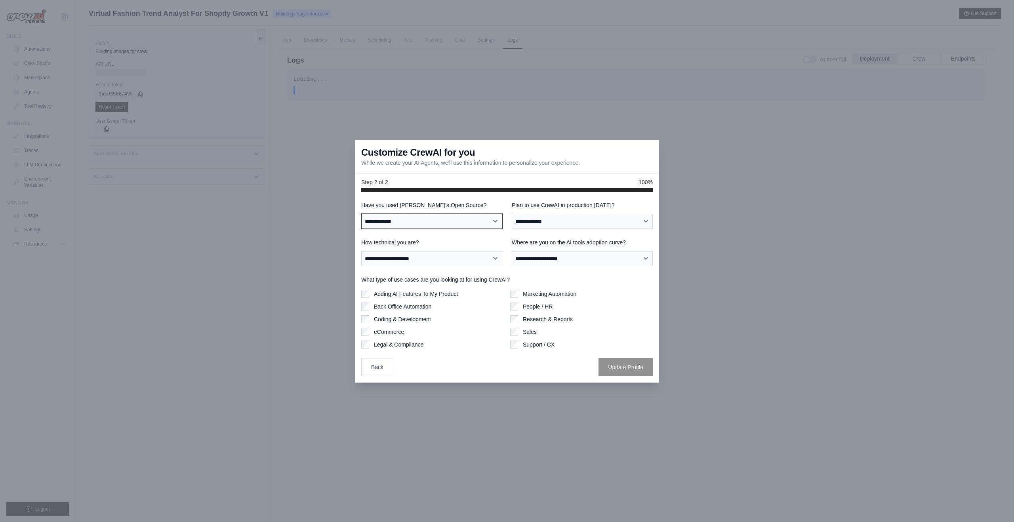
click at [415, 220] on select "**********" at bounding box center [431, 221] width 141 height 15
select select "**********"
click at [361, 214] on select "**********" at bounding box center [431, 221] width 141 height 15
click at [581, 218] on select "**********" at bounding box center [582, 221] width 141 height 15
select select "*****"
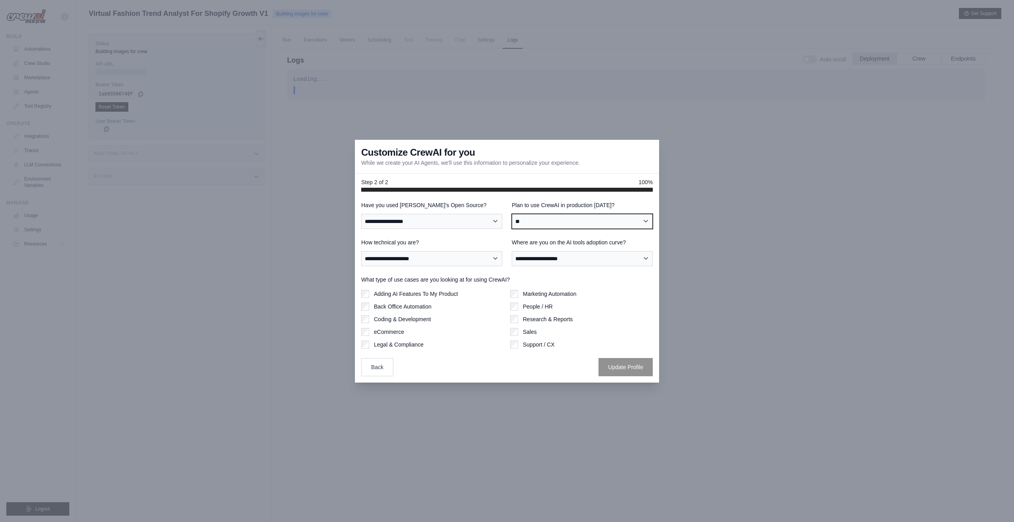
click at [512, 214] on select "**********" at bounding box center [582, 221] width 141 height 15
click at [457, 263] on select "**********" at bounding box center [431, 258] width 141 height 15
select select "**********"
click at [361, 251] on select "**********" at bounding box center [431, 258] width 141 height 15
click at [565, 258] on select "**********" at bounding box center [582, 258] width 141 height 15
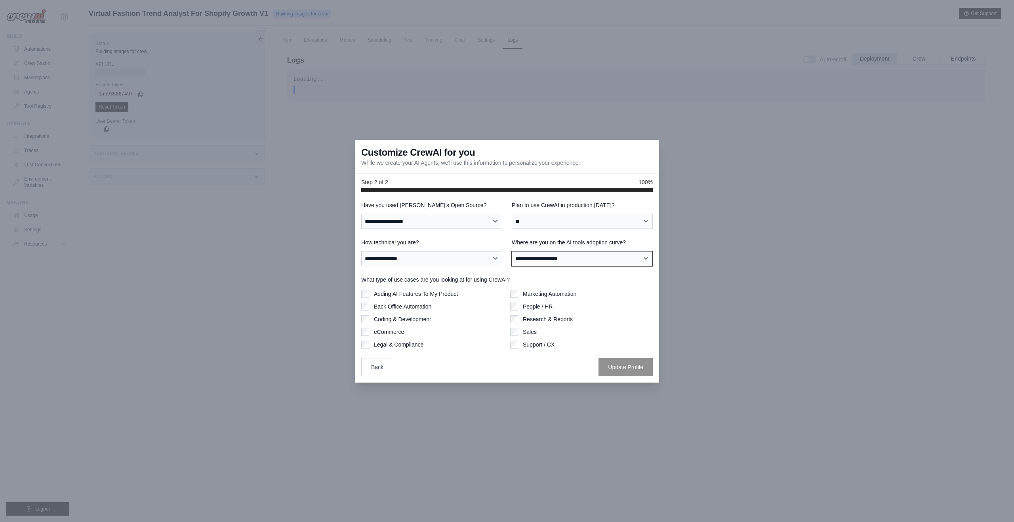
select select "**********"
click at [512, 251] on select "**********" at bounding box center [582, 258] width 141 height 15
click at [557, 256] on select "**********" at bounding box center [582, 258] width 141 height 15
click at [512, 251] on select "**********" at bounding box center [582, 258] width 141 height 15
click at [634, 365] on button "Update Profile" at bounding box center [626, 367] width 54 height 18
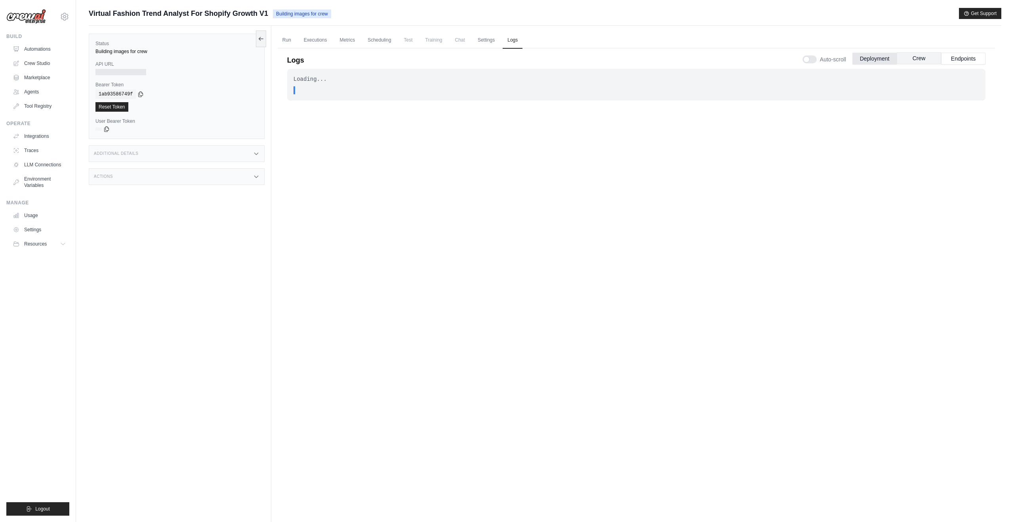
click at [925, 62] on button "Crew" at bounding box center [919, 58] width 44 height 12
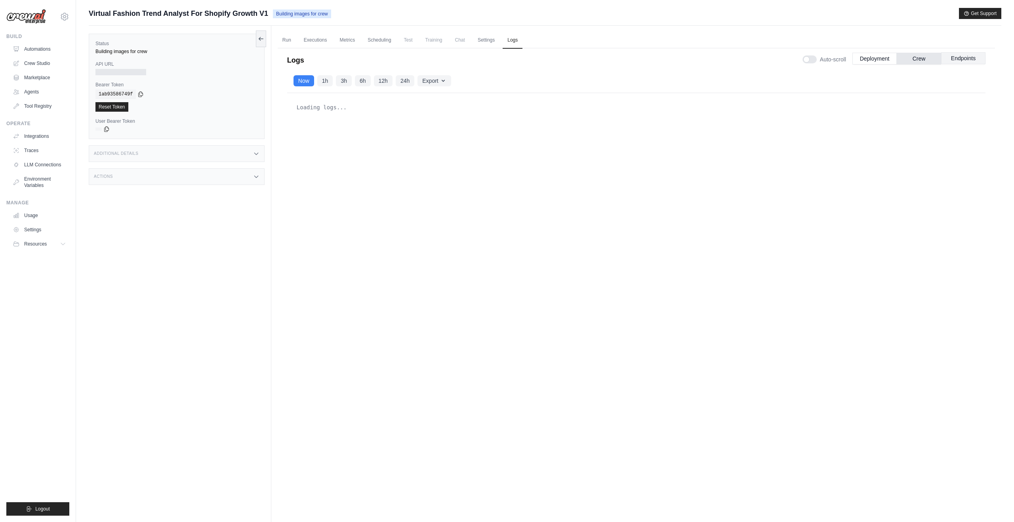
click at [967, 58] on button "Endpoints" at bounding box center [964, 58] width 44 height 12
click at [325, 42] on link "Executions" at bounding box center [315, 40] width 33 height 17
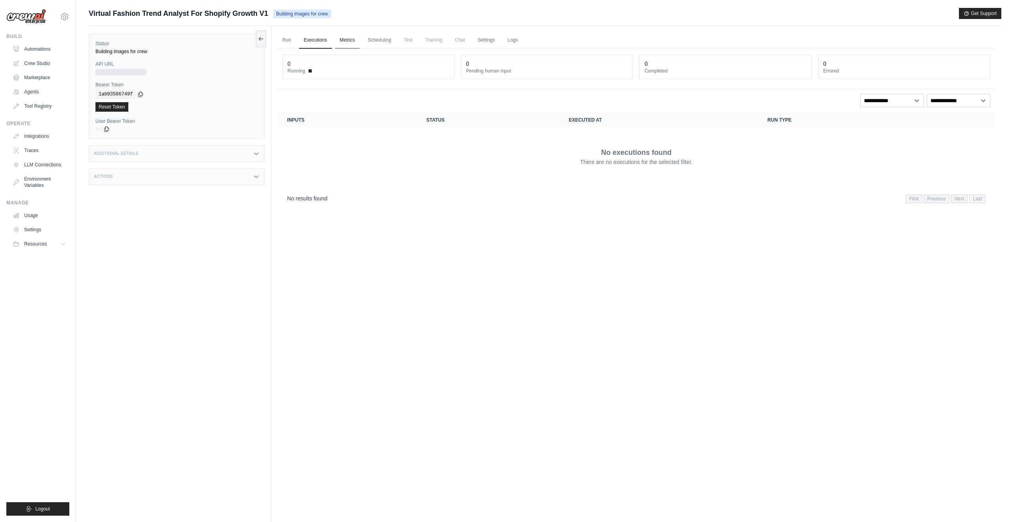
click at [349, 42] on link "Metrics" at bounding box center [347, 40] width 25 height 17
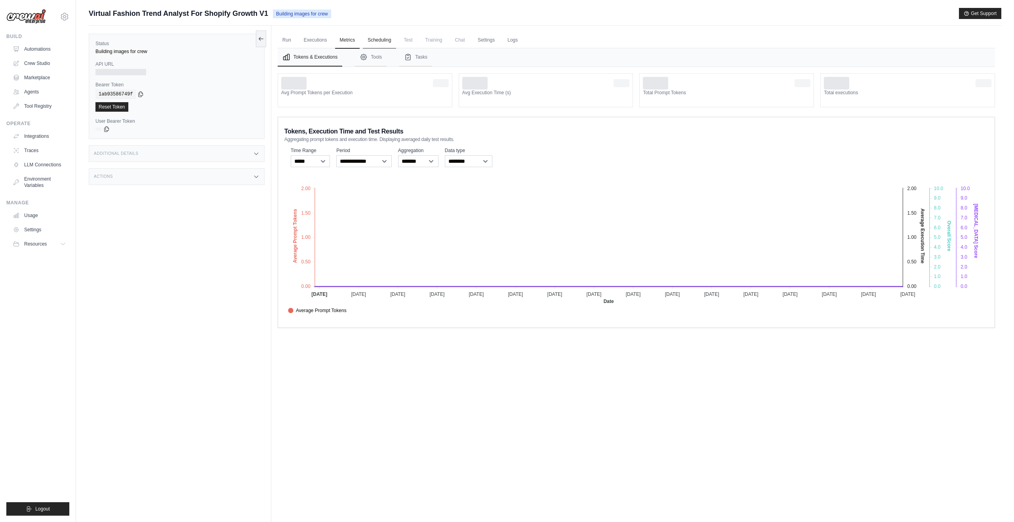
click at [373, 40] on link "Scheduling" at bounding box center [379, 40] width 33 height 17
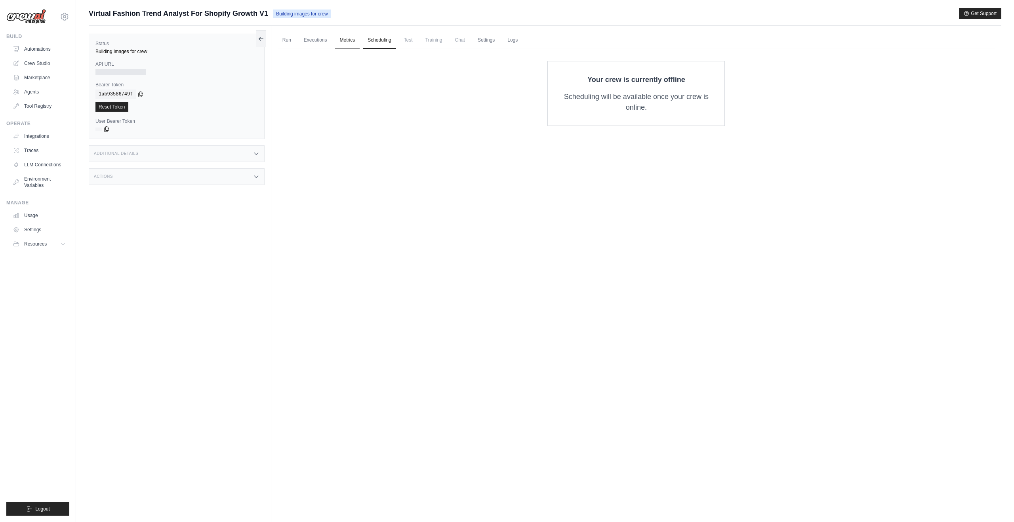
click at [354, 43] on link "Metrics" at bounding box center [347, 40] width 25 height 17
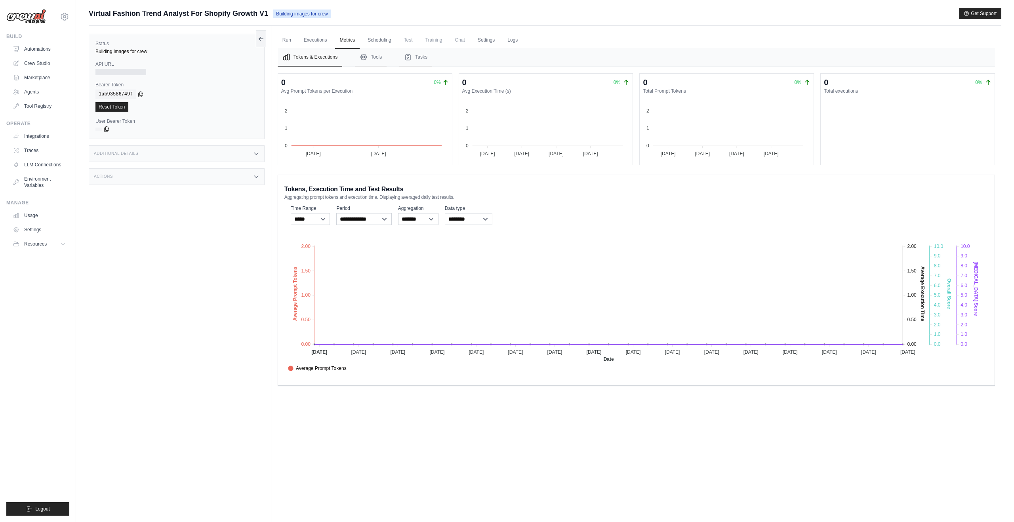
drag, startPoint x: 415, startPoint y: 41, endPoint x: 422, endPoint y: 40, distance: 6.5
click at [415, 41] on span "Test" at bounding box center [408, 40] width 18 height 16
click at [428, 40] on span "Training" at bounding box center [434, 40] width 27 height 16
click at [459, 40] on span "Chat" at bounding box center [460, 40] width 19 height 16
click at [482, 38] on link "Settings" at bounding box center [486, 40] width 27 height 17
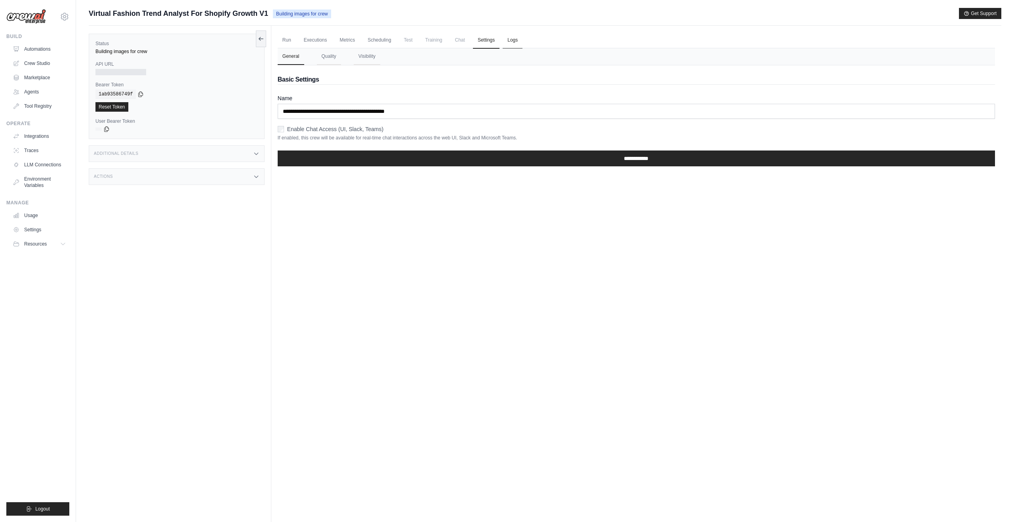
click at [508, 37] on link "Logs" at bounding box center [513, 40] width 20 height 17
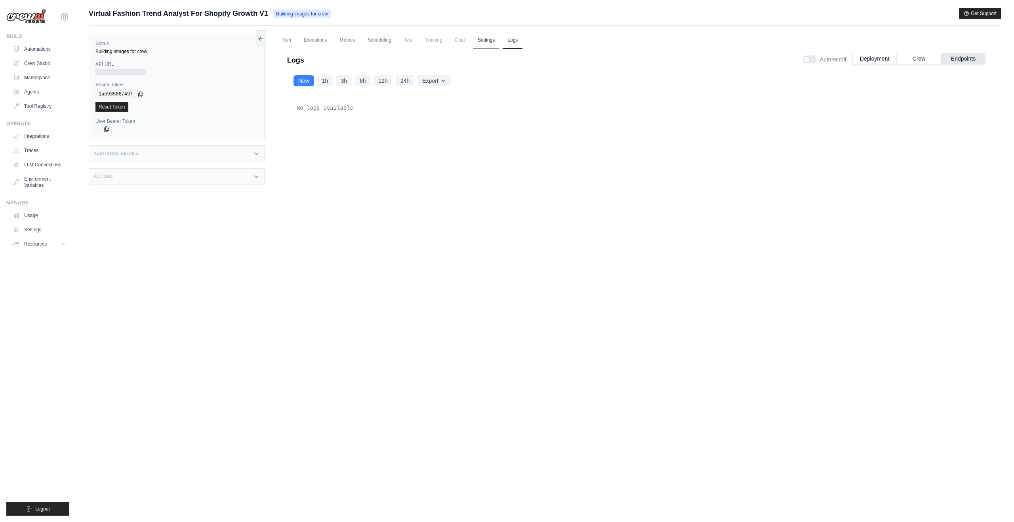
click at [486, 44] on link "Settings" at bounding box center [486, 40] width 27 height 17
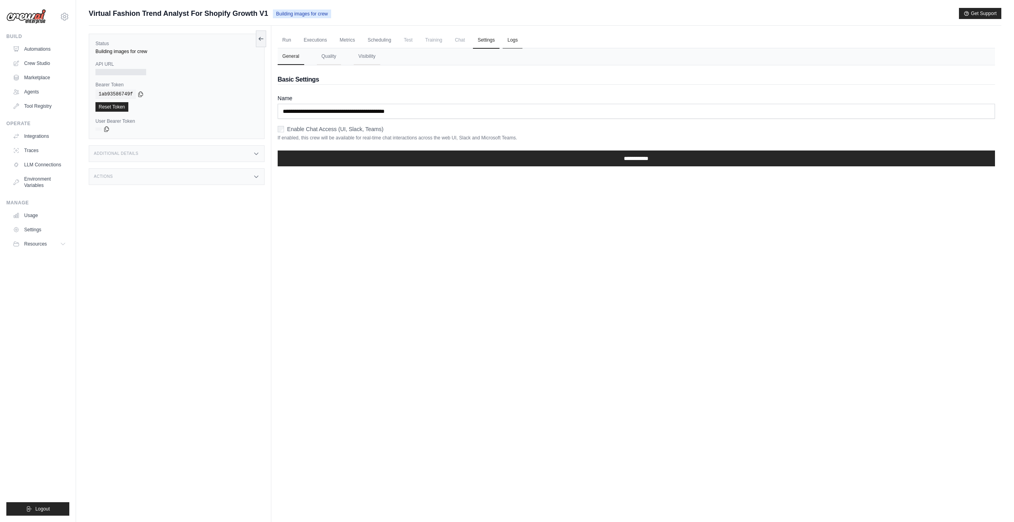
click at [512, 39] on link "Logs" at bounding box center [513, 40] width 20 height 17
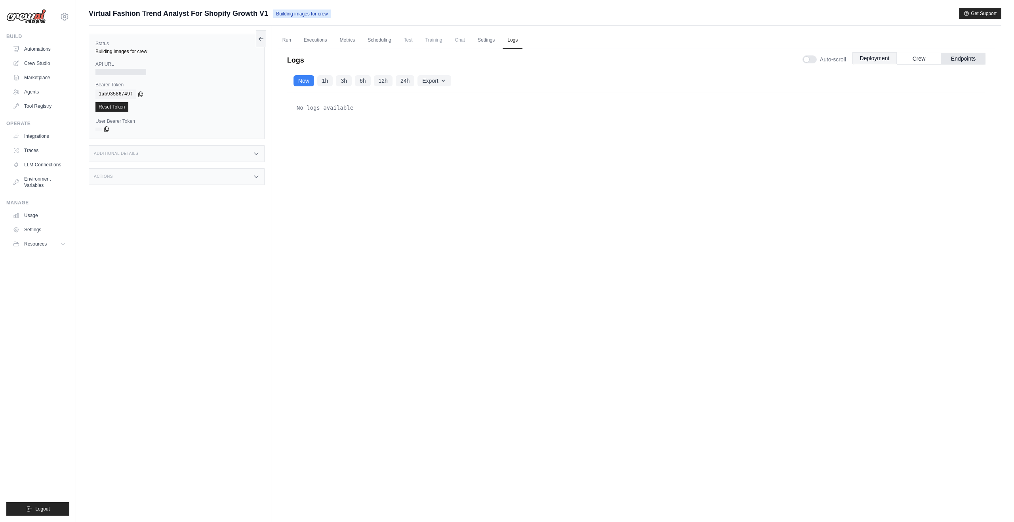
click at [854, 60] on button "Deployment" at bounding box center [875, 58] width 44 height 12
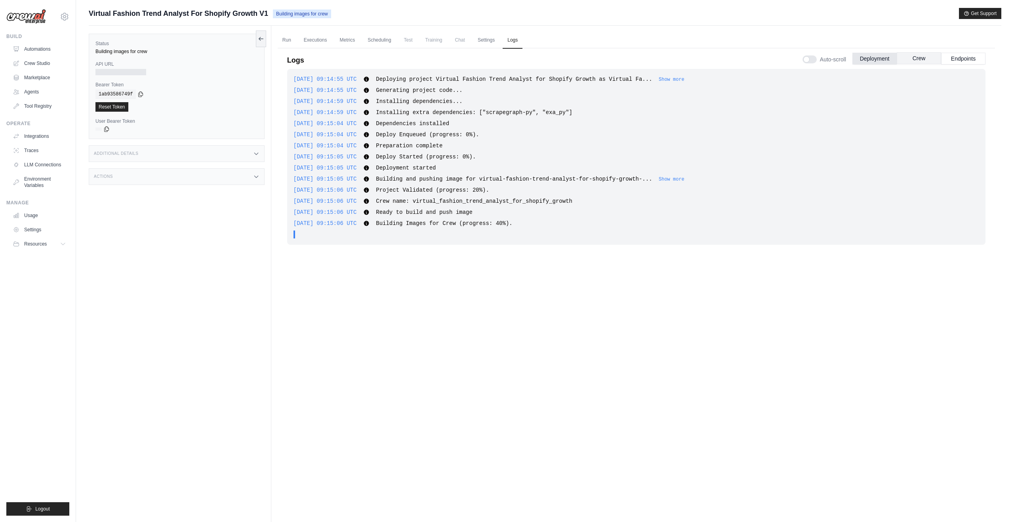
click at [926, 58] on button "Crew" at bounding box center [919, 58] width 44 height 12
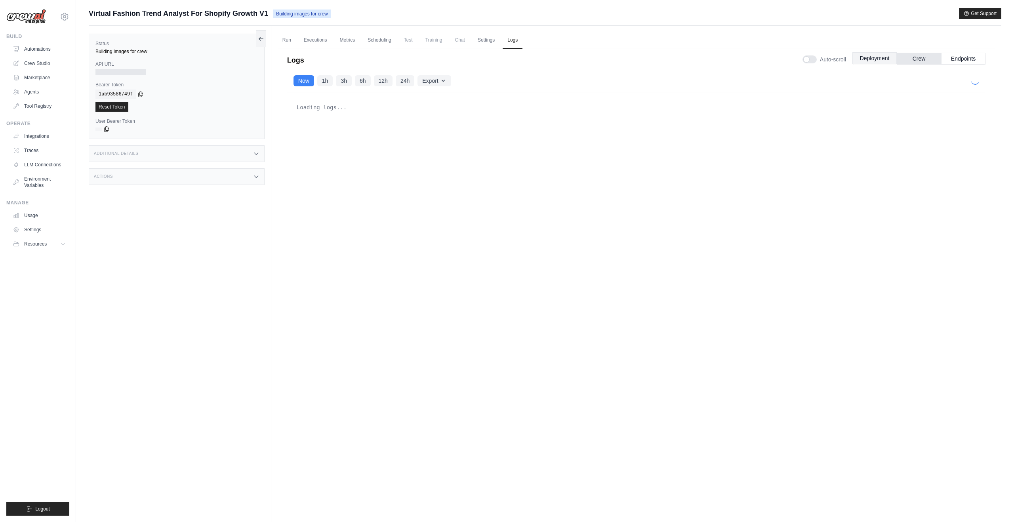
click at [880, 62] on button "Deployment" at bounding box center [875, 58] width 44 height 12
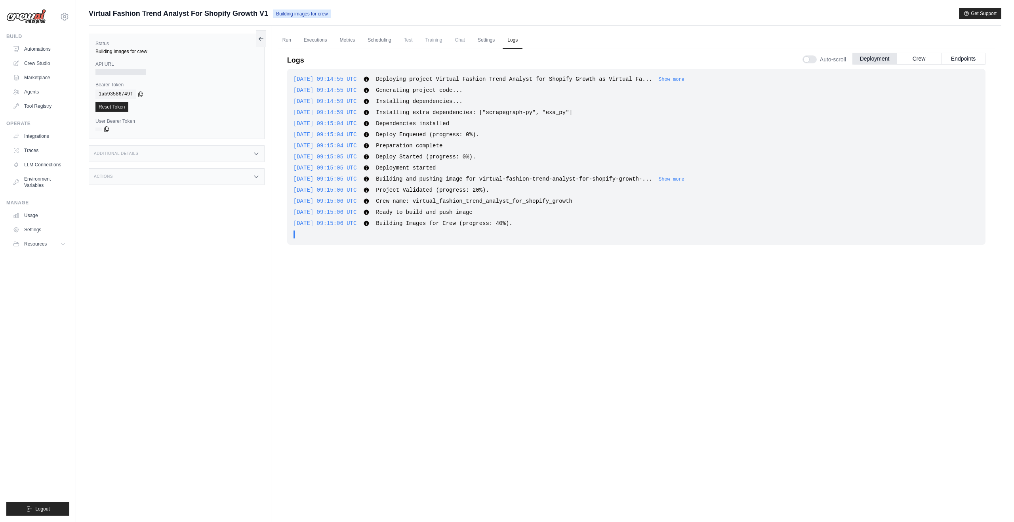
click at [296, 42] on ul "Run Executions Metrics Scheduling Test Training Chat Settings Logs" at bounding box center [637, 40] width 718 height 16
click at [287, 42] on link "Run" at bounding box center [287, 40] width 18 height 17
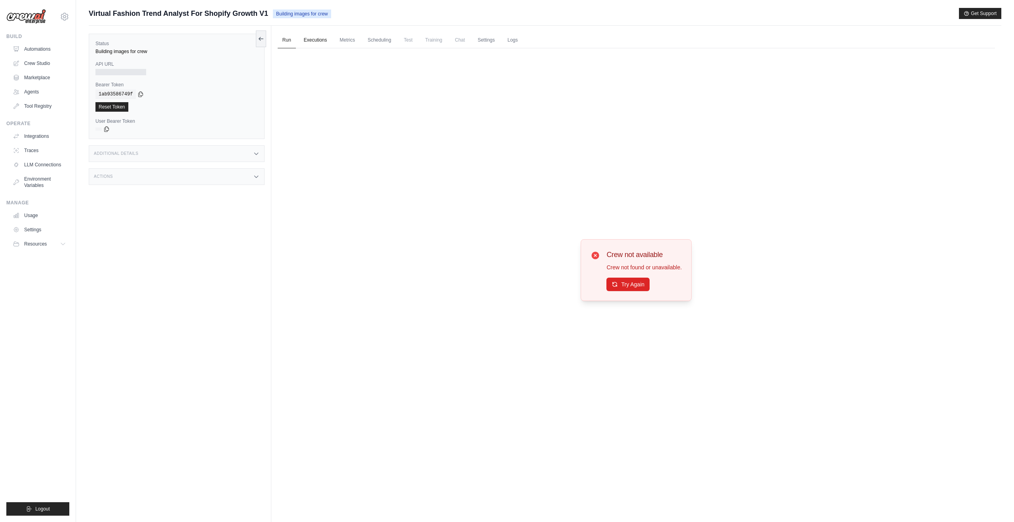
click at [330, 42] on link "Executions" at bounding box center [315, 40] width 33 height 17
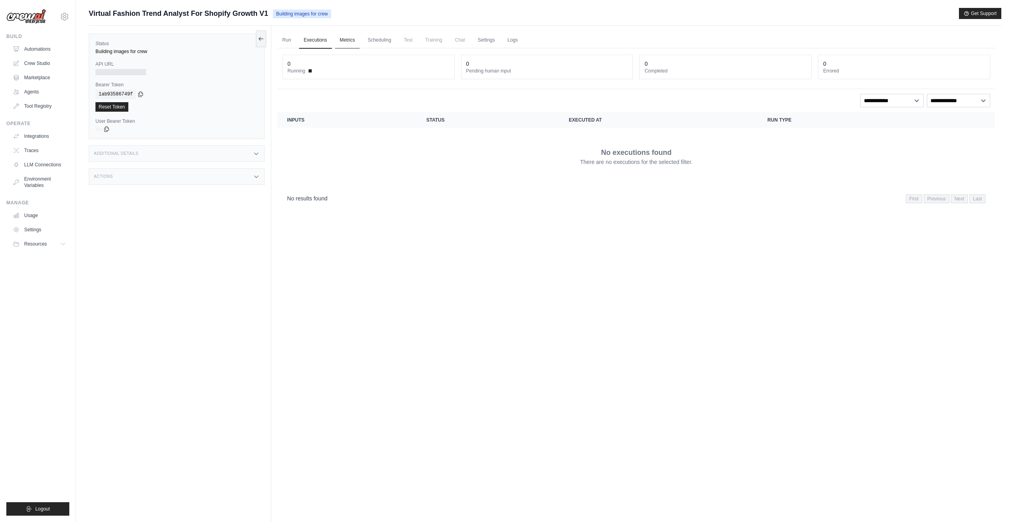
click at [344, 41] on link "Metrics" at bounding box center [347, 40] width 25 height 17
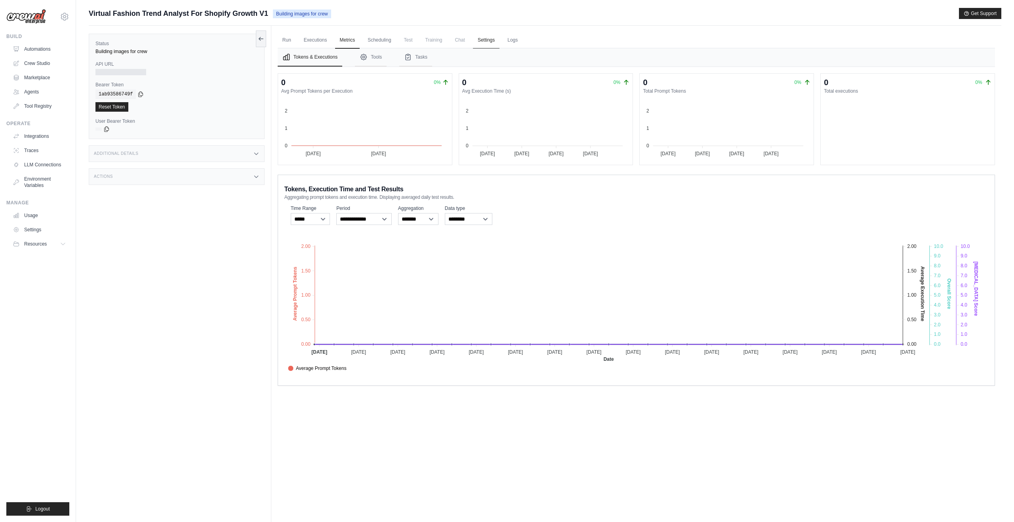
click at [480, 43] on link "Settings" at bounding box center [486, 40] width 27 height 17
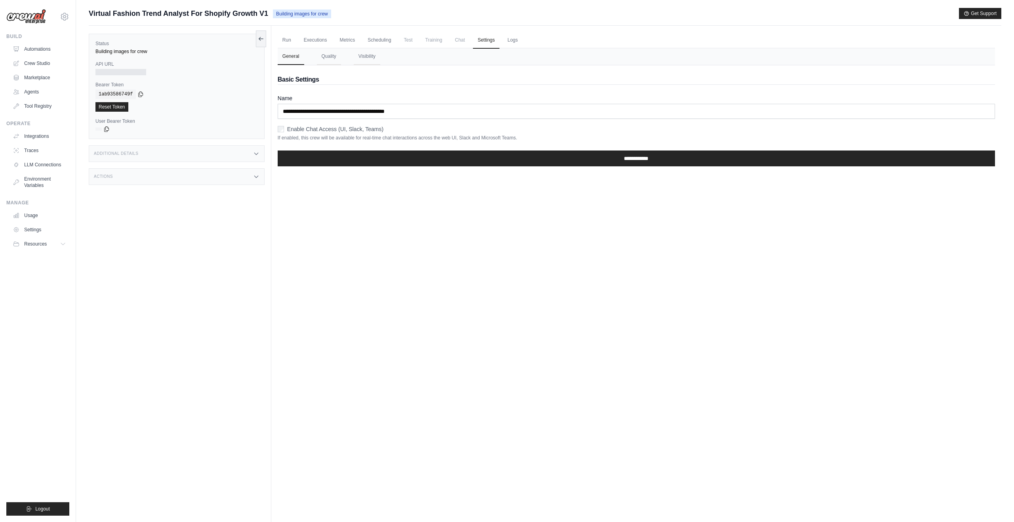
click at [462, 43] on span "Chat" at bounding box center [460, 40] width 19 height 16
click at [456, 43] on span "Chat" at bounding box center [460, 40] width 19 height 16
click at [523, 40] on ul "Run Executions Metrics Scheduling Test Training Chat Settings Logs" at bounding box center [637, 40] width 718 height 16
click at [516, 41] on link "Logs" at bounding box center [513, 40] width 20 height 17
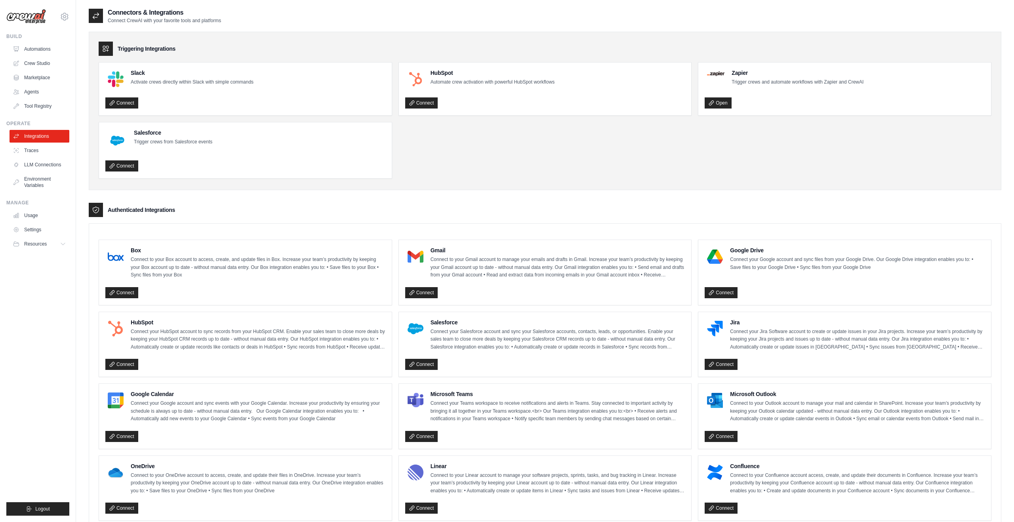
scroll to position [312, 0]
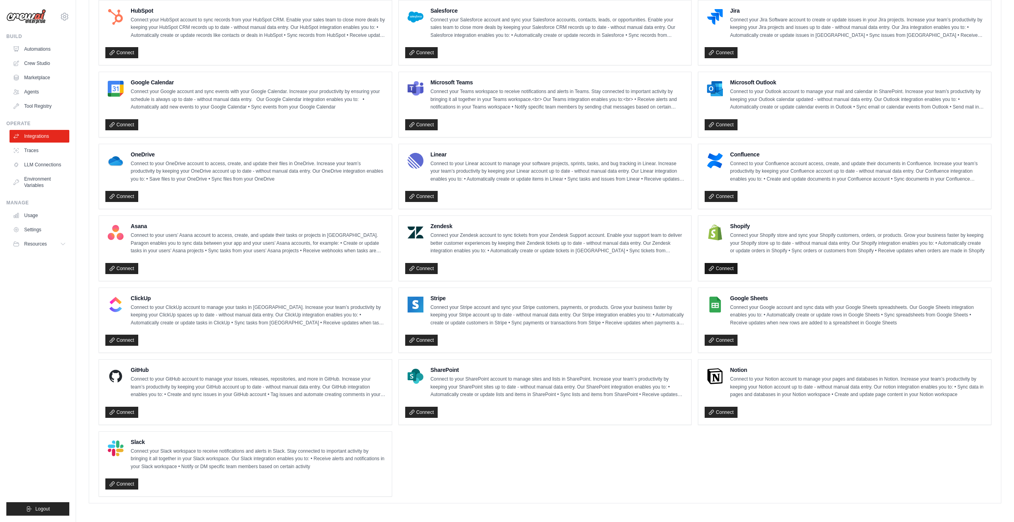
click at [726, 271] on link "Connect" at bounding box center [721, 268] width 33 height 11
